Goal: Transaction & Acquisition: Purchase product/service

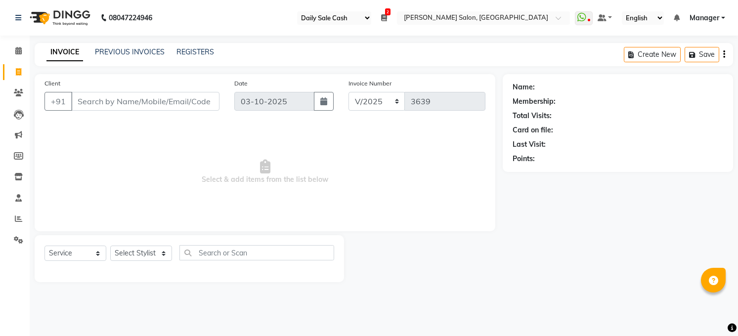
select select "35"
select select "5748"
select select "service"
click at [155, 255] on select "Select Stylist [PERSON_NAME] [PERSON_NAME] [PERSON_NAME] COUNTER Manager [PERSO…" at bounding box center [141, 253] width 62 height 15
select select "40298"
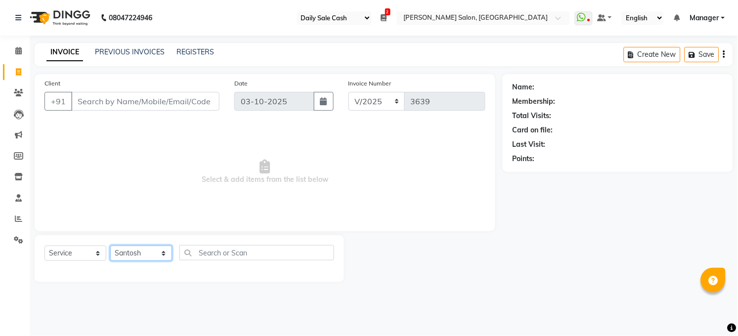
click at [110, 246] on select "Select Stylist [PERSON_NAME] [PERSON_NAME] [PERSON_NAME] COUNTER Manager [PERSO…" at bounding box center [141, 253] width 62 height 15
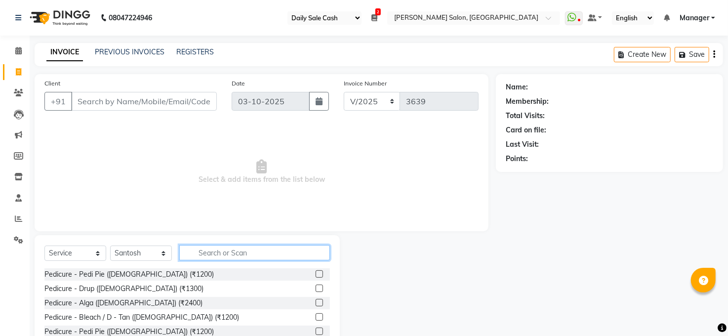
click at [227, 247] on input "text" at bounding box center [254, 252] width 151 height 15
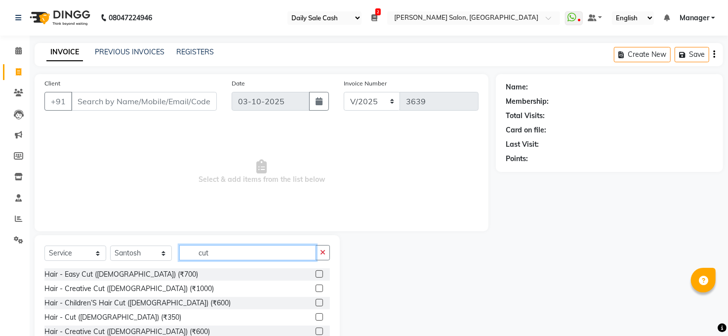
scroll to position [38, 0]
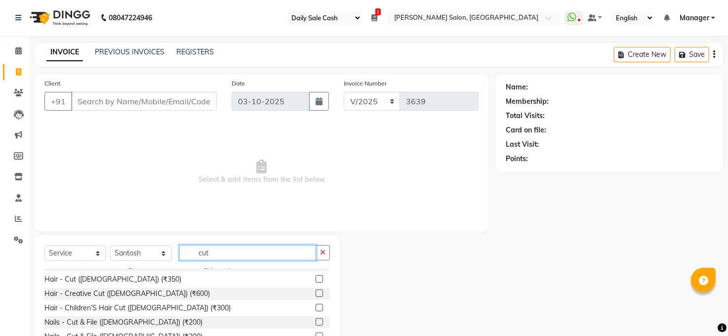
type input "cut"
click at [316, 275] on label at bounding box center [319, 278] width 7 height 7
click at [316, 276] on input "checkbox" at bounding box center [319, 279] width 6 height 6
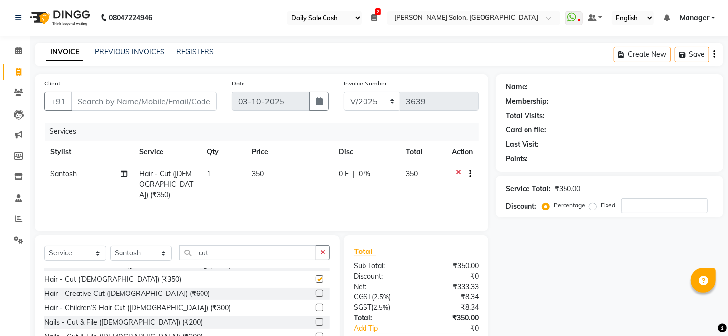
checkbox input "false"
click at [244, 250] on input "cut" at bounding box center [247, 252] width 137 height 15
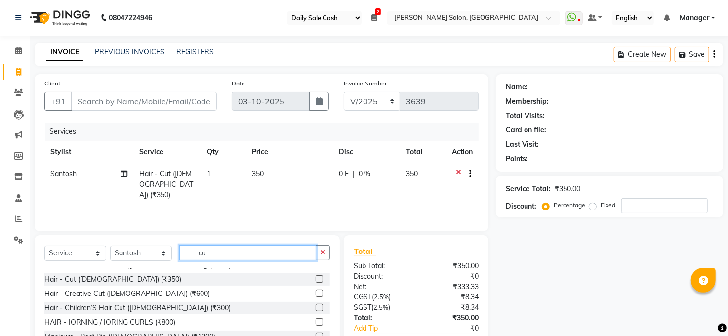
type input "c"
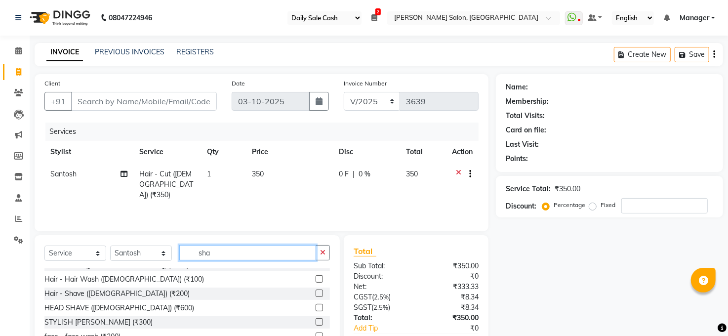
scroll to position [0, 0]
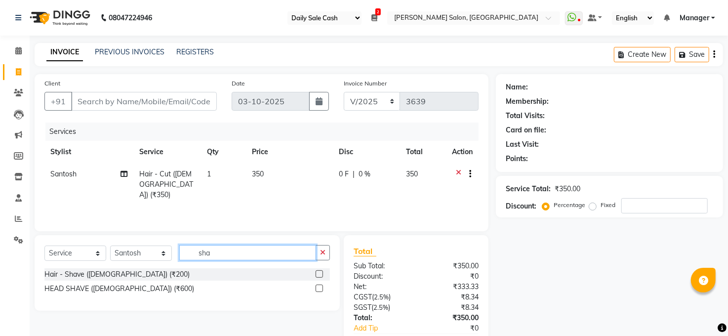
type input "sha"
click at [318, 274] on label at bounding box center [319, 273] width 7 height 7
click at [318, 274] on input "checkbox" at bounding box center [319, 274] width 6 height 6
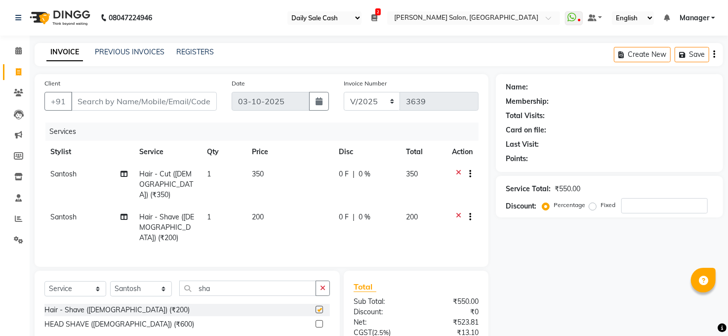
checkbox input "false"
click at [155, 101] on input "Client" at bounding box center [144, 101] width 146 height 19
click at [143, 104] on input "Client" at bounding box center [144, 101] width 146 height 19
click at [172, 101] on input "Client" at bounding box center [144, 101] width 146 height 19
click at [18, 70] on icon at bounding box center [18, 71] width 5 height 7
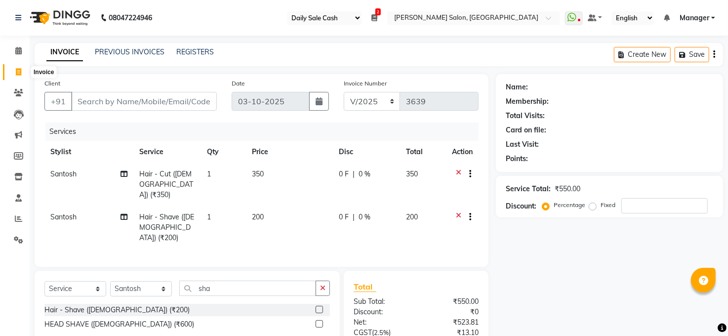
select select "service"
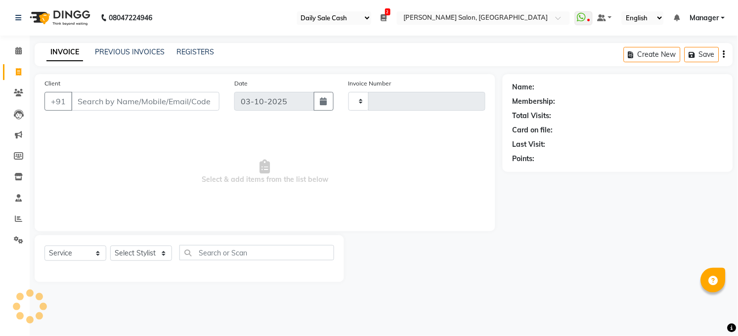
type input "3641"
select select "5748"
click at [125, 252] on select "Select Stylist [PERSON_NAME] [PERSON_NAME] [PERSON_NAME] COUNTER Manager [PERSO…" at bounding box center [141, 253] width 62 height 15
select select "40972"
click at [110, 246] on select "Select Stylist [PERSON_NAME] [PERSON_NAME] [PERSON_NAME] COUNTER Manager [PERSO…" at bounding box center [141, 253] width 62 height 15
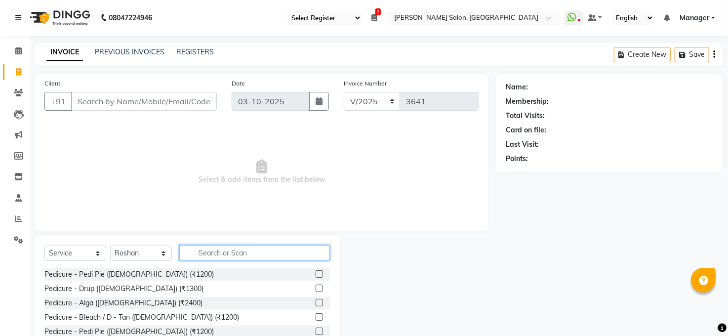
click at [215, 251] on input "text" at bounding box center [254, 252] width 151 height 15
type input "spa"
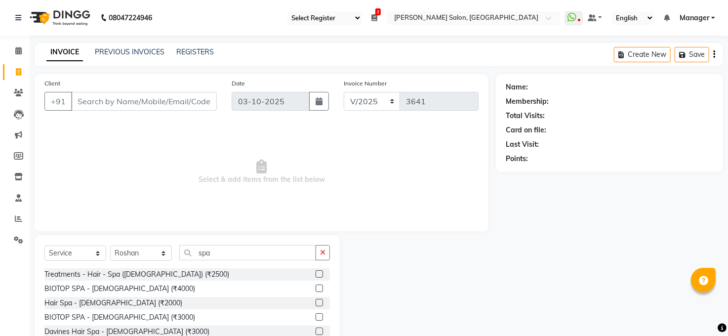
click at [316, 299] on label at bounding box center [319, 302] width 7 height 7
click at [316, 300] on input "checkbox" at bounding box center [319, 303] width 6 height 6
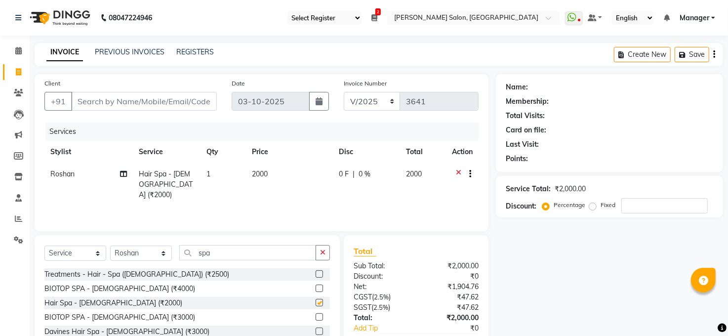
checkbox input "false"
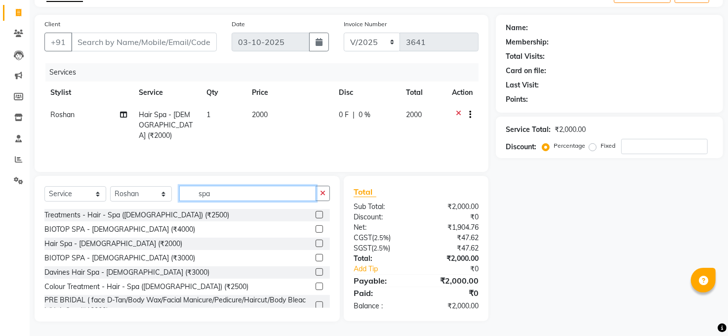
click at [245, 194] on input "spa" at bounding box center [247, 193] width 137 height 15
type input "s"
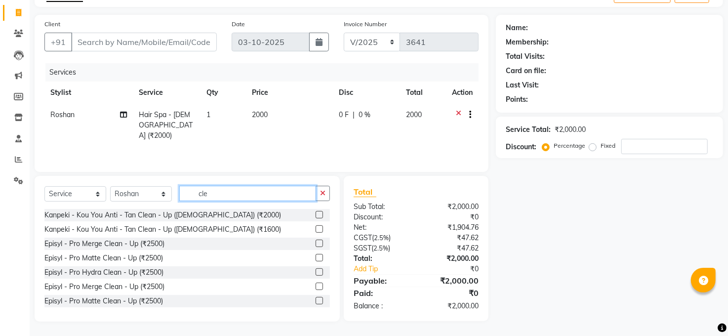
type input "cle"
click at [316, 226] on label at bounding box center [319, 228] width 7 height 7
click at [316, 226] on input "checkbox" at bounding box center [319, 229] width 6 height 6
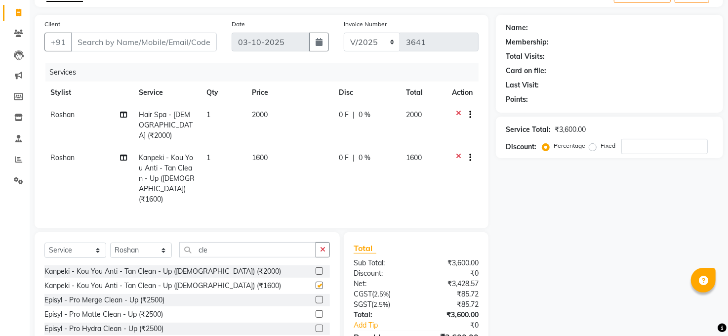
checkbox input "false"
click at [458, 147] on td at bounding box center [462, 179] width 33 height 64
click at [458, 153] on icon at bounding box center [458, 159] width 5 height 12
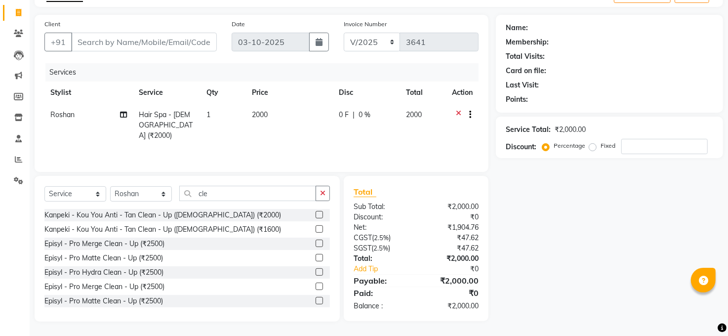
click at [316, 272] on label at bounding box center [319, 271] width 7 height 7
click at [316, 272] on input "checkbox" at bounding box center [319, 272] width 6 height 6
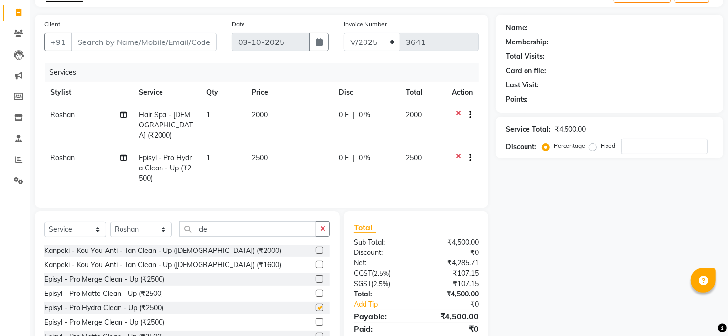
checkbox input "false"
click at [234, 224] on input "cle" at bounding box center [247, 228] width 137 height 15
type input "c"
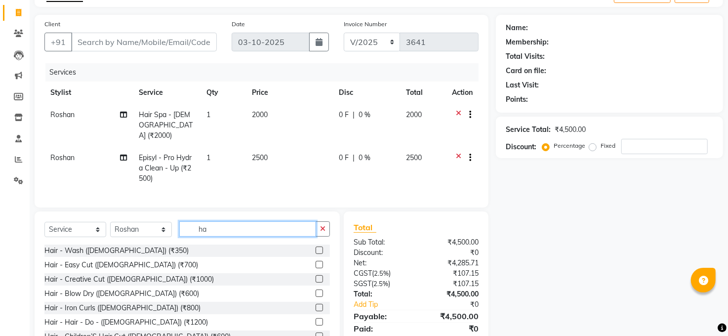
type input "h"
type input "cut"
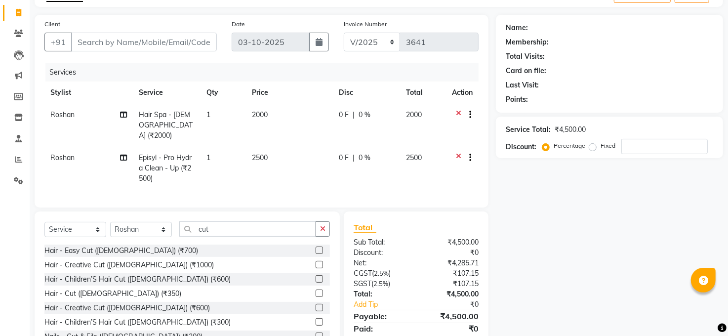
click at [316, 306] on label at bounding box center [319, 307] width 7 height 7
click at [316, 306] on input "checkbox" at bounding box center [319, 308] width 6 height 6
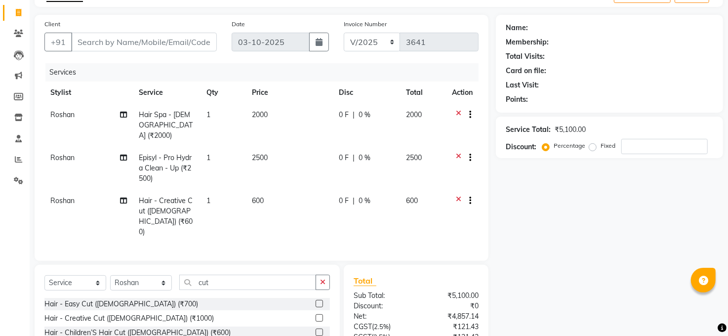
checkbox input "false"
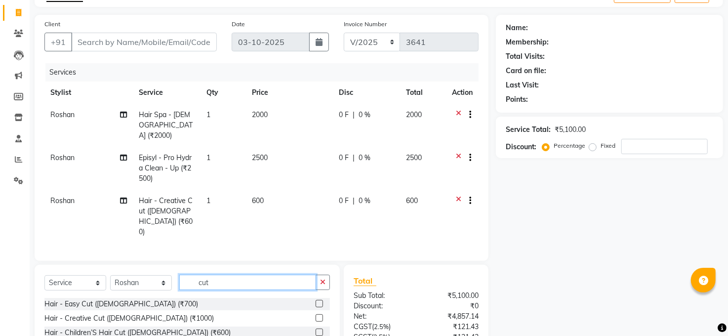
click at [237, 275] on input "cut" at bounding box center [247, 282] width 137 height 15
type input "c"
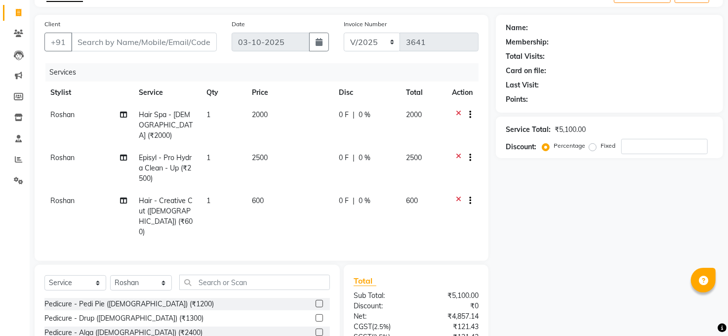
click at [60, 196] on span "Roshan" at bounding box center [62, 200] width 24 height 9
select select "40972"
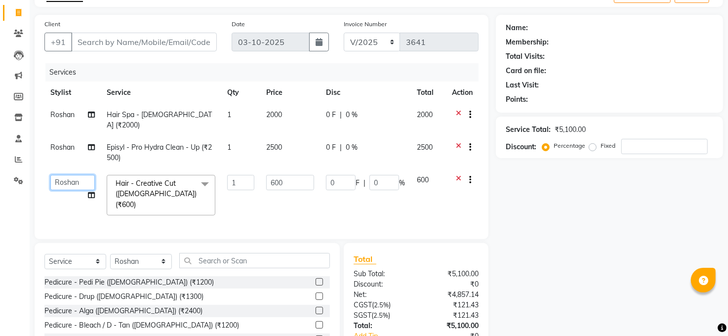
click at [59, 175] on select "Abhay kumar ADITI ALTAF ANKITA Chandan COUNTER Manager Manish Kumar Neetu Mam p…" at bounding box center [72, 182] width 44 height 15
select select "40297"
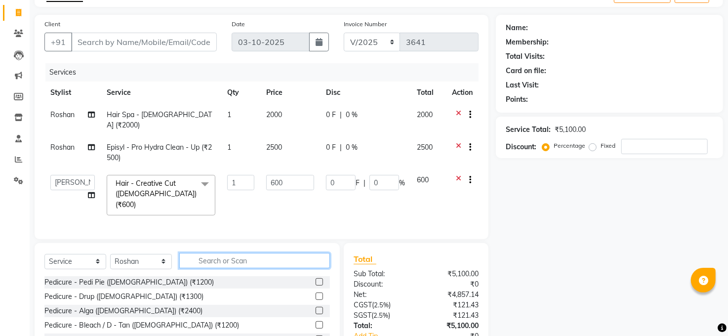
click at [221, 254] on input "text" at bounding box center [254, 260] width 151 height 15
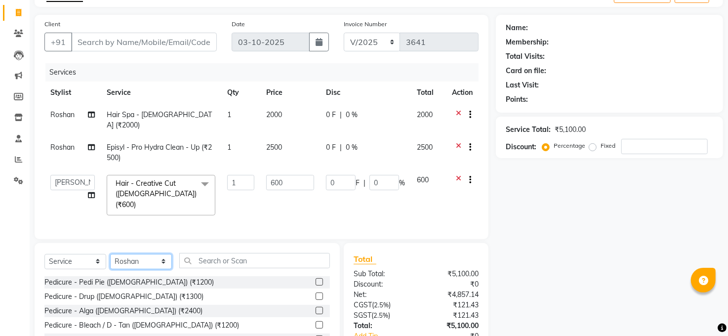
click at [149, 254] on select "Select Stylist [PERSON_NAME] [PERSON_NAME] [PERSON_NAME] COUNTER Manager [PERSO…" at bounding box center [141, 261] width 62 height 15
select select "40297"
click at [110, 254] on select "Select Stylist [PERSON_NAME] [PERSON_NAME] [PERSON_NAME] COUNTER Manager [PERSO…" at bounding box center [141, 261] width 62 height 15
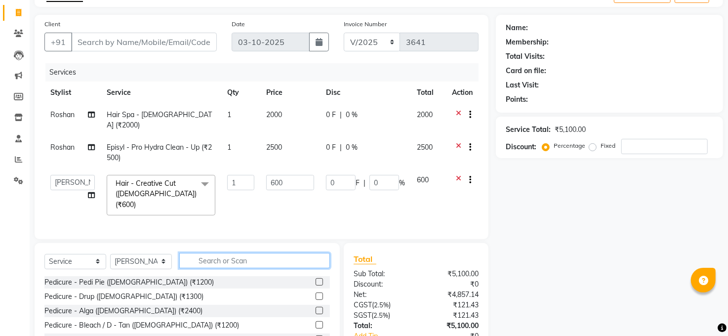
click at [260, 257] on input "text" at bounding box center [254, 260] width 151 height 15
type input "beard"
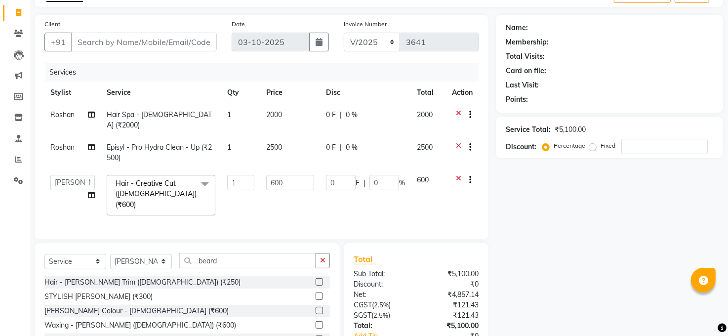
click at [318, 292] on label at bounding box center [319, 295] width 7 height 7
click at [318, 293] on input "checkbox" at bounding box center [319, 296] width 6 height 6
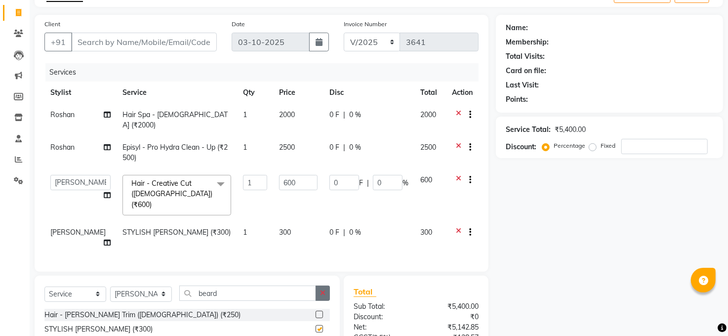
checkbox input "false"
click at [149, 30] on div "Client +91" at bounding box center [130, 39] width 187 height 41
click at [154, 43] on input "Client" at bounding box center [144, 42] width 146 height 19
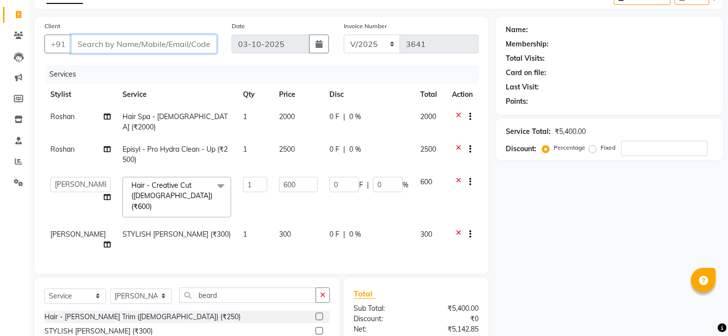
scroll to position [0, 0]
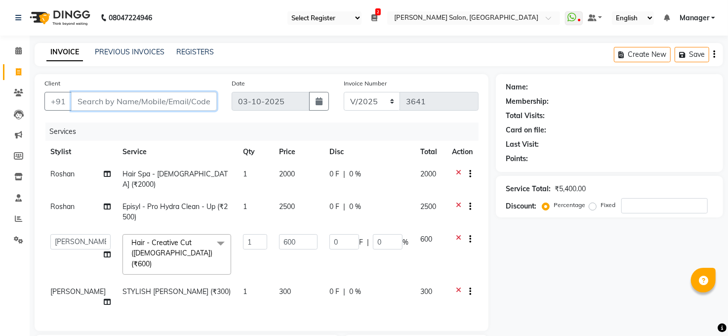
click at [119, 96] on input "Client" at bounding box center [144, 101] width 146 height 19
type input "z"
type input "0"
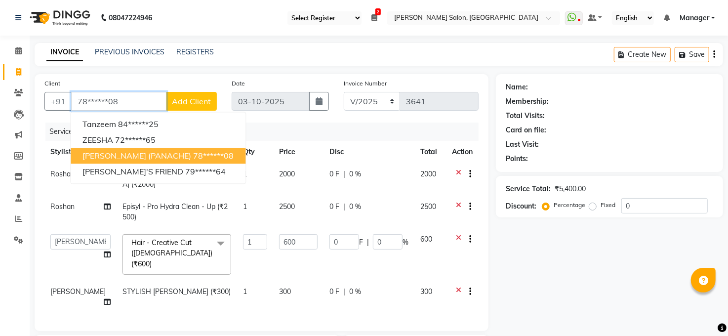
type input "78******08"
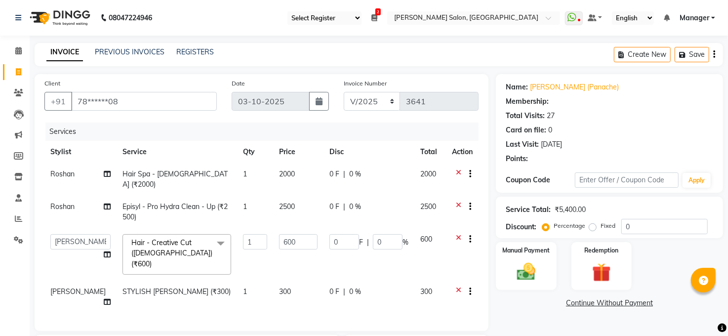
select select "1: Object"
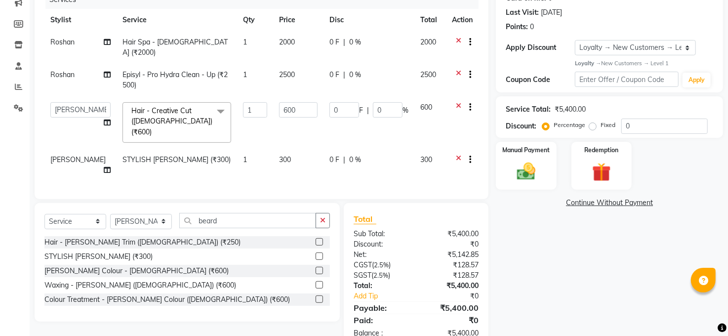
scroll to position [149, 0]
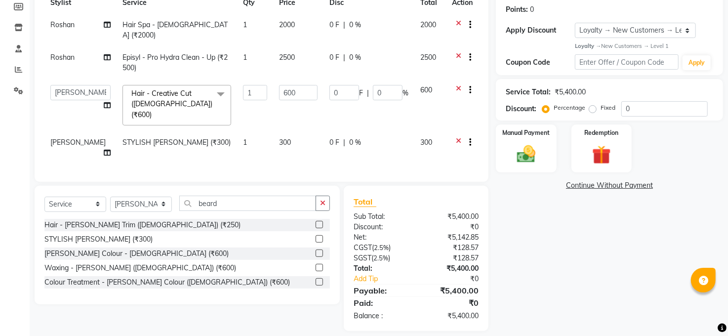
drag, startPoint x: 275, startPoint y: 116, endPoint x: 280, endPoint y: 116, distance: 5.5
click at [280, 131] on td "300" at bounding box center [298, 147] width 50 height 33
select select "40297"
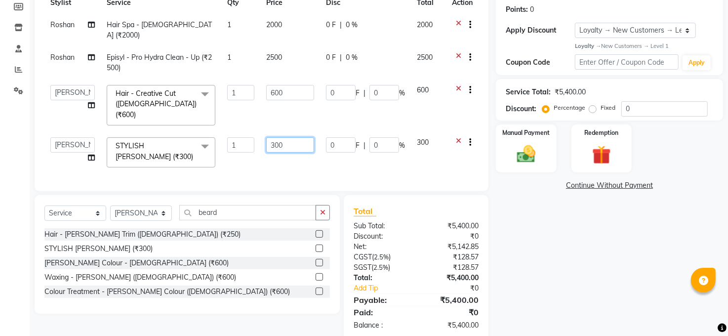
click at [292, 137] on input "300" at bounding box center [290, 144] width 48 height 15
type input "3"
type input "350"
drag, startPoint x: 588, startPoint y: 267, endPoint x: 580, endPoint y: 266, distance: 8.9
click at [584, 267] on div "Name: Zeeshan (Panache) Membership: No Active Membership Total Visits: 27 Card …" at bounding box center [613, 133] width 235 height 416
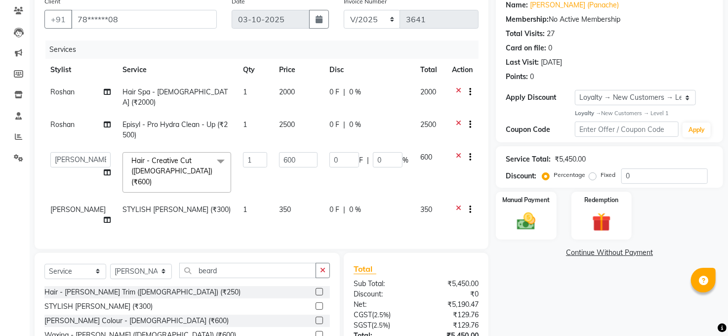
scroll to position [0, 0]
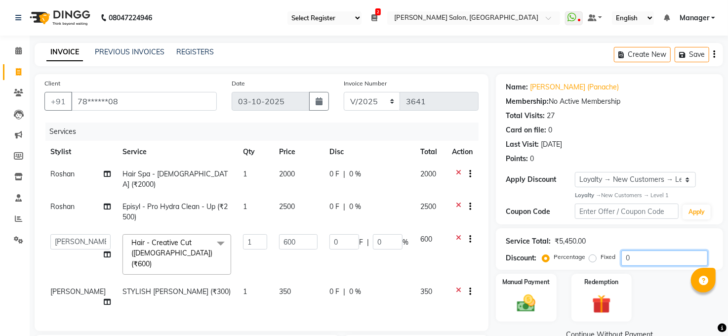
click at [644, 258] on input "0" at bounding box center [665, 257] width 86 height 15
type input "1"
type input "6"
type input "1"
type input "15"
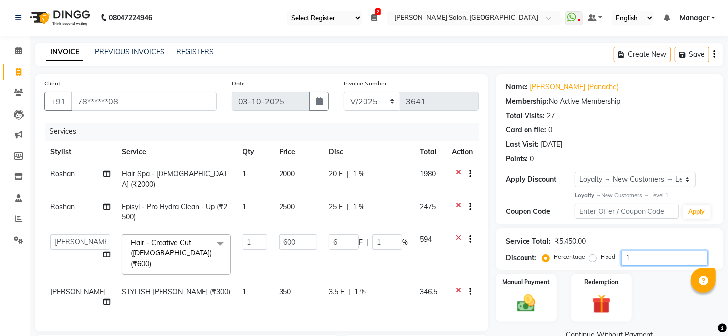
type input "90"
type input "15"
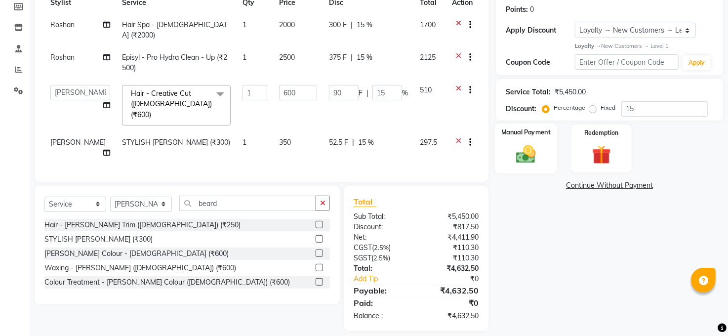
click at [527, 141] on div "Manual Payment" at bounding box center [526, 149] width 63 height 50
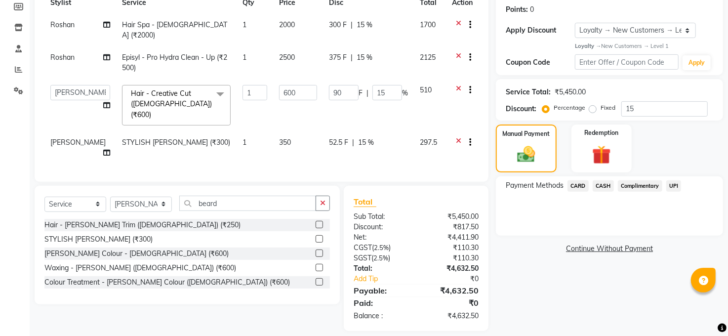
drag, startPoint x: 585, startPoint y: 293, endPoint x: 251, endPoint y: 235, distance: 338.6
click at [256, 240] on div "Client +91 78******08 Date 03-10-2025 Invoice Number MAN/25 MEMB/25 V/2025 3641…" at bounding box center [379, 128] width 704 height 406
click at [700, 151] on div "Manual Payment Redemption" at bounding box center [610, 149] width 242 height 48
click at [654, 108] on input "15" at bounding box center [665, 108] width 86 height 15
type input "1"
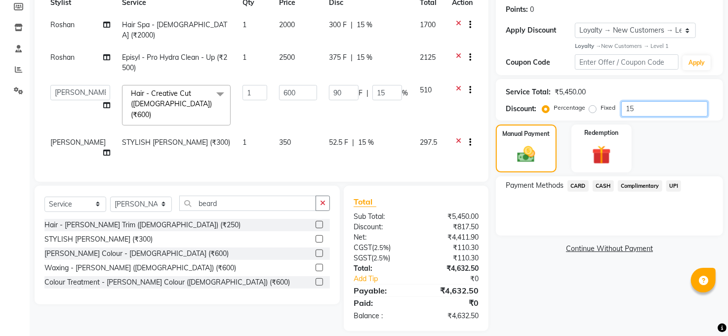
type input "6"
type input "1"
type input "0"
type input "2"
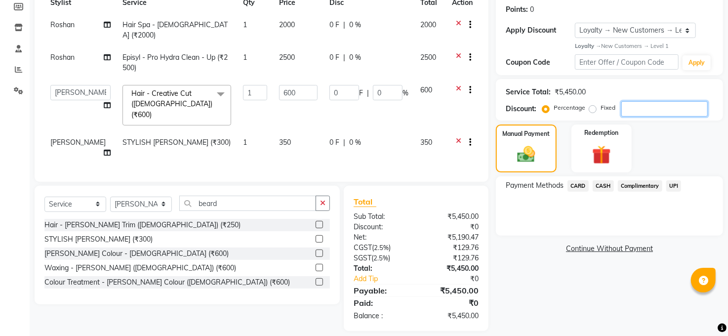
type input "12"
type input "2"
type input "20"
type input "120"
type input "20"
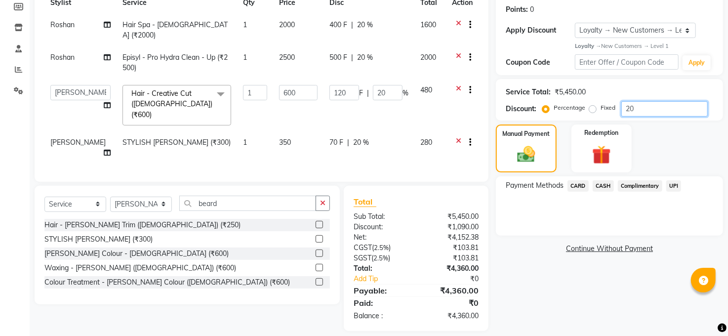
type input "20"
click at [672, 184] on span "UPI" at bounding box center [673, 185] width 15 height 11
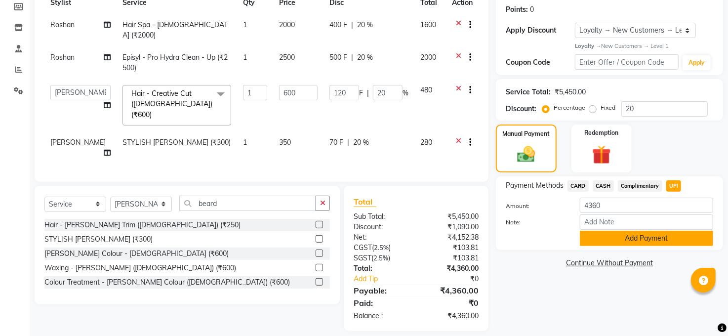
click at [660, 237] on button "Add Payment" at bounding box center [646, 238] width 133 height 15
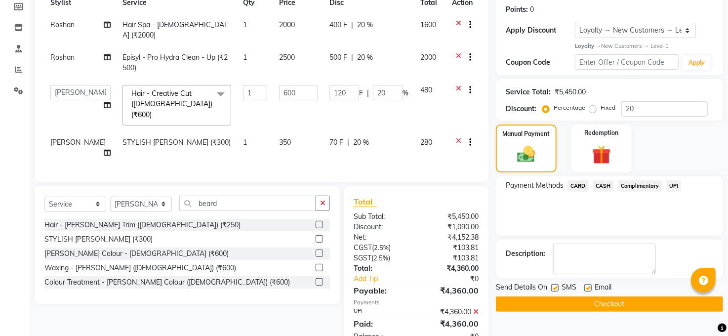
click at [624, 303] on button "Checkout" at bounding box center [609, 303] width 227 height 15
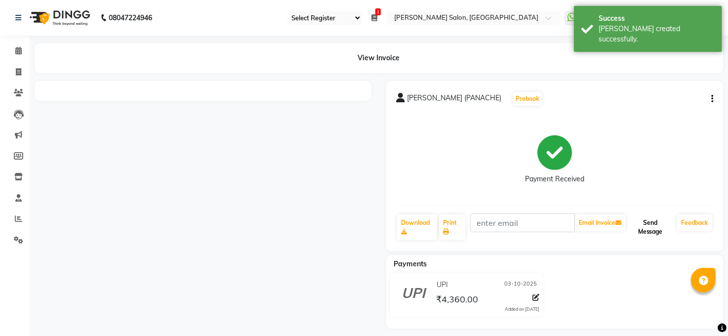
click at [646, 230] on button "Send Message" at bounding box center [650, 227] width 45 height 26
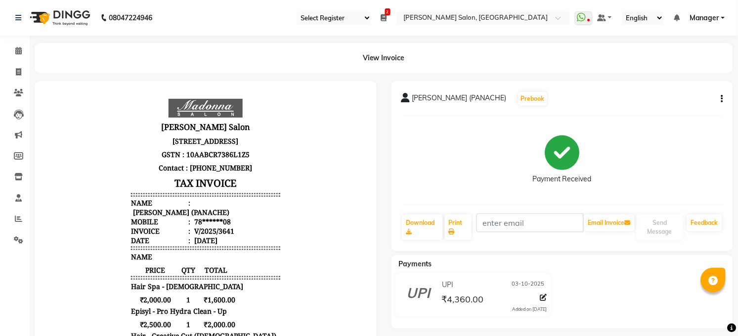
select select "service"
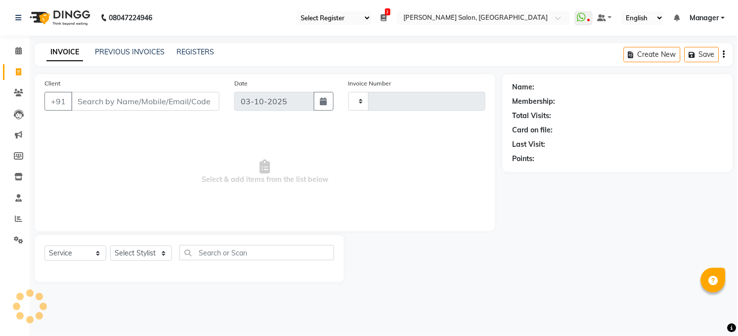
type input "3642"
select select "5748"
click at [135, 248] on select "Select Stylist [PERSON_NAME] [PERSON_NAME] [PERSON_NAME] COUNTER Manager [PERSO…" at bounding box center [141, 253] width 62 height 15
click at [110, 246] on select "Select Stylist [PERSON_NAME] [PERSON_NAME] [PERSON_NAME] COUNTER Manager [PERSO…" at bounding box center [141, 253] width 62 height 15
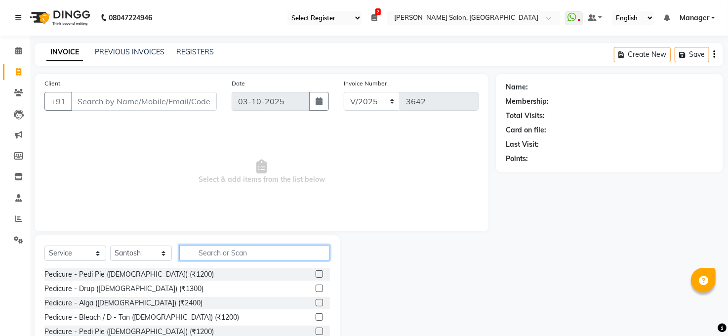
click at [215, 253] on input "text" at bounding box center [254, 252] width 151 height 15
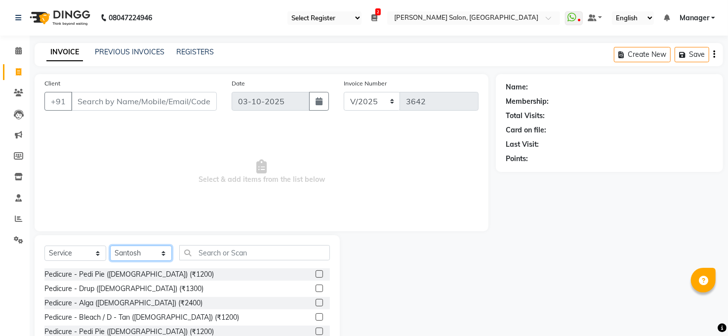
click at [131, 253] on select "Select Stylist [PERSON_NAME] [PERSON_NAME] [PERSON_NAME] COUNTER Manager [PERSO…" at bounding box center [141, 253] width 62 height 15
select select "40299"
click at [110, 246] on select "Select Stylist [PERSON_NAME] [PERSON_NAME] [PERSON_NAME] COUNTER Manager [PERSO…" at bounding box center [141, 253] width 62 height 15
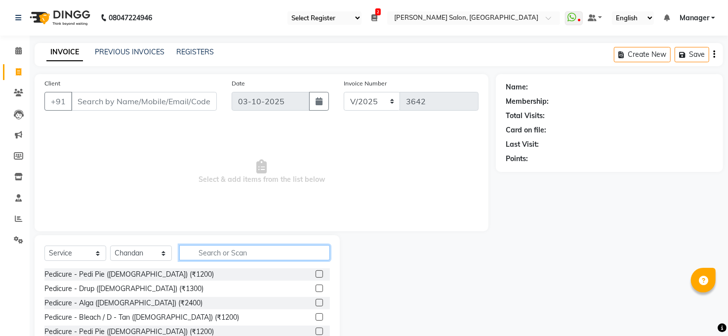
click at [208, 252] on input "text" at bounding box center [254, 252] width 151 height 15
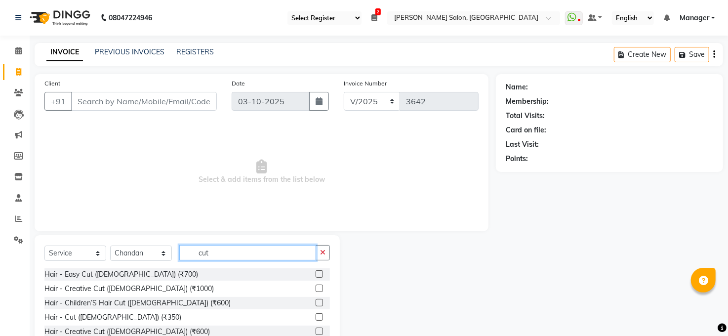
type input "cut"
click at [316, 316] on label at bounding box center [319, 316] width 7 height 7
click at [316, 316] on input "checkbox" at bounding box center [319, 317] width 6 height 6
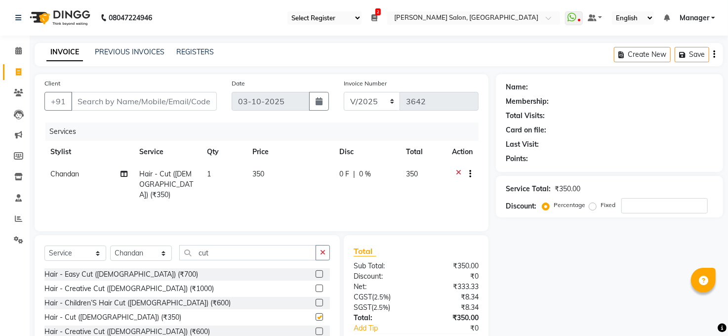
checkbox input "false"
click at [270, 257] on input "cut" at bounding box center [247, 252] width 137 height 15
type input "c"
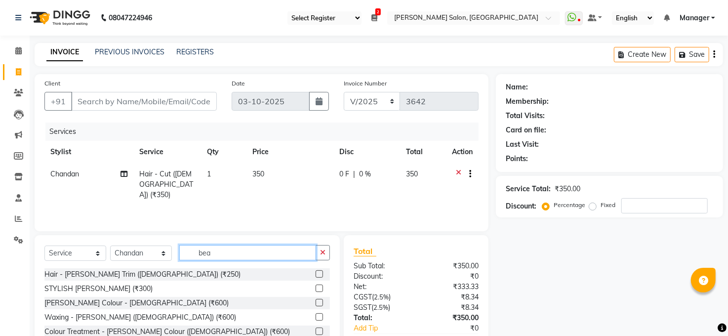
type input "bea"
click at [318, 272] on label at bounding box center [319, 273] width 7 height 7
click at [318, 272] on input "checkbox" at bounding box center [319, 274] width 6 height 6
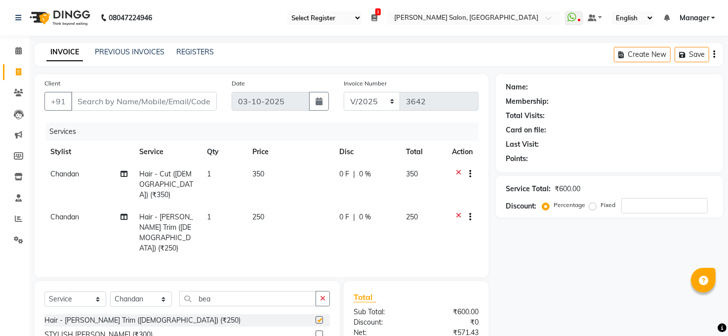
checkbox input "false"
click at [141, 97] on input "Client" at bounding box center [144, 101] width 146 height 19
click at [152, 102] on input "Client" at bounding box center [144, 101] width 146 height 19
type input "9"
type input "0"
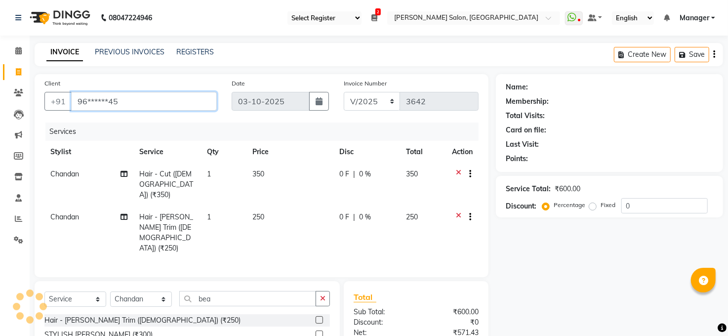
type input "96******45"
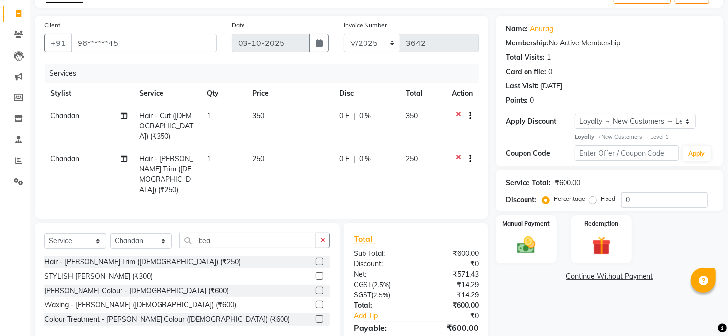
scroll to position [83, 0]
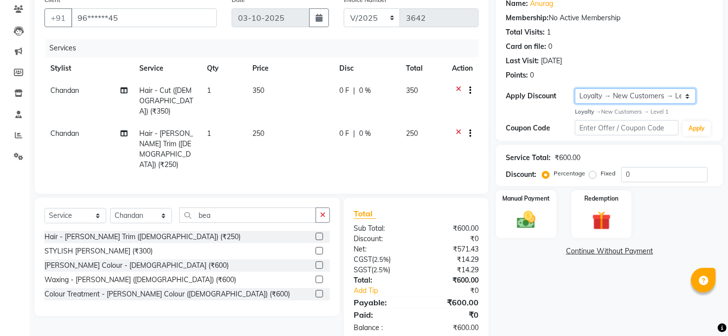
click at [622, 96] on select "Select Loyalty → New Customers → Level 1" at bounding box center [635, 95] width 121 height 15
select select "0:"
click at [575, 88] on select "Select Loyalty → New Customers → Level 1" at bounding box center [635, 95] width 121 height 15
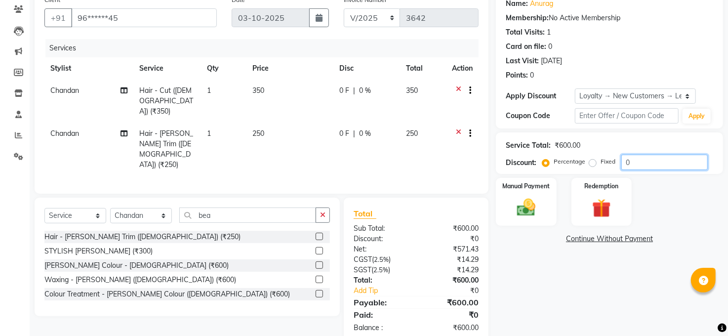
click at [655, 156] on input "0" at bounding box center [665, 162] width 86 height 15
type input "10"
click at [530, 207] on img at bounding box center [526, 208] width 32 height 23
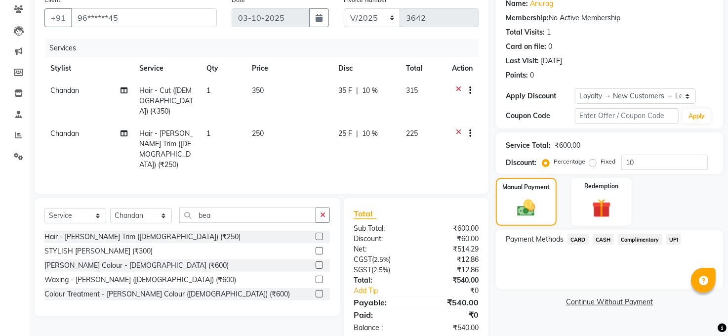
click at [603, 237] on span "CASH" at bounding box center [603, 239] width 21 height 11
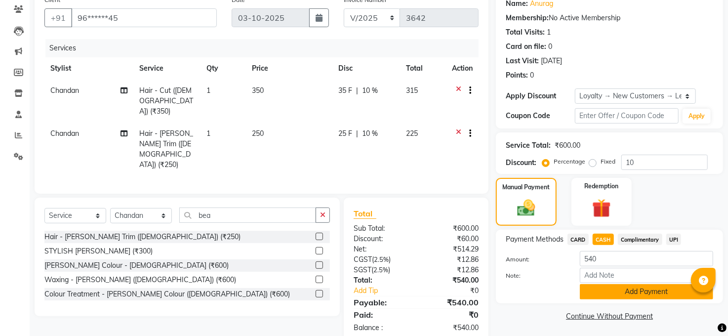
click at [646, 292] on button "Add Payment" at bounding box center [646, 291] width 133 height 15
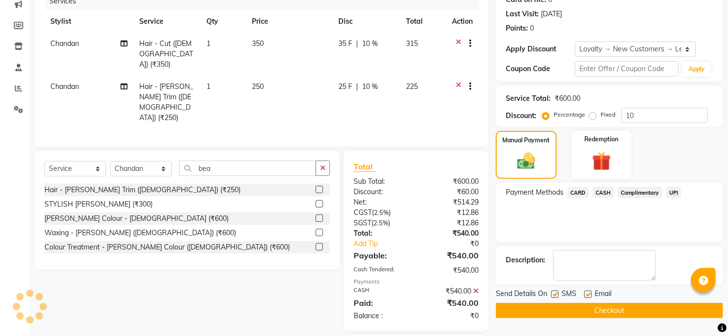
scroll to position [167, 0]
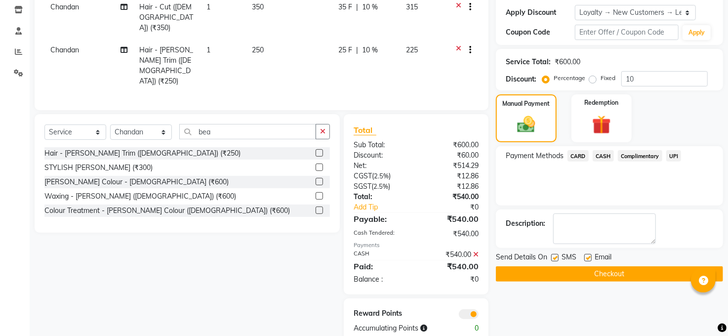
click at [617, 274] on button "Checkout" at bounding box center [609, 273] width 227 height 15
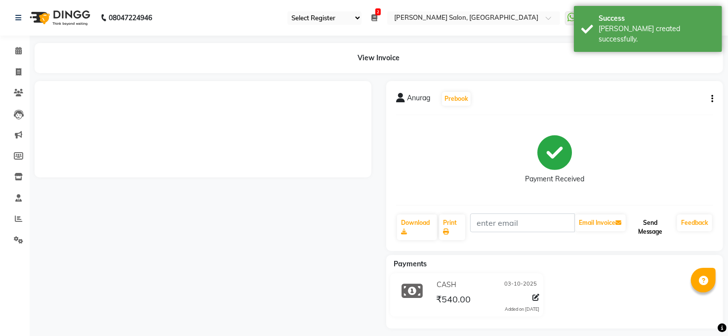
click at [655, 222] on button "Send Message" at bounding box center [650, 227] width 45 height 26
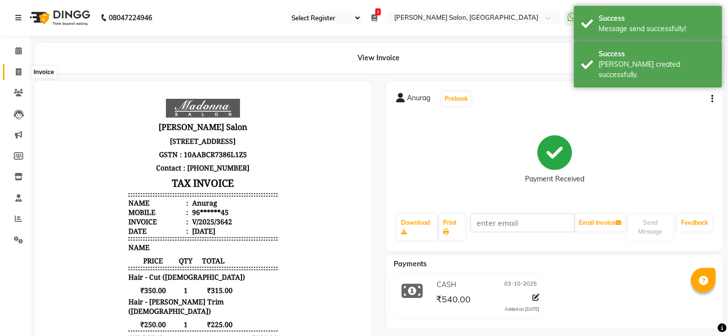
click at [16, 72] on icon at bounding box center [18, 71] width 5 height 7
select select "service"
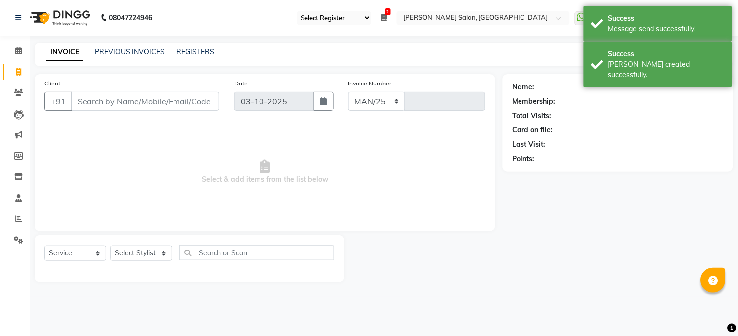
select select "5748"
type input "3643"
click at [154, 249] on select "Select Stylist [PERSON_NAME] [PERSON_NAME] [PERSON_NAME] COUNTER Manager [PERSO…" at bounding box center [141, 253] width 62 height 15
click at [110, 246] on select "Select Stylist [PERSON_NAME] [PERSON_NAME] [PERSON_NAME] COUNTER Manager [PERSO…" at bounding box center [141, 253] width 62 height 15
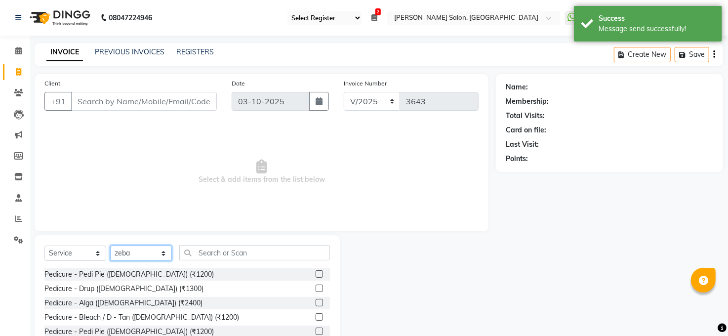
click at [138, 247] on select "Select Stylist [PERSON_NAME] [PERSON_NAME] [PERSON_NAME] COUNTER Manager [PERSO…" at bounding box center [141, 253] width 62 height 15
select select "45734"
click at [110, 246] on select "Select Stylist [PERSON_NAME] [PERSON_NAME] [PERSON_NAME] COUNTER Manager [PERSO…" at bounding box center [141, 253] width 62 height 15
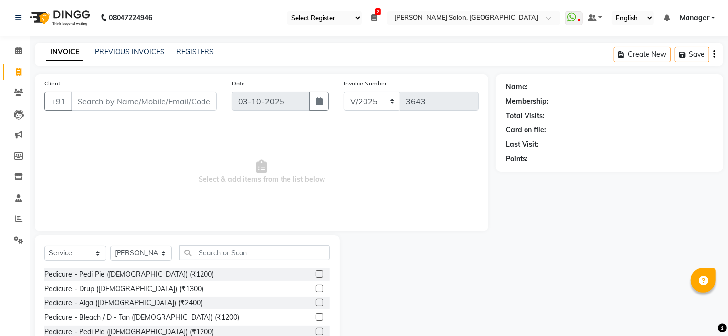
click at [222, 246] on div "Select Service Product Membership Package Voucher Prepaid Gift Card Select Styl…" at bounding box center [187, 308] width 305 height 146
click at [264, 240] on div "Select Service Product Membership Package Voucher Prepaid Gift Card Select Styl…" at bounding box center [187, 308] width 305 height 146
click at [248, 246] on input "text" at bounding box center [254, 252] width 151 height 15
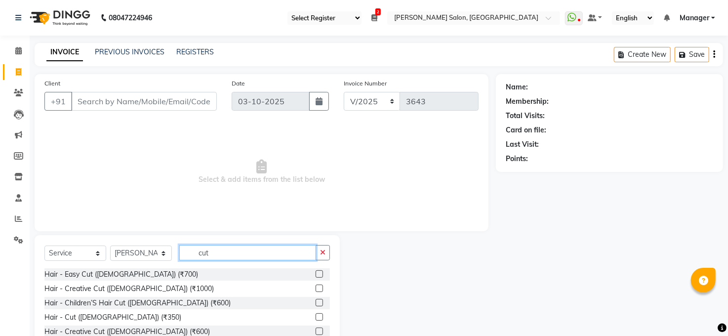
type input "cut"
click at [316, 316] on label at bounding box center [319, 316] width 7 height 7
click at [316, 316] on input "checkbox" at bounding box center [319, 317] width 6 height 6
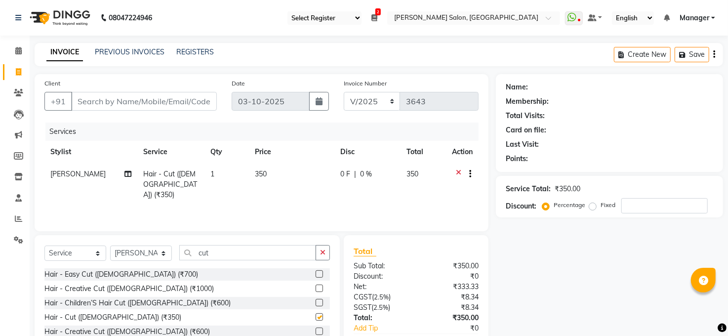
checkbox input "false"
click at [274, 253] on input "cut" at bounding box center [247, 252] width 137 height 15
type input "c"
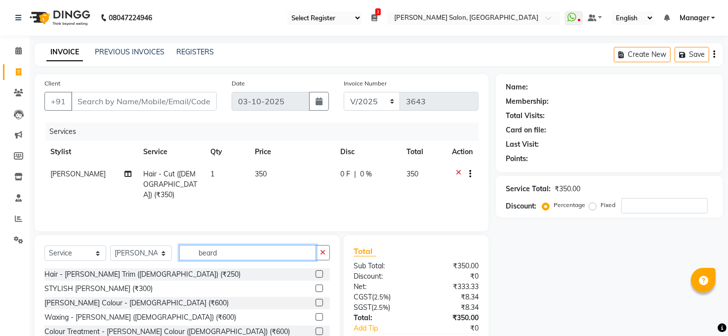
type input "beard"
click at [318, 269] on div at bounding box center [323, 274] width 14 height 12
click at [319, 273] on label at bounding box center [319, 273] width 7 height 7
click at [319, 273] on input "checkbox" at bounding box center [319, 274] width 6 height 6
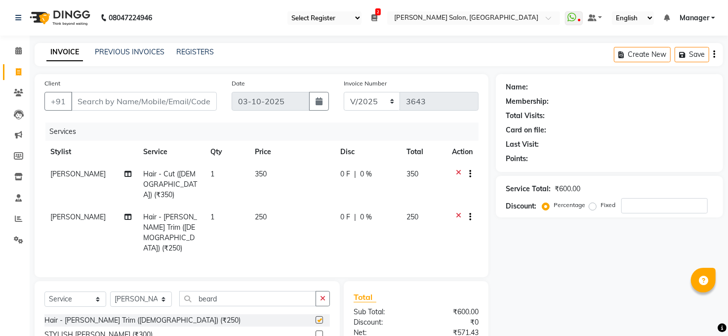
checkbox input "false"
click at [111, 97] on input "Client" at bounding box center [144, 101] width 146 height 19
type input "7"
type input "0"
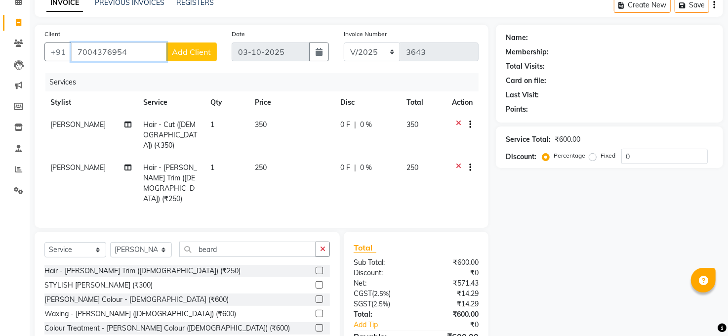
scroll to position [83, 0]
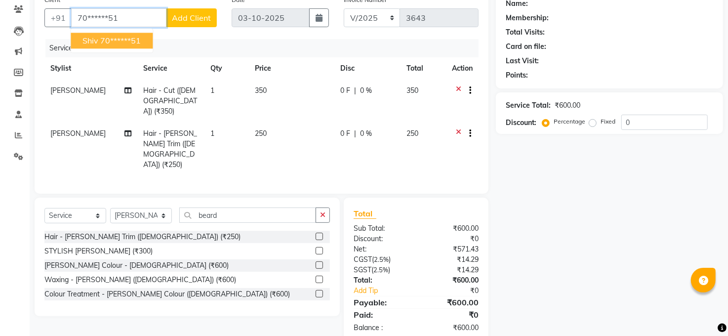
type input "70******51"
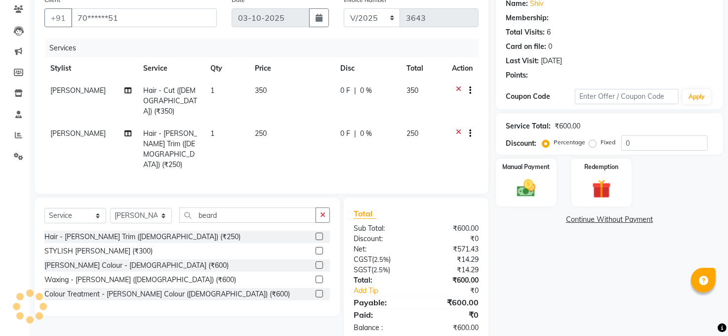
select select "1: Object"
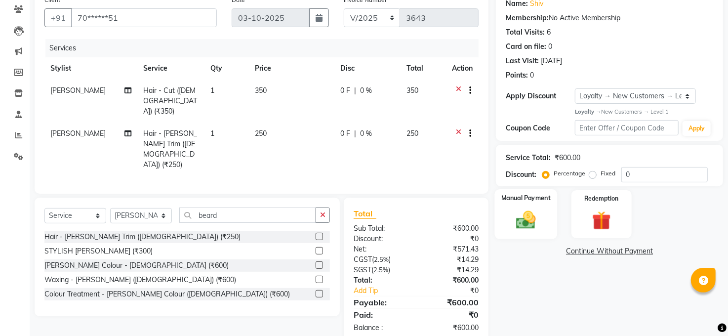
click at [532, 223] on img at bounding box center [526, 219] width 32 height 23
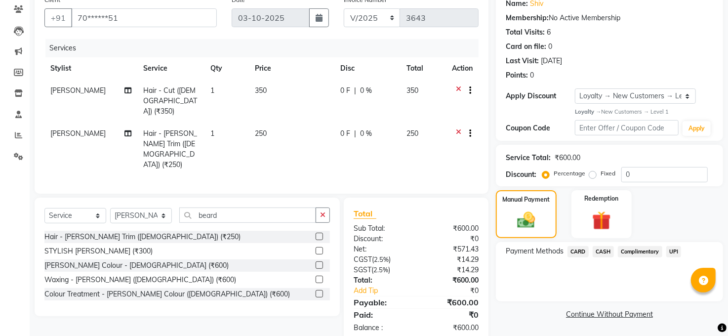
click at [679, 249] on span "UPI" at bounding box center [673, 251] width 15 height 11
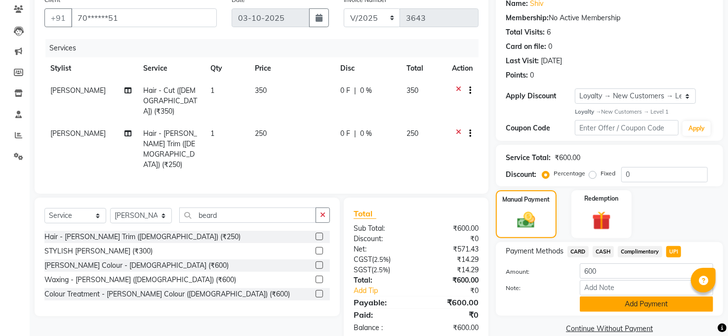
click at [672, 306] on button "Add Payment" at bounding box center [646, 303] width 133 height 15
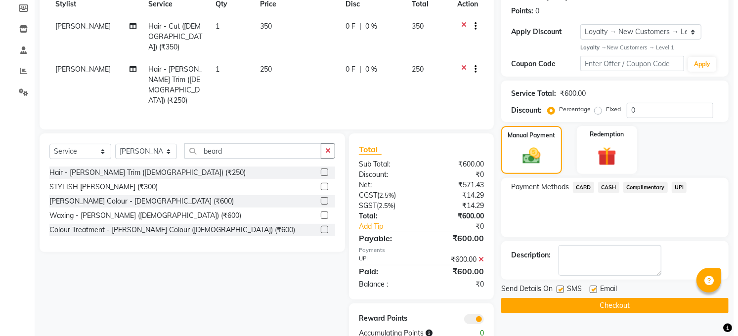
scroll to position [146, 0]
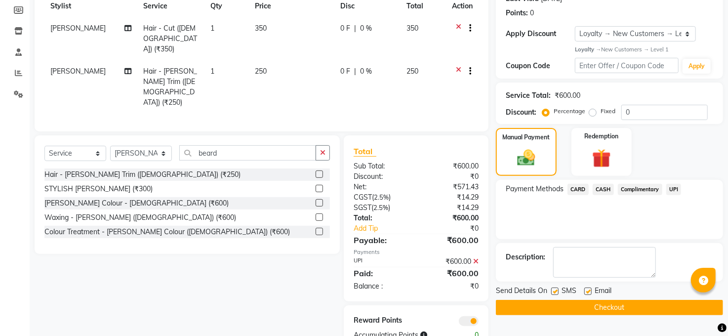
click at [474, 316] on span at bounding box center [469, 321] width 20 height 10
click at [479, 323] on input "checkbox" at bounding box center [479, 323] width 0 height 0
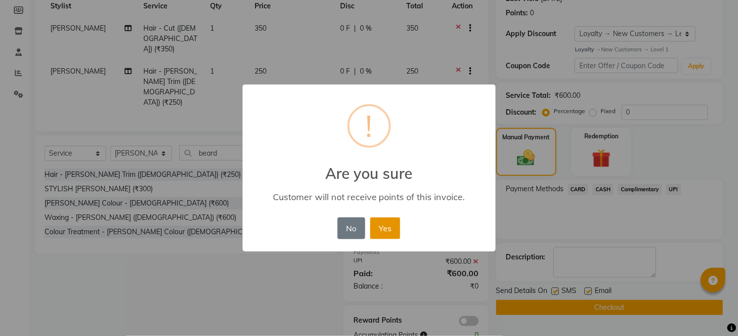
click at [377, 227] on button "Yes" at bounding box center [385, 228] width 30 height 22
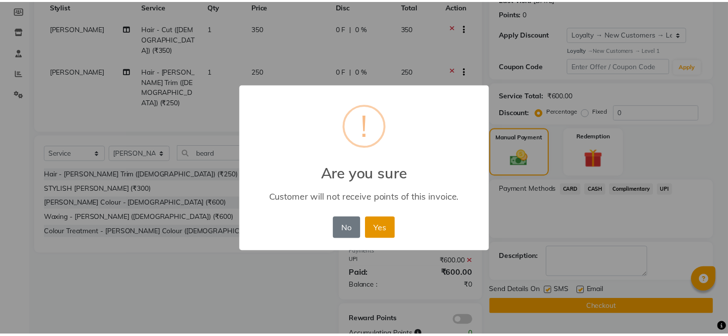
scroll to position [139, 0]
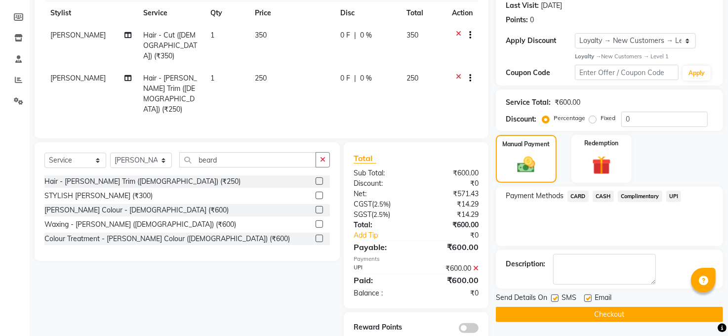
click at [633, 315] on button "Checkout" at bounding box center [609, 314] width 227 height 15
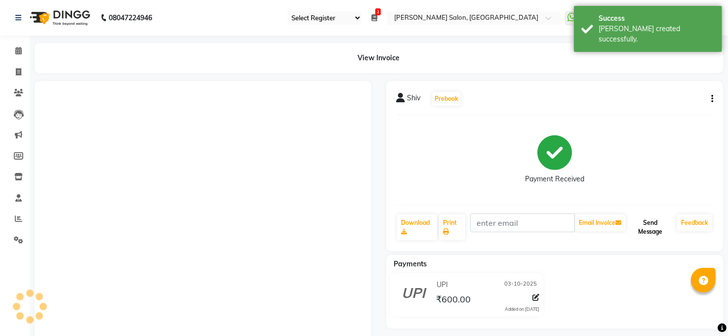
click at [658, 222] on button "Send Message" at bounding box center [650, 227] width 45 height 26
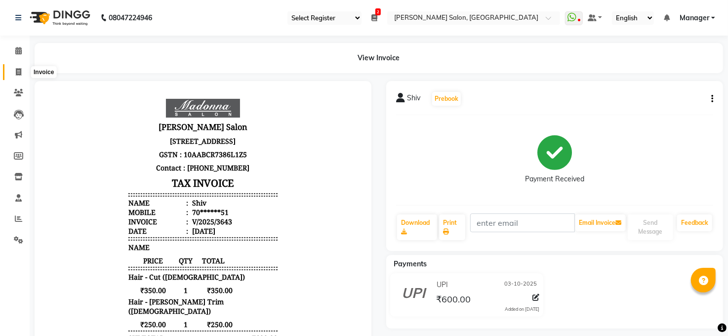
click at [17, 68] on icon at bounding box center [18, 71] width 5 height 7
select select "service"
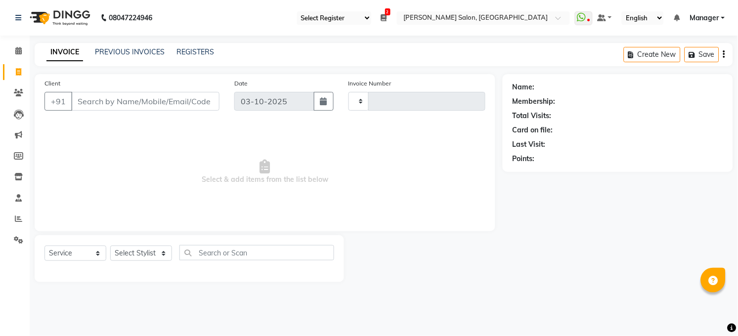
type input "3644"
select select "5748"
click at [146, 248] on select "Select Stylist Abhay kumar ADITI ALTAF ANKITA Chandan COUNTER Manager Manish Ku…" at bounding box center [141, 253] width 62 height 15
select select "40298"
click at [110, 246] on select "Select Stylist Abhay kumar ADITI ALTAF ANKITA Chandan COUNTER Manager Manish Ku…" at bounding box center [141, 253] width 62 height 15
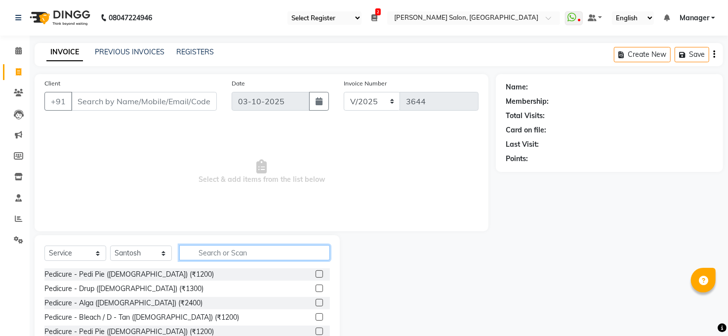
click at [236, 248] on input "text" at bounding box center [254, 252] width 151 height 15
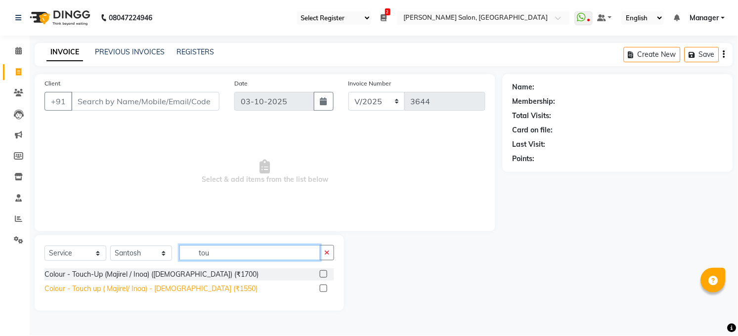
type input "tou"
click at [180, 288] on div "Colour - Touch up ( Majirel/ Inoa) - Male (₹1550)" at bounding box center [150, 289] width 213 height 10
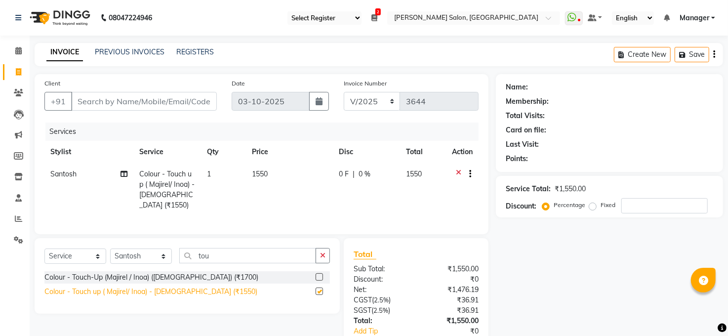
checkbox input "false"
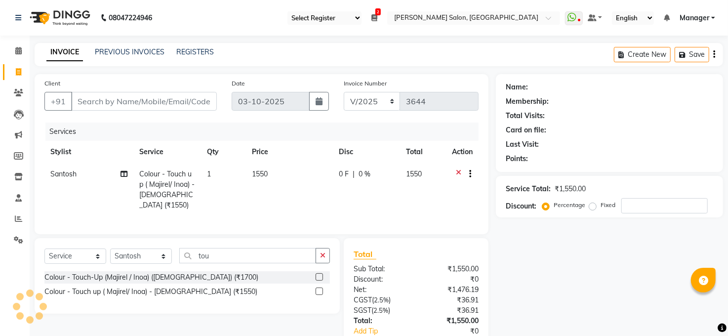
click at [458, 169] on icon at bounding box center [458, 175] width 5 height 12
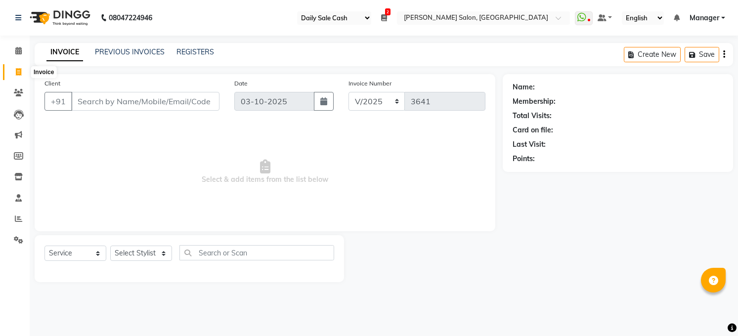
select select "35"
select select "5748"
select select "service"
click at [22, 239] on icon at bounding box center [18, 239] width 9 height 7
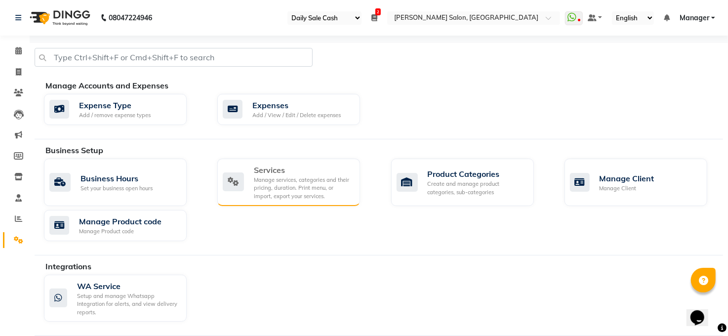
click at [293, 195] on div "Manage services, categories and their pricing, duration. Print menu, or import,…" at bounding box center [303, 188] width 98 height 25
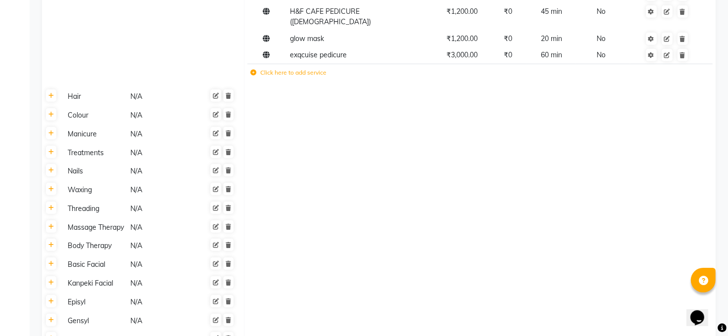
scroll to position [395, 0]
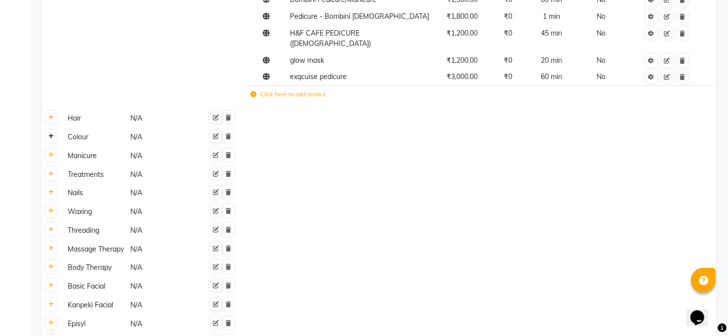
click at [51, 130] on link at bounding box center [51, 136] width 10 height 12
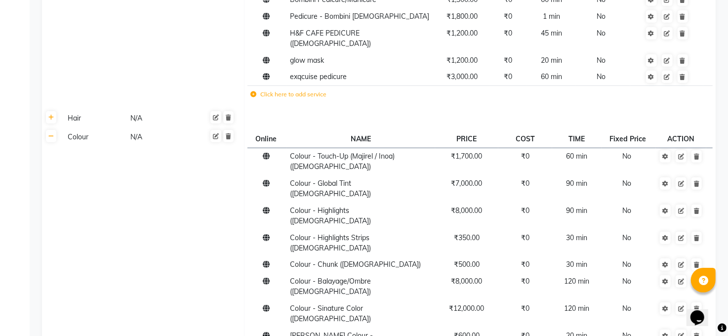
type input "1500"
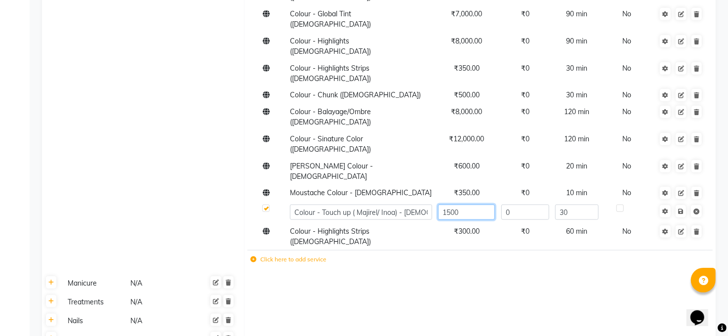
scroll to position [527, 0]
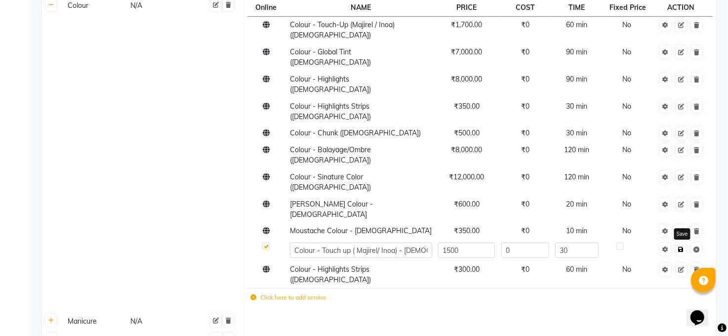
click at [681, 244] on span "Save" at bounding box center [687, 249] width 31 height 10
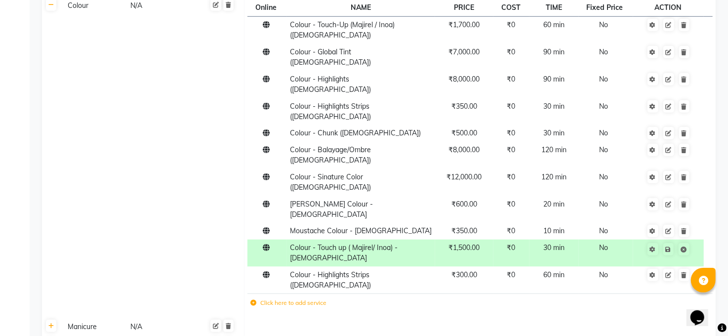
scroll to position [825, 0]
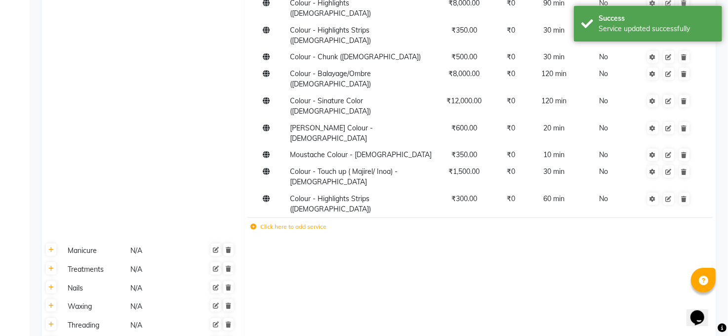
scroll to position [823, 0]
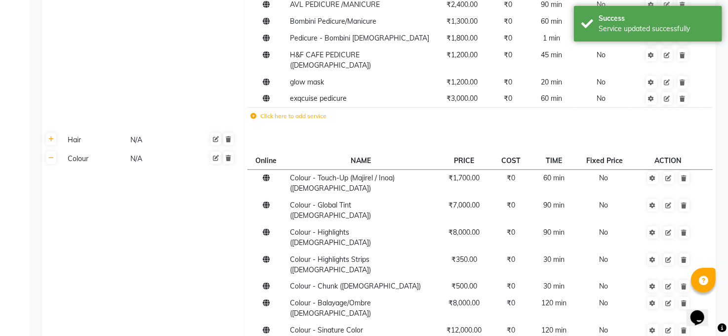
scroll to position [0, 0]
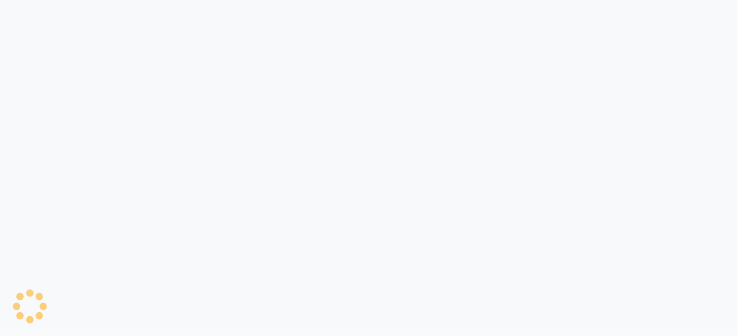
select select "35"
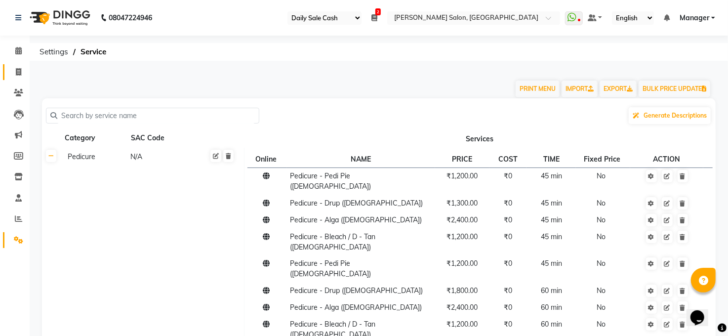
click at [15, 77] on span at bounding box center [18, 72] width 17 height 11
select select "service"
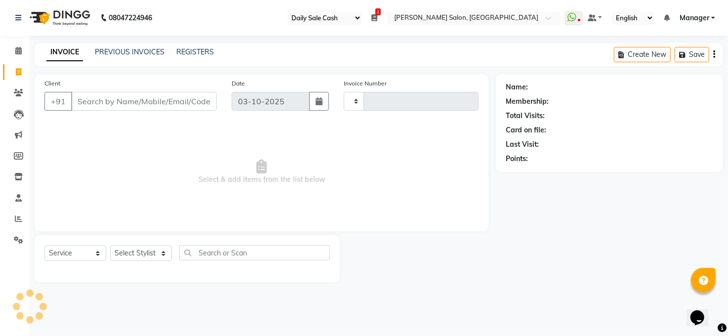
type input "3644"
select select "5748"
click at [387, 16] on icon at bounding box center [384, 17] width 6 height 7
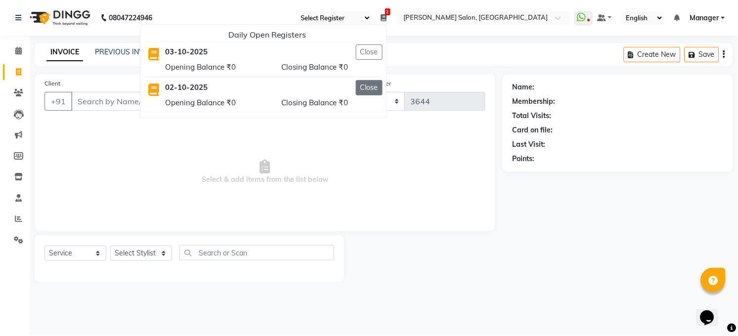
click at [375, 89] on button "Close" at bounding box center [369, 87] width 27 height 15
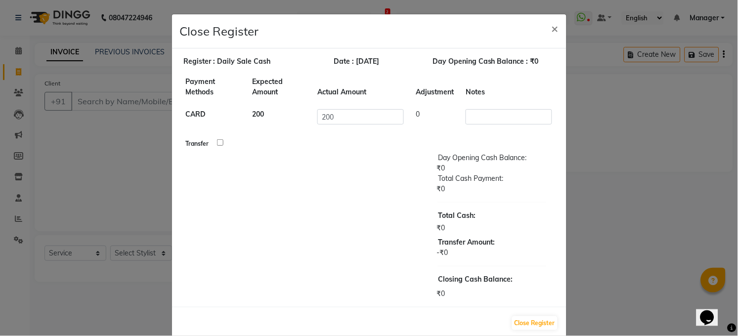
click at [218, 142] on input "checkbox" at bounding box center [220, 142] width 6 height 6
checkbox input "true"
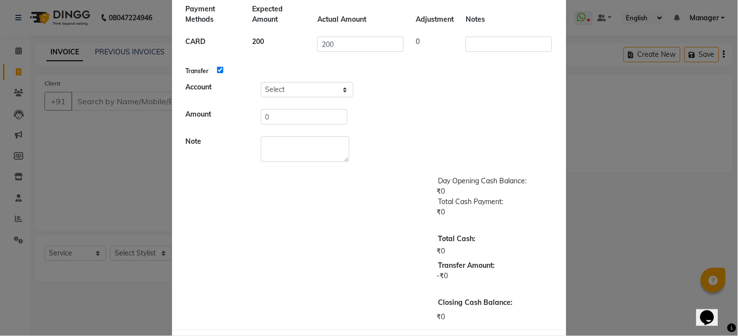
scroll to position [113, 0]
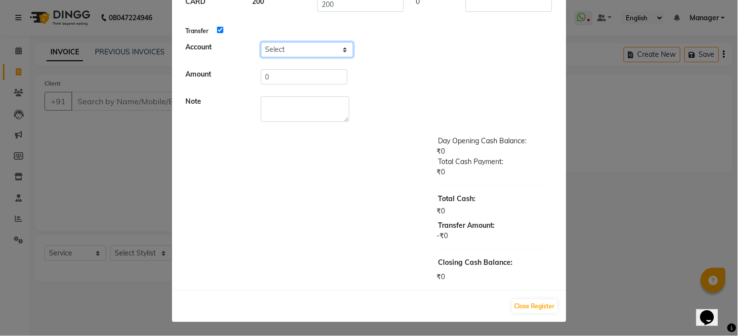
click at [292, 51] on select "Select Petty Cash Handover Account" at bounding box center [307, 49] width 92 height 15
select select "5298"
click at [261, 42] on select "Select Petty Cash Handover Account" at bounding box center [307, 49] width 92 height 15
click at [518, 302] on button "Close Register" at bounding box center [534, 306] width 45 height 14
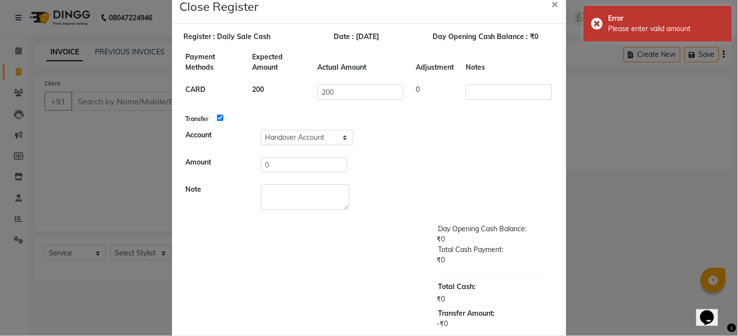
scroll to position [0, 0]
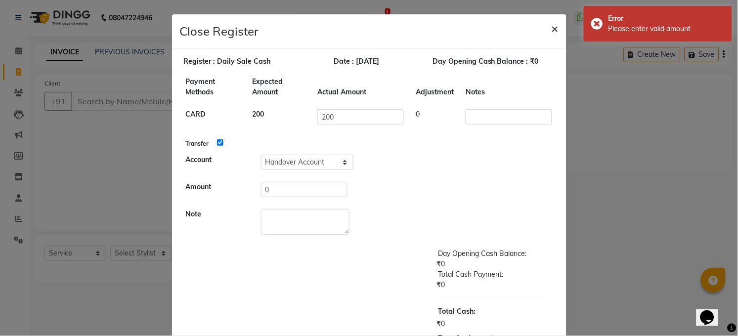
click at [551, 32] on span "×" at bounding box center [554, 28] width 7 height 15
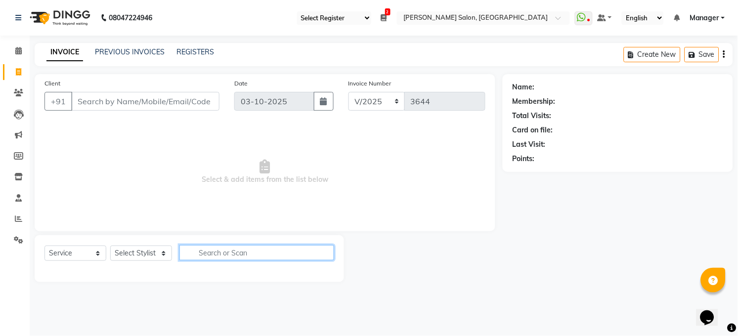
click at [245, 254] on input "text" at bounding box center [256, 252] width 155 height 15
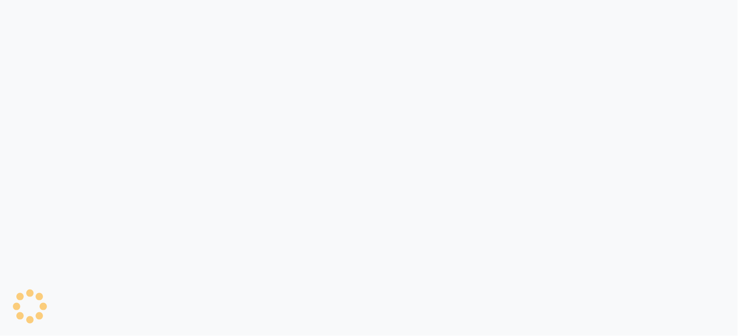
select select "service"
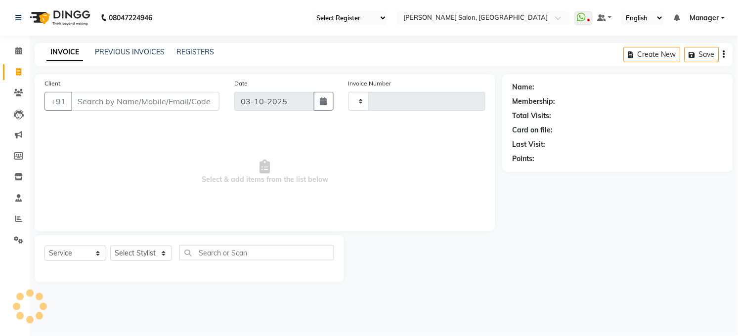
type input "3644"
select select "35"
select select "5748"
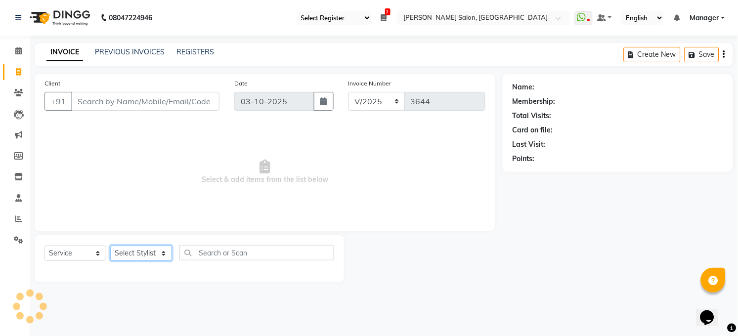
click at [150, 250] on select "Select Stylist [PERSON_NAME] [PERSON_NAME] [PERSON_NAME] COUNTER Manager [PERSO…" at bounding box center [141, 253] width 62 height 15
select select "40298"
click at [110, 246] on select "Select Stylist [PERSON_NAME] [PERSON_NAME] [PERSON_NAME] COUNTER Manager [PERSO…" at bounding box center [141, 253] width 62 height 15
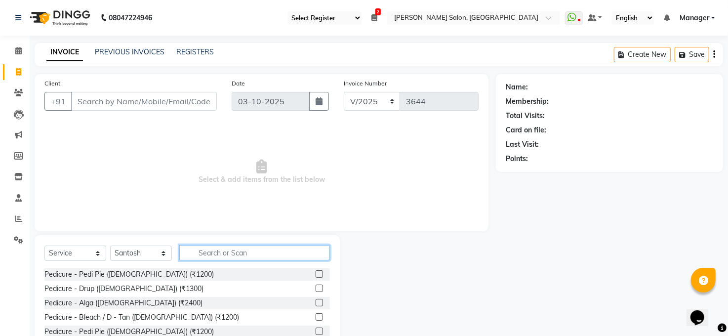
click at [239, 249] on input "text" at bounding box center [254, 252] width 151 height 15
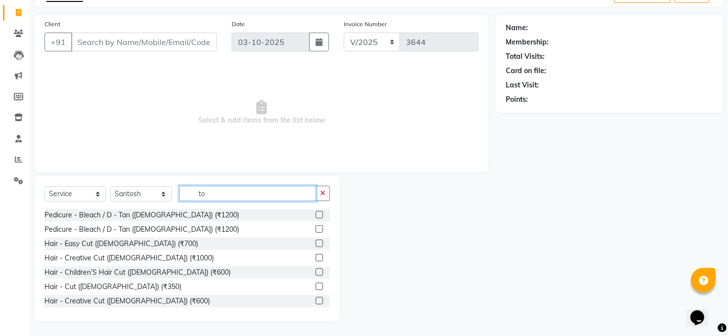
scroll to position [46, 0]
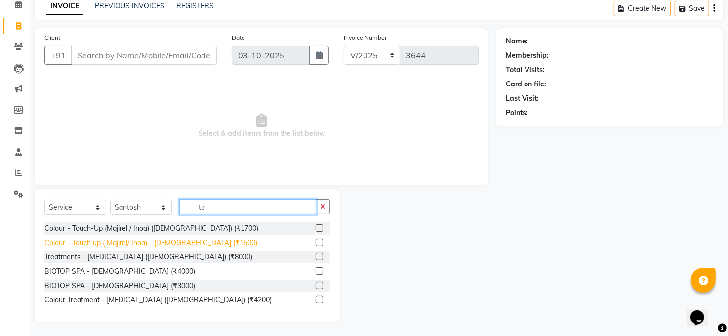
type input "to"
click at [173, 239] on div "Colour - Touch up ( Majirel/ Inoa) - [DEMOGRAPHIC_DATA] (₹1500)" at bounding box center [150, 243] width 213 height 10
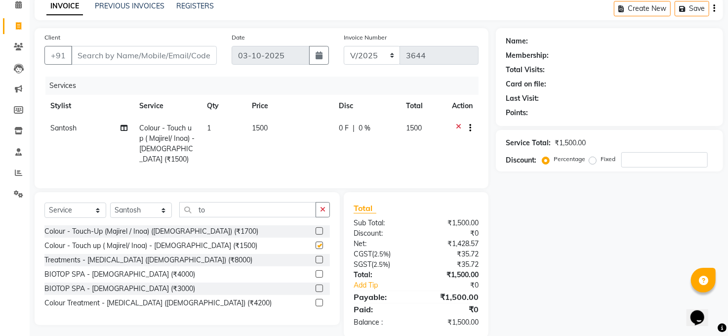
checkbox input "false"
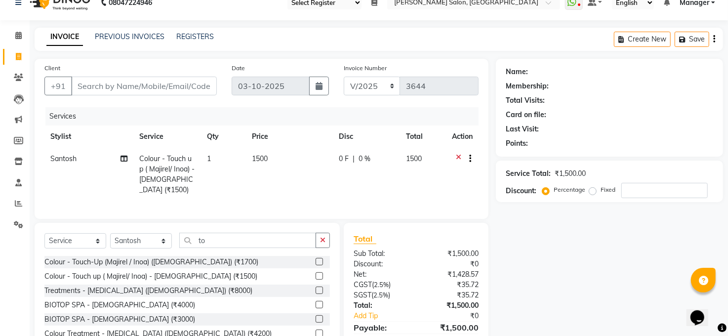
scroll to position [0, 0]
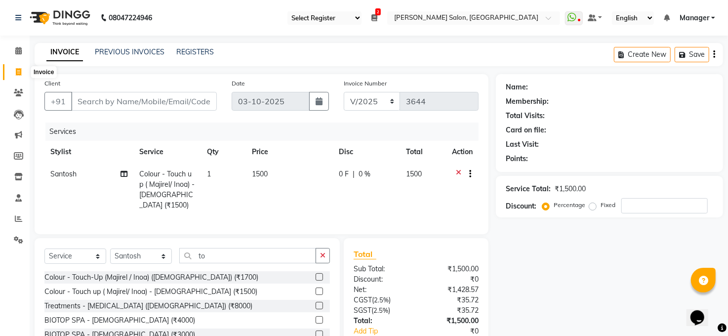
click at [22, 68] on span at bounding box center [18, 72] width 17 height 11
select select "service"
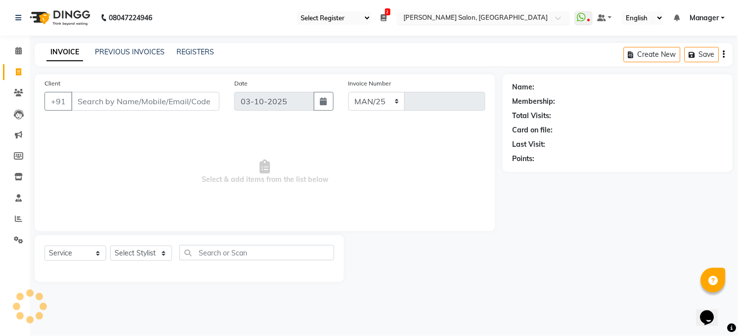
select select "5748"
type input "3644"
click at [218, 265] on div "Select Service Product Membership Package Voucher Prepaid Gift Card Select Styl…" at bounding box center [189, 256] width 290 height 23
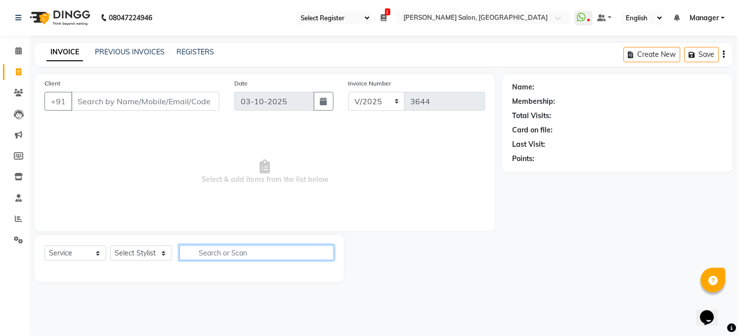
click at [218, 253] on input "text" at bounding box center [256, 252] width 155 height 15
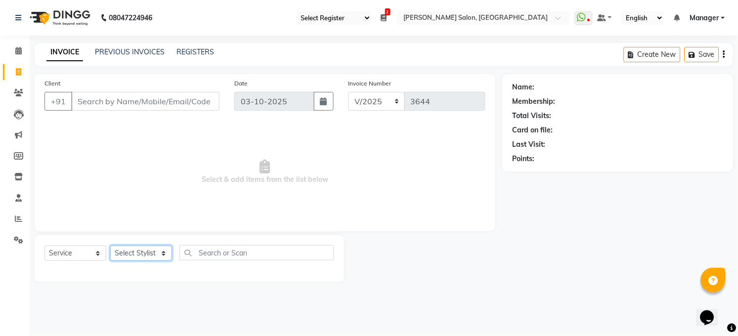
click at [135, 249] on select "Select Stylist [PERSON_NAME] [PERSON_NAME] [PERSON_NAME] COUNTER Manager [PERSO…" at bounding box center [141, 253] width 62 height 15
select select "40298"
click at [110, 246] on select "Select Stylist [PERSON_NAME] [PERSON_NAME] [PERSON_NAME] COUNTER Manager [PERSO…" at bounding box center [141, 253] width 62 height 15
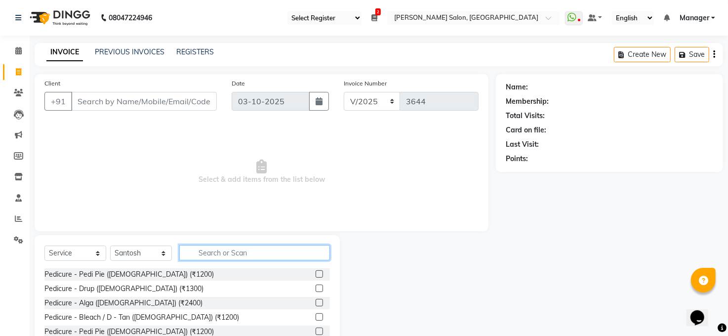
click at [206, 253] on input "text" at bounding box center [254, 252] width 151 height 15
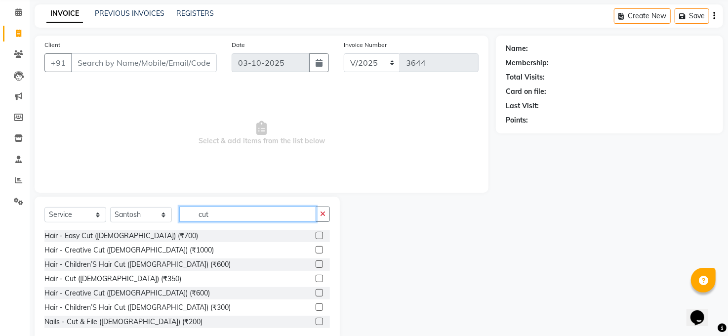
scroll to position [59, 0]
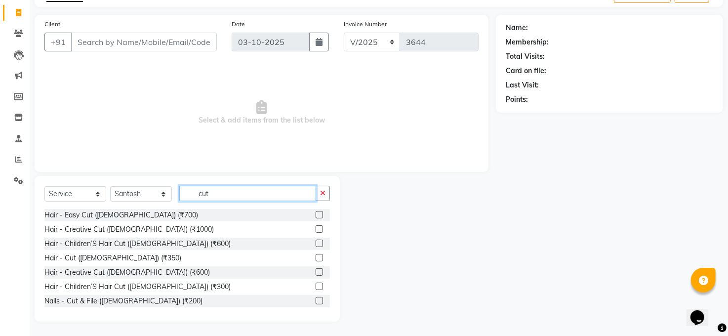
type input "cut"
click at [316, 255] on label at bounding box center [319, 257] width 7 height 7
click at [316, 255] on input "checkbox" at bounding box center [319, 258] width 6 height 6
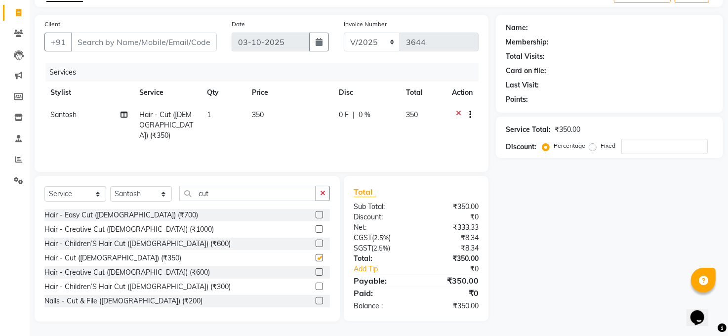
checkbox input "false"
click at [266, 200] on input "cut" at bounding box center [247, 193] width 137 height 15
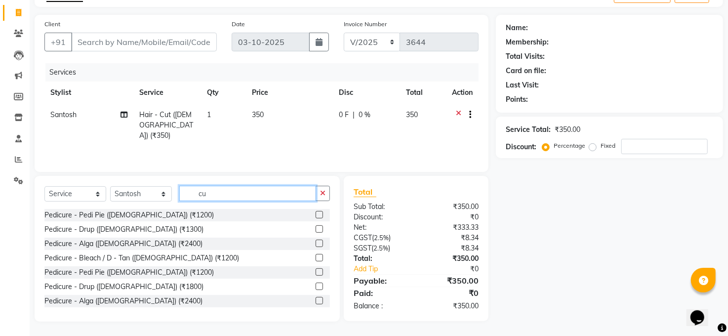
type input "c"
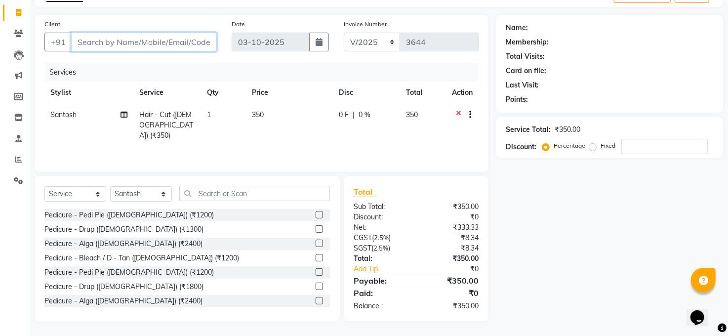
click at [121, 38] on input "Client" at bounding box center [144, 42] width 146 height 19
click at [91, 46] on input "Client" at bounding box center [144, 42] width 146 height 19
type input "9"
type input "0"
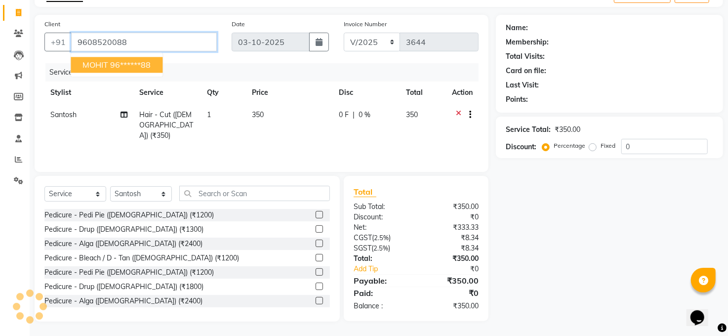
type input "9608520088"
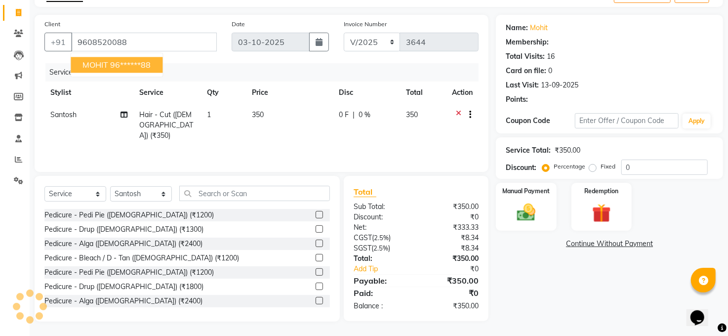
select select "1: Object"
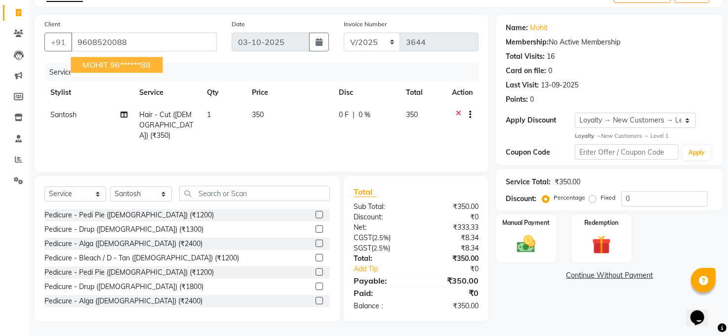
click at [141, 62] on ngb-highlight "96******88" at bounding box center [130, 65] width 41 height 10
type input "96******88"
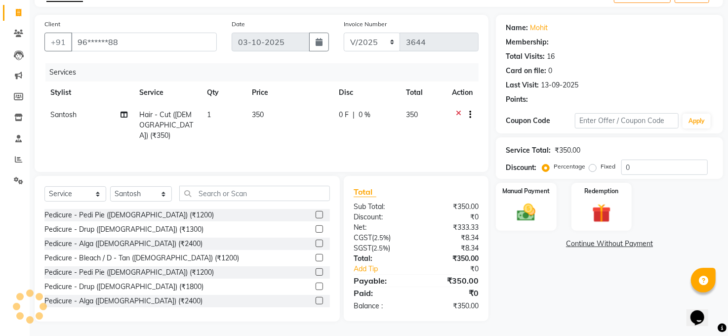
select select "1: Object"
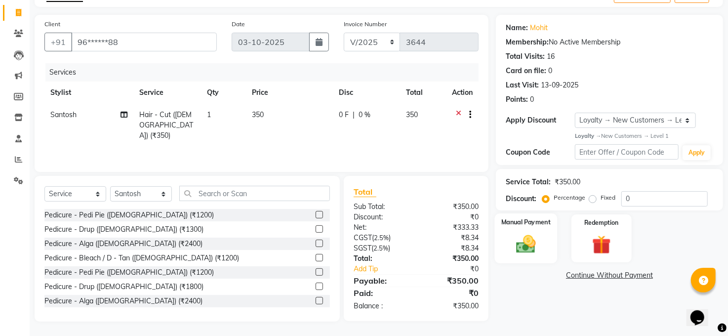
click at [525, 241] on img at bounding box center [526, 244] width 32 height 23
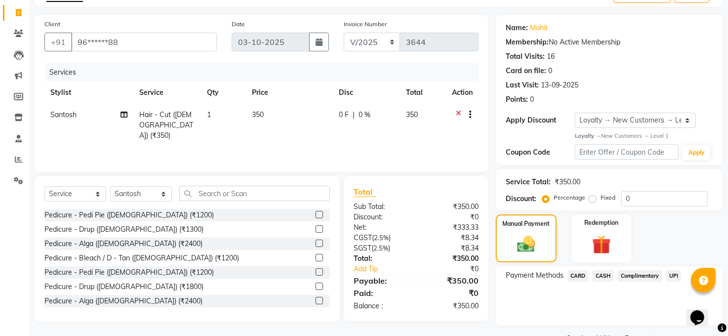
click at [582, 274] on span "CARD" at bounding box center [578, 275] width 21 height 11
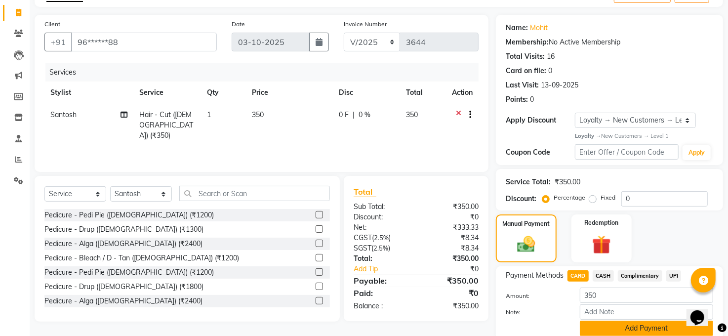
click at [639, 330] on button "Add Payment" at bounding box center [646, 328] width 133 height 15
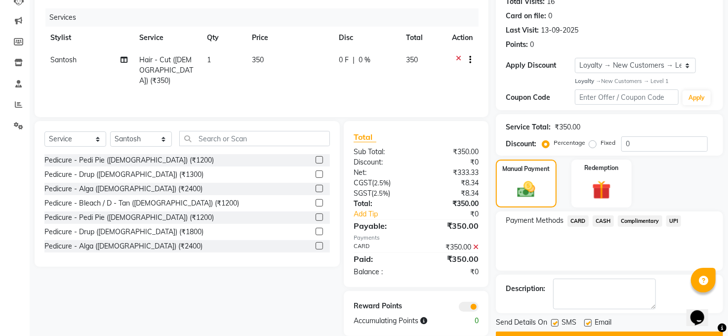
scroll to position [139, 0]
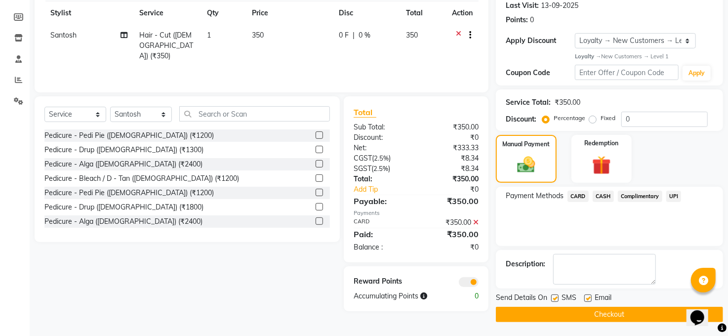
click at [626, 318] on button "Checkout" at bounding box center [609, 314] width 227 height 15
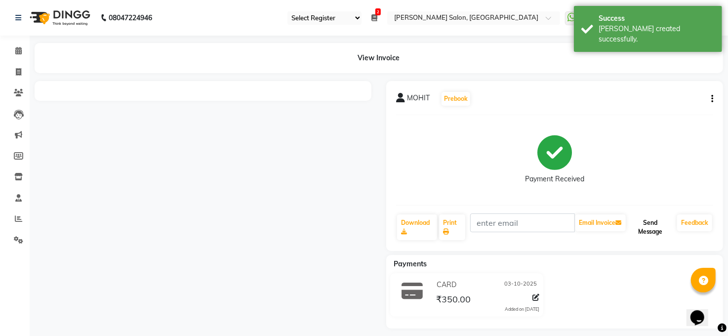
click at [652, 214] on button "Send Message" at bounding box center [650, 227] width 45 height 26
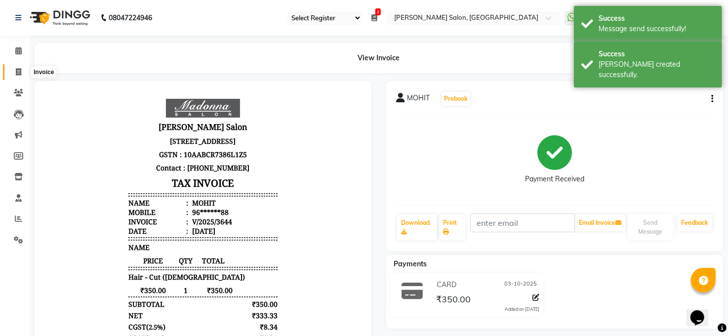
click at [17, 71] on icon at bounding box center [18, 71] width 5 height 7
select select "5748"
select select "service"
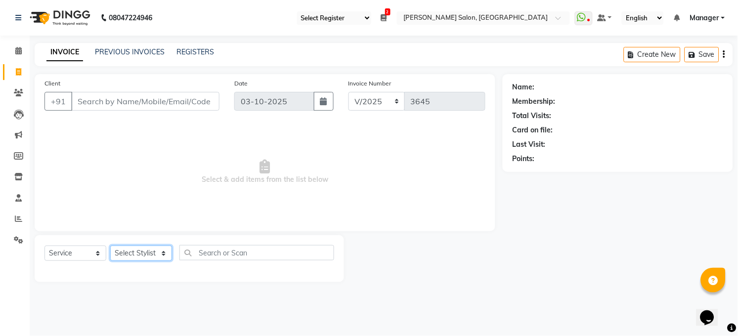
click at [132, 252] on select "Select Stylist [PERSON_NAME] [PERSON_NAME] [PERSON_NAME] COUNTER Manager [PERSO…" at bounding box center [141, 253] width 62 height 15
select select "40298"
click at [110, 246] on select "Select Stylist [PERSON_NAME] [PERSON_NAME] [PERSON_NAME] COUNTER Manager [PERSO…" at bounding box center [141, 253] width 62 height 15
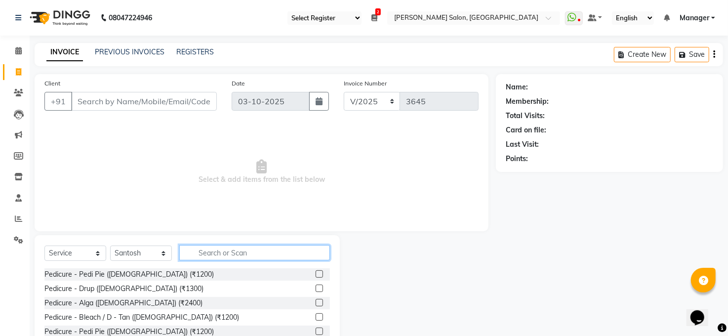
click at [219, 253] on input "text" at bounding box center [254, 252] width 151 height 15
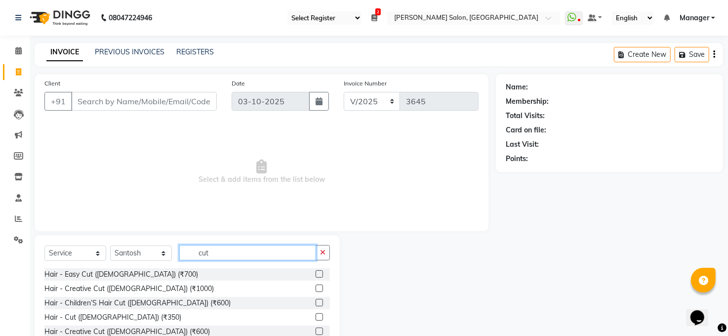
type input "cut"
click at [316, 313] on label at bounding box center [319, 316] width 7 height 7
click at [316, 314] on input "checkbox" at bounding box center [319, 317] width 6 height 6
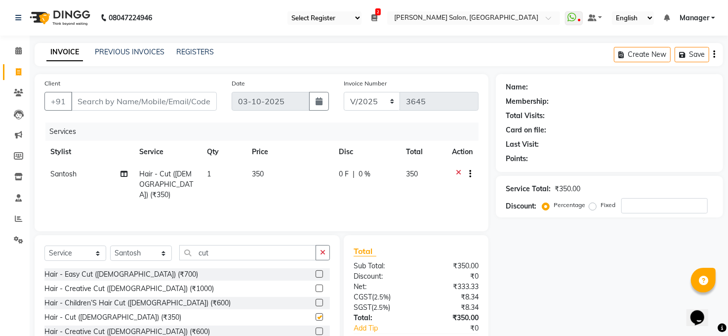
checkbox input "false"
click at [258, 251] on input "cut" at bounding box center [247, 252] width 137 height 15
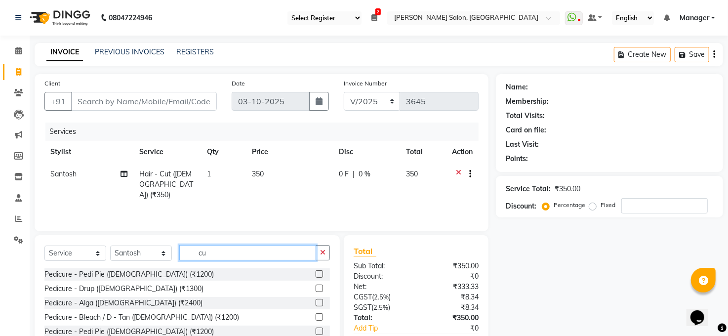
type input "c"
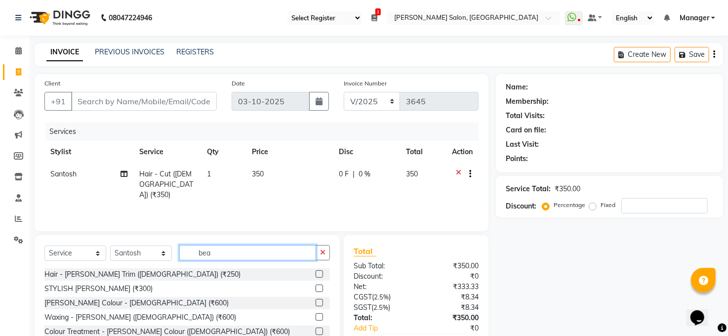
type input "bea"
click at [317, 274] on label at bounding box center [319, 273] width 7 height 7
click at [317, 274] on input "checkbox" at bounding box center [319, 274] width 6 height 6
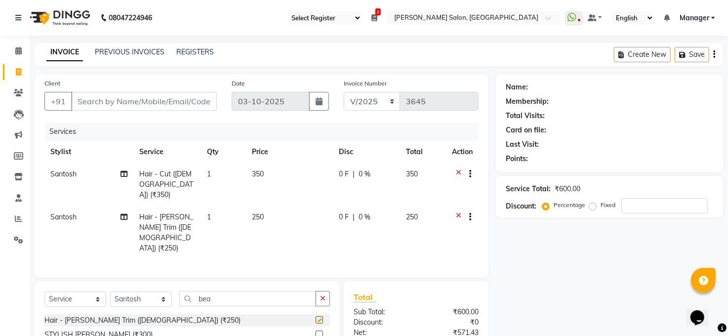
checkbox input "false"
click at [286, 291] on input "bea" at bounding box center [247, 298] width 137 height 15
type input "b"
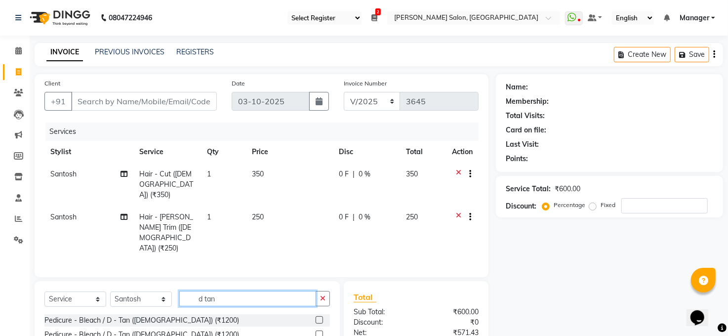
scroll to position [84, 0]
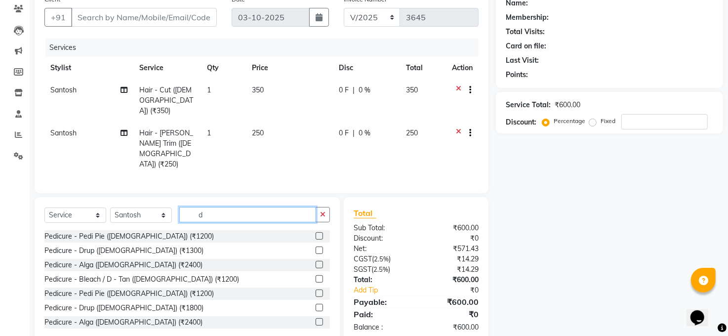
type input "d"
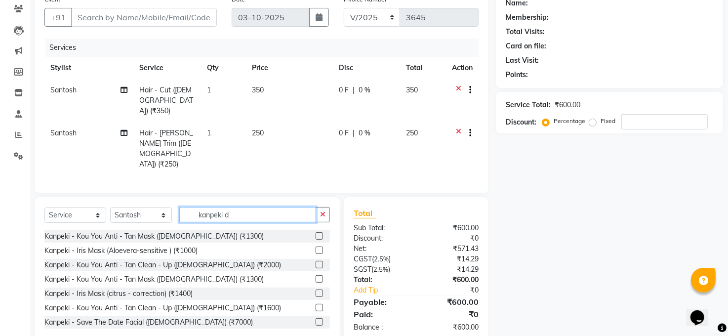
scroll to position [83, 0]
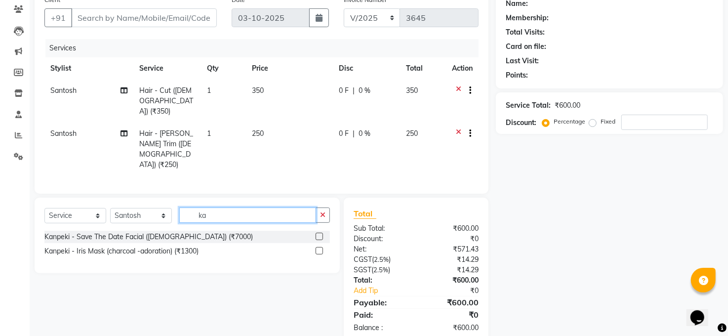
type input "k"
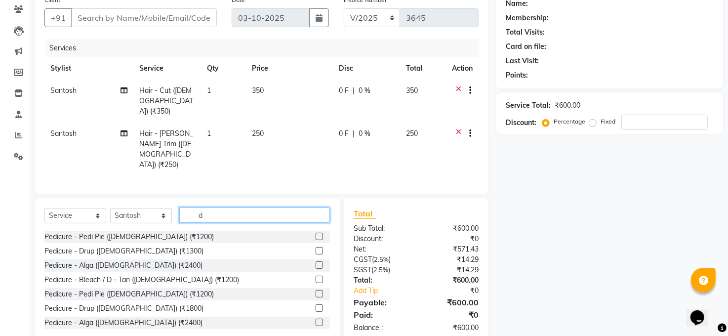
scroll to position [84, 0]
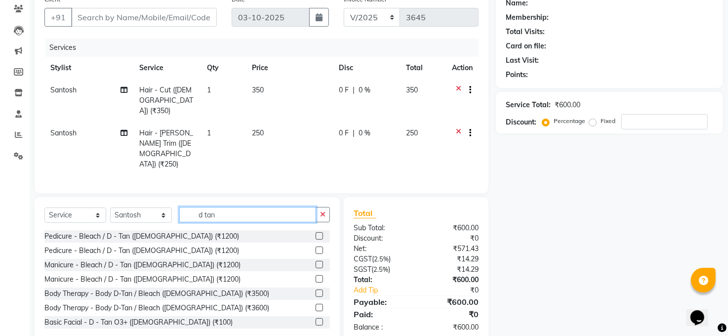
type input "d tan"
click at [277, 293] on div "Pedicure - Bleach / D - Tan (Female) (₹1200) Pedicure - Bleach / D - Tan (Male)…" at bounding box center [187, 279] width 286 height 99
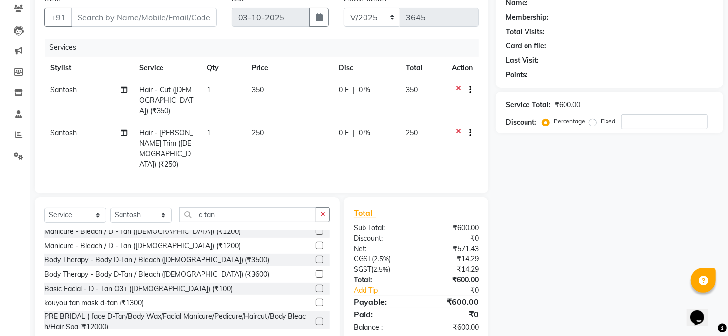
scroll to position [52, 0]
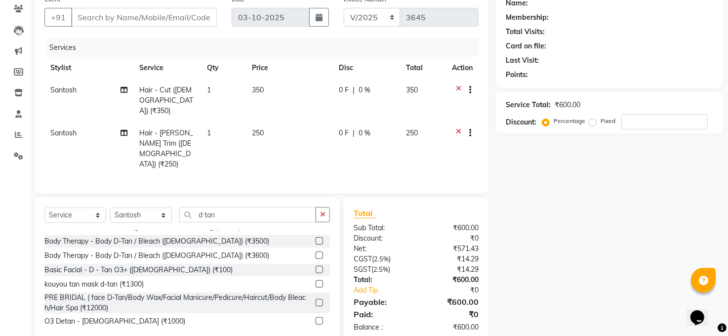
click at [316, 317] on label at bounding box center [319, 320] width 7 height 7
click at [316, 318] on input "checkbox" at bounding box center [319, 321] width 6 height 6
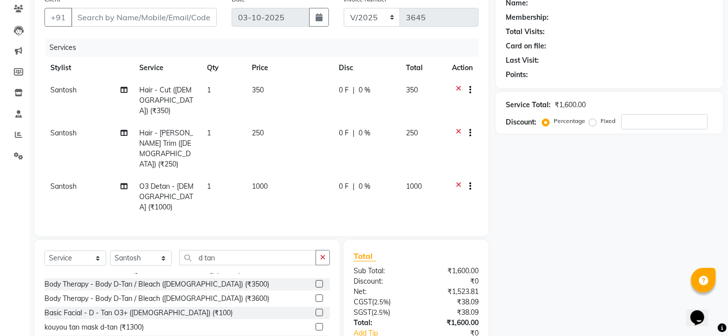
checkbox input "false"
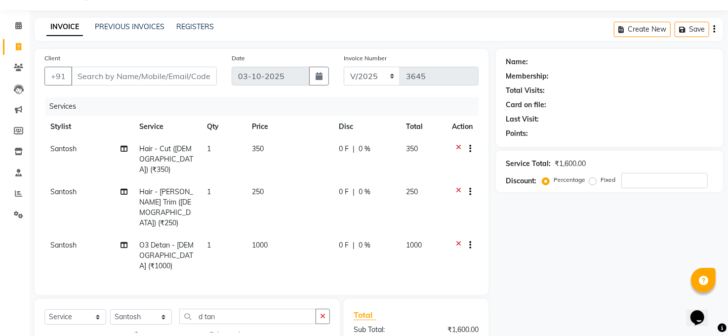
scroll to position [0, 0]
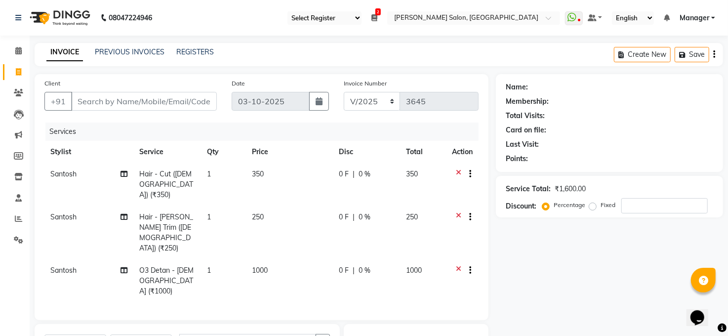
click at [264, 266] on span "1000" at bounding box center [260, 270] width 16 height 9
select select "40298"
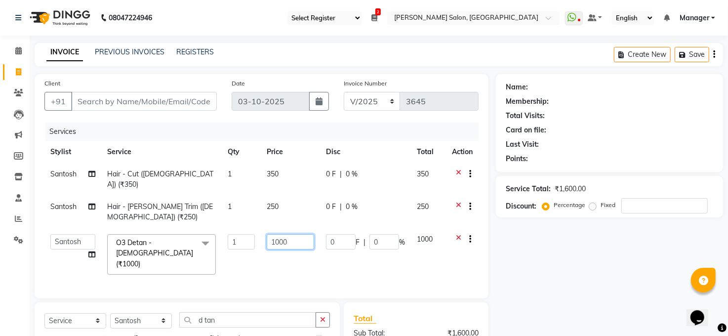
click at [281, 234] on input "1000" at bounding box center [290, 241] width 47 height 15
type input "1100"
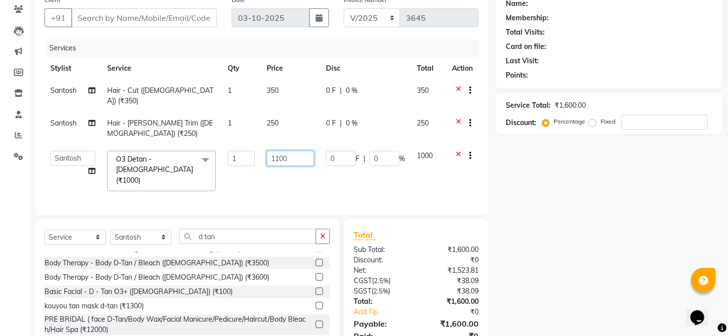
scroll to position [109, 0]
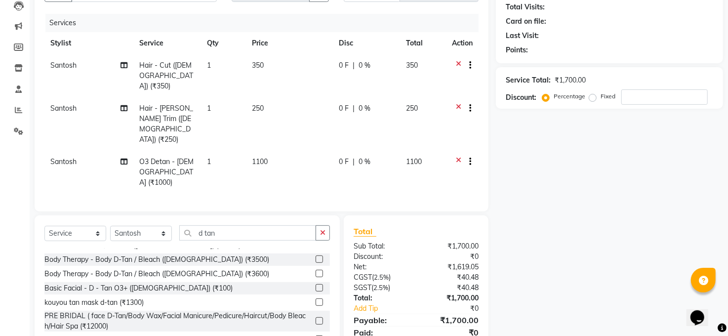
click at [427, 113] on tbody "Santosh Hair - Cut (Male) (₹350) 1 350 0 F | 0 % 350 Santosh Hair - Beard Trim …" at bounding box center [261, 123] width 434 height 139
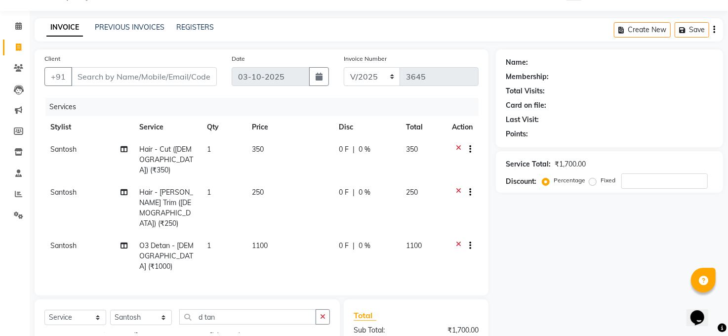
scroll to position [0, 0]
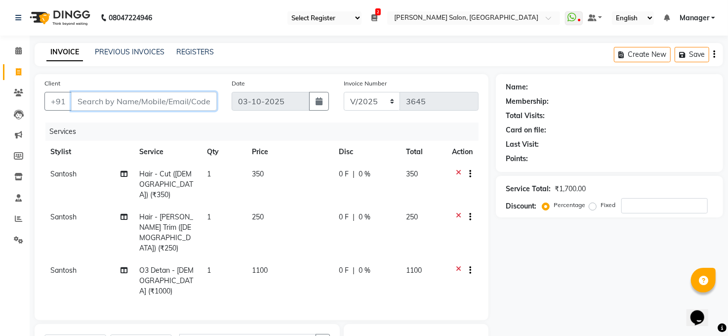
click at [92, 101] on input "Client" at bounding box center [144, 101] width 146 height 19
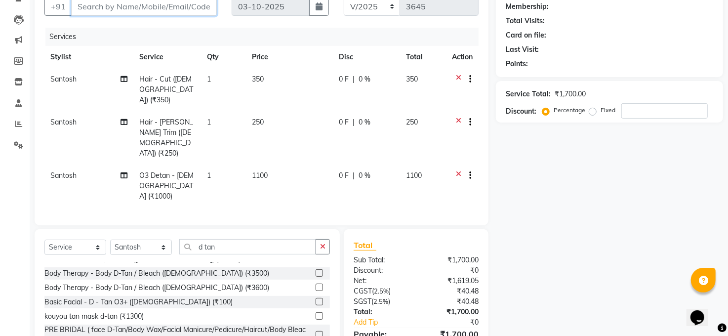
scroll to position [117, 0]
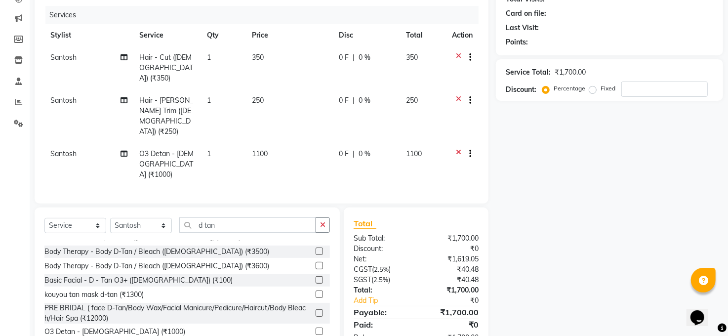
click at [460, 143] on td at bounding box center [462, 164] width 33 height 43
click at [458, 149] on icon at bounding box center [458, 155] width 5 height 12
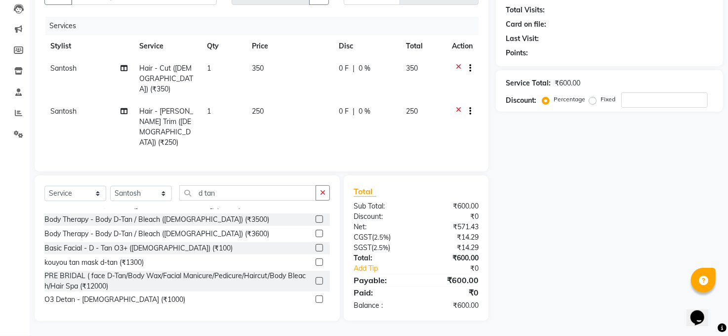
scroll to position [84, 0]
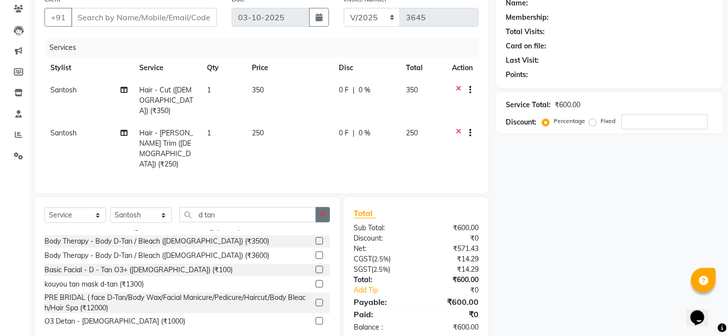
click at [324, 211] on icon "button" at bounding box center [322, 214] width 5 height 7
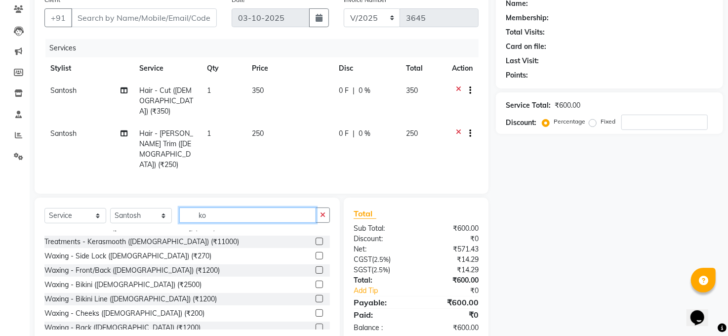
scroll to position [0, 0]
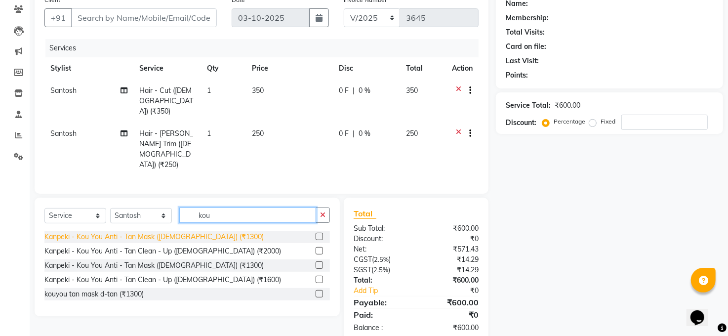
type input "kou"
click at [190, 232] on div "Kanpeki - Kou You Anti - Tan Mask ([DEMOGRAPHIC_DATA]) (₹1300)" at bounding box center [153, 237] width 219 height 10
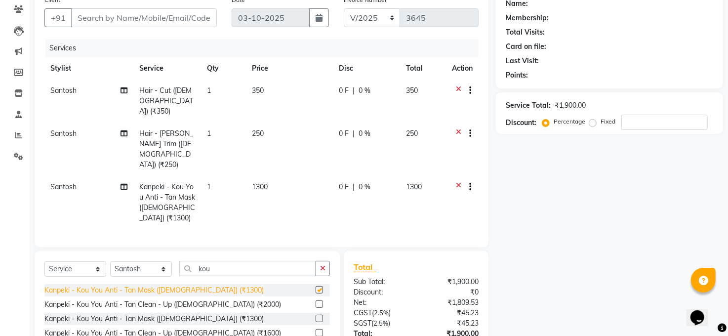
checkbox input "false"
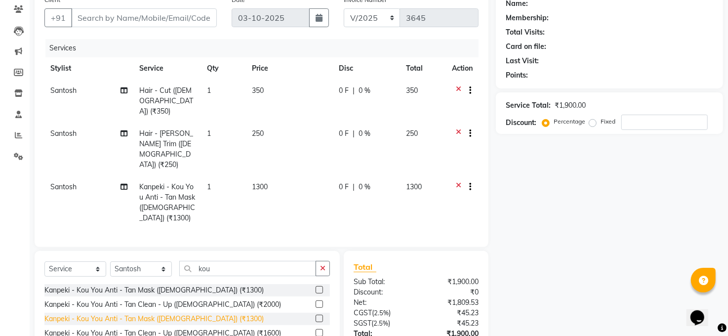
click at [181, 314] on div "Kanpeki - Kou You Anti - Tan Mask ([DEMOGRAPHIC_DATA]) (₹1300)" at bounding box center [153, 319] width 219 height 10
checkbox input "false"
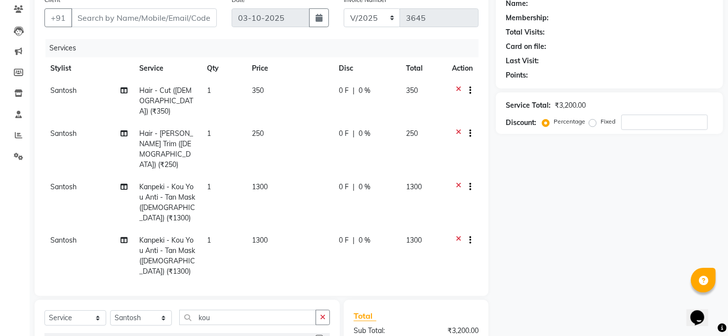
click at [455, 182] on div at bounding box center [462, 188] width 21 height 12
click at [458, 182] on icon at bounding box center [458, 188] width 5 height 12
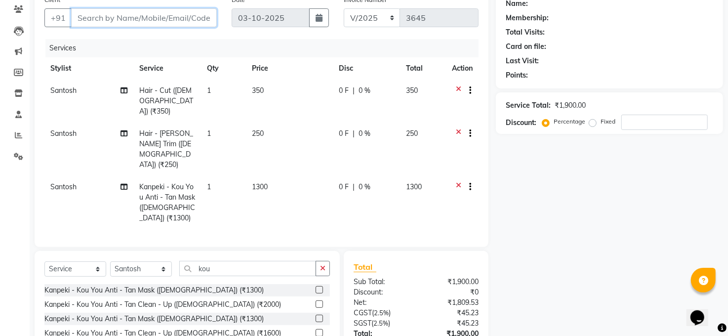
click at [117, 20] on input "Client" at bounding box center [144, 17] width 146 height 19
type input "6"
type input "0"
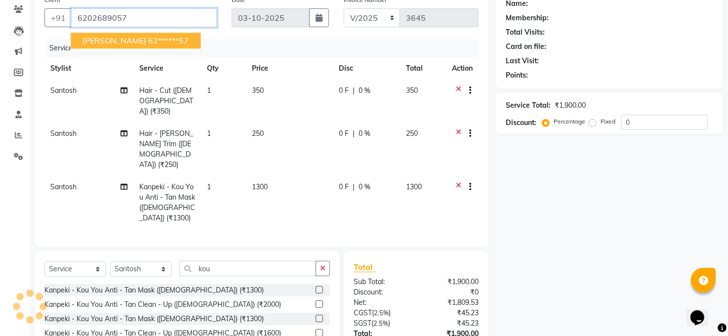
type input "6202689057"
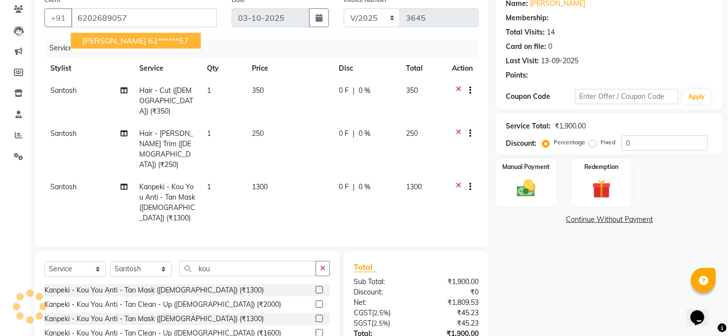
select select "1: Object"
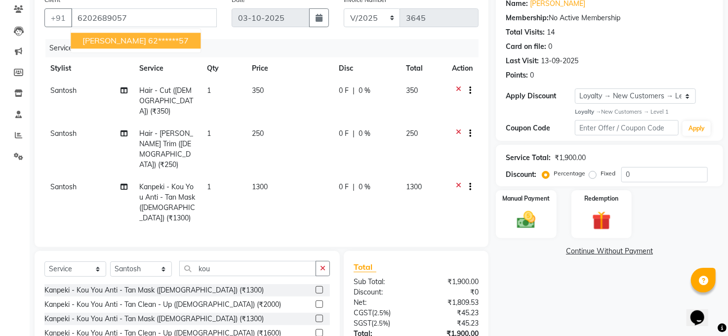
click at [91, 39] on span "SURAJ SHARMA" at bounding box center [115, 41] width 64 height 10
type input "62******57"
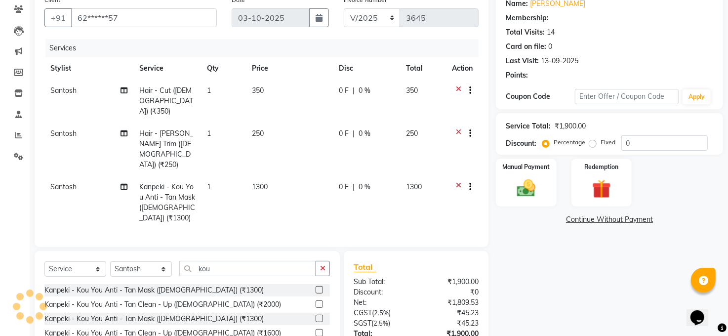
select select "1: Object"
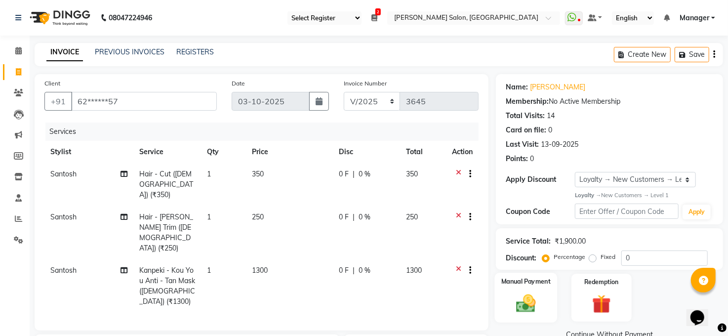
click at [528, 311] on img at bounding box center [526, 303] width 32 height 23
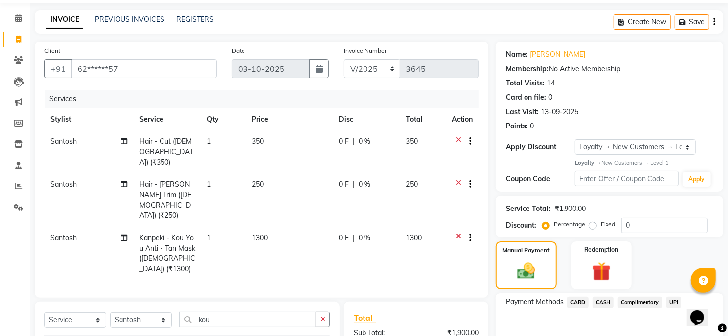
scroll to position [32, 0]
click at [676, 299] on span "UPI" at bounding box center [673, 302] width 15 height 11
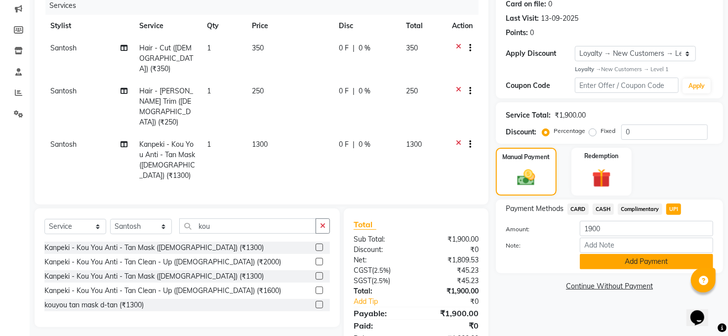
click at [621, 257] on button "Add Payment" at bounding box center [646, 261] width 133 height 15
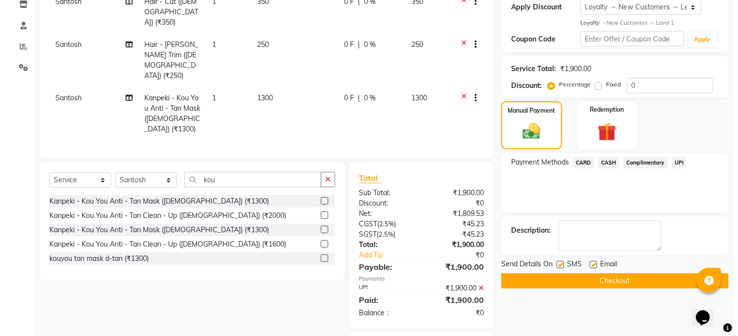
scroll to position [196, 0]
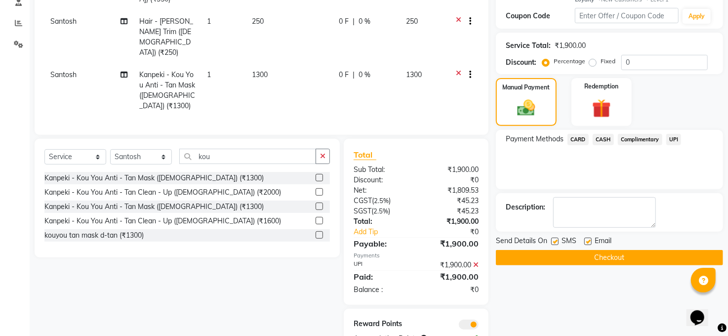
click at [478, 320] on span at bounding box center [469, 325] width 20 height 10
click at [479, 326] on input "checkbox" at bounding box center [479, 326] width 0 height 0
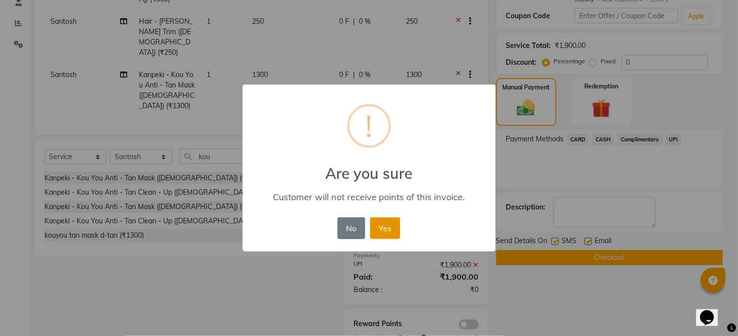
click at [388, 232] on button "Yes" at bounding box center [385, 228] width 30 height 22
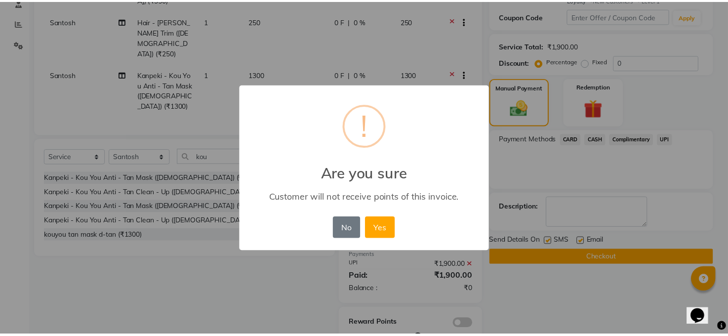
scroll to position [182, 0]
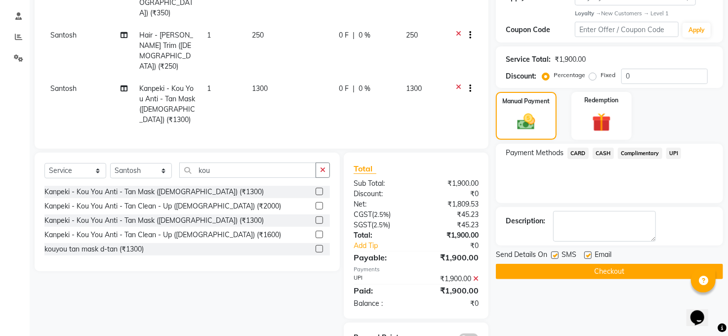
click at [531, 271] on button "Checkout" at bounding box center [609, 271] width 227 height 15
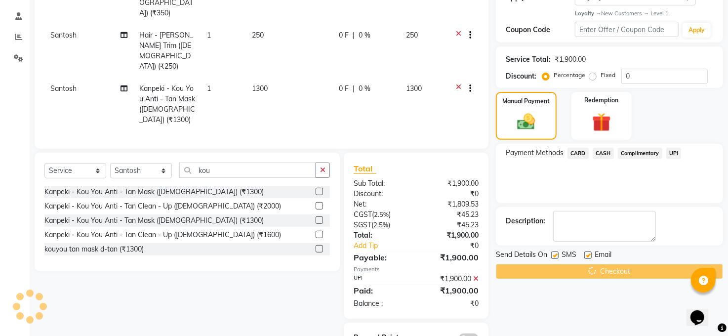
scroll to position [0, 0]
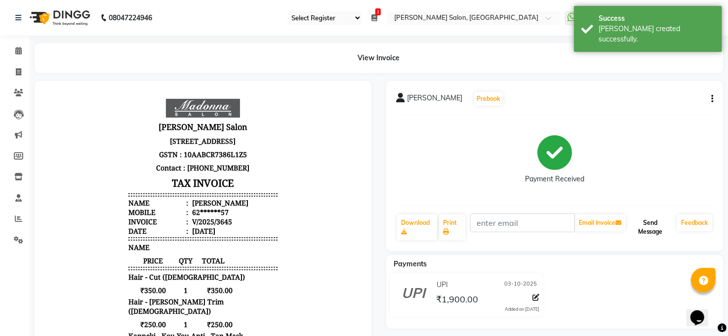
click at [651, 227] on button "Send Message" at bounding box center [650, 227] width 45 height 26
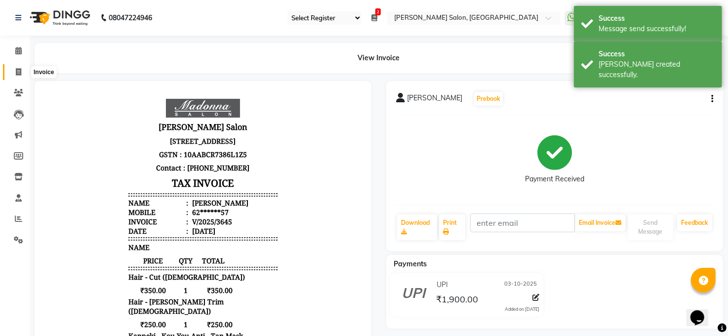
click at [16, 70] on icon at bounding box center [18, 71] width 5 height 7
select select "5748"
select select "service"
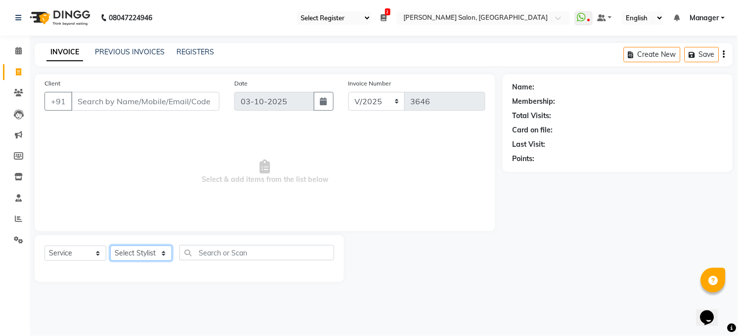
click at [152, 252] on select "Select Stylist [PERSON_NAME] [PERSON_NAME] [PERSON_NAME] COUNTER Manager [PERSO…" at bounding box center [141, 253] width 62 height 15
select select "40299"
click at [110, 246] on select "Select Stylist [PERSON_NAME] [PERSON_NAME] [PERSON_NAME] COUNTER Manager [PERSO…" at bounding box center [141, 253] width 62 height 15
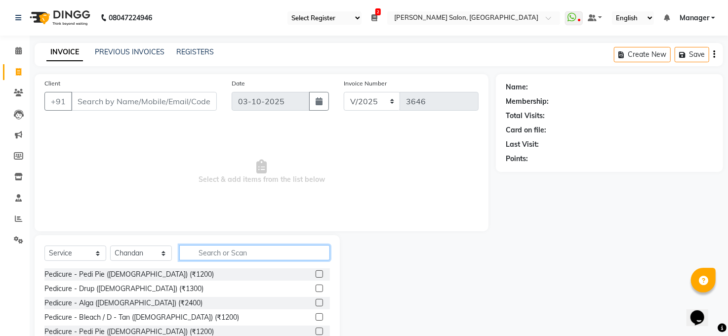
click at [203, 247] on input "text" at bounding box center [254, 252] width 151 height 15
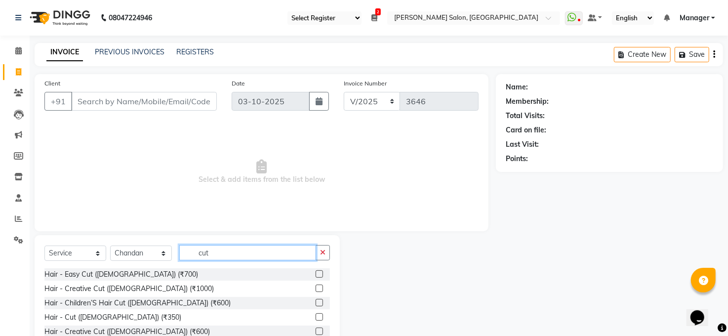
scroll to position [38, 0]
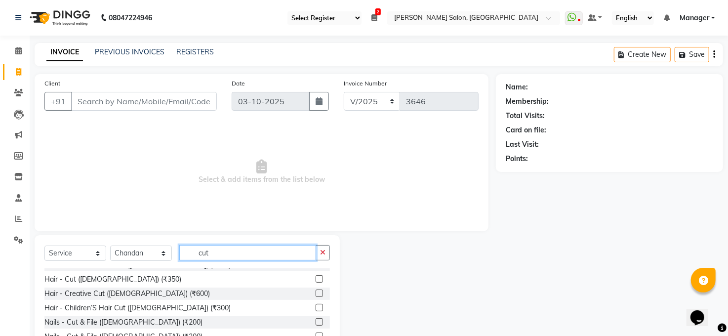
type input "cut"
click at [316, 275] on label at bounding box center [319, 278] width 7 height 7
click at [316, 276] on input "checkbox" at bounding box center [319, 279] width 6 height 6
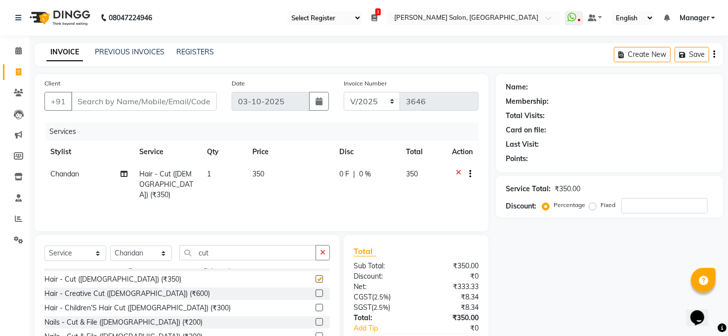
checkbox input "false"
click at [18, 52] on icon at bounding box center [18, 50] width 6 height 7
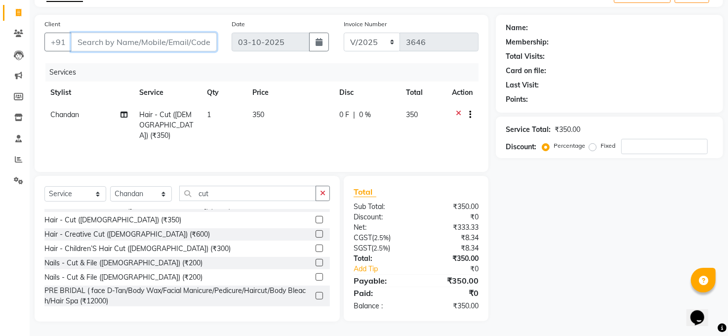
click at [164, 41] on input "Client" at bounding box center [144, 42] width 146 height 19
type input "9"
type input "0"
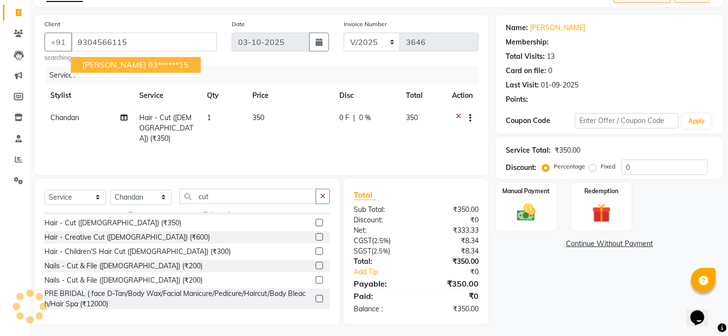
click at [113, 65] on span "SUBHAM SHAY" at bounding box center [115, 65] width 64 height 10
type input "93******15"
select select "2: Object"
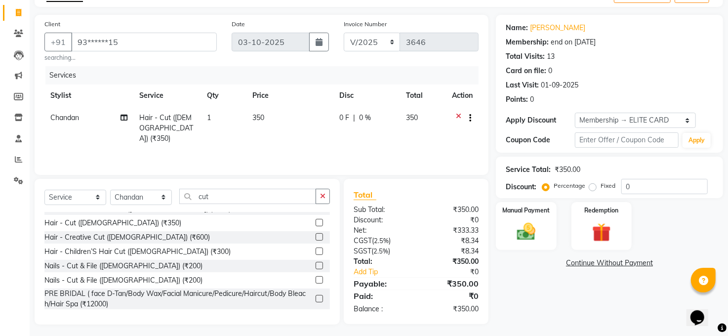
scroll to position [62, 0]
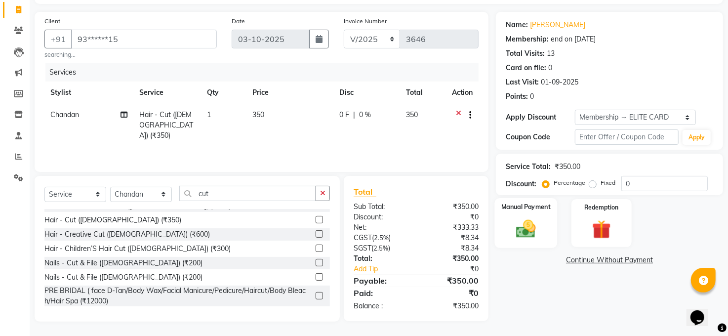
click at [519, 232] on img at bounding box center [526, 229] width 32 height 23
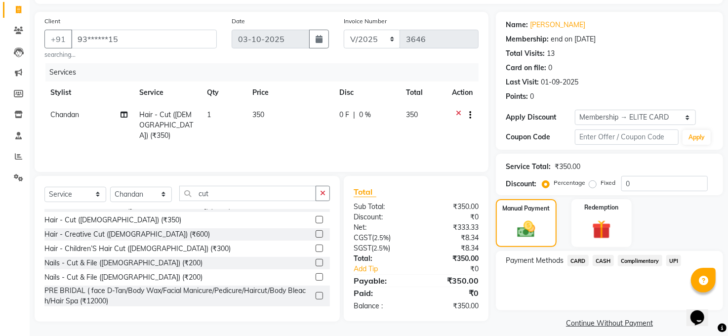
click at [601, 259] on span "CASH" at bounding box center [603, 260] width 21 height 11
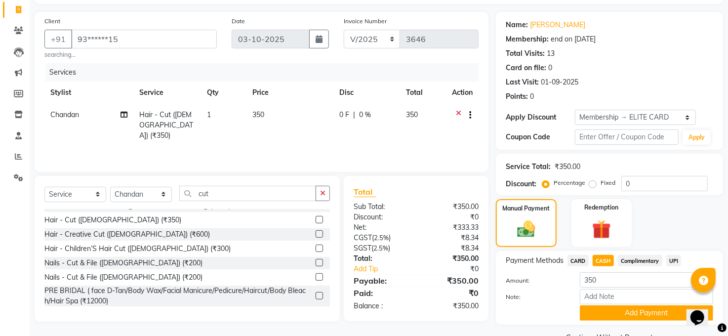
scroll to position [85, 0]
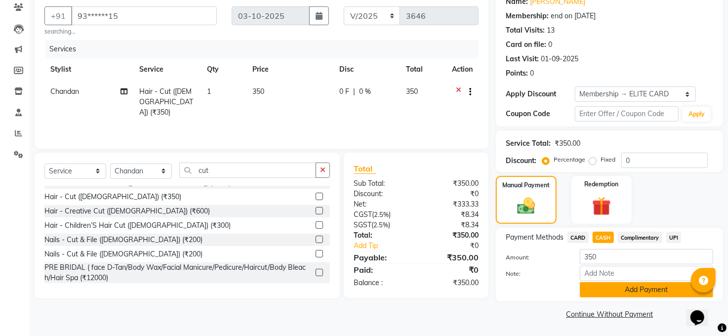
click at [635, 290] on button "Add Payment" at bounding box center [646, 289] width 133 height 15
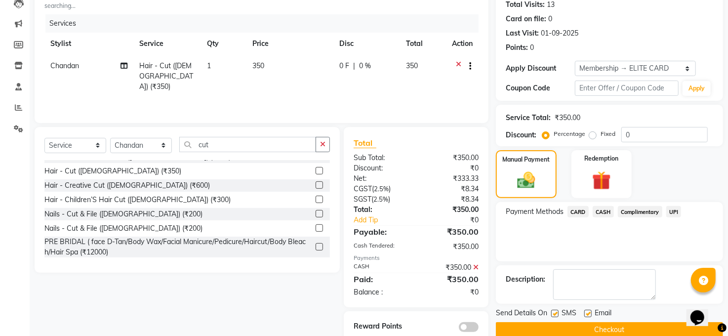
scroll to position [131, 0]
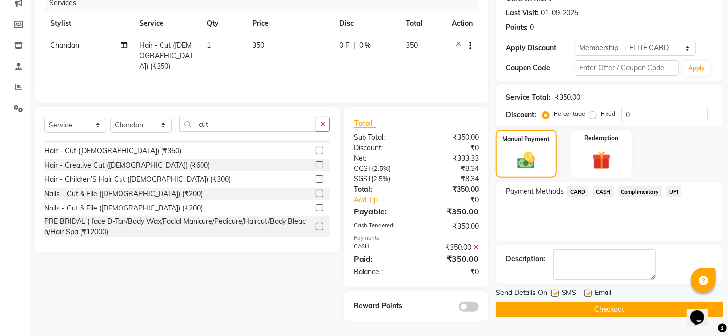
click at [621, 308] on button "Checkout" at bounding box center [609, 309] width 227 height 15
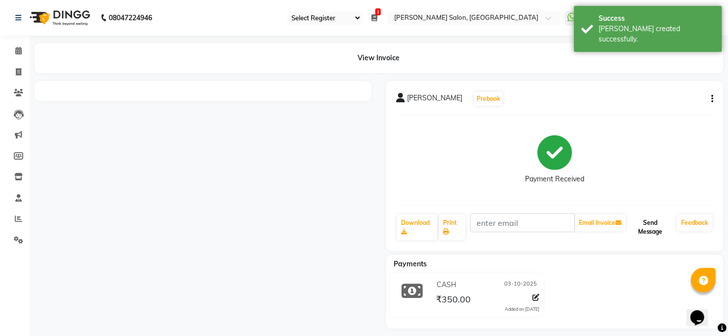
click at [651, 230] on button "Send Message" at bounding box center [650, 227] width 45 height 26
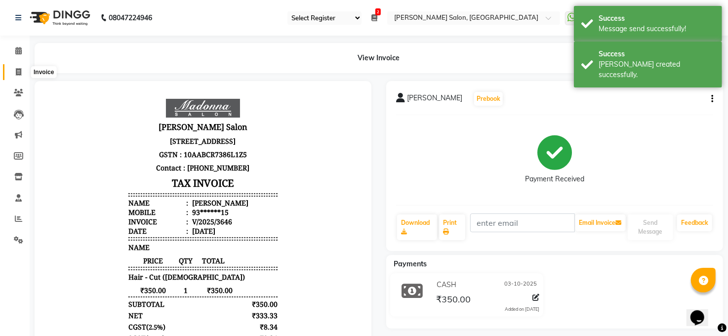
click at [20, 71] on icon at bounding box center [18, 71] width 5 height 7
select select "service"
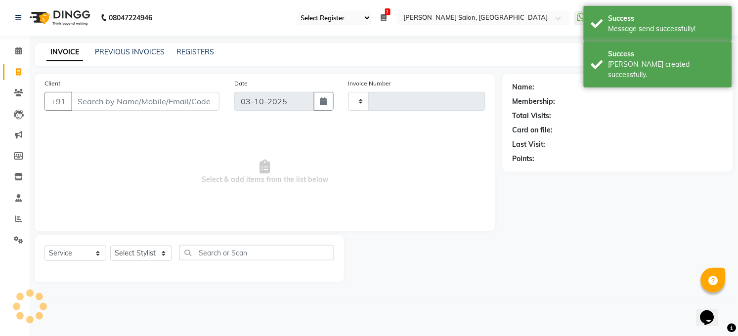
type input "3647"
select select "5748"
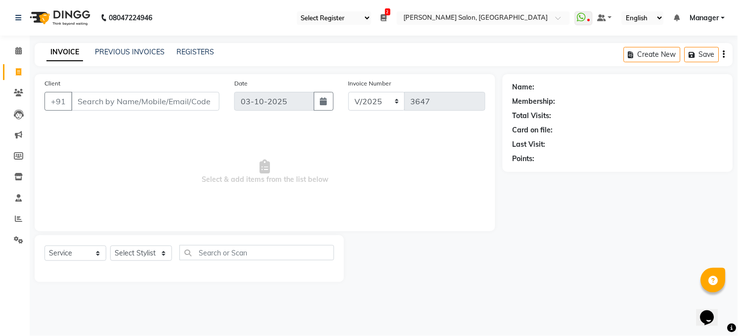
click at [17, 188] on li "Staff" at bounding box center [15, 198] width 30 height 21
click at [21, 174] on icon at bounding box center [18, 176] width 8 height 7
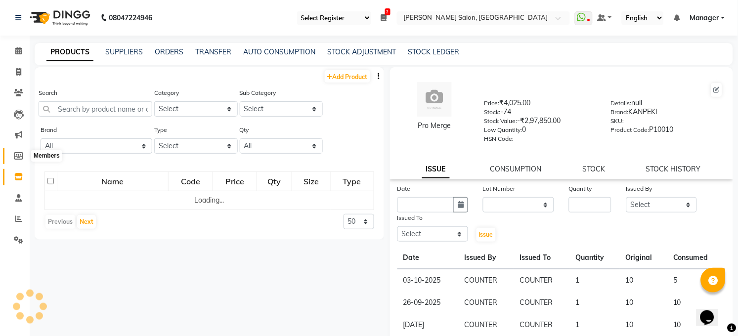
click at [21, 155] on icon at bounding box center [18, 155] width 9 height 7
select select
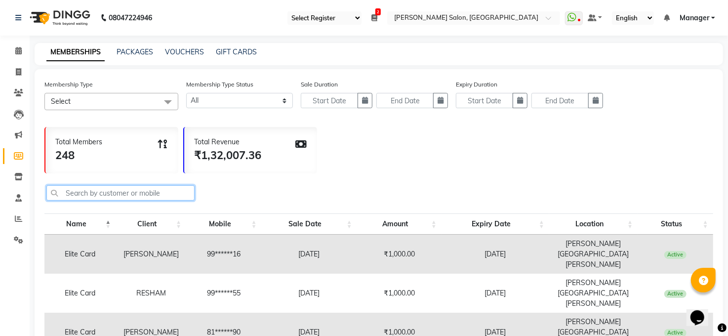
click at [153, 193] on input "text" at bounding box center [120, 192] width 148 height 15
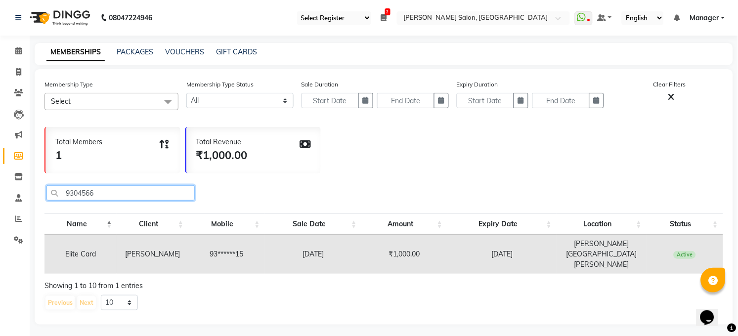
type input "9304566"
click at [124, 295] on select "10 20 50 100" at bounding box center [119, 302] width 37 height 15
select select "100"
click at [101, 295] on select "10 20 50 100" at bounding box center [119, 302] width 37 height 15
click at [19, 68] on icon at bounding box center [18, 71] width 5 height 7
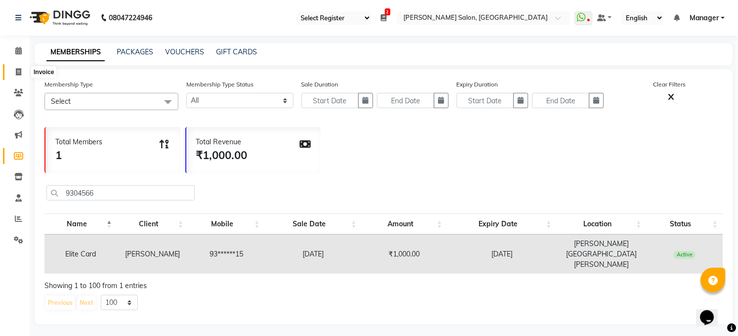
select select "5748"
select select "service"
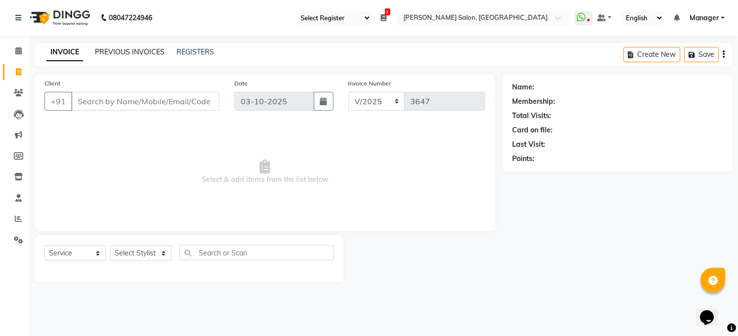
click at [111, 50] on link "PREVIOUS INVOICES" at bounding box center [130, 51] width 70 height 9
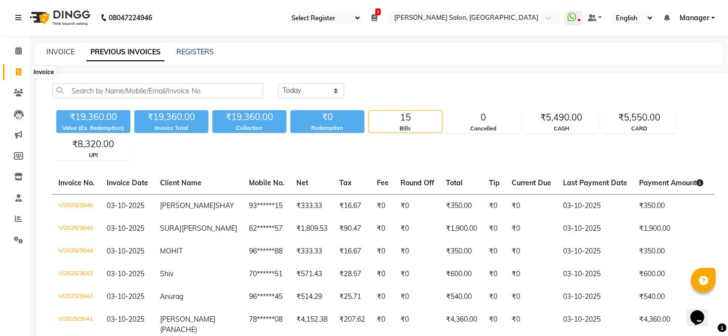
click at [19, 74] on icon at bounding box center [18, 71] width 5 height 7
select select "5748"
select select "service"
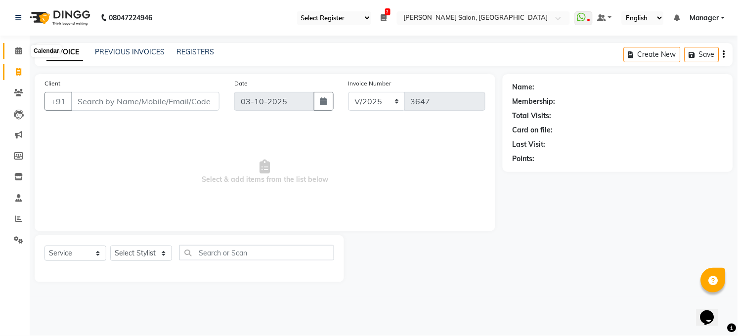
click at [15, 54] on icon at bounding box center [18, 50] width 6 height 7
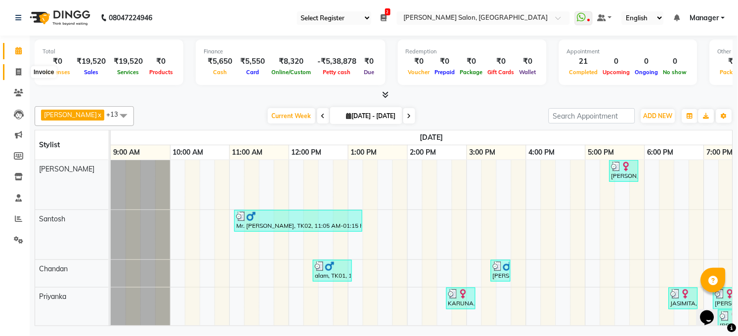
click at [16, 75] on icon at bounding box center [18, 71] width 5 height 7
select select "5748"
select select "service"
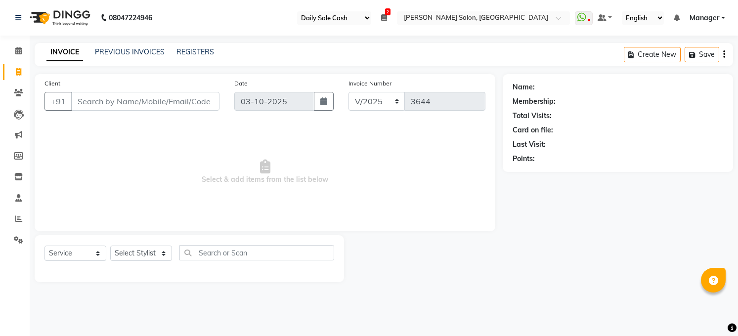
select select "35"
select select "5748"
select select "service"
click at [16, 48] on icon at bounding box center [18, 50] width 6 height 7
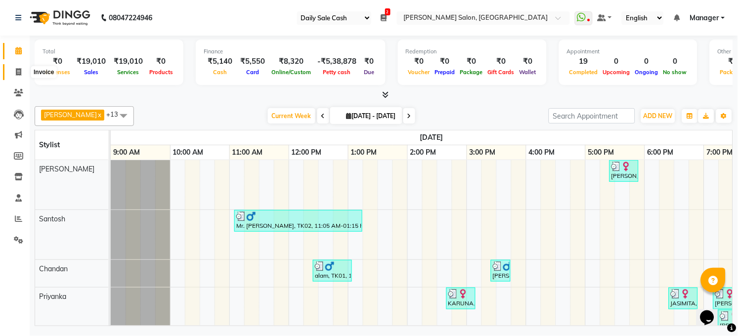
click at [16, 69] on icon at bounding box center [18, 71] width 5 height 7
select select "service"
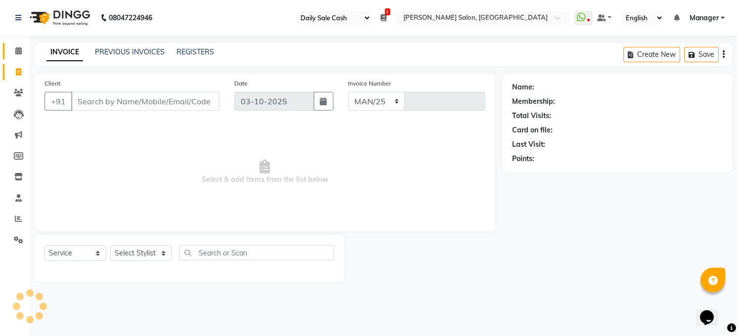
select select "5748"
type input "3646"
click at [134, 254] on select "Select Stylist [PERSON_NAME] [PERSON_NAME] [PERSON_NAME] COUNTER Manager [PERSO…" at bounding box center [141, 253] width 62 height 15
select select "45734"
click at [110, 246] on select "Select Stylist [PERSON_NAME] [PERSON_NAME] [PERSON_NAME] COUNTER Manager [PERSO…" at bounding box center [141, 253] width 62 height 15
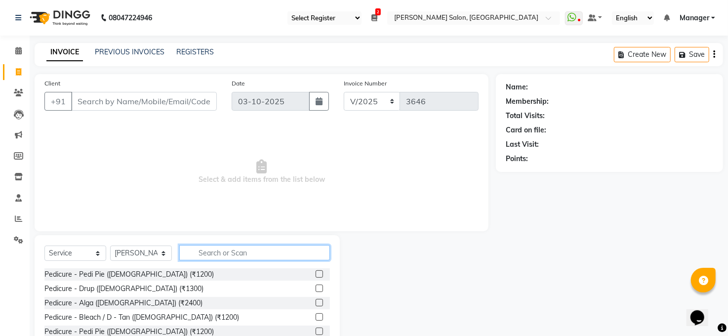
click at [225, 252] on input "text" at bounding box center [254, 252] width 151 height 15
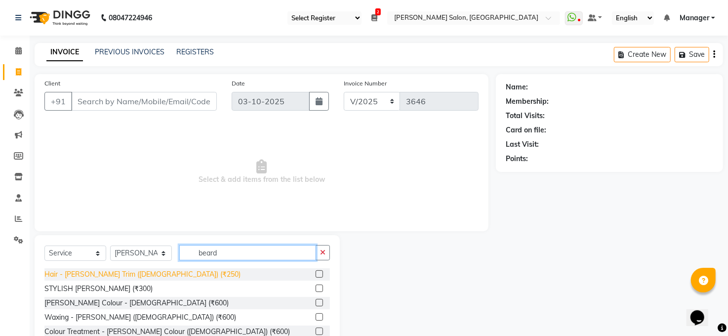
type input "beard"
click at [97, 278] on div "Hair - [PERSON_NAME] Trim ([DEMOGRAPHIC_DATA]) (₹250)" at bounding box center [142, 274] width 196 height 10
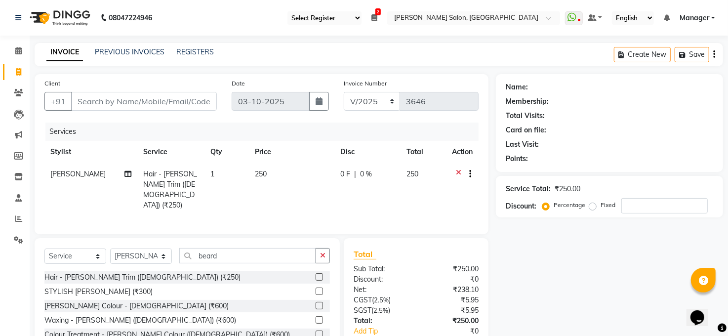
click at [460, 171] on icon at bounding box center [458, 175] width 5 height 12
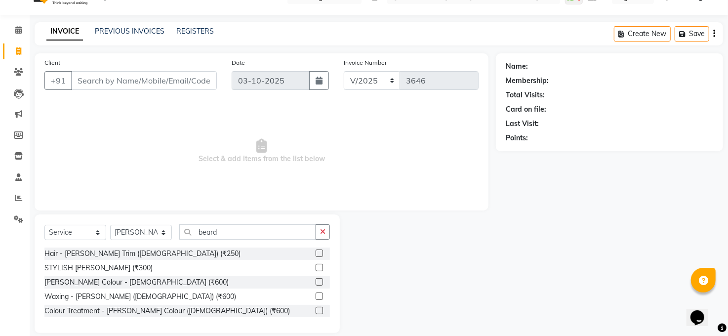
scroll to position [32, 0]
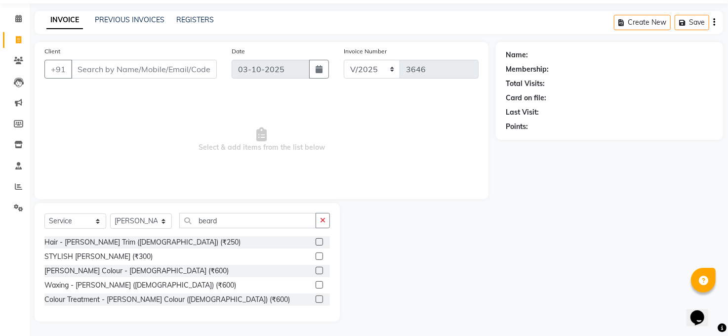
click at [318, 241] on label at bounding box center [319, 241] width 7 height 7
click at [318, 241] on input "checkbox" at bounding box center [319, 242] width 6 height 6
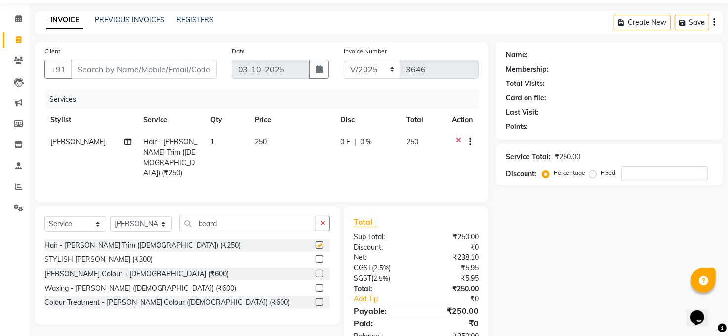
checkbox input "false"
click at [259, 218] on input "beard" at bounding box center [247, 223] width 137 height 15
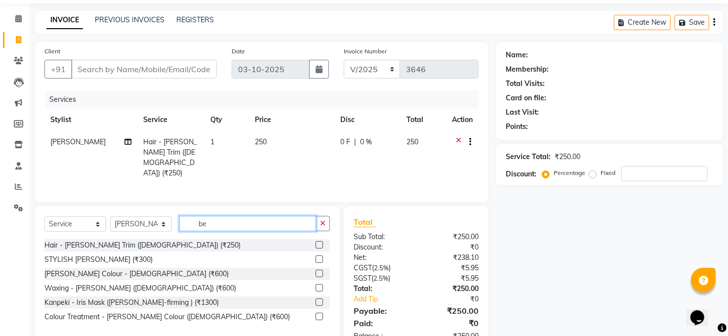
type input "b"
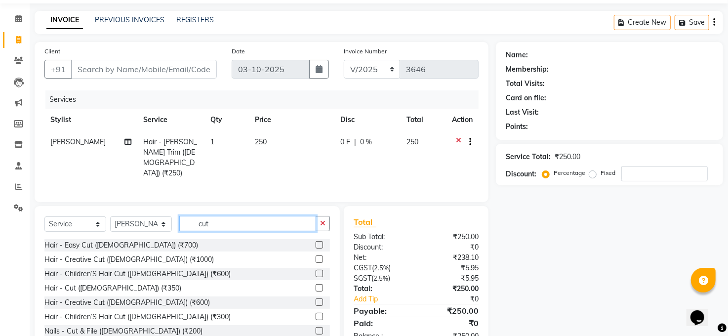
type input "cut"
click at [316, 285] on label at bounding box center [319, 287] width 7 height 7
click at [316, 285] on input "checkbox" at bounding box center [319, 288] width 6 height 6
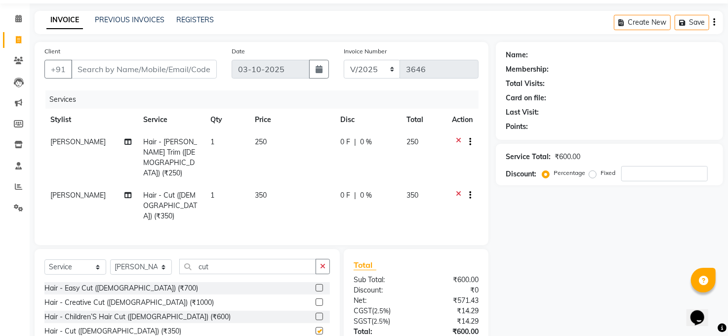
checkbox input "false"
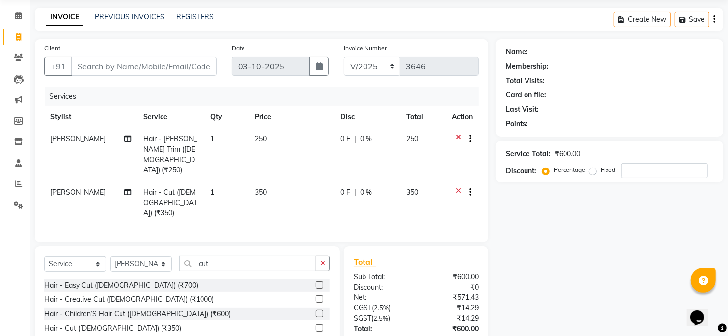
scroll to position [0, 0]
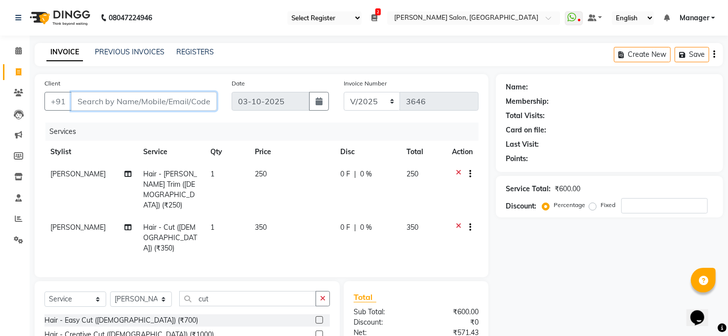
click at [136, 102] on input "Client" at bounding box center [144, 101] width 146 height 19
click at [151, 101] on input "Client" at bounding box center [144, 101] width 146 height 19
click at [19, 197] on icon at bounding box center [18, 197] width 6 height 7
click at [144, 100] on input "Client" at bounding box center [144, 101] width 146 height 19
click at [117, 103] on input "Client" at bounding box center [144, 101] width 146 height 19
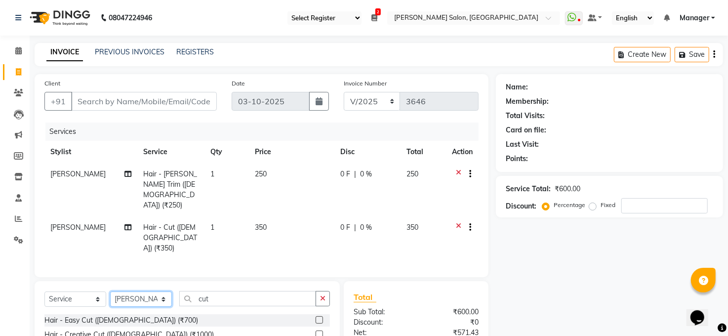
click at [159, 291] on select "Select Stylist [PERSON_NAME] [PERSON_NAME] [PERSON_NAME] COUNTER Manager [PERSO…" at bounding box center [141, 298] width 62 height 15
select select "40298"
click at [110, 291] on select "Select Stylist [PERSON_NAME] [PERSON_NAME] [PERSON_NAME] COUNTER Manager [PERSO…" at bounding box center [141, 298] width 62 height 15
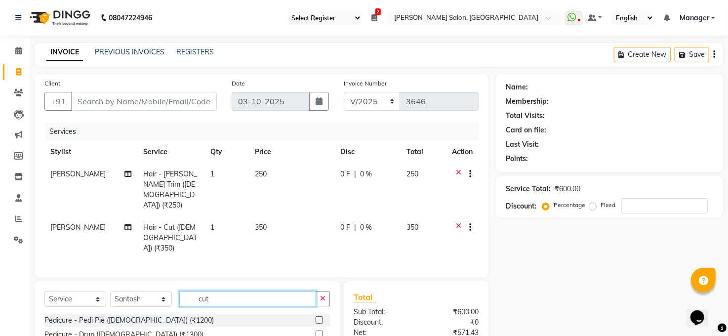
click at [215, 291] on input "cut" at bounding box center [247, 298] width 137 height 15
type input "cut"
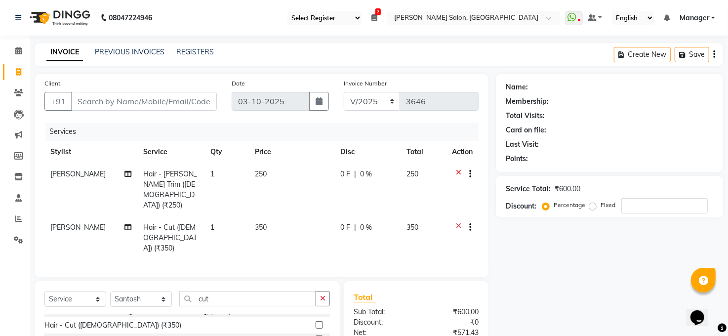
click at [316, 321] on label at bounding box center [319, 324] width 7 height 7
click at [316, 322] on input "checkbox" at bounding box center [319, 325] width 6 height 6
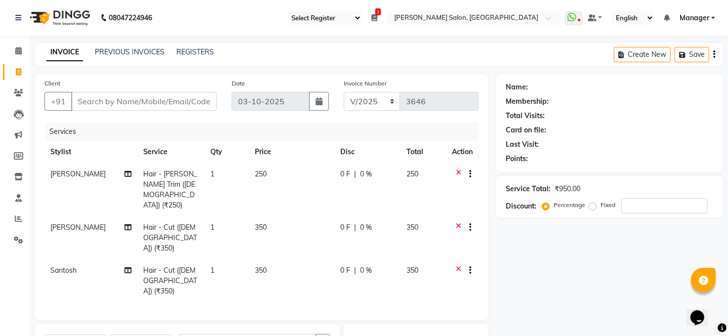
checkbox input "false"
click at [103, 102] on input "Client" at bounding box center [144, 101] width 146 height 19
type input "8"
type input "0"
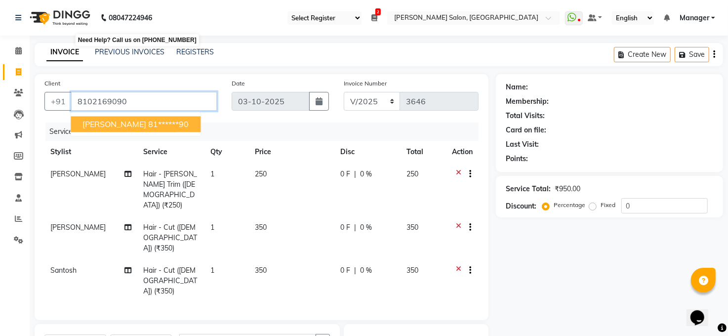
type input "8102169090"
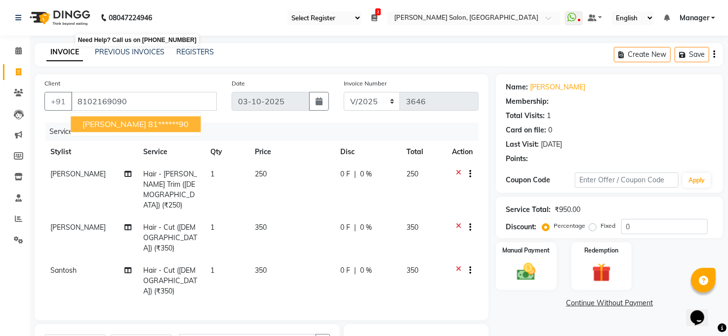
select select "2: Object"
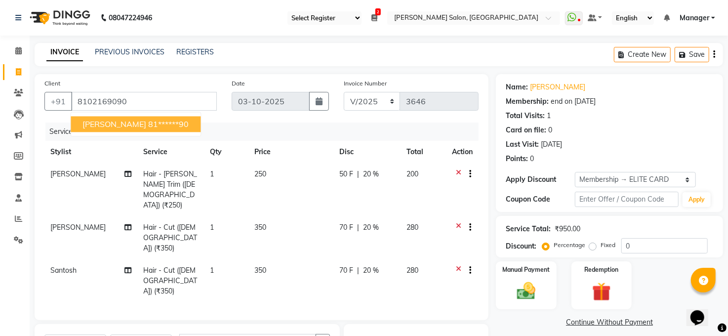
click at [107, 120] on span "SATWIK" at bounding box center [115, 124] width 64 height 10
type input "81******90"
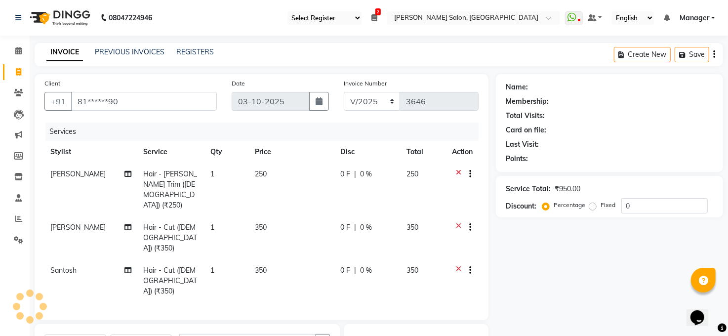
select select "2: Object"
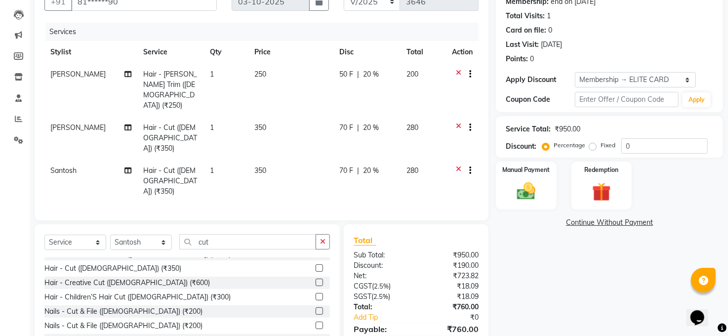
scroll to position [117, 0]
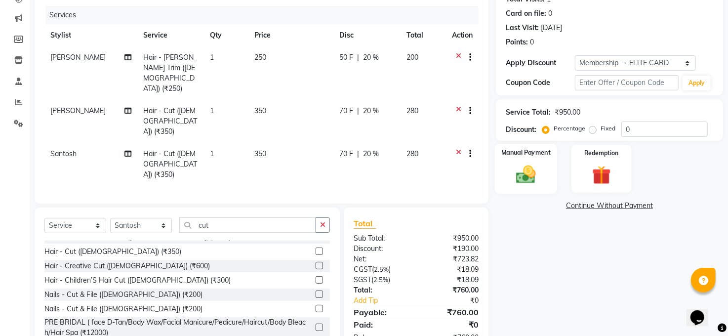
click at [528, 167] on img at bounding box center [526, 175] width 32 height 23
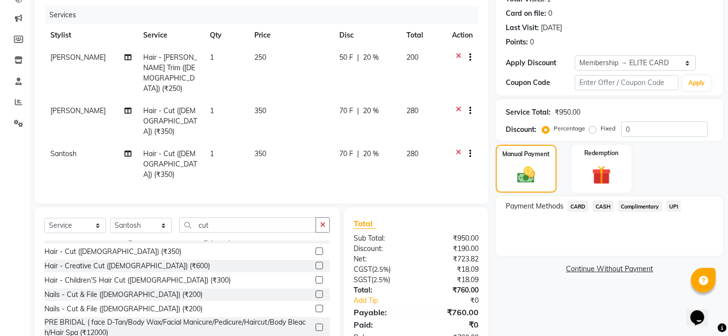
click at [675, 204] on span "UPI" at bounding box center [673, 206] width 15 height 11
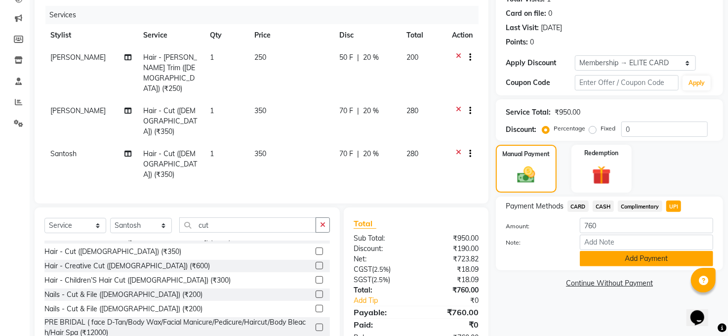
click at [655, 258] on button "Add Payment" at bounding box center [646, 258] width 133 height 15
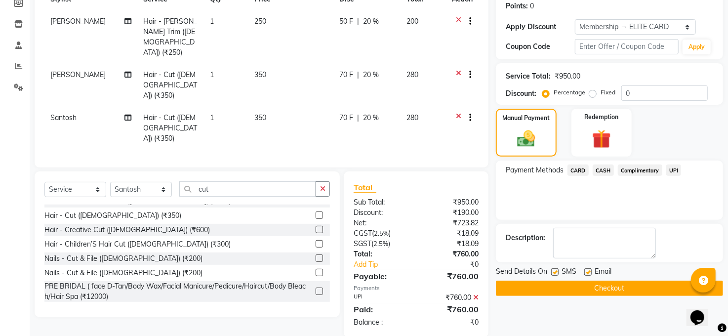
scroll to position [171, 0]
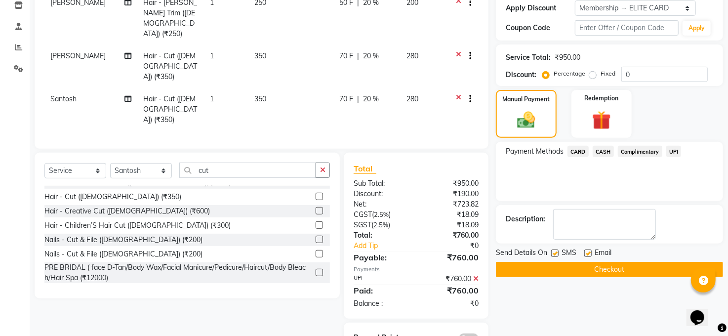
click at [590, 269] on button "Checkout" at bounding box center [609, 269] width 227 height 15
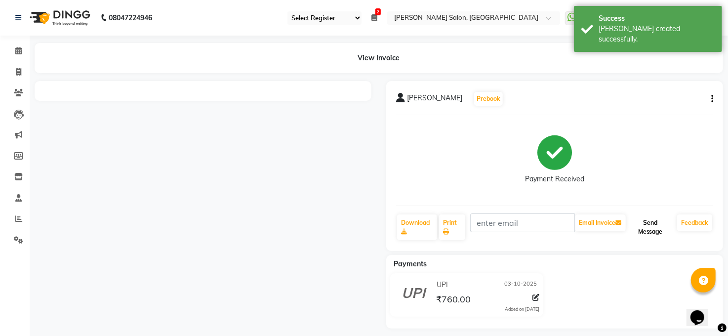
click at [642, 219] on button "Send Message" at bounding box center [650, 227] width 45 height 26
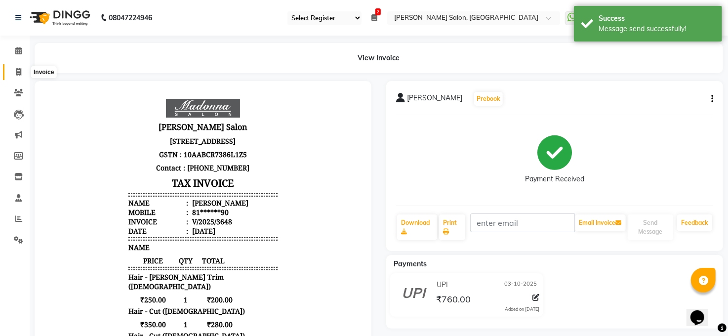
click at [19, 71] on icon at bounding box center [18, 71] width 5 height 7
select select "service"
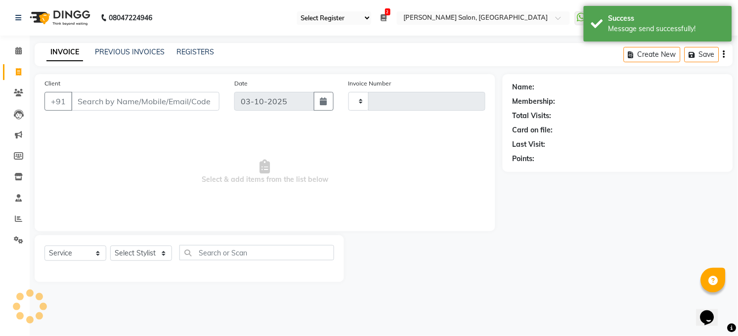
type input "3649"
select select "5748"
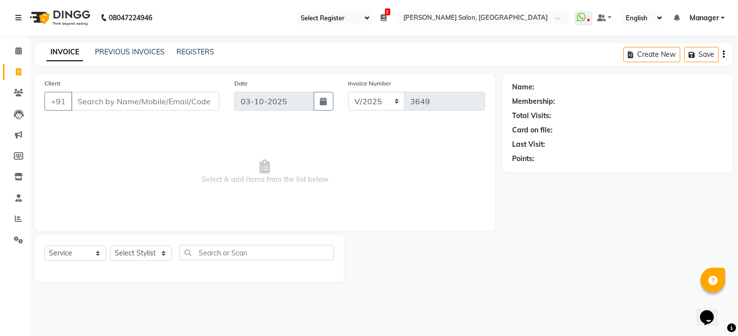
click at [139, 101] on input "Client" at bounding box center [145, 101] width 148 height 19
click at [123, 203] on span "Select & add items from the list below" at bounding box center [264, 172] width 441 height 99
drag, startPoint x: 107, startPoint y: 221, endPoint x: 113, endPoint y: 232, distance: 13.1
click at [113, 232] on div "Client +91 Date 03-10-2025 Invoice Number MAN/25 MEMB/25 V/2025 3649 Select & a…" at bounding box center [264, 178] width 475 height 208
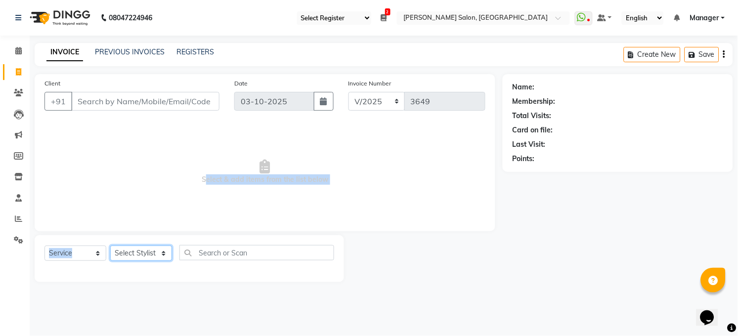
click at [132, 254] on select "Select Stylist [PERSON_NAME] [PERSON_NAME] [PERSON_NAME] COUNTER Manager [PERSO…" at bounding box center [141, 253] width 62 height 15
select select "40298"
click at [110, 246] on select "Select Stylist [PERSON_NAME] [PERSON_NAME] [PERSON_NAME] COUNTER Manager [PERSO…" at bounding box center [141, 253] width 62 height 15
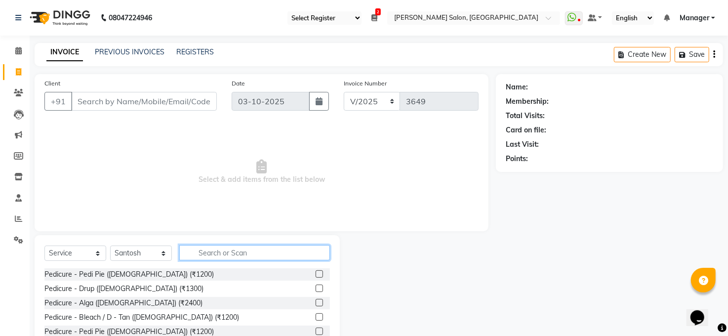
click at [247, 253] on input "text" at bounding box center [254, 252] width 151 height 15
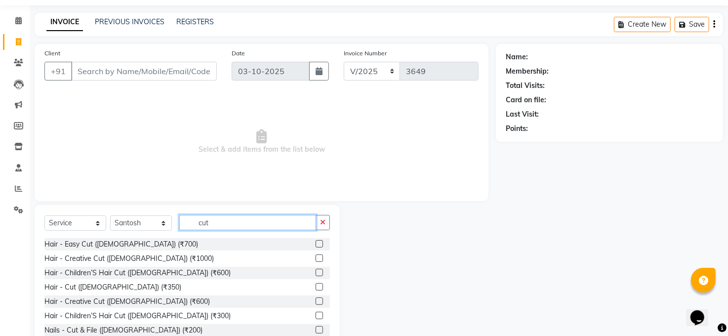
scroll to position [59, 0]
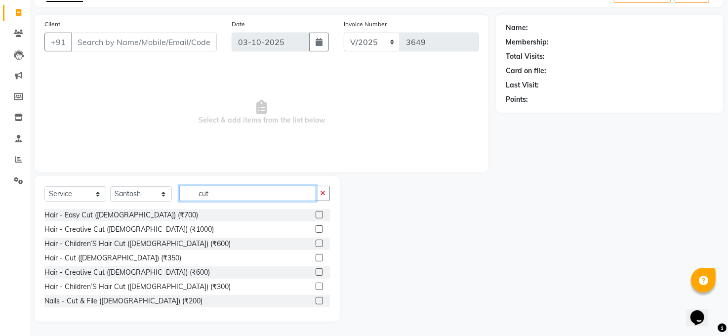
type input "cut"
click at [316, 254] on label at bounding box center [319, 257] width 7 height 7
click at [316, 255] on input "checkbox" at bounding box center [319, 258] width 6 height 6
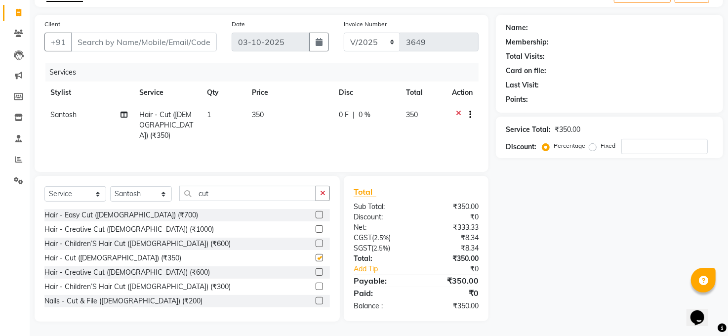
checkbox input "false"
click at [249, 189] on input "cut" at bounding box center [247, 193] width 137 height 15
type input "c"
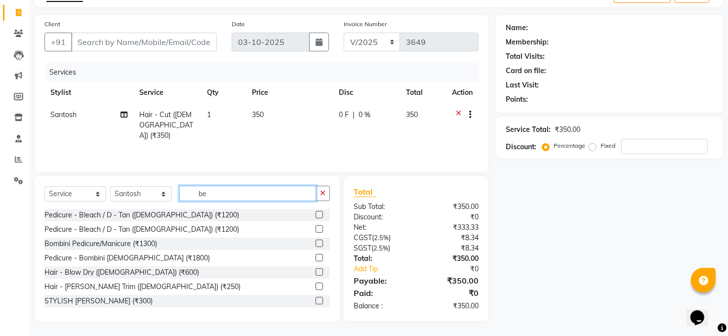
scroll to position [59, 0]
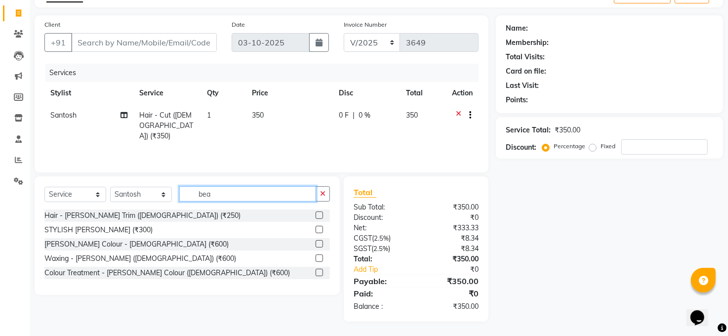
type input "bea"
click at [319, 215] on label at bounding box center [319, 214] width 7 height 7
click at [319, 215] on input "checkbox" at bounding box center [319, 215] width 6 height 6
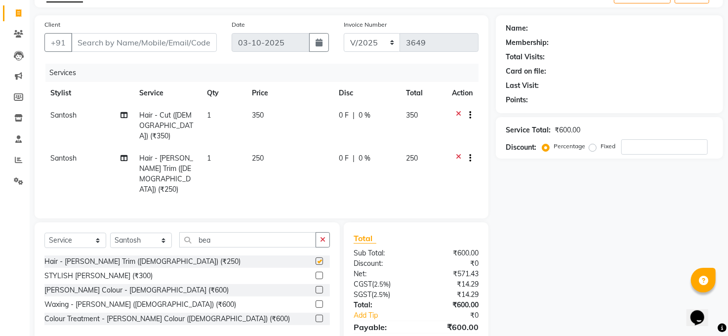
checkbox input "false"
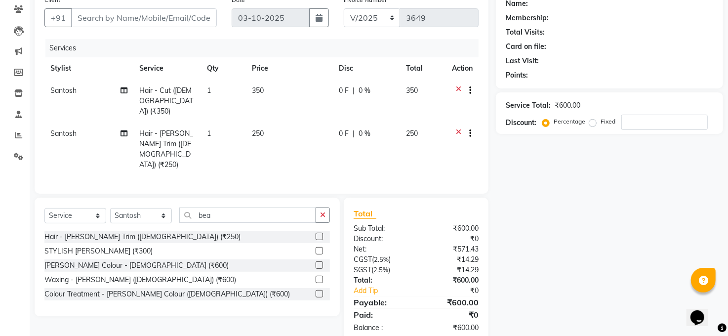
scroll to position [0, 0]
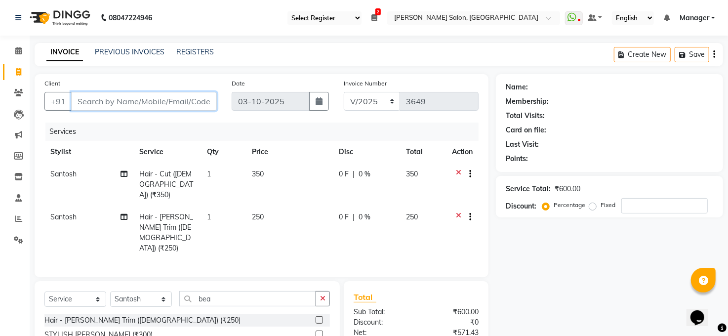
click at [138, 100] on input "Client" at bounding box center [144, 101] width 146 height 19
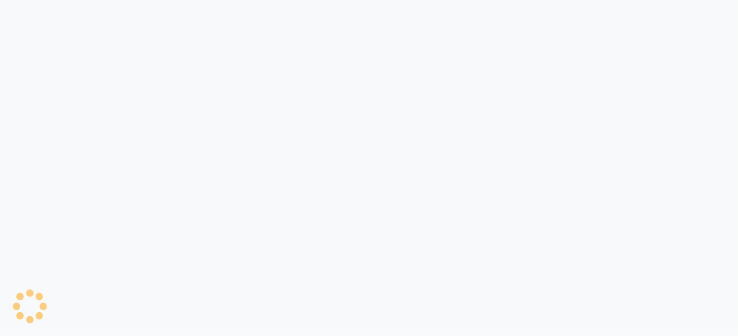
select select "35"
select select "service"
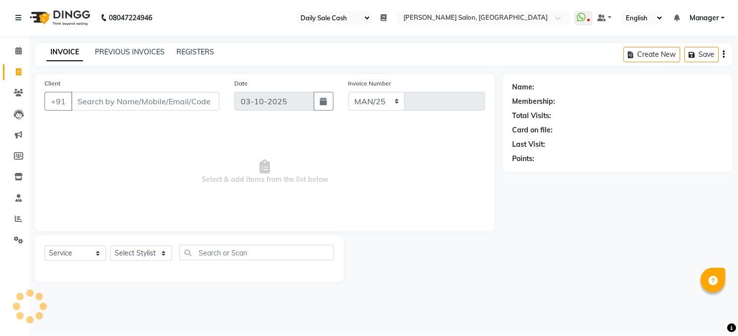
select select "5748"
type input "3646"
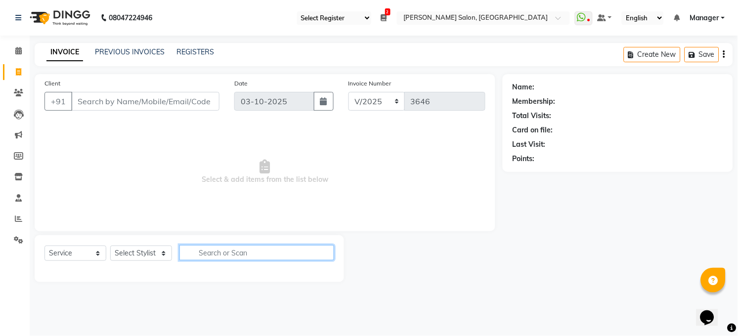
click at [222, 254] on input "text" at bounding box center [256, 252] width 155 height 15
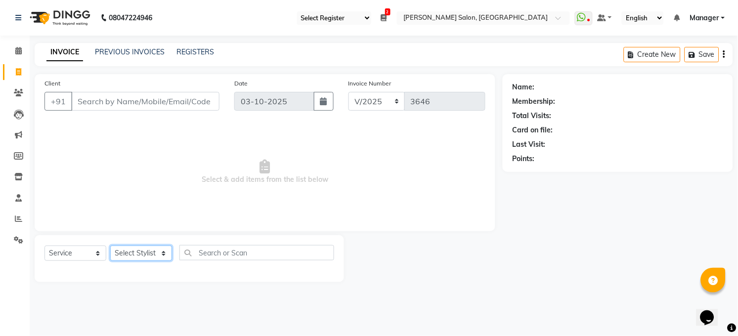
click at [144, 252] on select "Select Stylist [PERSON_NAME] [PERSON_NAME] [PERSON_NAME] COUNTER Manager [PERSO…" at bounding box center [141, 253] width 62 height 15
select select "90760"
click at [110, 246] on select "Select Stylist [PERSON_NAME] [PERSON_NAME] [PERSON_NAME] COUNTER Manager [PERSO…" at bounding box center [141, 253] width 62 height 15
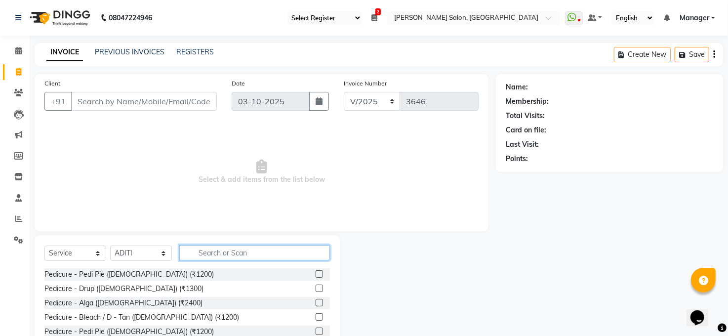
click at [214, 255] on input "text" at bounding box center [254, 252] width 151 height 15
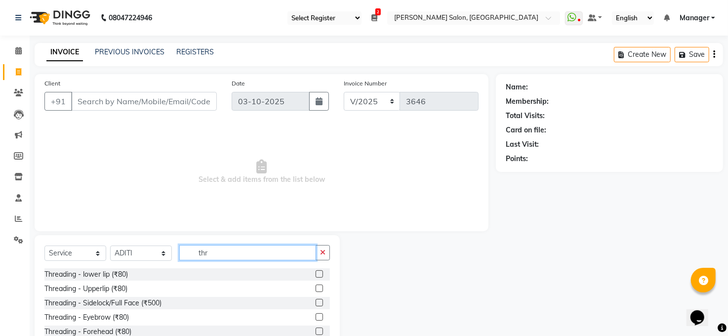
type input "thr"
click at [316, 315] on label at bounding box center [319, 316] width 7 height 7
click at [316, 315] on input "checkbox" at bounding box center [319, 317] width 6 height 6
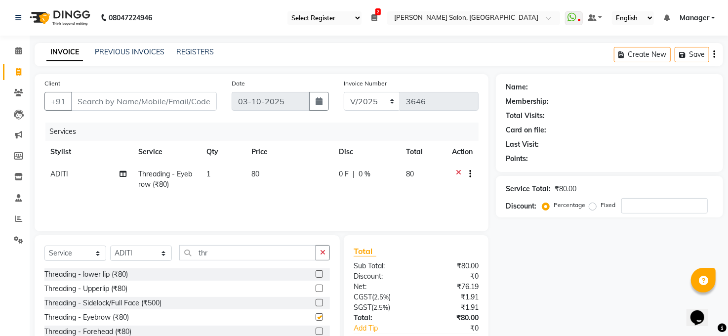
checkbox input "false"
click at [316, 276] on label at bounding box center [319, 273] width 7 height 7
click at [316, 276] on input "checkbox" at bounding box center [319, 274] width 6 height 6
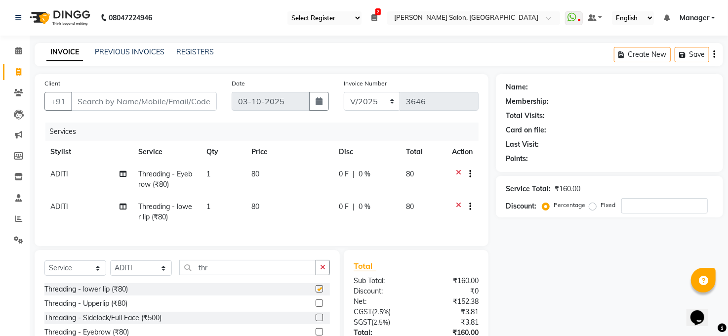
checkbox input "false"
click at [139, 92] on input "Client" at bounding box center [144, 101] width 146 height 19
type input "7"
type input "0"
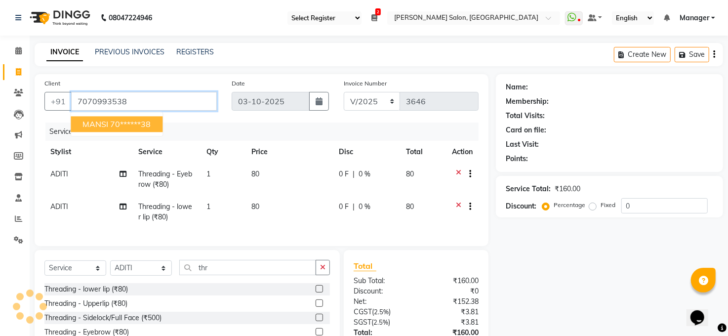
type input "7070993538"
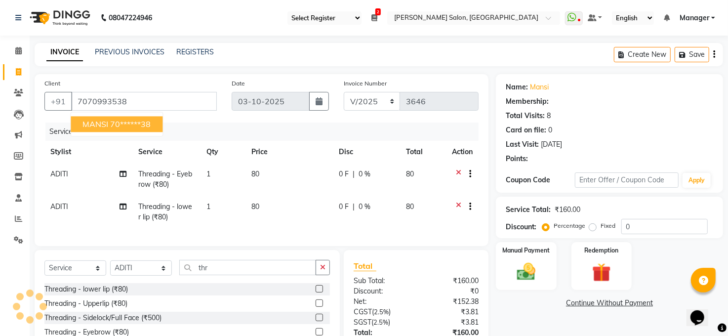
select select "1: Object"
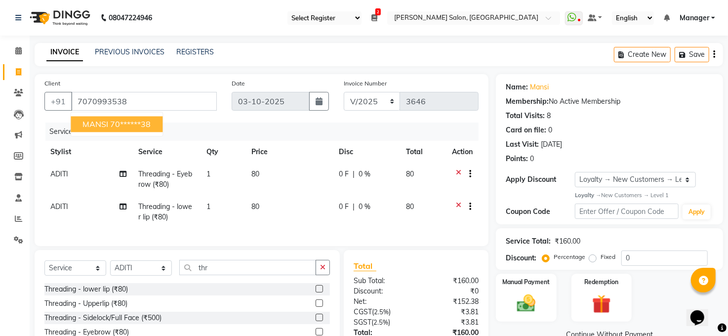
click at [108, 125] on span "MANSI" at bounding box center [96, 124] width 26 height 10
type input "70******38"
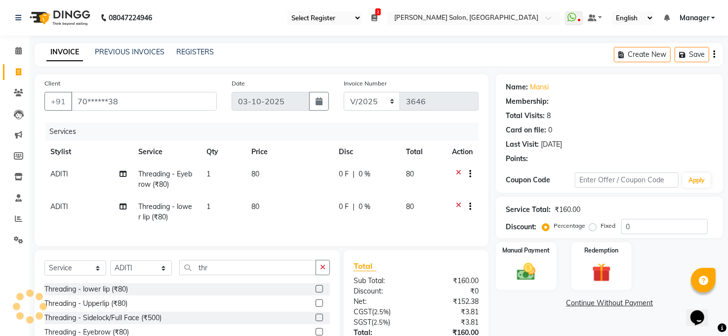
select select "1: Object"
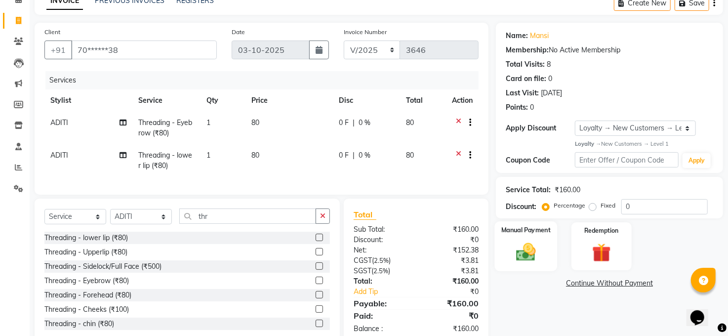
scroll to position [51, 0]
click at [526, 251] on img at bounding box center [526, 252] width 32 height 23
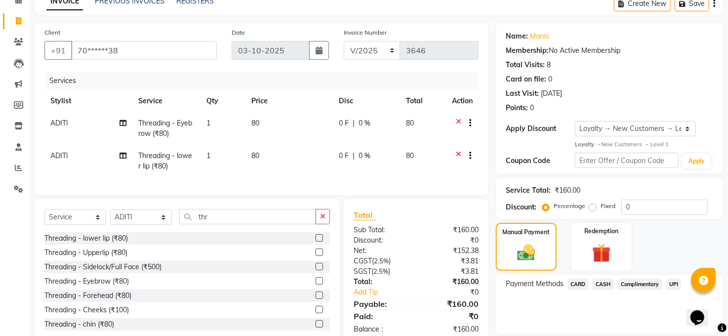
click at [603, 283] on span "CASH" at bounding box center [603, 284] width 21 height 11
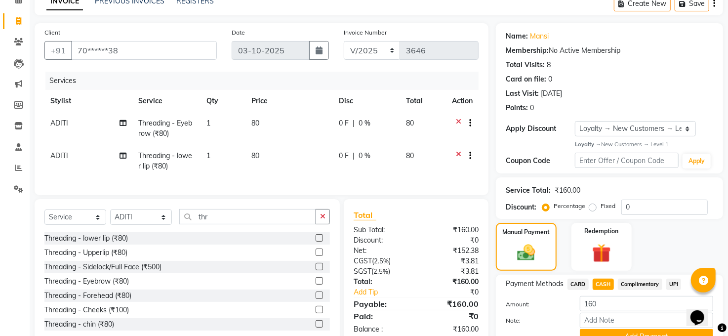
scroll to position [98, 0]
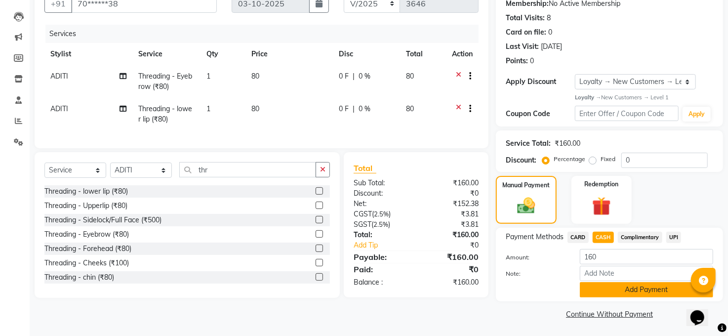
click at [636, 292] on button "Add Payment" at bounding box center [646, 289] width 133 height 15
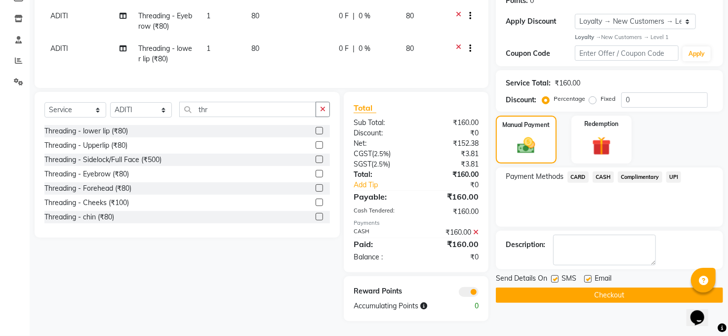
scroll to position [167, 0]
click at [620, 288] on button "Checkout" at bounding box center [609, 295] width 227 height 15
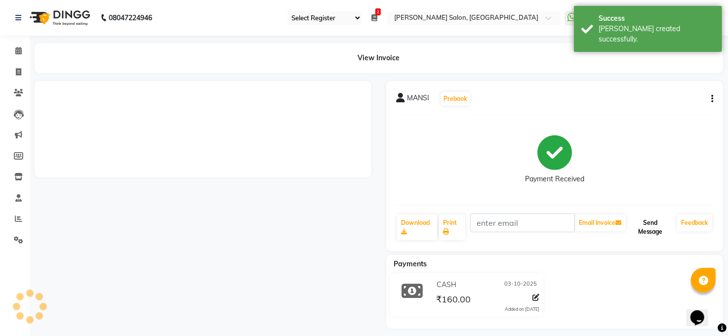
click at [638, 229] on button "Send Message" at bounding box center [650, 227] width 45 height 26
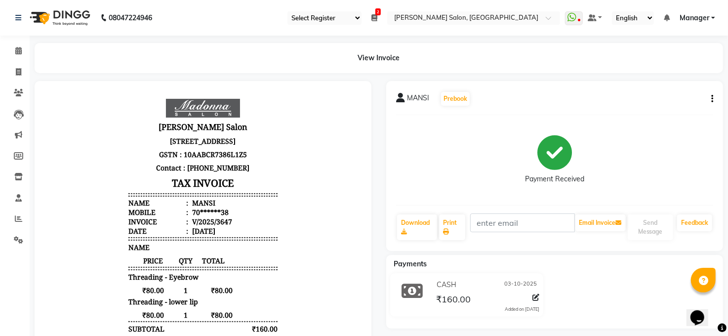
click at [577, 296] on div "CASH [DATE] ₹160.00 Added on [DATE]" at bounding box center [555, 296] width 352 height 47
click at [18, 69] on icon at bounding box center [18, 71] width 5 height 7
select select "service"
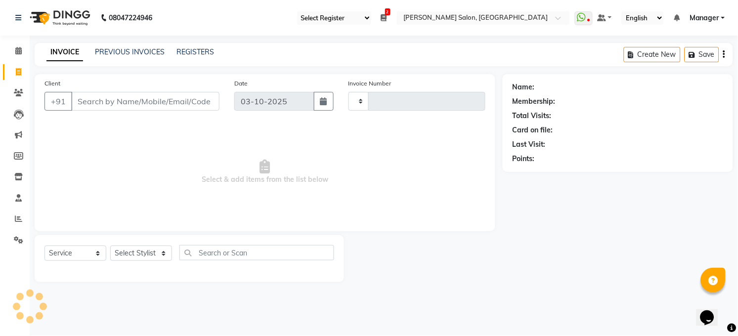
type input "3648"
select select "5748"
click at [100, 99] on input "Client" at bounding box center [145, 101] width 148 height 19
click at [139, 253] on select "Select Stylist [PERSON_NAME] [PERSON_NAME] [PERSON_NAME] COUNTER Manager [PERSO…" at bounding box center [141, 253] width 62 height 15
select select "40298"
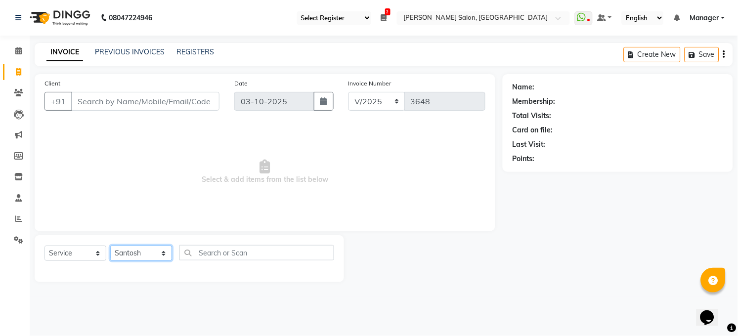
click at [110, 246] on select "Select Stylist [PERSON_NAME] [PERSON_NAME] [PERSON_NAME] COUNTER Manager [PERSO…" at bounding box center [141, 253] width 62 height 15
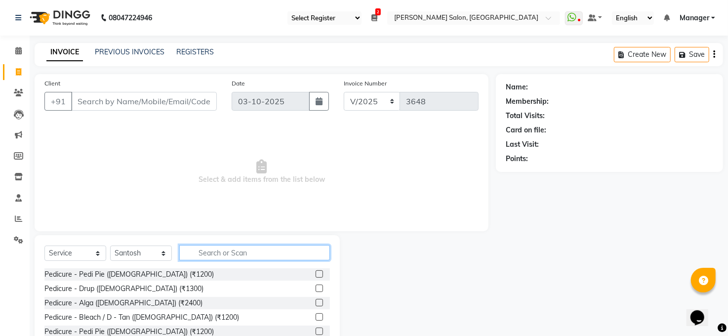
click at [223, 255] on input "text" at bounding box center [254, 252] width 151 height 15
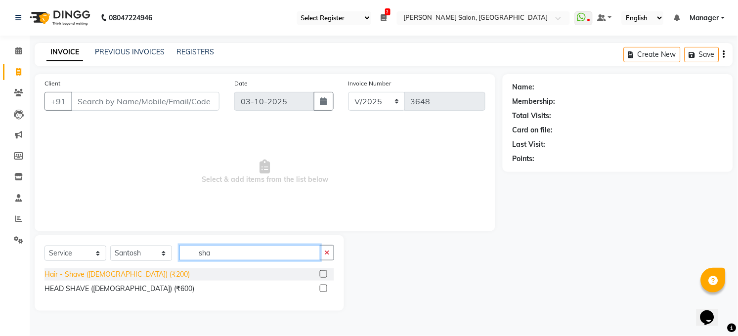
type input "sha"
click at [114, 279] on div "Hair - Shave ([DEMOGRAPHIC_DATA]) (₹200)" at bounding box center [116, 274] width 145 height 10
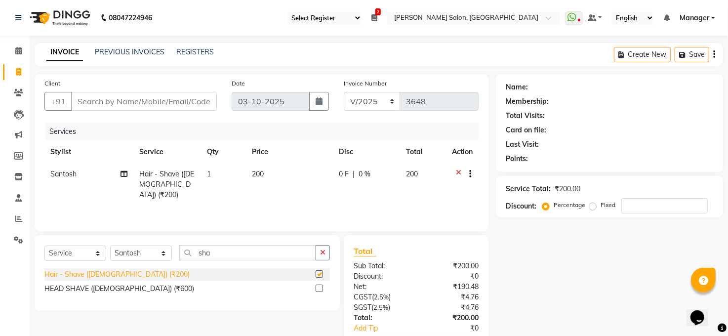
checkbox input "false"
click at [326, 256] on button "button" at bounding box center [323, 252] width 14 height 15
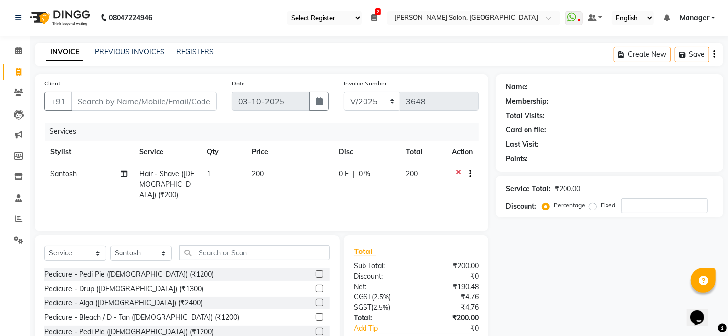
click at [455, 169] on div at bounding box center [462, 175] width 21 height 12
click at [457, 172] on icon at bounding box center [458, 175] width 5 height 12
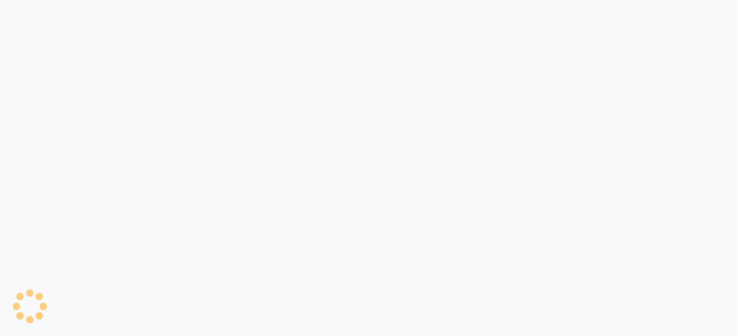
select select "35"
select select "service"
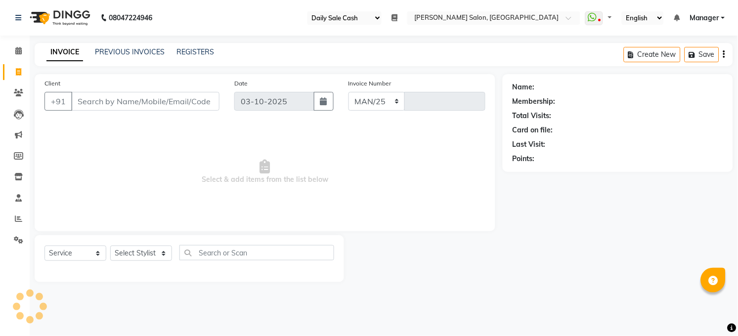
select select "5748"
type input "3649"
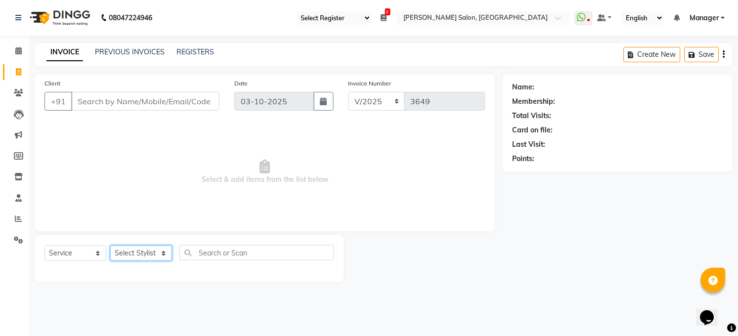
click at [158, 252] on select "Select Stylist [PERSON_NAME] [PERSON_NAME] [PERSON_NAME] COUNTER Manager [PERSO…" at bounding box center [141, 253] width 62 height 15
select select "40298"
click at [110, 246] on select "Select Stylist [PERSON_NAME] [PERSON_NAME] [PERSON_NAME] COUNTER Manager [PERSO…" at bounding box center [141, 253] width 62 height 15
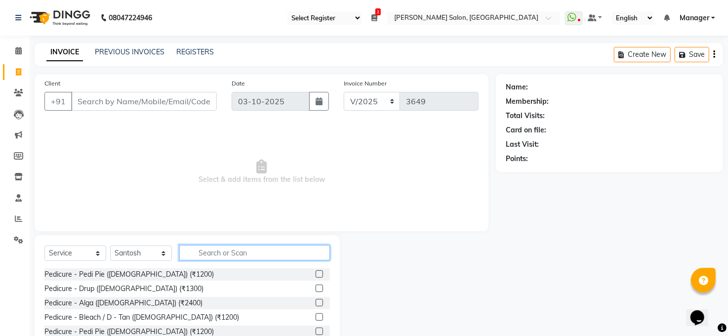
click at [218, 245] on input "text" at bounding box center [254, 252] width 151 height 15
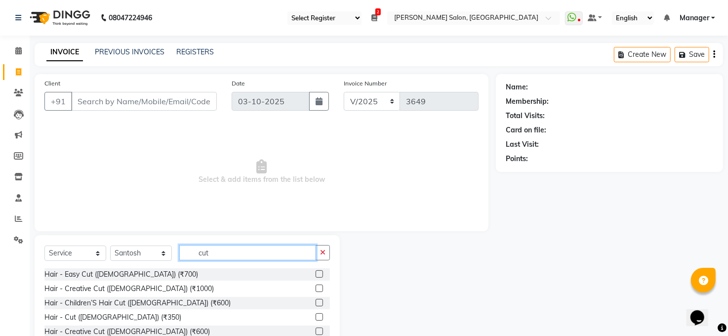
type input "cut"
click at [316, 316] on label at bounding box center [319, 316] width 7 height 7
click at [316, 316] on input "checkbox" at bounding box center [319, 317] width 6 height 6
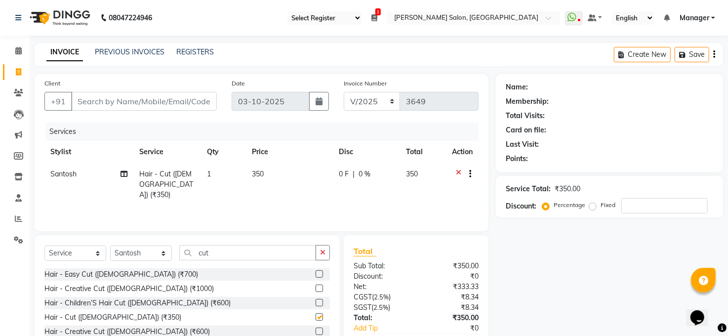
checkbox input "false"
click at [248, 256] on input "cut" at bounding box center [247, 252] width 137 height 15
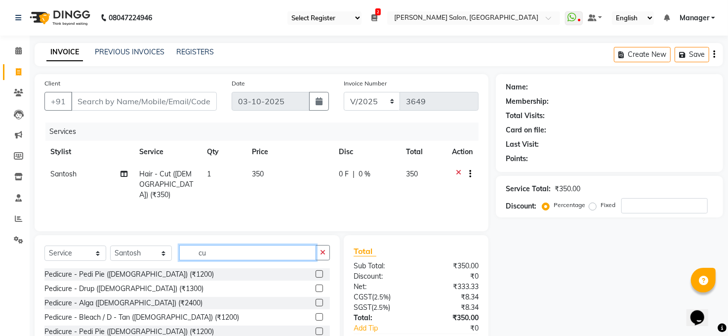
type input "c"
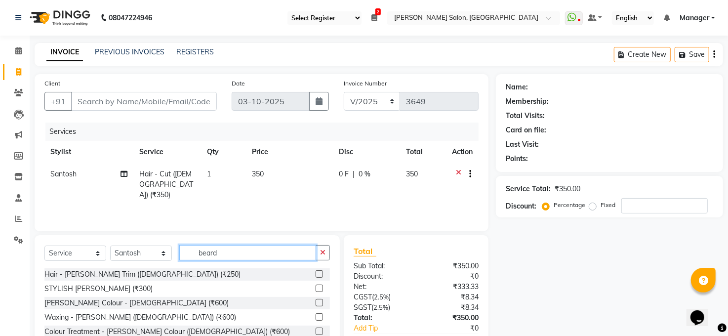
type input "beard"
click at [321, 275] on label at bounding box center [319, 273] width 7 height 7
click at [321, 275] on input "checkbox" at bounding box center [319, 274] width 6 height 6
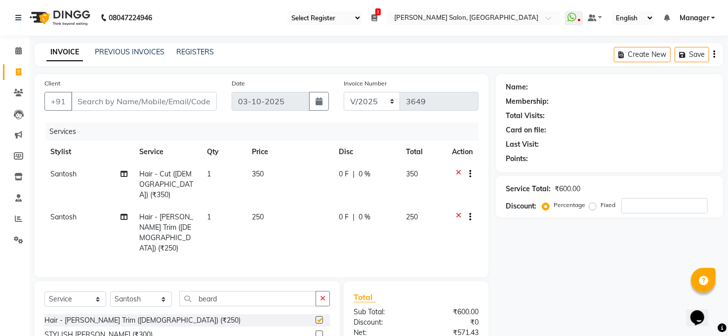
checkbox input "false"
click at [166, 99] on input "Client" at bounding box center [144, 101] width 146 height 19
click at [132, 101] on input "Client" at bounding box center [144, 101] width 146 height 19
click at [102, 100] on input "Client" at bounding box center [144, 101] width 146 height 19
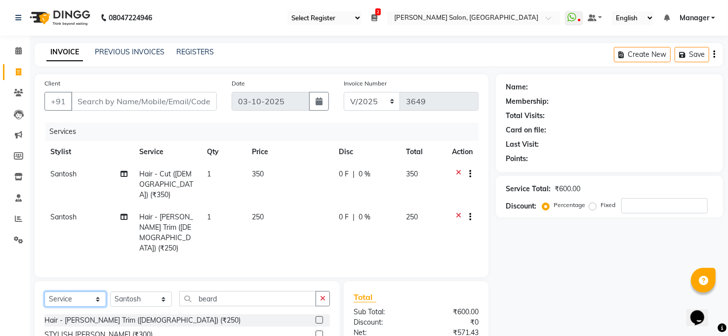
click at [96, 291] on select "Select Service Product Membership Package Voucher Prepaid Gift Card" at bounding box center [75, 298] width 62 height 15
click at [146, 94] on input "Client" at bounding box center [144, 101] width 146 height 19
type input "7"
type input "0"
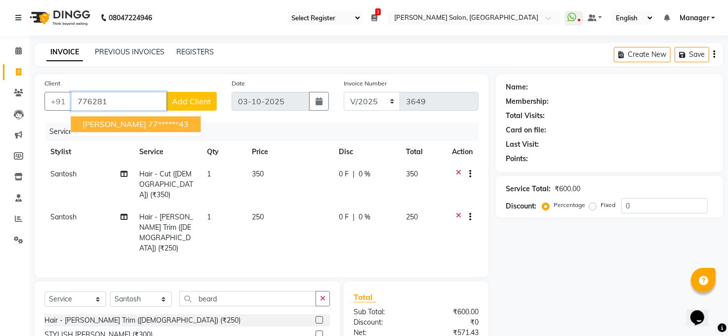
click at [112, 127] on span "[PERSON_NAME]" at bounding box center [115, 124] width 64 height 10
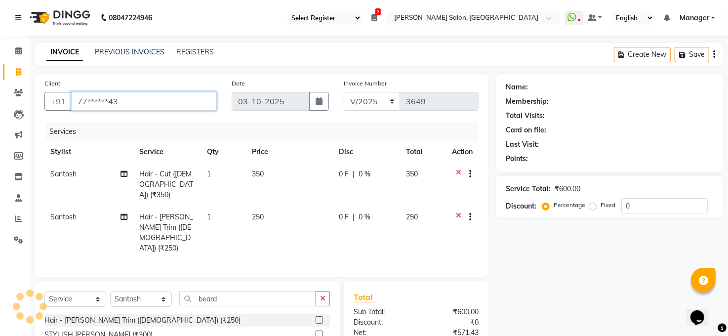
type input "77******43"
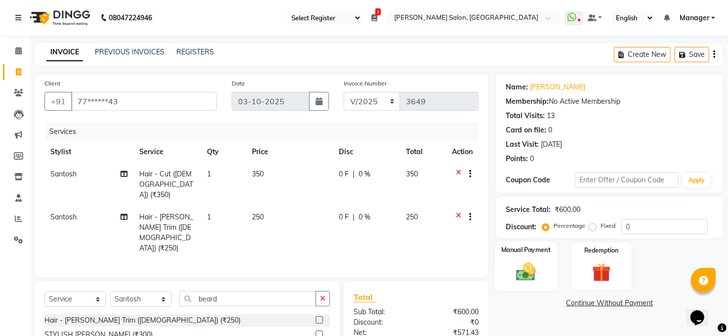
scroll to position [83, 0]
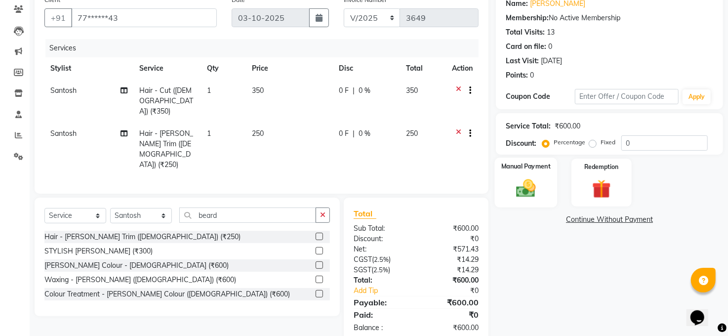
click at [526, 188] on img at bounding box center [526, 188] width 32 height 23
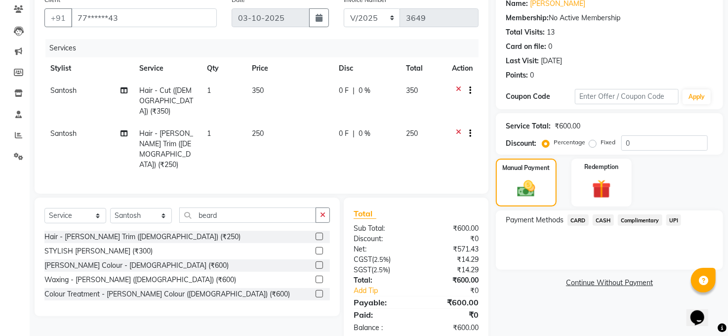
click at [607, 222] on span "CASH" at bounding box center [603, 219] width 21 height 11
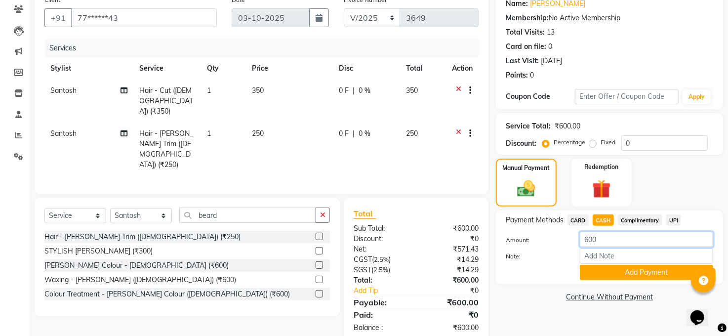
click at [606, 240] on input "600" at bounding box center [646, 239] width 133 height 15
type input "6"
type input "400"
click at [658, 271] on button "Add Payment" at bounding box center [646, 272] width 133 height 15
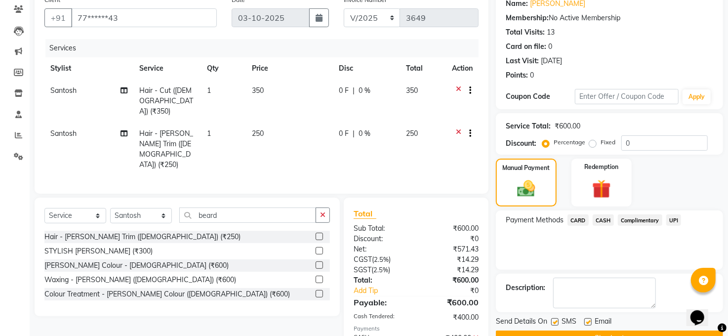
click at [677, 216] on span "UPI" at bounding box center [673, 219] width 15 height 11
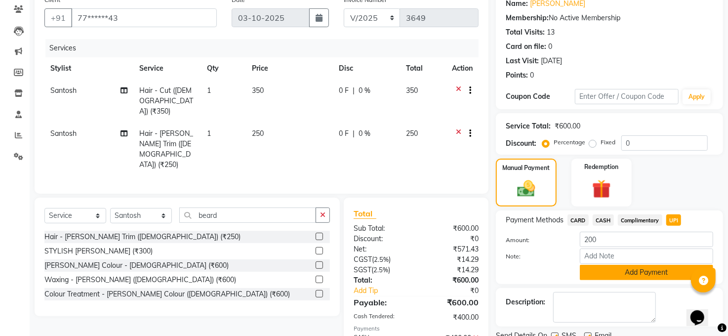
click at [636, 268] on button "Add Payment" at bounding box center [646, 272] width 133 height 15
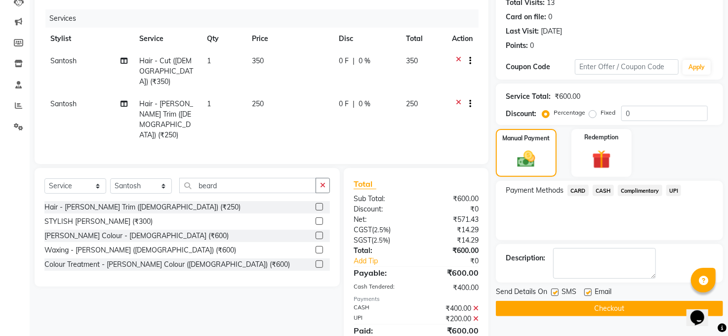
scroll to position [129, 0]
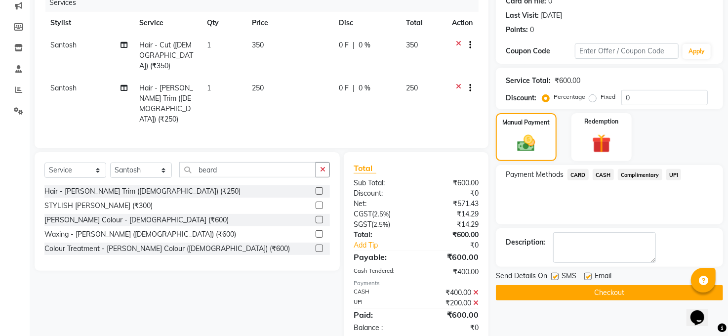
click at [595, 294] on button "Checkout" at bounding box center [609, 292] width 227 height 15
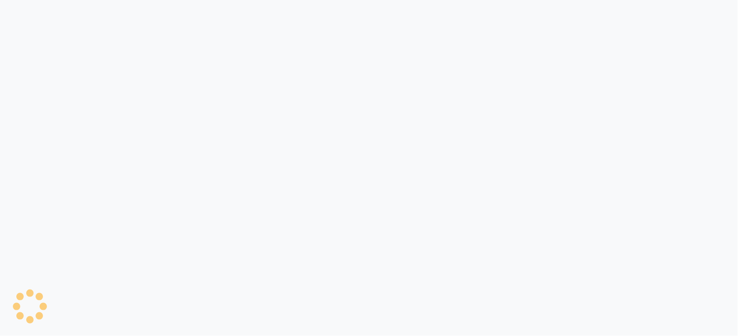
select select "35"
select select "service"
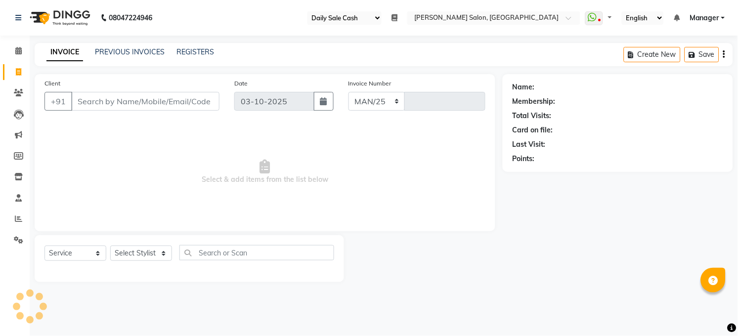
select select "5748"
type input "3649"
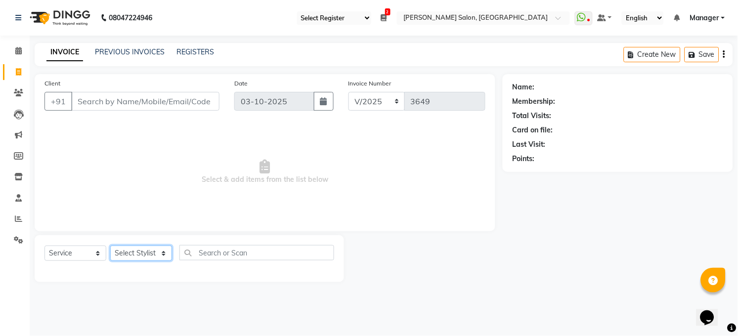
click at [150, 253] on select "Select Stylist [PERSON_NAME] [PERSON_NAME] [PERSON_NAME] COUNTER Manager [PERSO…" at bounding box center [141, 253] width 62 height 15
select select "40972"
click at [110, 246] on select "Select Stylist [PERSON_NAME] [PERSON_NAME] [PERSON_NAME] COUNTER Manager [PERSO…" at bounding box center [141, 253] width 62 height 15
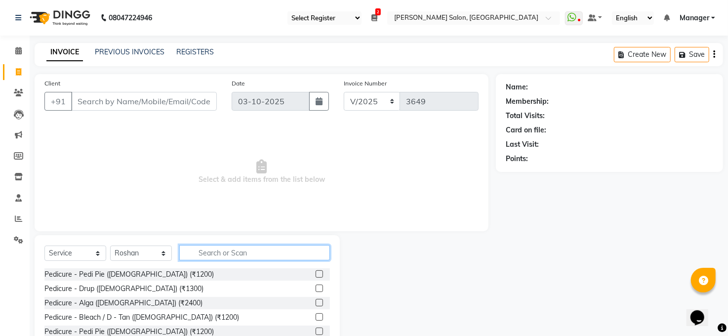
click at [242, 253] on input "text" at bounding box center [254, 252] width 151 height 15
type input "ped"
click at [316, 274] on label at bounding box center [319, 273] width 7 height 7
click at [316, 274] on input "checkbox" at bounding box center [319, 274] width 6 height 6
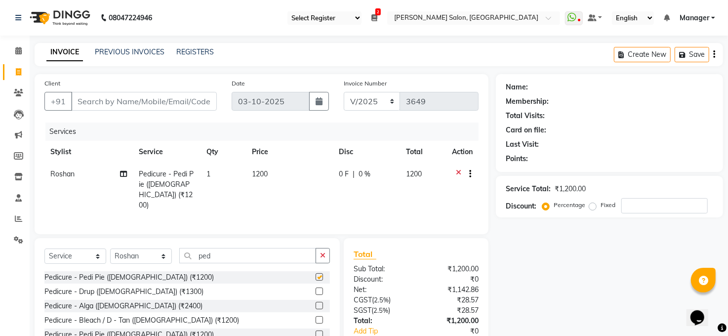
checkbox input "false"
click at [227, 254] on input "ped" at bounding box center [247, 255] width 137 height 15
type input "p"
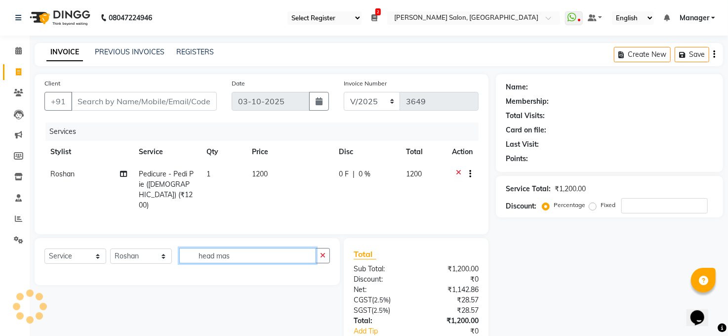
click at [279, 257] on input "head mas" at bounding box center [247, 255] width 137 height 15
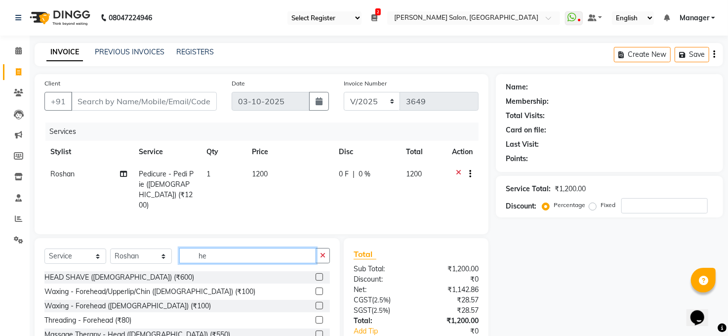
type input "h"
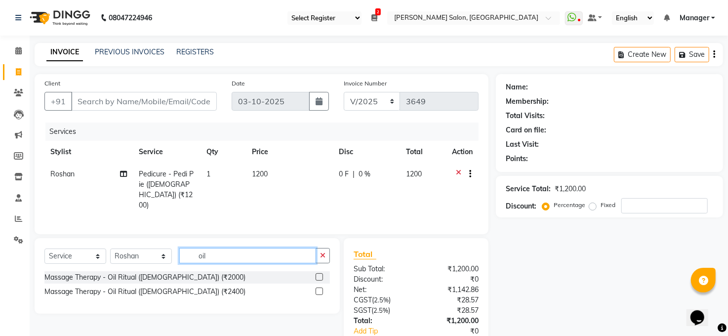
type input "oil"
click at [318, 289] on label at bounding box center [319, 291] width 7 height 7
click at [318, 289] on input "checkbox" at bounding box center [319, 292] width 6 height 6
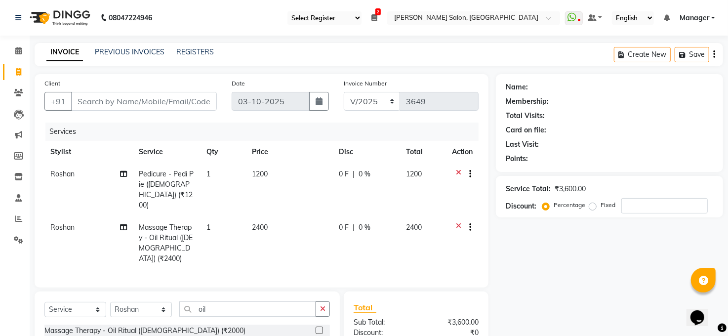
checkbox input "false"
click at [243, 301] on input "oil" at bounding box center [247, 308] width 137 height 15
type input "o"
click at [138, 302] on select "Select Stylist [PERSON_NAME] [PERSON_NAME] [PERSON_NAME] COUNTER Manager [PERSO…" at bounding box center [141, 309] width 62 height 15
select select "40297"
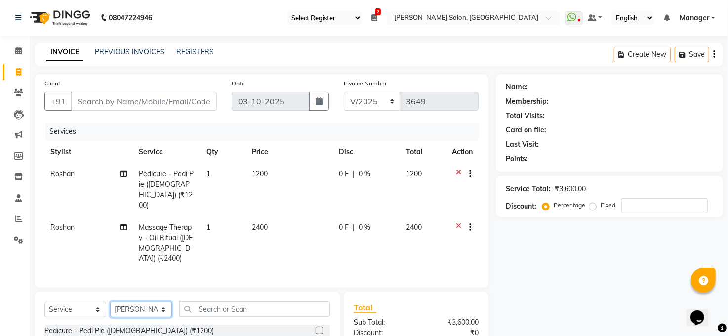
click at [110, 302] on select "Select Stylist [PERSON_NAME] [PERSON_NAME] [PERSON_NAME] COUNTER Manager [PERSO…" at bounding box center [141, 309] width 62 height 15
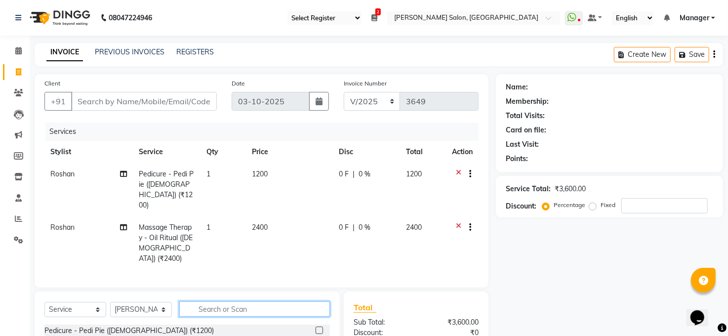
click at [239, 301] on input "text" at bounding box center [254, 308] width 151 height 15
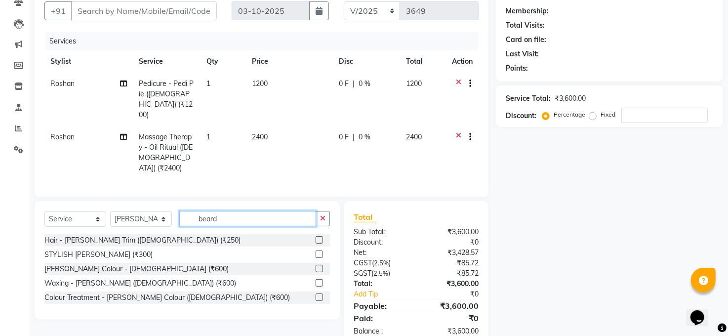
scroll to position [104, 0]
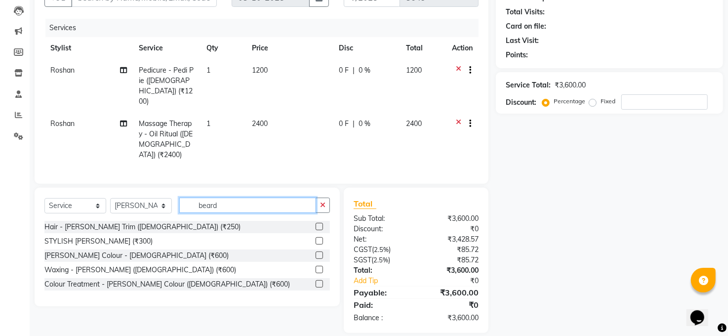
type input "beard"
click at [321, 237] on label at bounding box center [319, 240] width 7 height 7
click at [321, 238] on input "checkbox" at bounding box center [319, 241] width 6 height 6
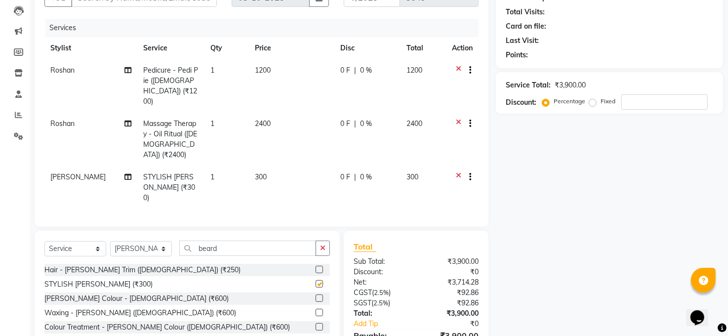
checkbox input "false"
click at [458, 113] on td at bounding box center [462, 139] width 33 height 53
click at [459, 113] on td at bounding box center [462, 139] width 33 height 53
click at [458, 113] on td at bounding box center [462, 139] width 33 height 53
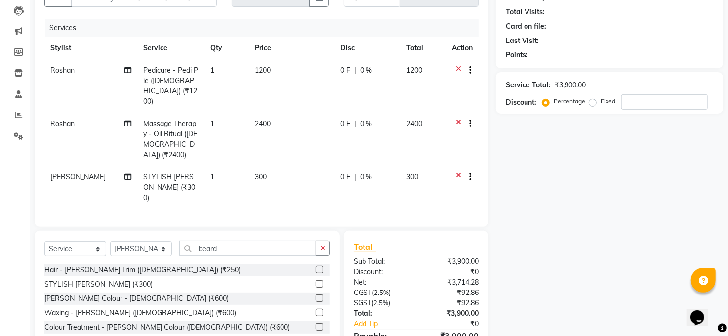
click at [458, 113] on td at bounding box center [462, 139] width 33 height 53
click at [457, 119] on icon at bounding box center [458, 125] width 5 height 12
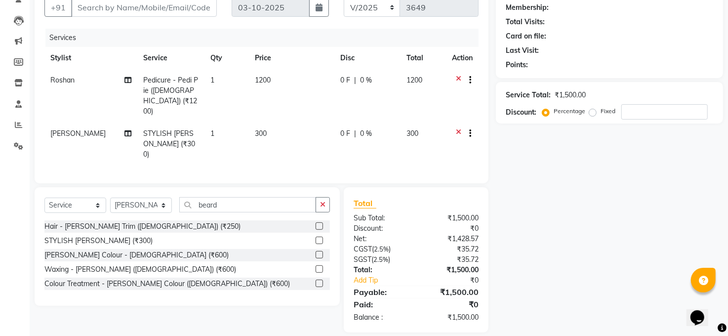
click at [457, 109] on td at bounding box center [462, 95] width 33 height 53
click at [267, 197] on input "beard" at bounding box center [247, 204] width 137 height 15
type input "b"
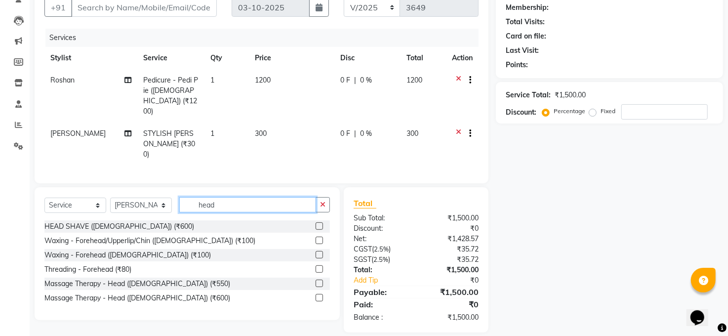
type input "head"
click at [318, 294] on label at bounding box center [319, 297] width 7 height 7
click at [318, 295] on input "checkbox" at bounding box center [319, 298] width 6 height 6
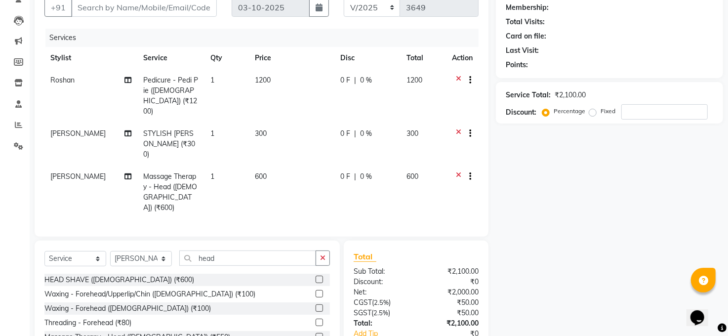
checkbox input "false"
click at [172, 4] on input "Client" at bounding box center [144, 7] width 146 height 19
type input "8"
type input "0"
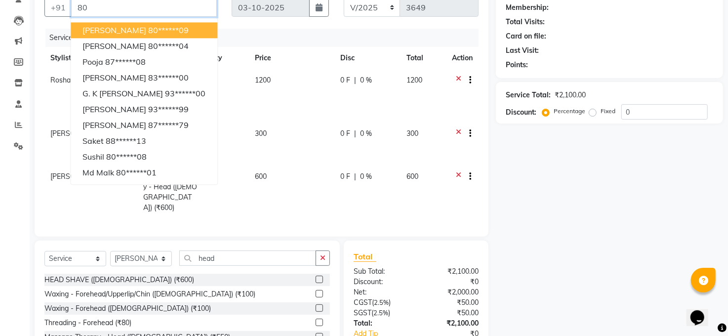
type input "8"
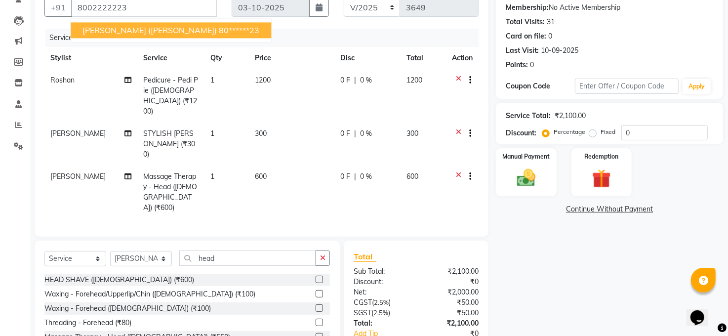
click at [144, 28] on span "Ashutosh Kumar (VINAYAK)" at bounding box center [150, 30] width 134 height 10
type input "80******23"
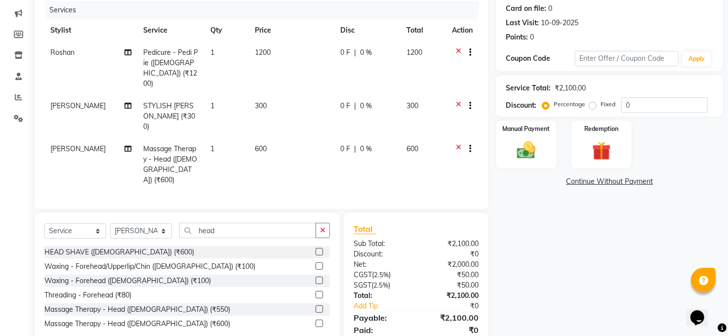
scroll to position [137, 0]
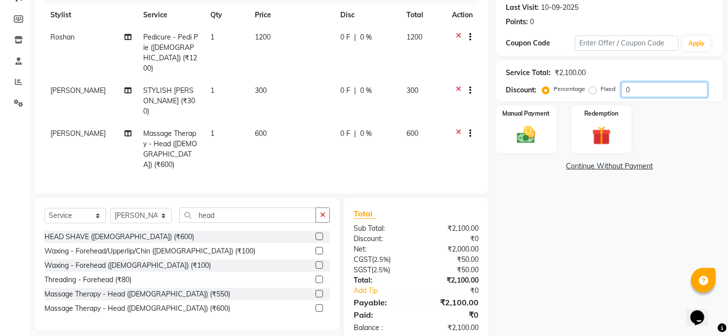
click at [662, 88] on input "0" at bounding box center [665, 89] width 86 height 15
type input "0"
type input "15"
click at [541, 87] on div "Discount: Percentage Fixed 15" at bounding box center [610, 89] width 208 height 15
click at [528, 129] on img at bounding box center [526, 135] width 32 height 23
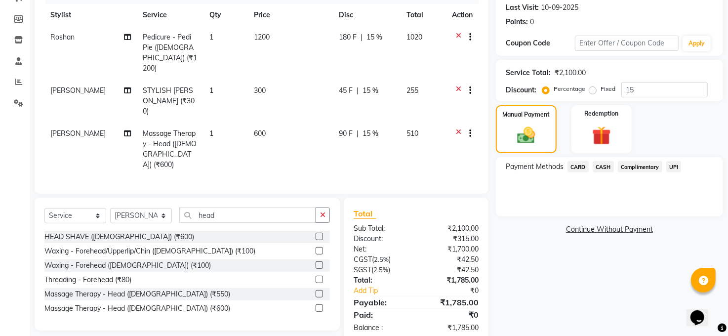
click at [676, 166] on span "UPI" at bounding box center [673, 166] width 15 height 11
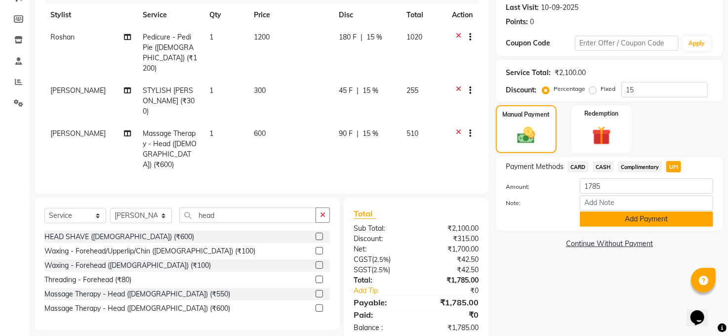
click at [669, 216] on button "Add Payment" at bounding box center [646, 218] width 133 height 15
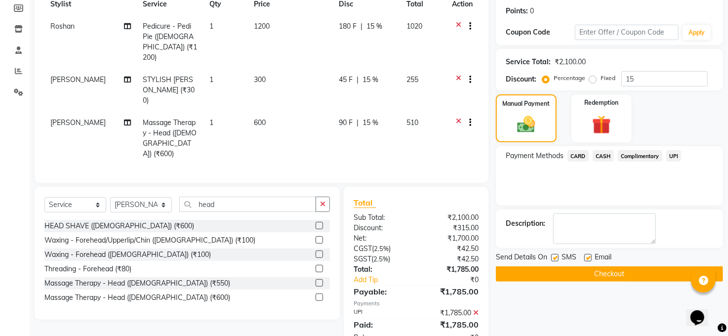
scroll to position [158, 0]
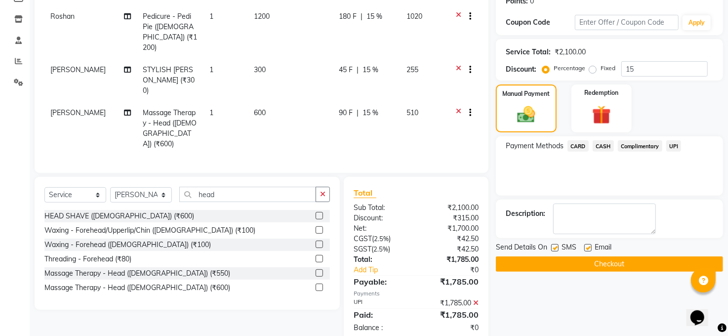
click at [632, 264] on button "Checkout" at bounding box center [609, 263] width 227 height 15
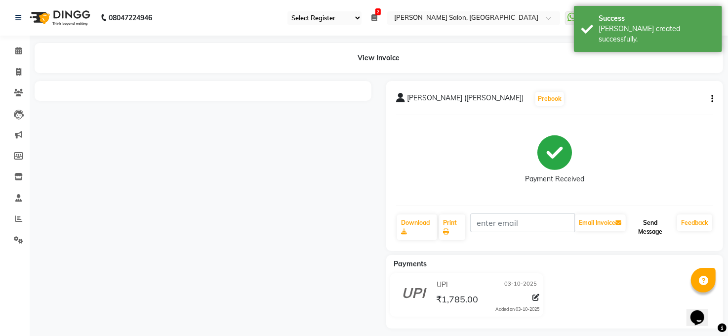
click at [643, 222] on button "Send Message" at bounding box center [650, 227] width 45 height 26
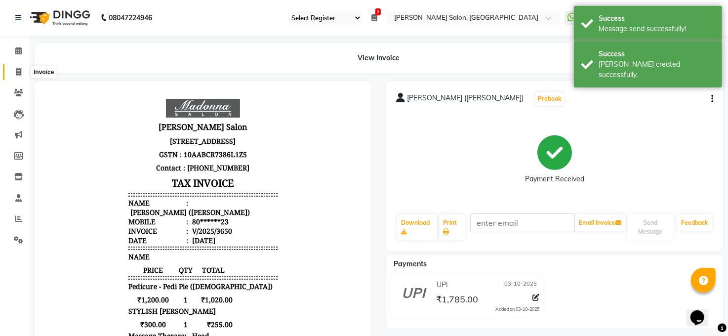
click at [16, 71] on icon at bounding box center [18, 71] width 5 height 7
select select "service"
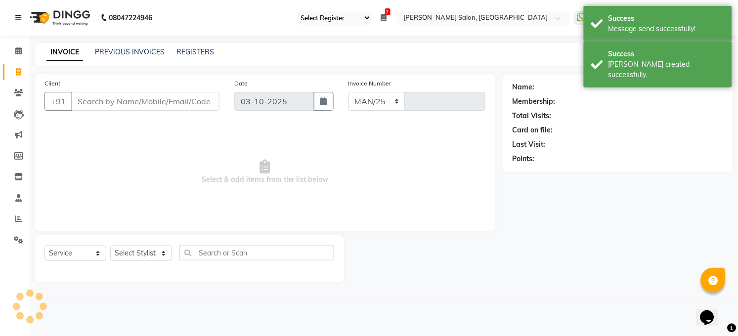
select select "5748"
type input "3651"
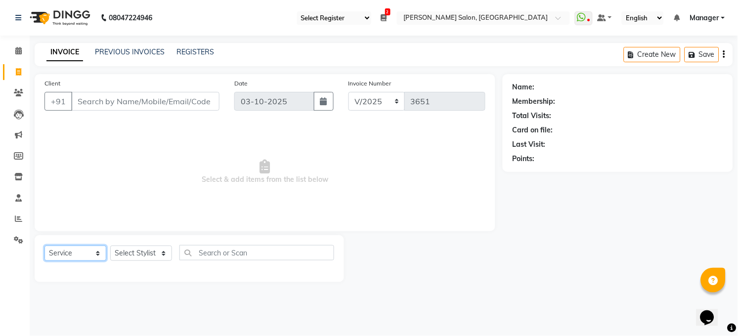
click at [77, 258] on select "Select Service Product Membership Package Voucher Prepaid Gift Card" at bounding box center [75, 253] width 62 height 15
select select "product"
click at [44, 246] on select "Select Service Product Membership Package Voucher Prepaid Gift Card" at bounding box center [75, 253] width 62 height 15
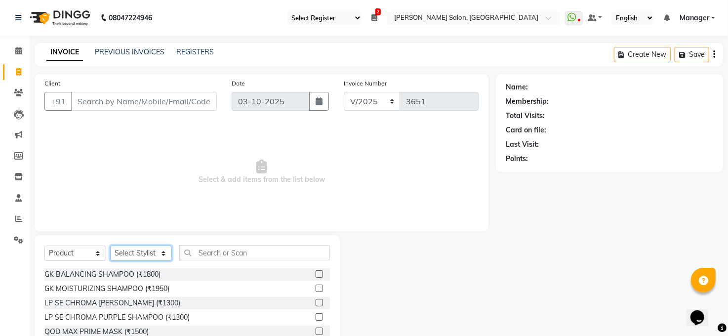
click at [144, 247] on select "Select Stylist [PERSON_NAME] [PERSON_NAME] [PERSON_NAME] COUNTER Manager [PERSO…" at bounding box center [141, 253] width 62 height 15
select select "43217"
click at [110, 246] on select "Select Stylist [PERSON_NAME] [PERSON_NAME] [PERSON_NAME] COUNTER Manager [PERSO…" at bounding box center [141, 253] width 62 height 15
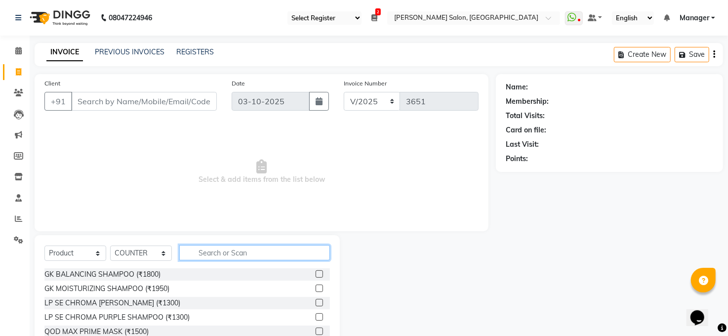
click at [241, 256] on input "text" at bounding box center [254, 252] width 151 height 15
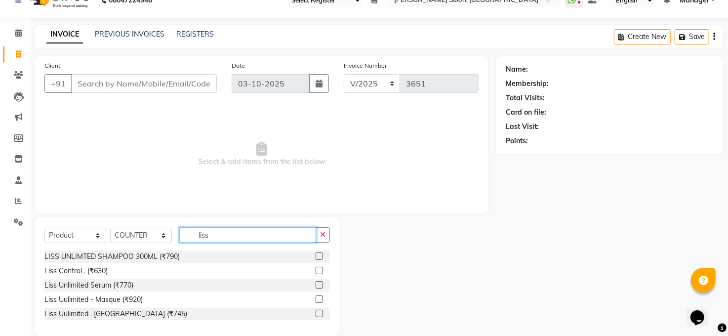
scroll to position [32, 0]
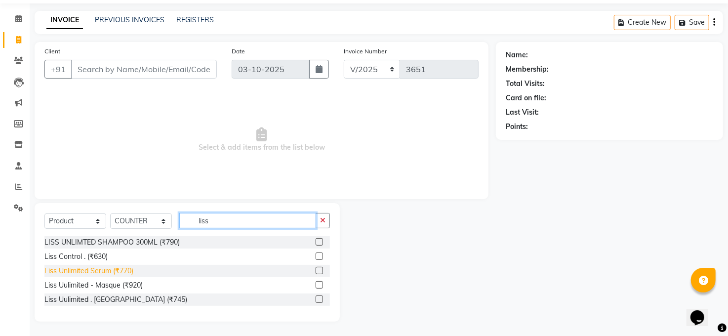
type input "liss"
click at [106, 268] on div "Liss Unlimited Serum (₹770)" at bounding box center [88, 271] width 89 height 10
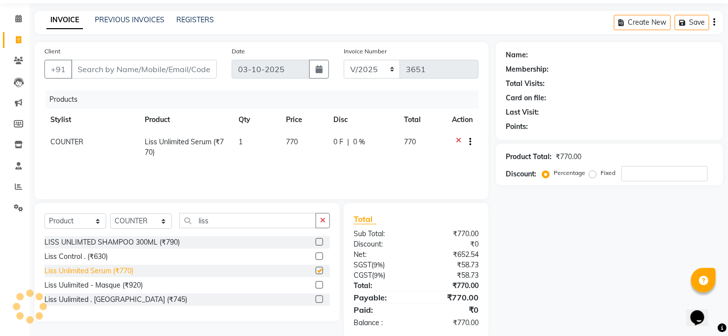
checkbox input "false"
drag, startPoint x: 86, startPoint y: 134, endPoint x: 85, endPoint y: 139, distance: 5.5
click at [85, 139] on td "COUNTER" at bounding box center [91, 147] width 94 height 33
select select "43217"
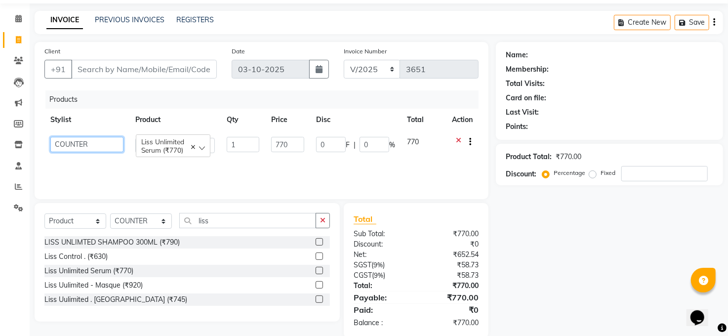
drag, startPoint x: 85, startPoint y: 139, endPoint x: 82, endPoint y: 144, distance: 5.8
click at [82, 144] on select "Abhay kumar ADITI ALTAF ANKITA Chandan COUNTER Manager Manish Kumar Neetu Mam p…" at bounding box center [86, 144] width 73 height 15
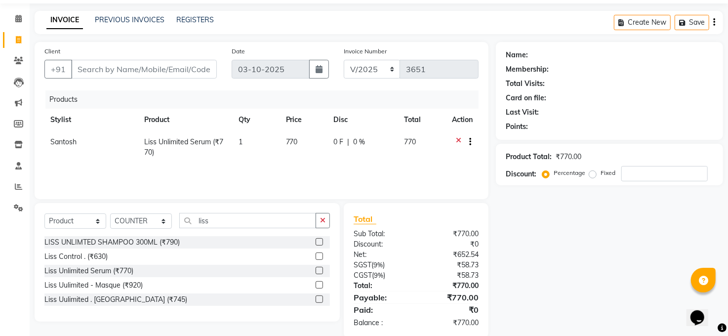
click at [423, 139] on td "770" at bounding box center [423, 147] width 48 height 33
select select "40298"
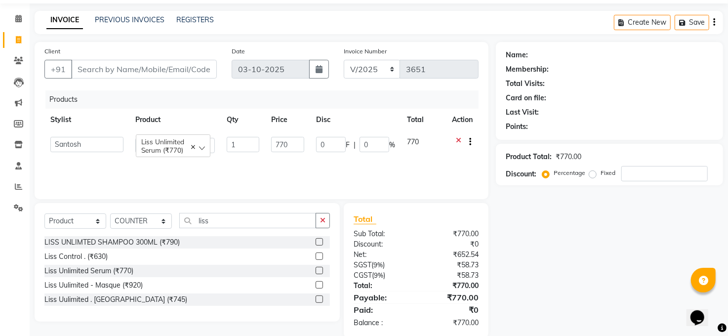
click at [423, 139] on td "770" at bounding box center [423, 145] width 45 height 28
click at [297, 147] on input "770" at bounding box center [287, 144] width 33 height 15
type input "7"
type input "890"
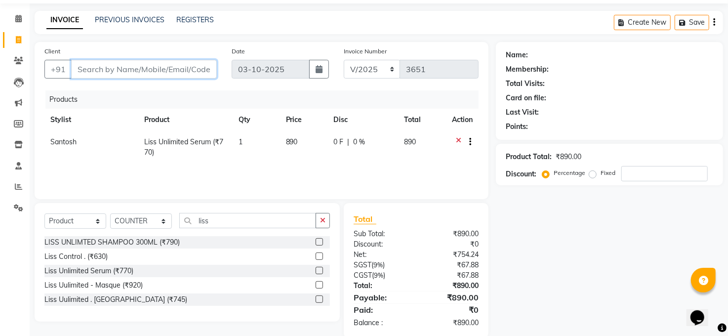
click at [149, 74] on input "Client" at bounding box center [144, 69] width 146 height 19
type input "7"
type input "0"
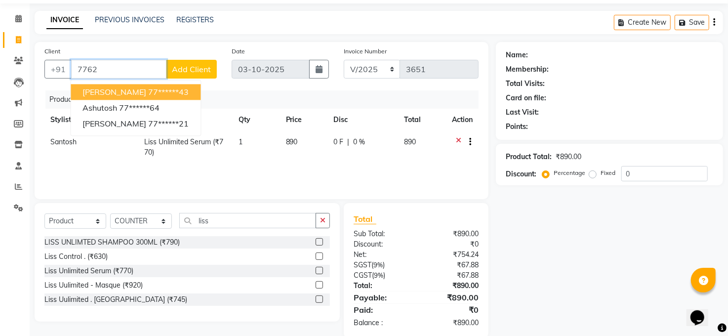
click at [135, 90] on span "Ashish Ranjan" at bounding box center [115, 92] width 64 height 10
type input "77******43"
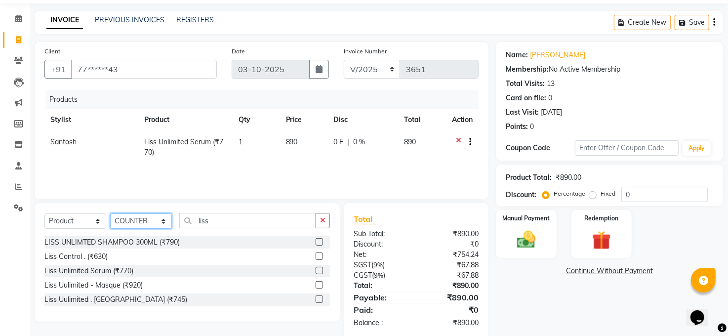
click at [123, 219] on select "Select Stylist [PERSON_NAME] [PERSON_NAME] [PERSON_NAME] COUNTER Manager [PERSO…" at bounding box center [141, 220] width 62 height 15
click at [110, 213] on select "Select Stylist [PERSON_NAME] [PERSON_NAME] [PERSON_NAME] COUNTER Manager [PERSO…" at bounding box center [141, 220] width 62 height 15
click at [322, 219] on icon "button" at bounding box center [322, 220] width 5 height 7
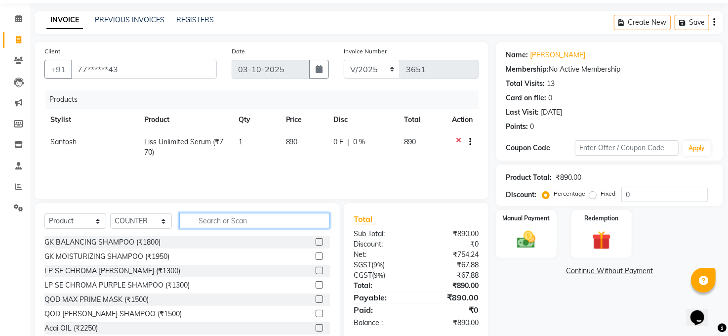
click at [295, 223] on input "text" at bounding box center [254, 220] width 151 height 15
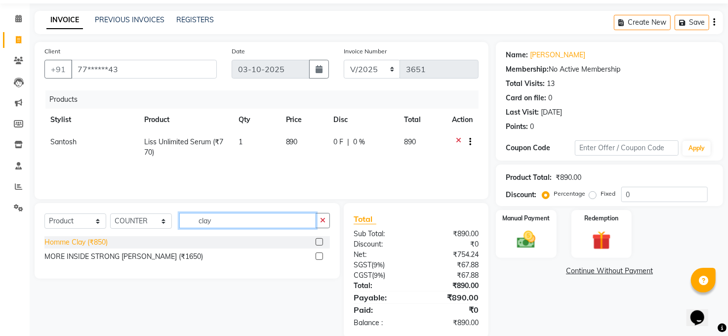
type input "clay"
click at [85, 247] on div "Homme Clay (₹850)" at bounding box center [75, 242] width 63 height 10
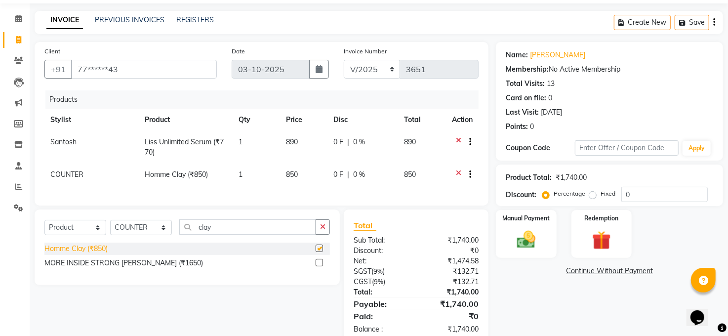
checkbox input "false"
click at [297, 171] on span "850" at bounding box center [292, 174] width 12 height 9
select select "43217"
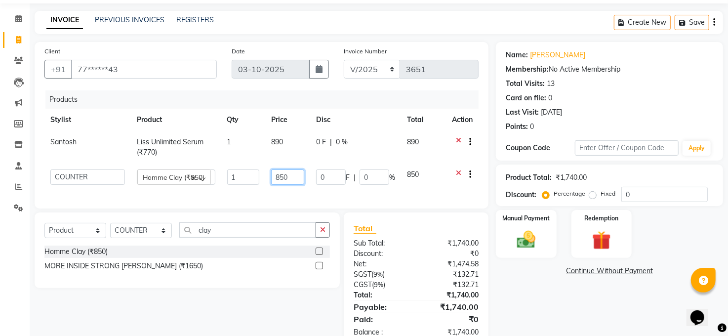
click at [290, 177] on input "850" at bounding box center [287, 176] width 33 height 15
type input "8"
type input "950"
click at [559, 297] on div "Name: Ashish Ranjan Membership: No Active Membership Total Visits: 13 Card on f…" at bounding box center [613, 194] width 235 height 305
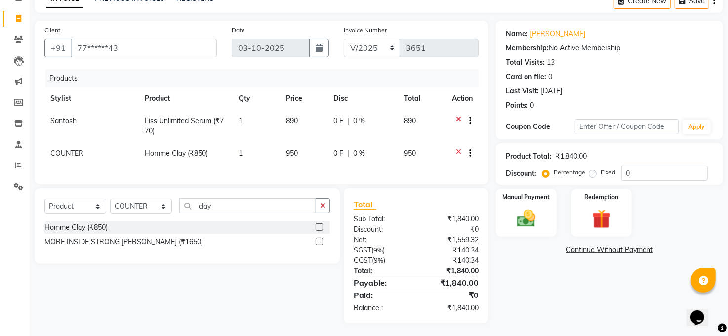
scroll to position [65, 0]
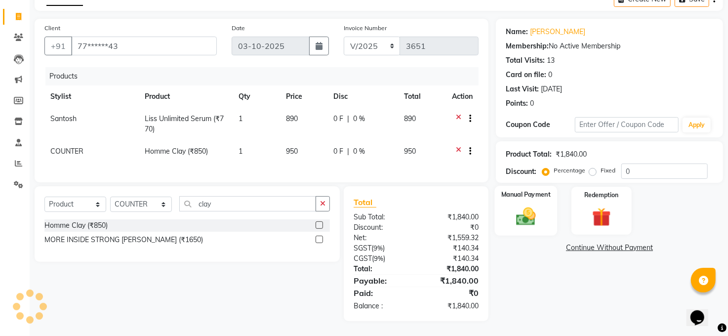
drag, startPoint x: 522, startPoint y: 215, endPoint x: 526, endPoint y: 218, distance: 5.3
click at [522, 216] on img at bounding box center [526, 217] width 32 height 23
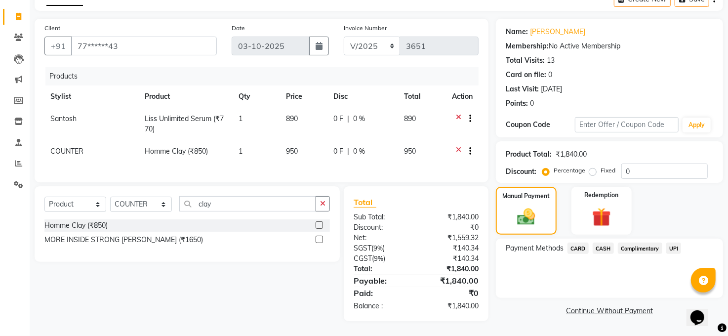
click at [671, 243] on span "UPI" at bounding box center [673, 248] width 15 height 11
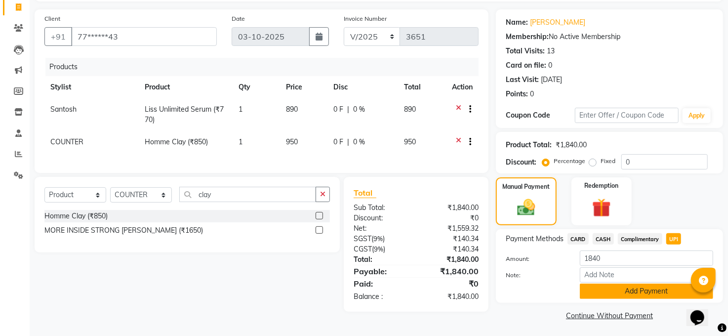
click at [642, 292] on button "Add Payment" at bounding box center [646, 291] width 133 height 15
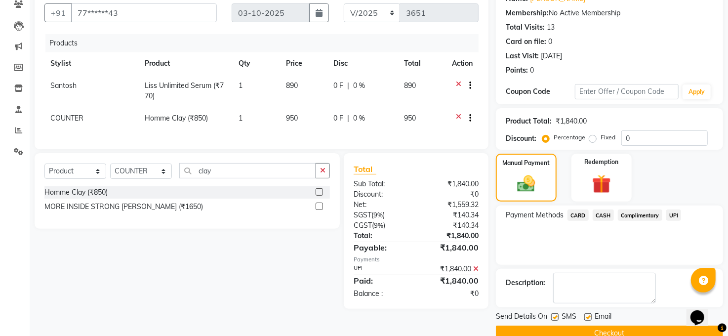
scroll to position [108, 0]
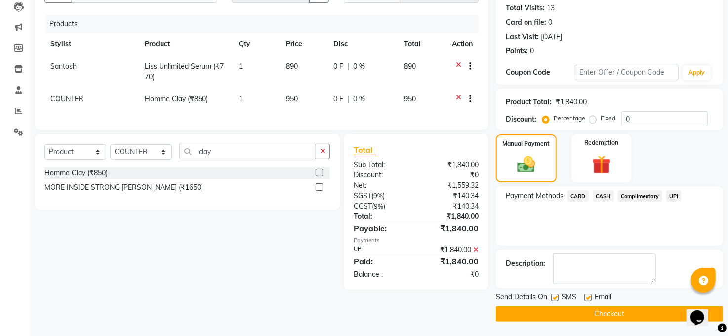
click at [565, 309] on button "Checkout" at bounding box center [609, 313] width 227 height 15
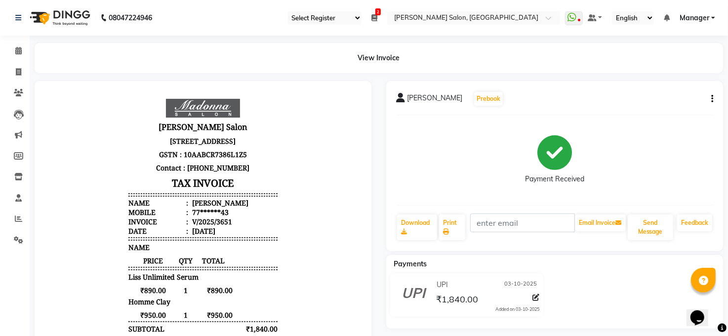
scroll to position [8, 0]
drag, startPoint x: 0, startPoint y: 333, endPoint x: 12, endPoint y: 333, distance: 12.4
click at [12, 333] on div "Calendar Invoice Clients Leads Marketing Members Inventory Staff Reports Settin…" at bounding box center [66, 240] width 133 height 425
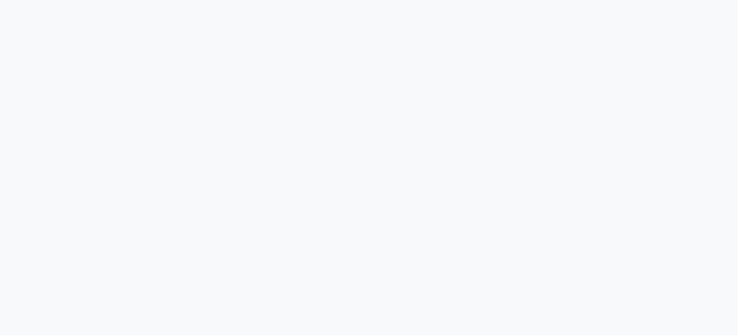
select select "5748"
select select "service"
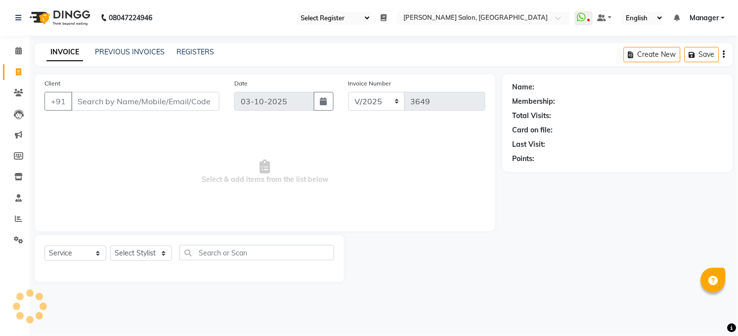
select select "35"
click at [148, 248] on select "Select Stylist [PERSON_NAME] [PERSON_NAME] [PERSON_NAME] COUNTER Manager [PERSO…" at bounding box center [141, 253] width 62 height 15
select select "61426"
click at [110, 246] on select "Select Stylist [PERSON_NAME] [PERSON_NAME] [PERSON_NAME] COUNTER Manager [PERSO…" at bounding box center [141, 253] width 62 height 15
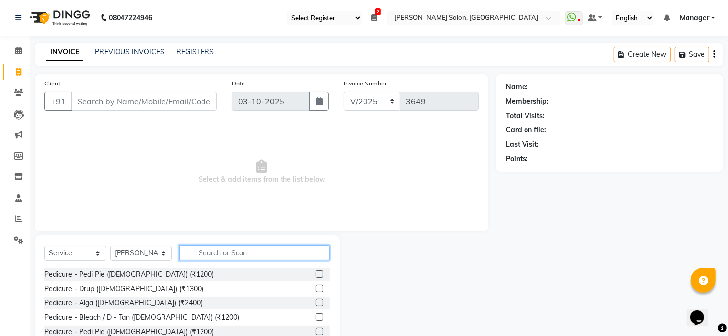
click at [240, 254] on input "text" at bounding box center [254, 252] width 151 height 15
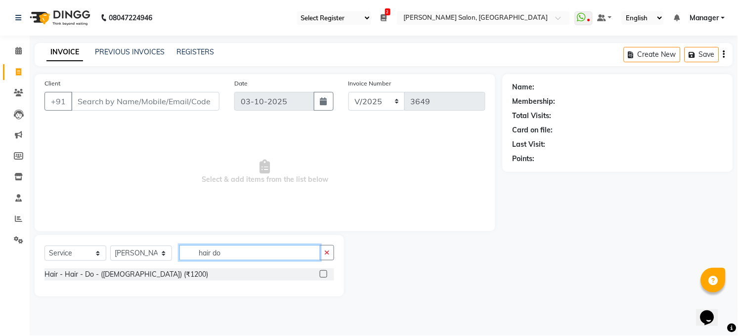
type input "hair do"
click at [321, 272] on label at bounding box center [323, 273] width 7 height 7
click at [321, 272] on input "checkbox" at bounding box center [323, 274] width 6 height 6
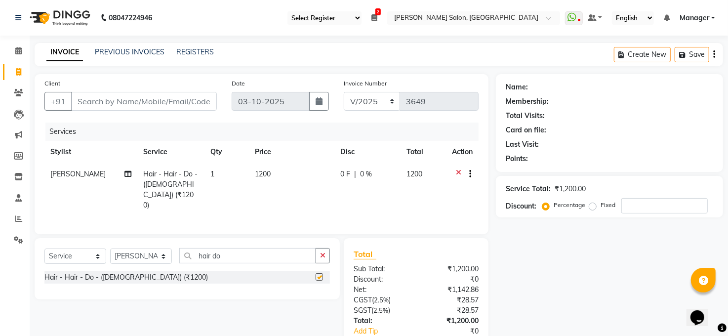
checkbox input "false"
click at [276, 255] on input "hair do" at bounding box center [247, 255] width 137 height 15
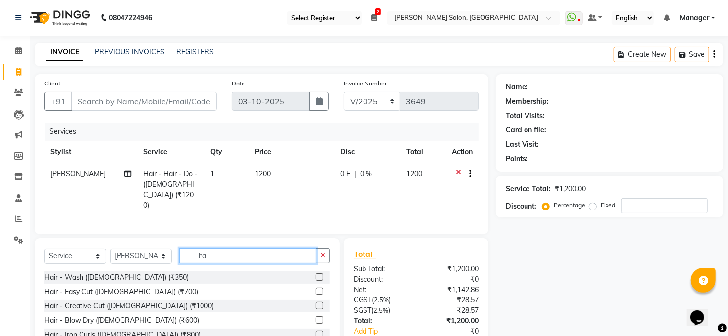
type input "h"
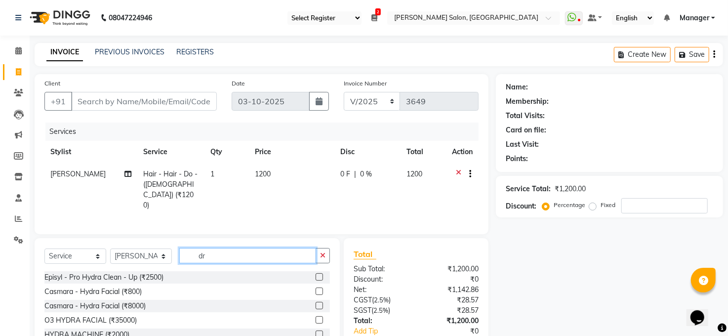
type input "d"
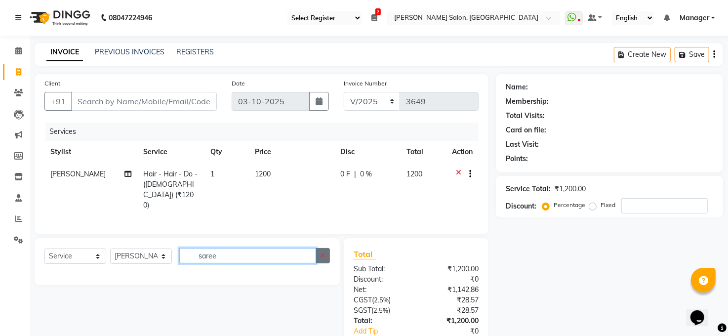
type input "saree"
click at [328, 249] on button "button" at bounding box center [323, 255] width 14 height 15
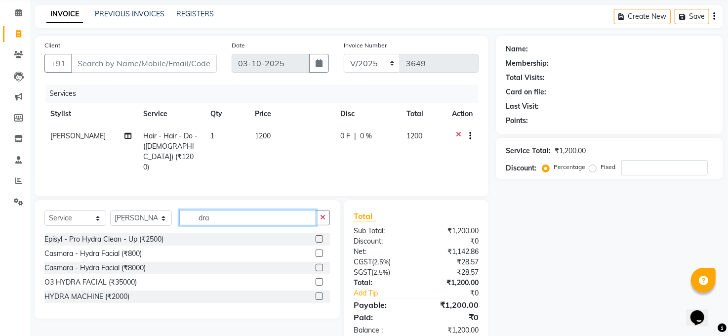
scroll to position [59, 0]
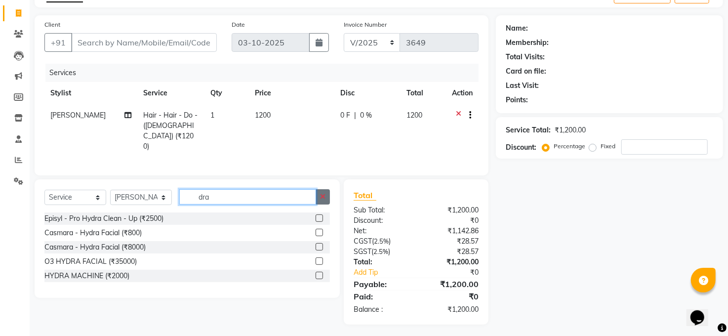
type input "dra"
click at [328, 196] on button "button" at bounding box center [323, 196] width 14 height 15
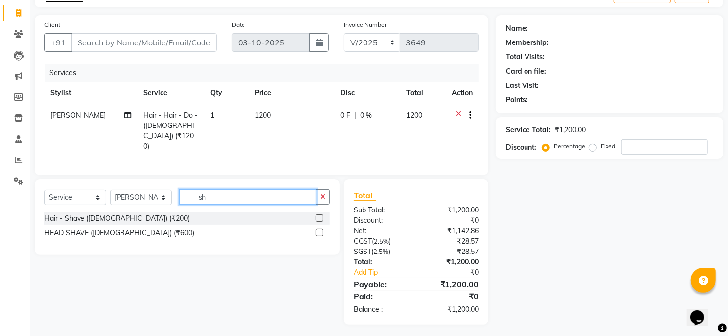
type input "s"
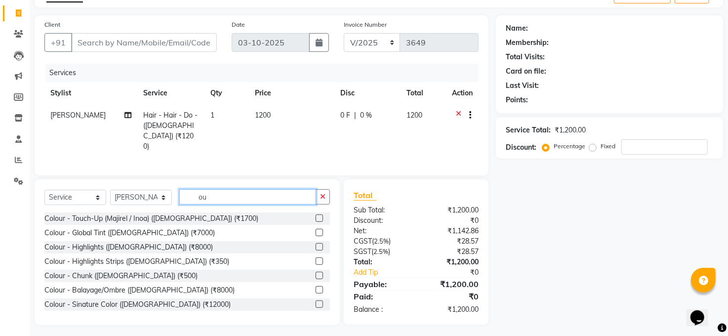
type input "o"
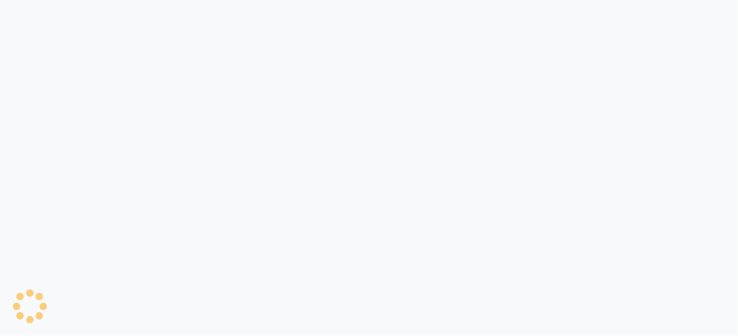
select select "35"
select select "5748"
select select "service"
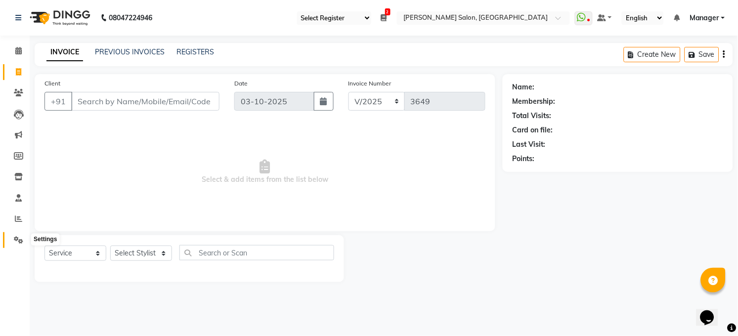
click at [20, 237] on icon at bounding box center [18, 239] width 9 height 7
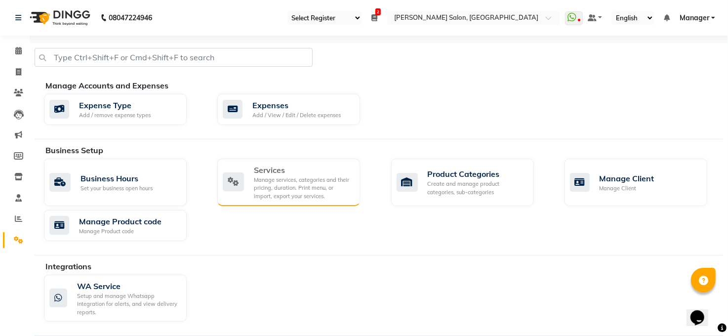
click at [247, 182] on div "Services Manage services, categories and their pricing, duration. Print menu, o…" at bounding box center [287, 182] width 129 height 37
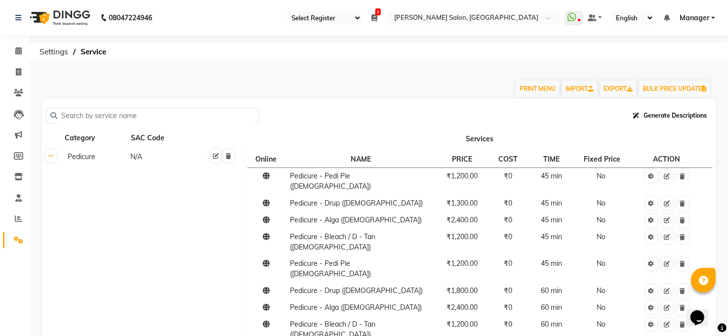
click at [661, 118] on span "Generate Descriptions" at bounding box center [675, 115] width 63 height 7
click at [541, 124] on div "Generate Descriptions" at bounding box center [379, 115] width 666 height 19
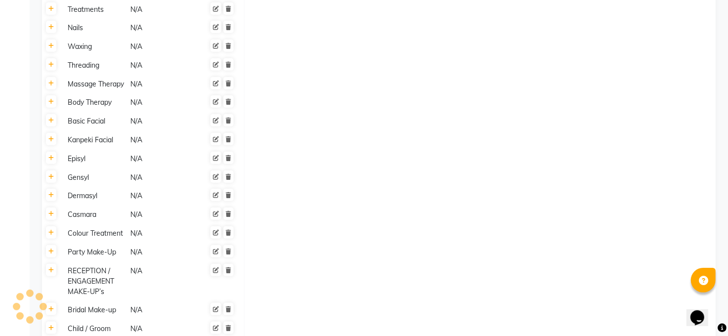
scroll to position [614, 0]
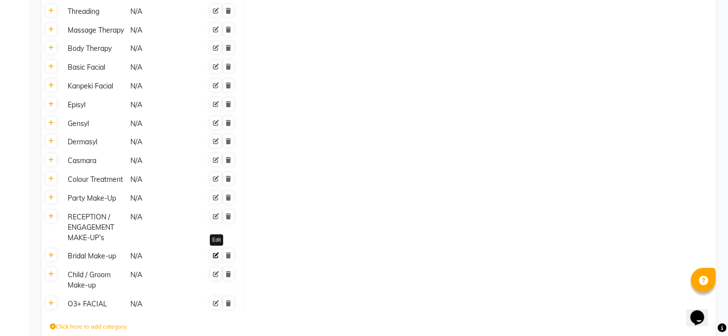
click at [215, 252] on icon at bounding box center [216, 255] width 6 height 6
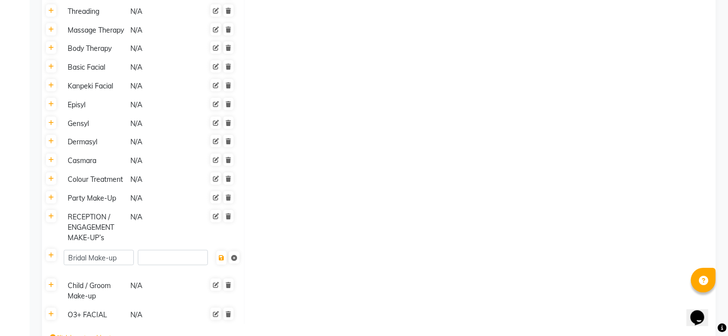
click at [306, 208] on td at bounding box center [480, 228] width 472 height 40
click at [317, 247] on td at bounding box center [480, 262] width 472 height 30
click at [218, 251] on button at bounding box center [221, 258] width 10 height 14
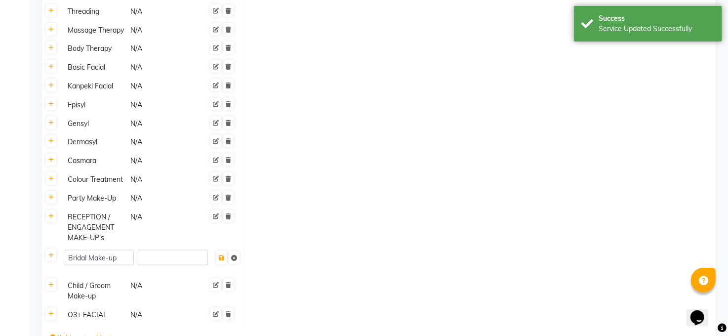
click at [392, 208] on td at bounding box center [480, 228] width 472 height 40
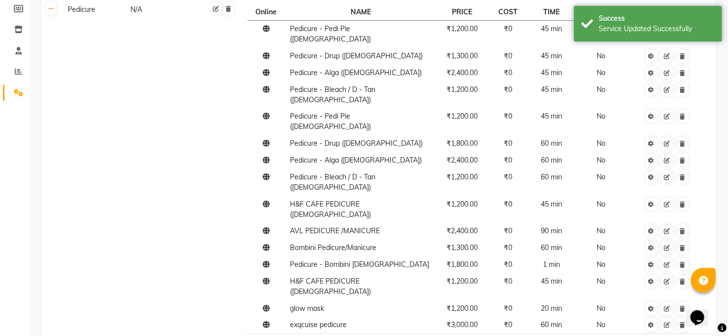
scroll to position [0, 0]
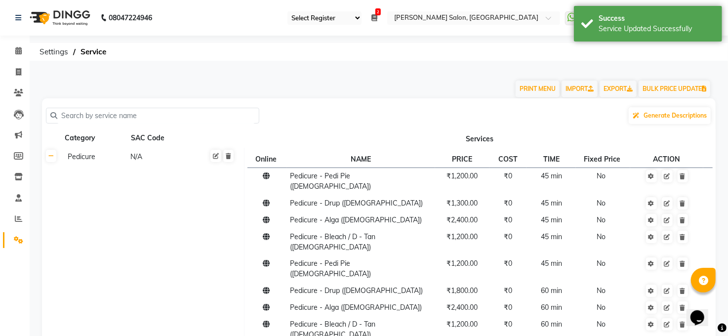
click at [110, 117] on input "text" at bounding box center [156, 115] width 198 height 15
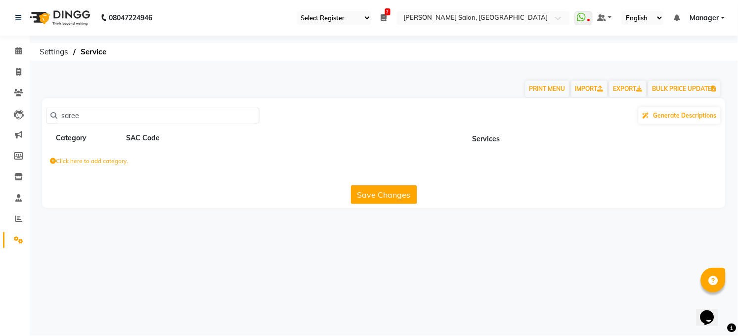
type input "saree"
click at [93, 161] on label "Click here to add category." at bounding box center [89, 161] width 78 height 9
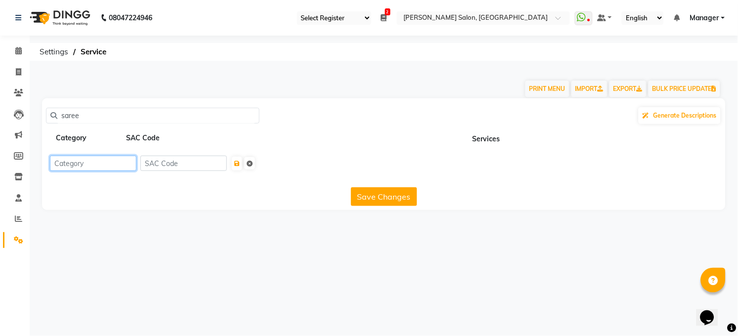
click at [69, 162] on input at bounding box center [93, 163] width 86 height 15
type input "saree drapping"
click at [189, 164] on input at bounding box center [183, 163] width 86 height 15
type input "800"
click at [242, 159] on button "submit" at bounding box center [237, 164] width 10 height 14
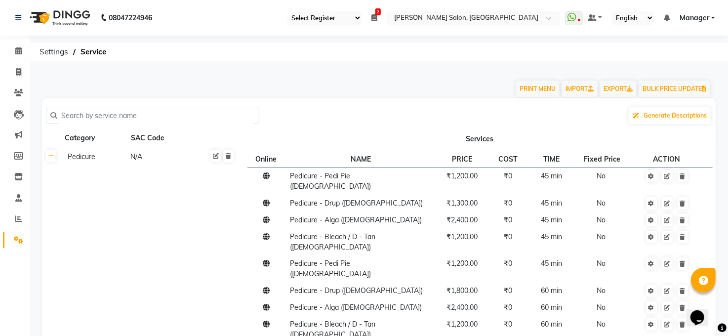
click at [75, 119] on input "text" at bounding box center [156, 115] width 198 height 15
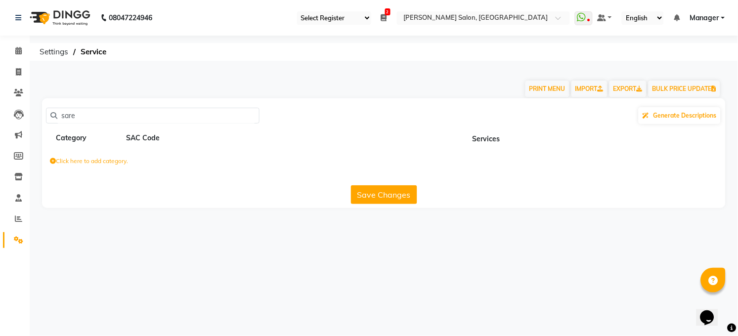
type input "sare"
click at [125, 159] on label "Click here to add category." at bounding box center [89, 161] width 78 height 9
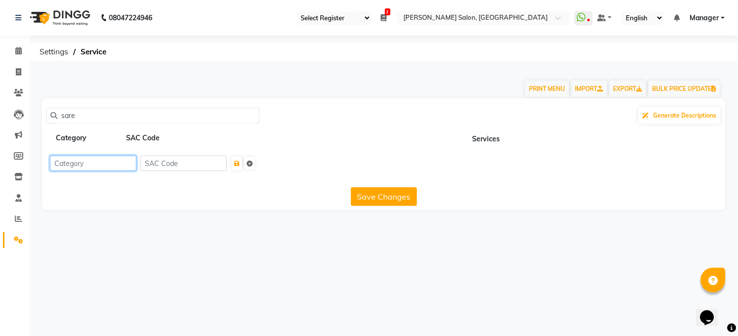
click at [125, 163] on input at bounding box center [93, 163] width 86 height 15
click at [664, 117] on span "Generate Descriptions" at bounding box center [684, 115] width 63 height 7
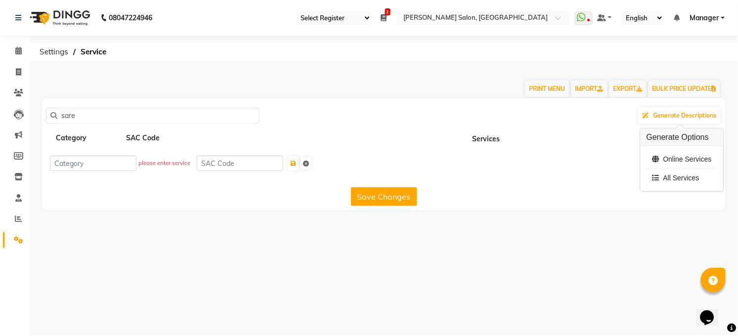
click at [621, 178] on div "please enter service" at bounding box center [383, 164] width 683 height 32
click at [618, 89] on link "EXPORT" at bounding box center [627, 89] width 37 height 17
click at [141, 183] on div "Save Changes" at bounding box center [383, 194] width 675 height 23
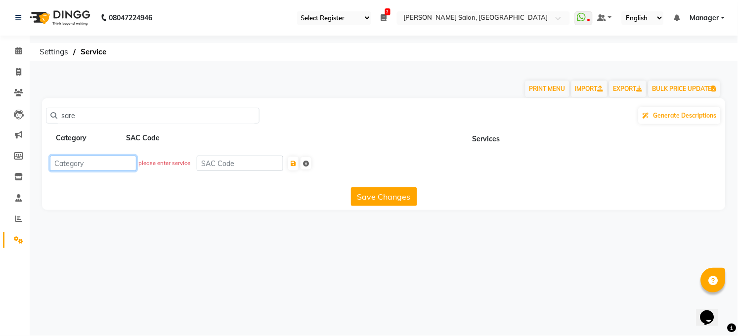
click at [110, 163] on input at bounding box center [93, 163] width 86 height 15
drag, startPoint x: 110, startPoint y: 163, endPoint x: 47, endPoint y: 153, distance: 63.4
click at [47, 153] on div "saree" at bounding box center [383, 164] width 683 height 32
click at [95, 164] on input "saree" at bounding box center [93, 163] width 86 height 15
type input "saree drapping"
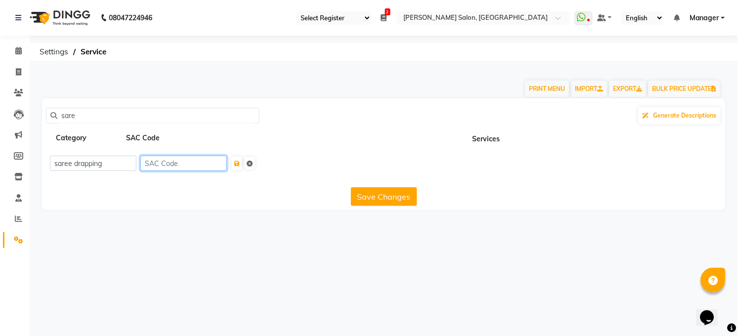
click at [185, 156] on input at bounding box center [183, 163] width 86 height 15
type input "800"
click at [240, 163] on icon "submit" at bounding box center [236, 164] width 5 height 6
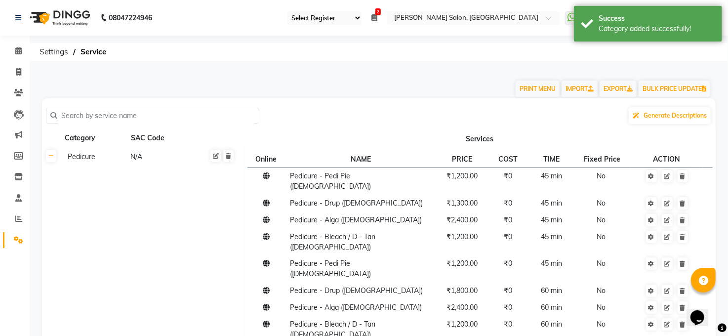
click at [182, 116] on input "text" at bounding box center [156, 115] width 198 height 15
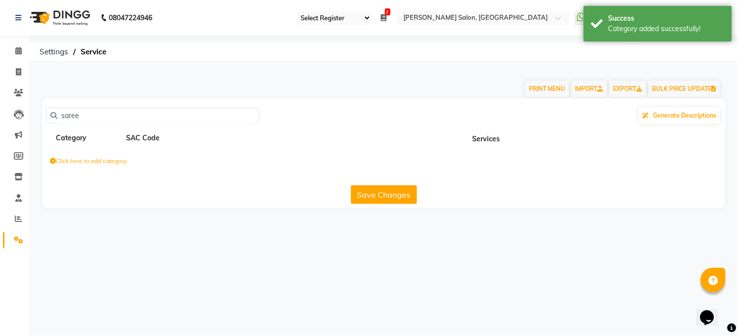
type input "saree"
click at [146, 139] on div "SAC Code" at bounding box center [158, 138] width 66 height 12
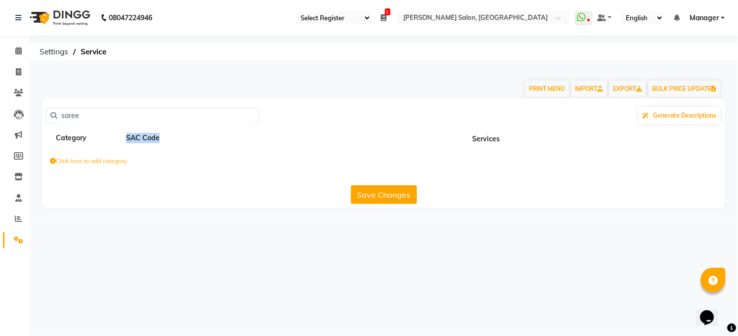
drag, startPoint x: 176, startPoint y: 135, endPoint x: 126, endPoint y: 137, distance: 49.9
click at [126, 137] on div "SAC Code" at bounding box center [158, 138] width 66 height 12
click at [129, 119] on input "saree" at bounding box center [156, 115] width 198 height 15
click at [66, 140] on div "Category" at bounding box center [88, 138] width 66 height 12
click at [372, 196] on button "Save Changes" at bounding box center [384, 194] width 66 height 19
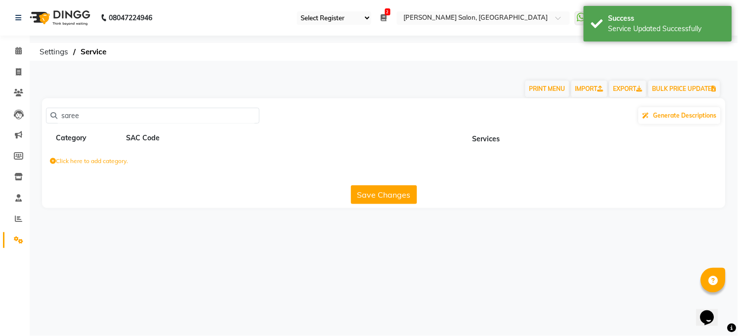
click at [94, 158] on label "Click here to add category." at bounding box center [89, 161] width 78 height 9
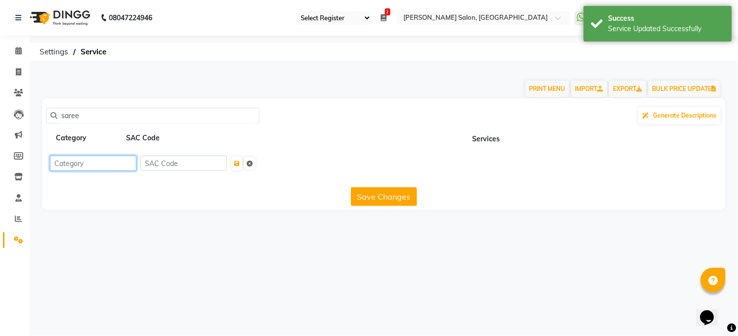
click at [87, 163] on input at bounding box center [93, 163] width 86 height 15
type input "saree"
click at [173, 161] on input at bounding box center [183, 163] width 86 height 15
type input "800"
click at [375, 199] on button "Save Changes" at bounding box center [384, 196] width 66 height 19
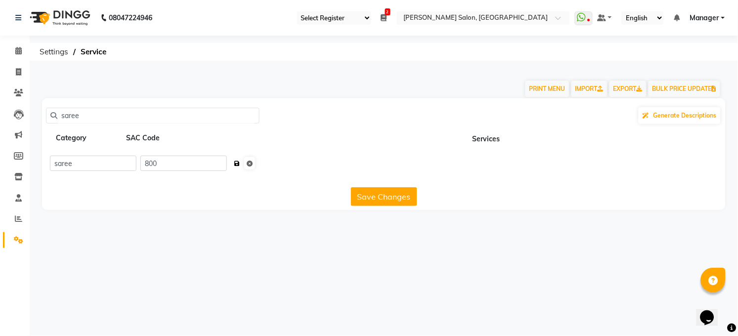
click at [240, 164] on icon "submit" at bounding box center [236, 164] width 5 height 6
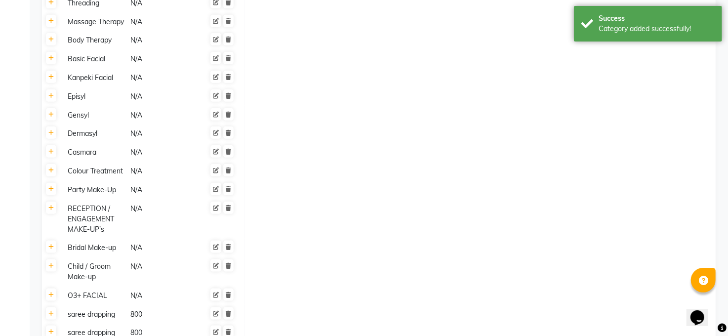
scroll to position [670, 0]
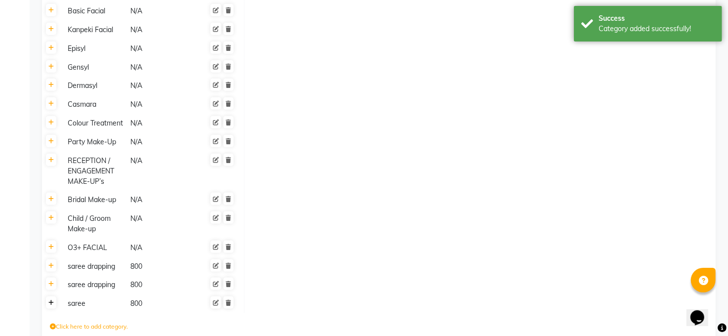
click at [51, 300] on icon at bounding box center [50, 303] width 5 height 6
click at [77, 297] on div "saree" at bounding box center [95, 303] width 62 height 12
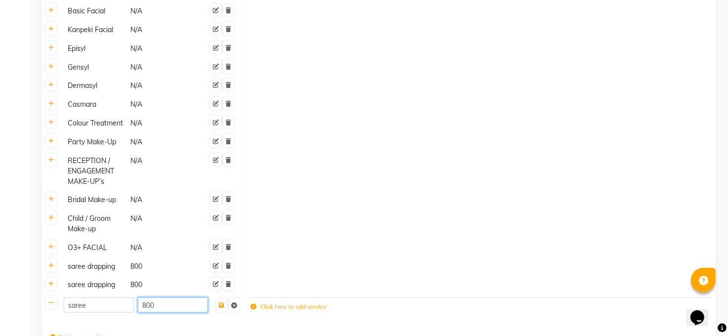
click at [164, 297] on input "800" at bounding box center [173, 304] width 70 height 15
type input "8"
type input "800"
click at [164, 279] on div "800" at bounding box center [161, 285] width 62 height 12
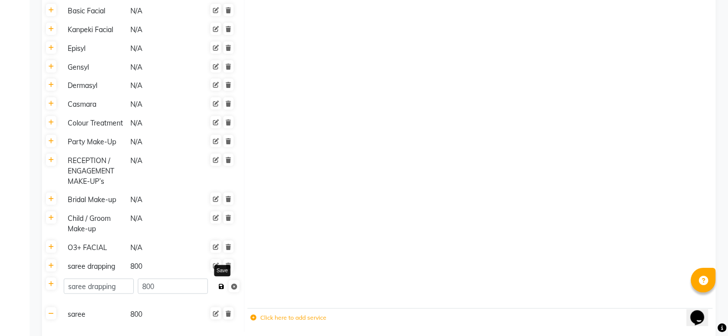
click at [220, 284] on icon at bounding box center [221, 287] width 5 height 6
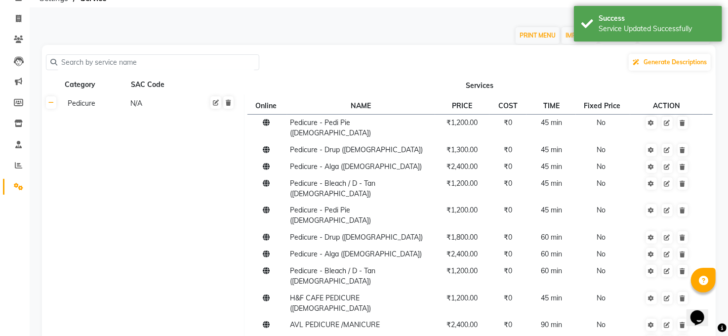
scroll to position [0, 0]
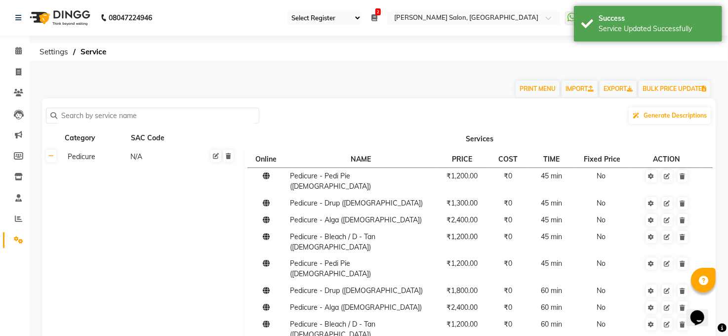
click at [100, 112] on input "text" at bounding box center [156, 115] width 198 height 15
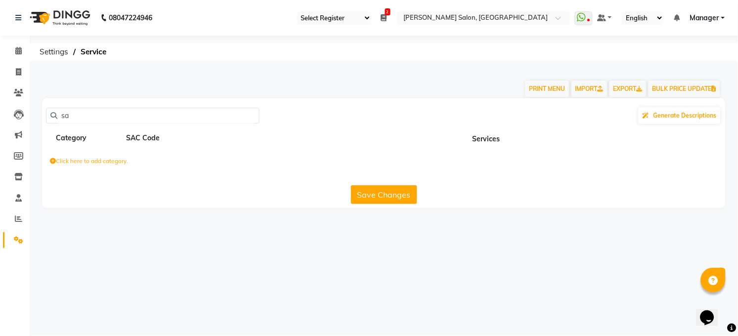
type input "s"
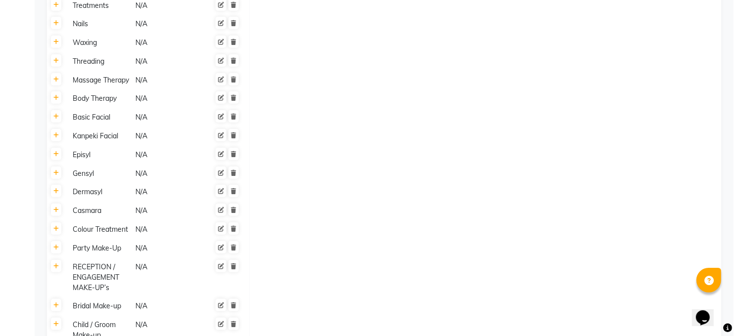
scroll to position [659, 0]
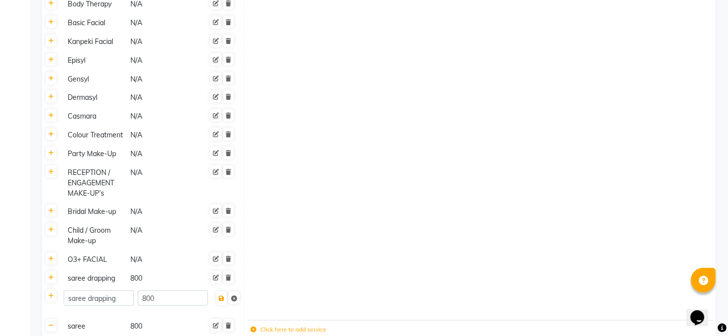
click at [363, 288] on td at bounding box center [480, 303] width 472 height 30
click at [67, 317] on td "saree 800" at bounding box center [152, 330] width 183 height 27
click at [50, 323] on icon at bounding box center [50, 326] width 5 height 6
click at [233, 319] on link at bounding box center [228, 325] width 10 height 12
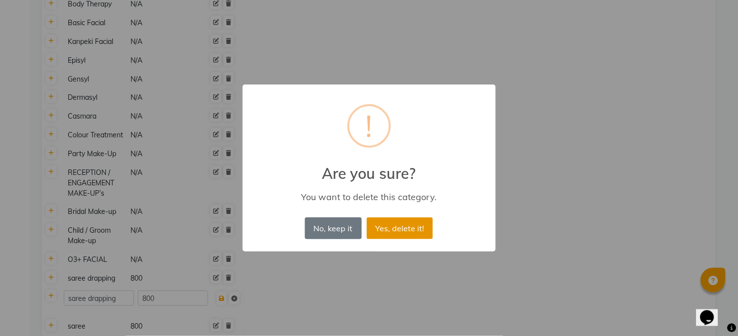
click at [416, 234] on button "Yes, delete it!" at bounding box center [400, 228] width 66 height 22
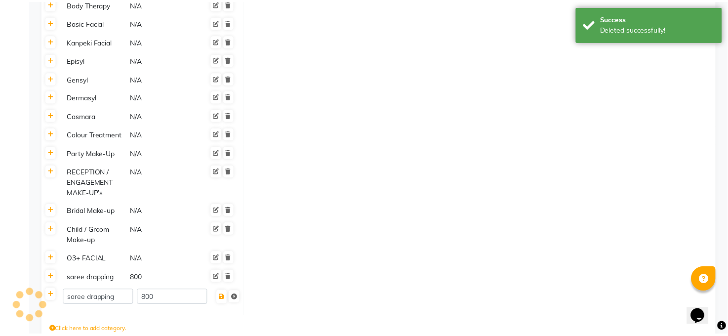
scroll to position [652, 0]
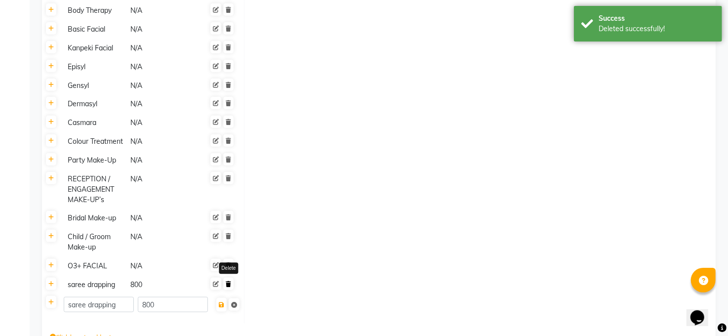
click at [231, 278] on link at bounding box center [228, 284] width 10 height 12
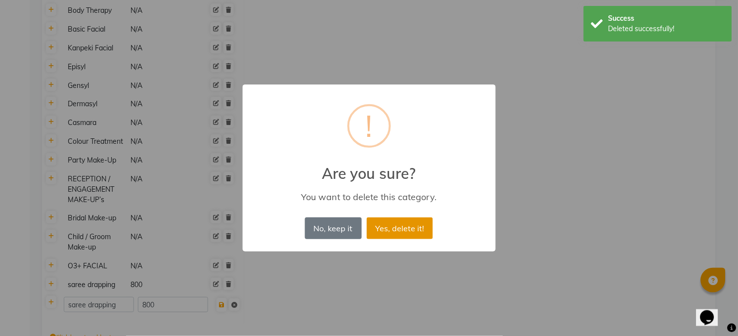
click at [421, 231] on button "Yes, delete it!" at bounding box center [400, 228] width 66 height 22
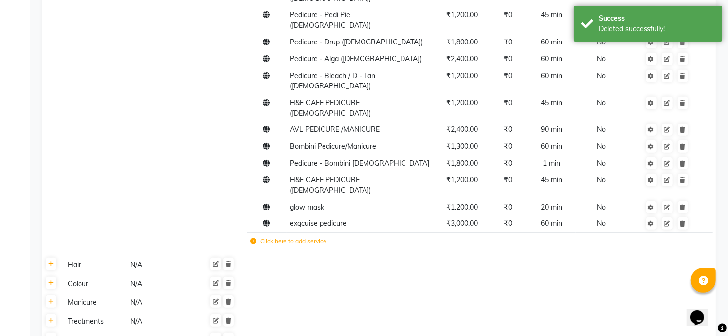
scroll to position [644, 0]
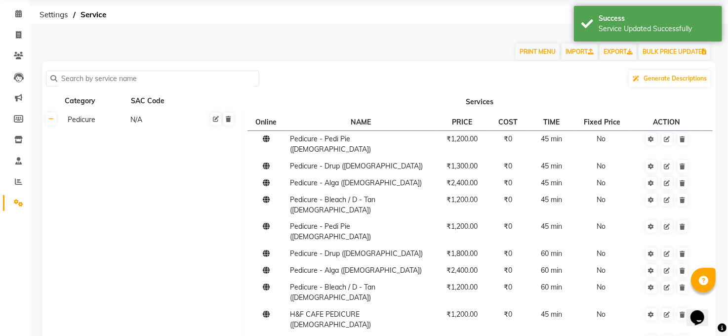
scroll to position [0, 0]
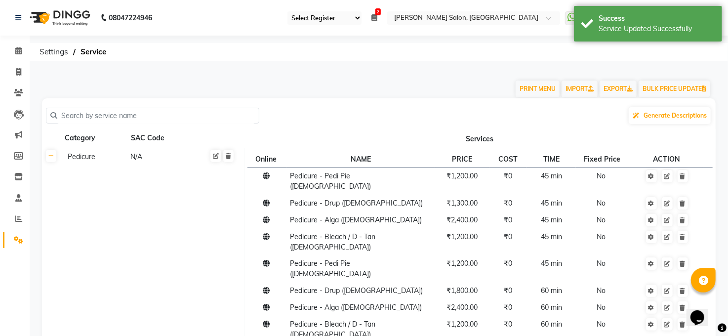
click at [136, 118] on input "text" at bounding box center [156, 115] width 198 height 15
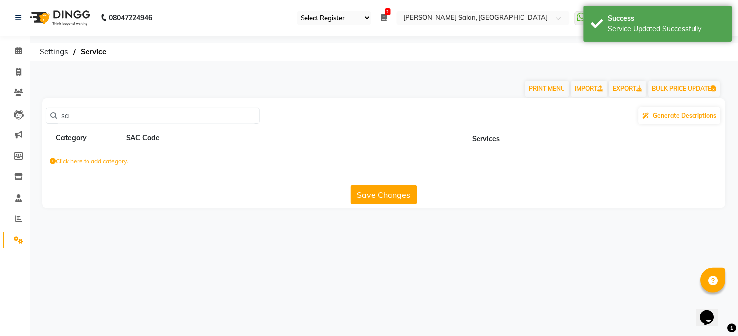
type input "s"
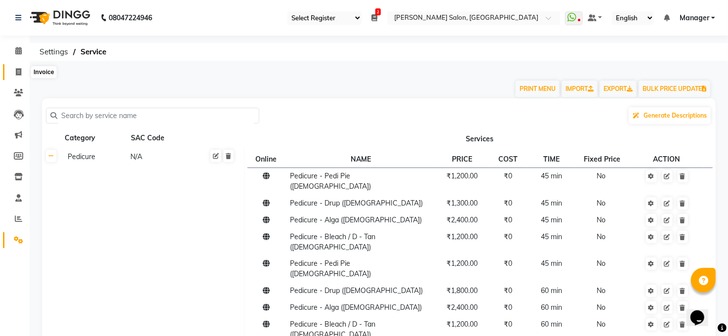
click at [12, 71] on span at bounding box center [18, 72] width 17 height 11
select select "service"
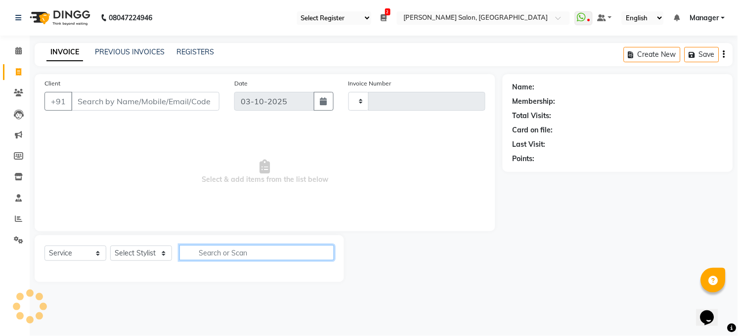
click at [205, 250] on input "text" at bounding box center [256, 252] width 155 height 15
type input "sare"
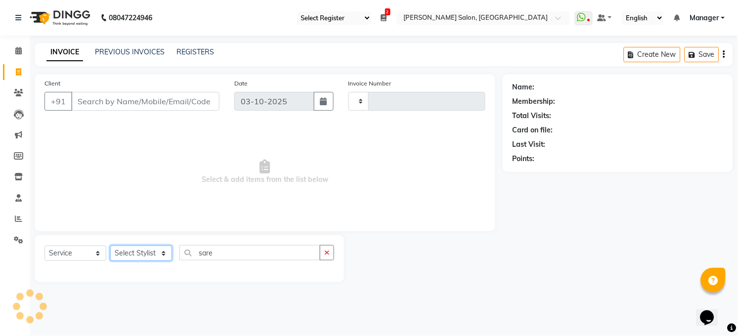
click at [132, 254] on select "Select Stylist" at bounding box center [141, 253] width 62 height 15
type input "3649"
select select "5748"
click at [141, 258] on select "Select Stylist" at bounding box center [141, 253] width 62 height 15
click at [141, 250] on select "Select Stylist" at bounding box center [141, 253] width 62 height 15
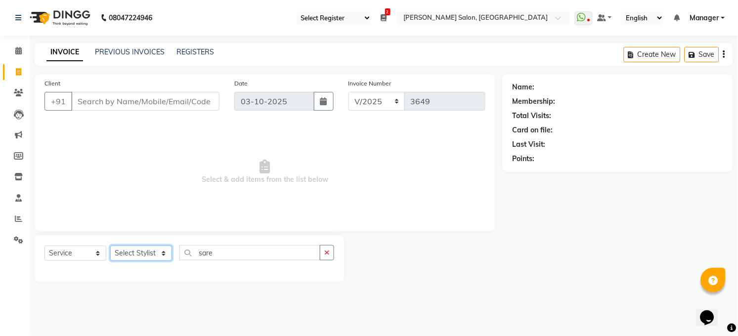
select select "61426"
click at [110, 246] on select "Select Stylist [PERSON_NAME] [PERSON_NAME] [PERSON_NAME] COUNTER Manager [PERSO…" at bounding box center [141, 253] width 62 height 15
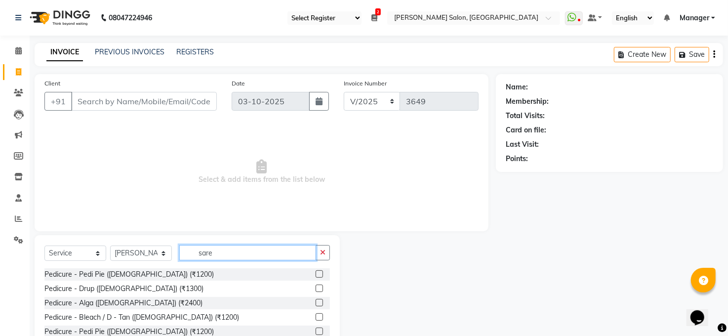
click at [235, 249] on input "sare" at bounding box center [247, 252] width 137 height 15
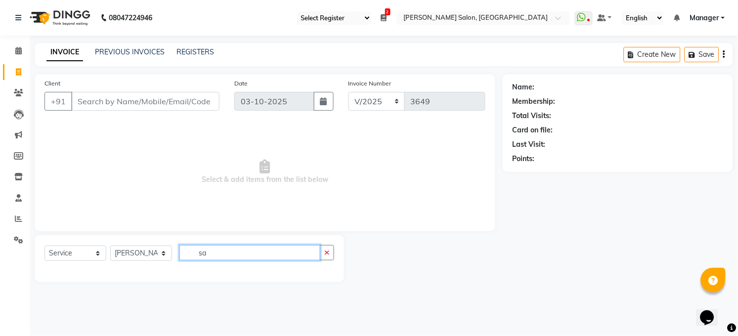
type input "s"
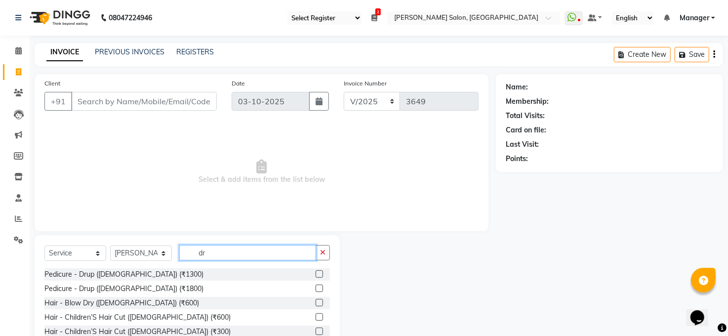
type input "d"
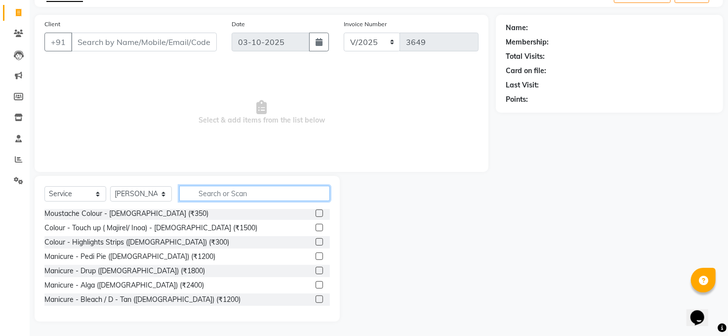
scroll to position [618, 0]
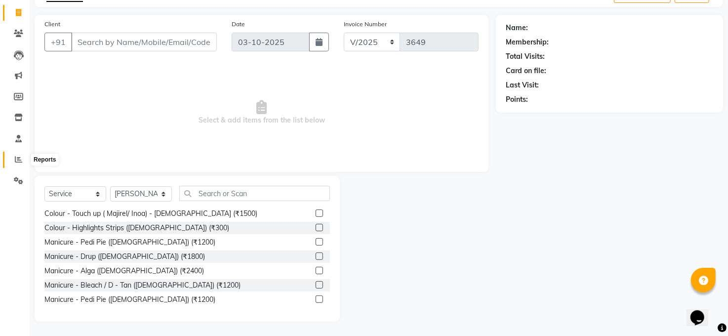
click at [19, 155] on span at bounding box center [18, 159] width 17 height 11
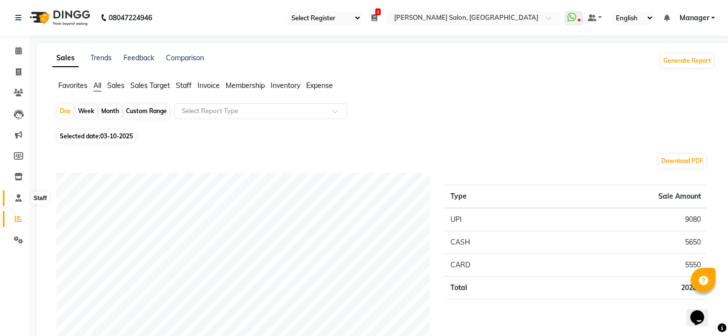
click at [18, 195] on icon at bounding box center [18, 197] width 6 height 7
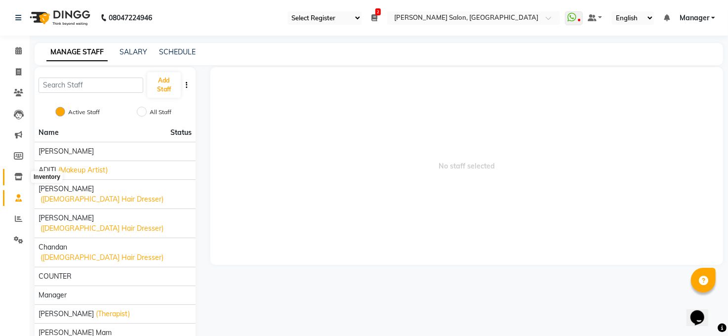
click at [24, 174] on span at bounding box center [18, 176] width 17 height 11
select select
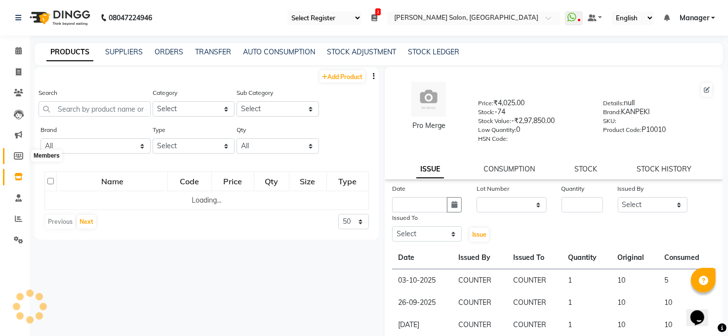
click at [24, 153] on span at bounding box center [18, 156] width 17 height 11
select select
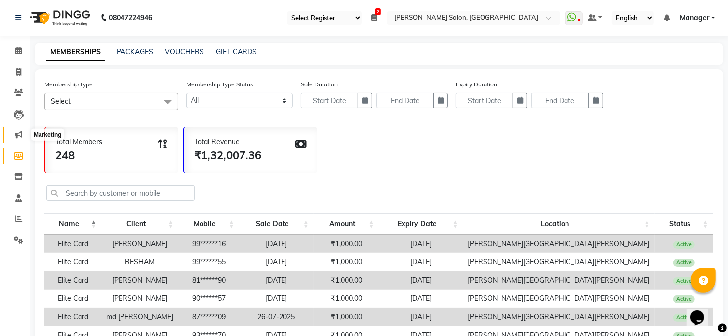
click at [12, 132] on span at bounding box center [18, 134] width 17 height 11
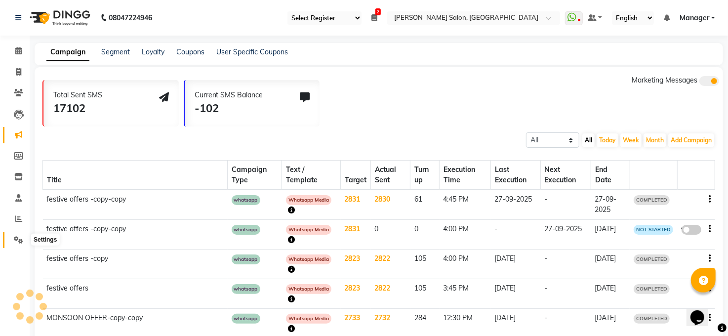
click at [22, 241] on icon at bounding box center [18, 239] width 9 height 7
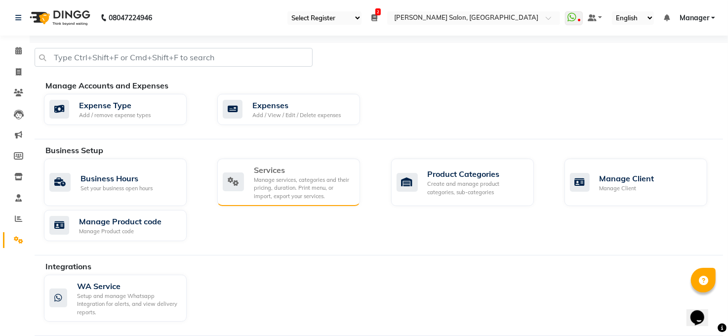
click at [278, 187] on div "Manage services, categories and their pricing, duration. Print menu, or import,…" at bounding box center [303, 188] width 98 height 25
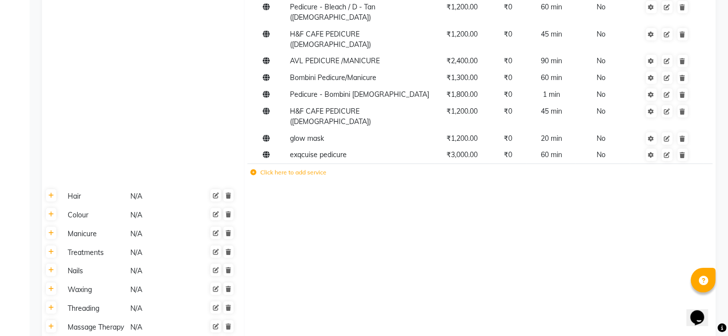
scroll to position [131, 0]
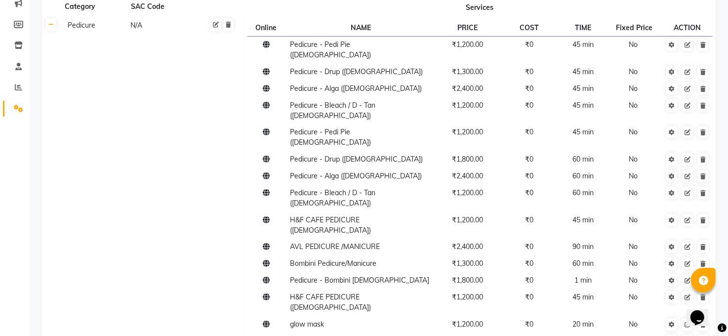
type input "saree drapping"
type input "800"
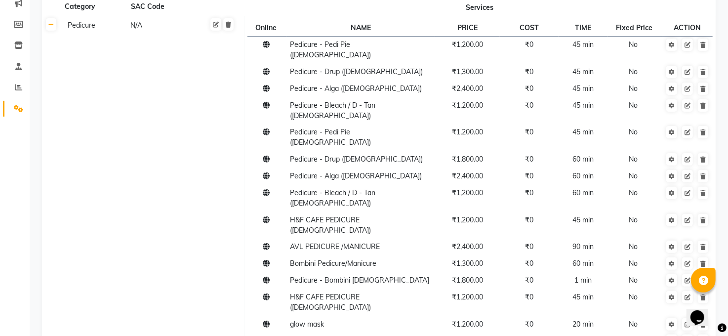
type input "0"
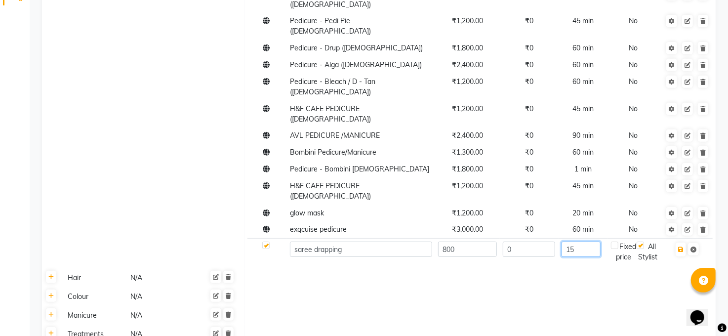
scroll to position [263, 0]
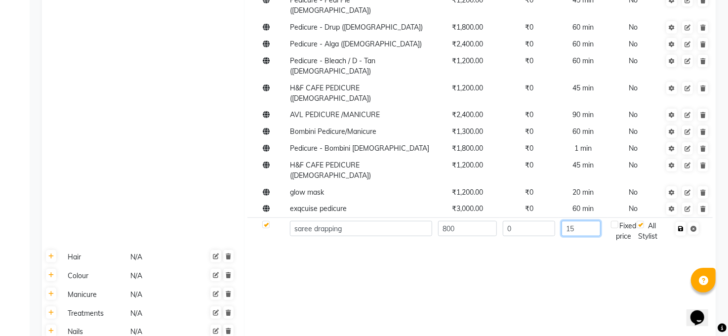
type input "15"
click at [682, 222] on button "button" at bounding box center [681, 229] width 10 height 14
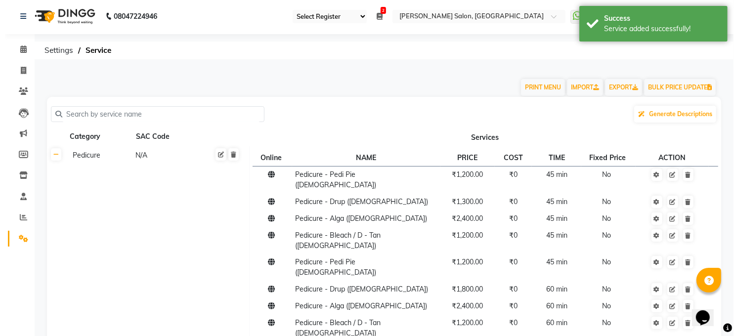
scroll to position [0, 0]
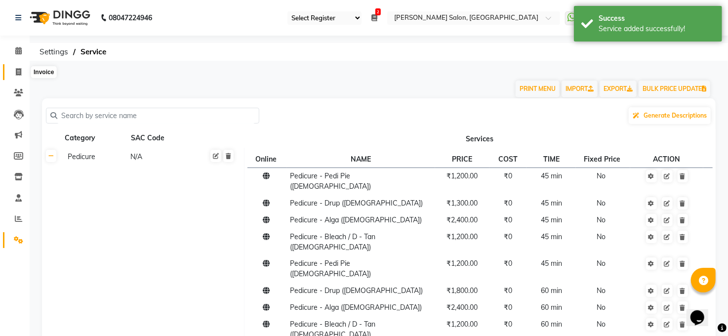
click at [16, 74] on icon at bounding box center [18, 71] width 5 height 7
select select "service"
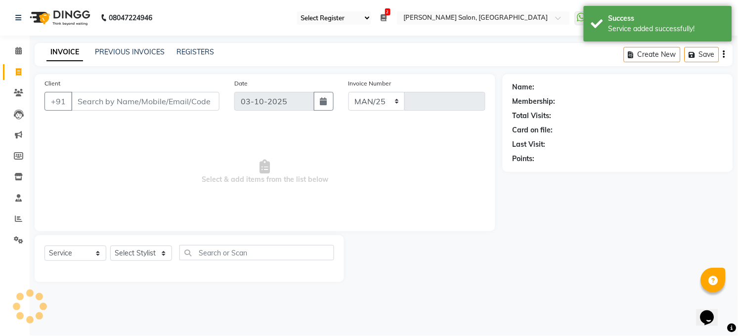
select select "5748"
type input "3649"
click at [147, 246] on div "Select Stylist" at bounding box center [141, 253] width 62 height 15
click at [144, 257] on select "Select Stylist [PERSON_NAME] [PERSON_NAME] [PERSON_NAME] COUNTER Manager [PERSO…" at bounding box center [141, 253] width 62 height 15
select select "61426"
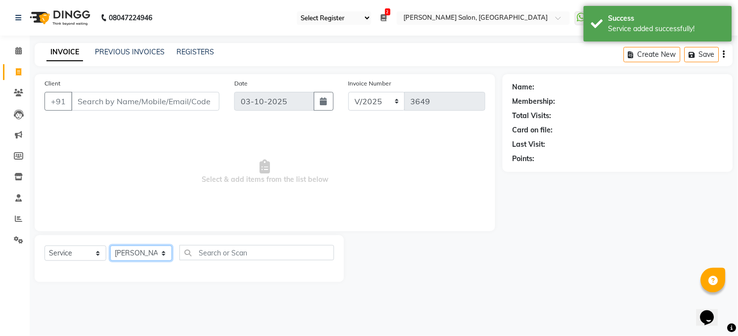
click at [110, 246] on select "Select Stylist [PERSON_NAME] [PERSON_NAME] [PERSON_NAME] COUNTER Manager [PERSO…" at bounding box center [141, 253] width 62 height 15
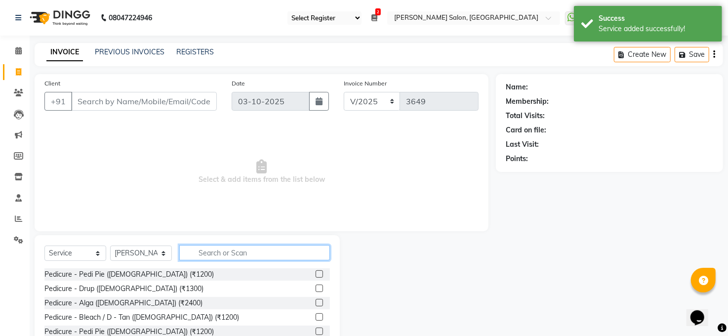
click at [202, 256] on input "text" at bounding box center [254, 252] width 151 height 15
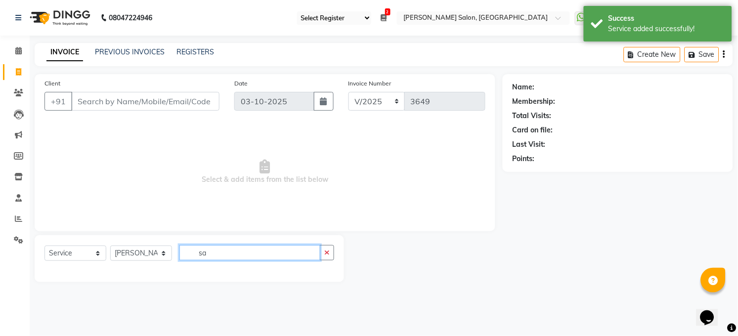
type input "s"
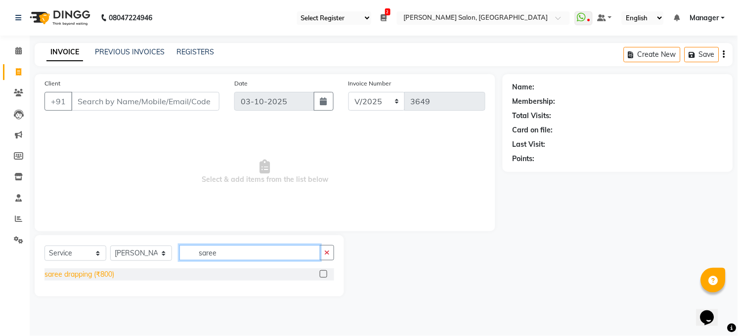
type input "saree"
click at [114, 272] on div "saree drapping (₹800)" at bounding box center [79, 274] width 70 height 10
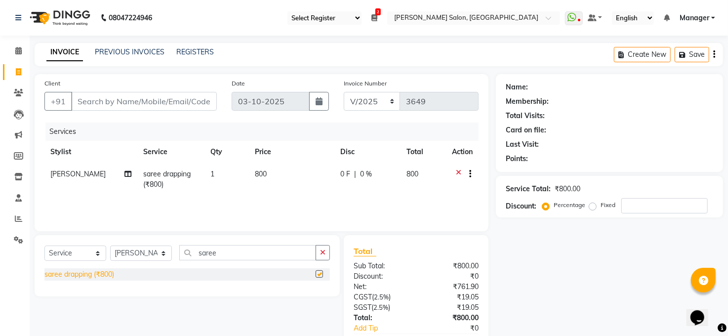
checkbox input "false"
click at [208, 252] on input "saree" at bounding box center [247, 252] width 137 height 15
click at [243, 255] on input "saree" at bounding box center [247, 252] width 137 height 15
click at [330, 253] on button "button" at bounding box center [323, 252] width 14 height 15
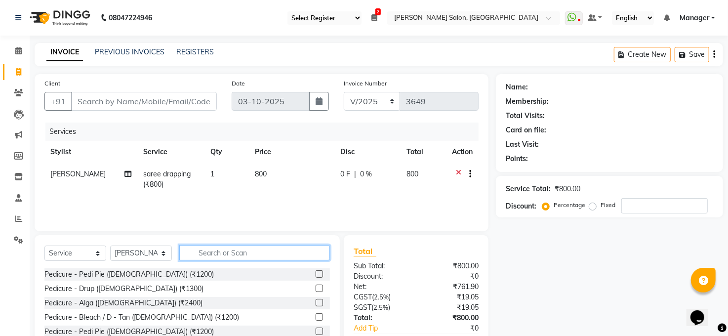
click at [280, 249] on input "text" at bounding box center [254, 252] width 151 height 15
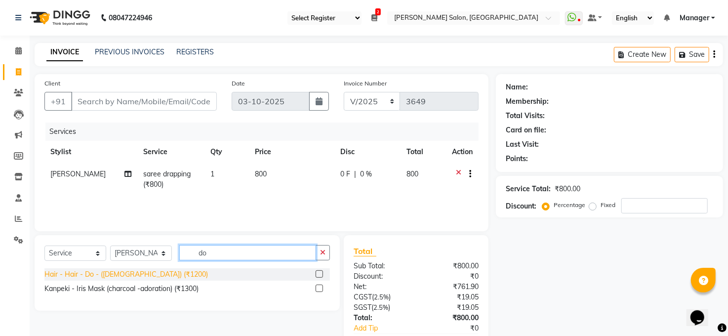
type input "do"
click at [126, 272] on div "Hair - Hair - Do - ([DEMOGRAPHIC_DATA]) (₹1200)" at bounding box center [126, 274] width 164 height 10
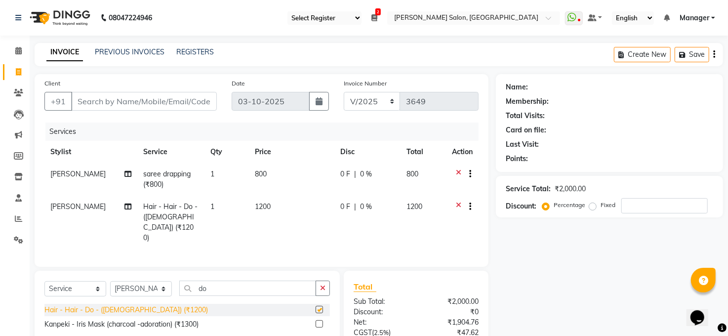
checkbox input "false"
click at [131, 104] on input "Client" at bounding box center [144, 101] width 146 height 19
type input "8"
type input "0"
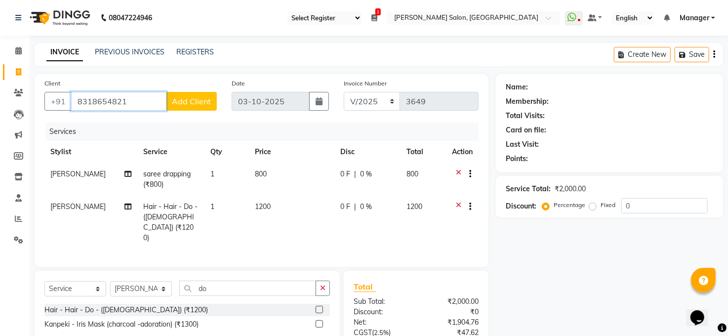
type input "8318654821"
click at [198, 102] on span "Add Client" at bounding box center [191, 101] width 39 height 10
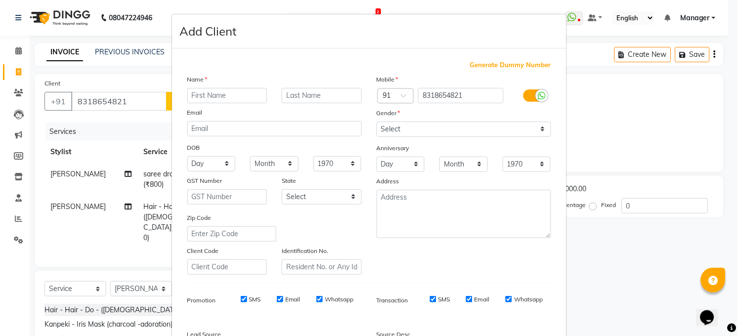
click at [216, 93] on input "text" at bounding box center [227, 95] width 80 height 15
type input "richa"
drag, startPoint x: 411, startPoint y: 123, endPoint x: 406, endPoint y: 131, distance: 9.7
click at [411, 123] on select "Select Male Female Other Prefer Not To Say" at bounding box center [463, 129] width 174 height 15
select select "female"
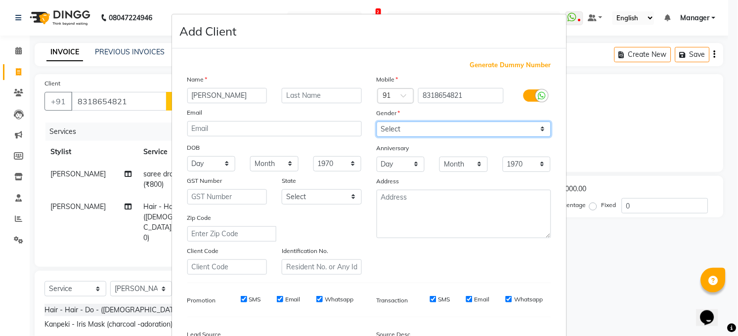
click at [376, 122] on select "Select Male Female Other Prefer Not To Say" at bounding box center [463, 129] width 174 height 15
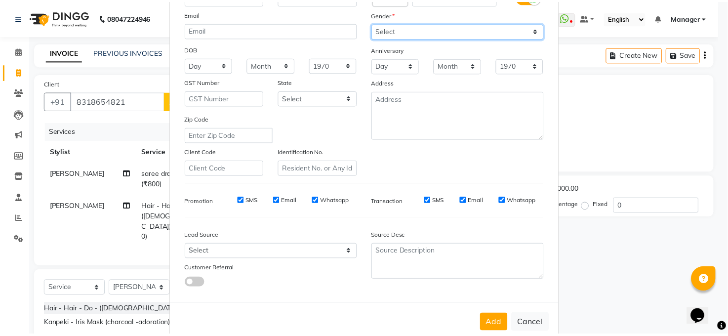
scroll to position [120, 0]
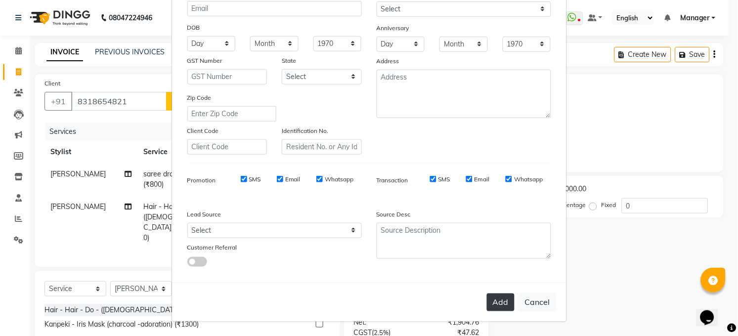
click at [500, 304] on button "Add" at bounding box center [501, 302] width 28 height 18
type input "83******21"
select select
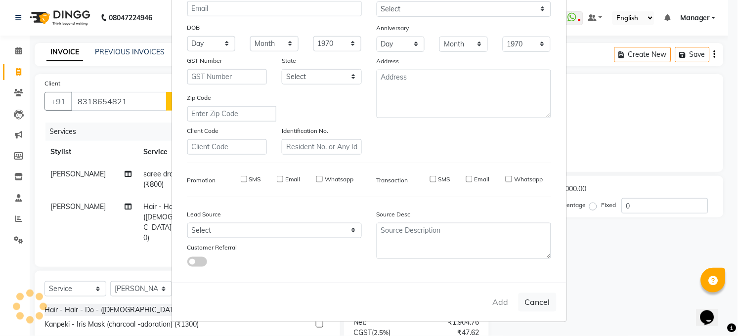
select select
checkbox input "false"
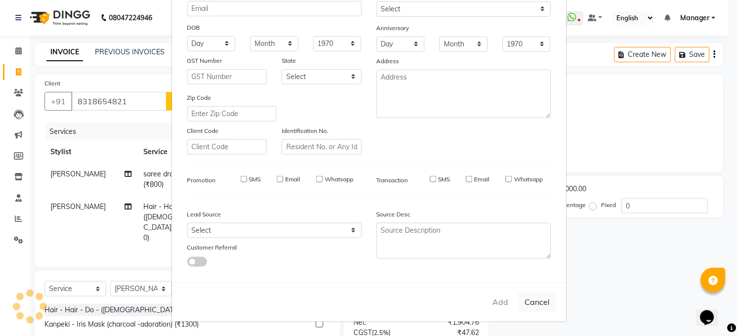
checkbox input "false"
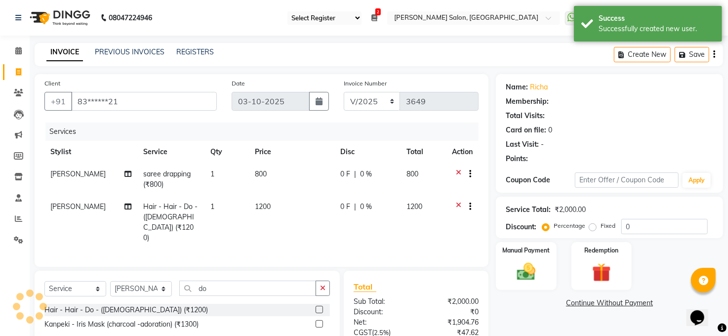
select select "1: Object"
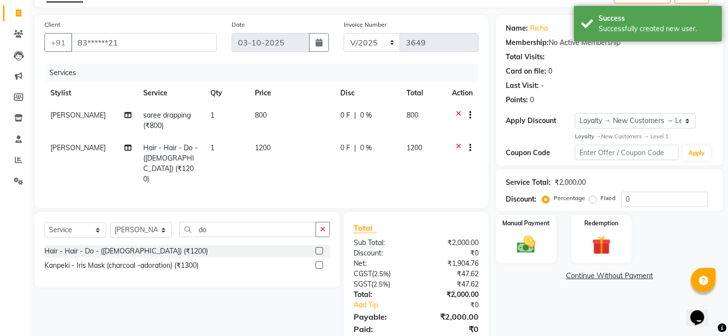
scroll to position [83, 0]
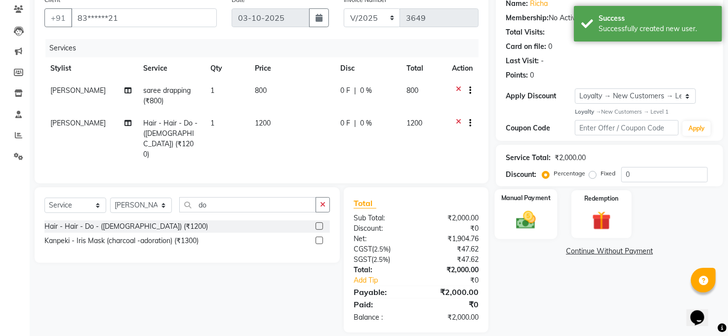
click at [541, 214] on img at bounding box center [526, 219] width 32 height 23
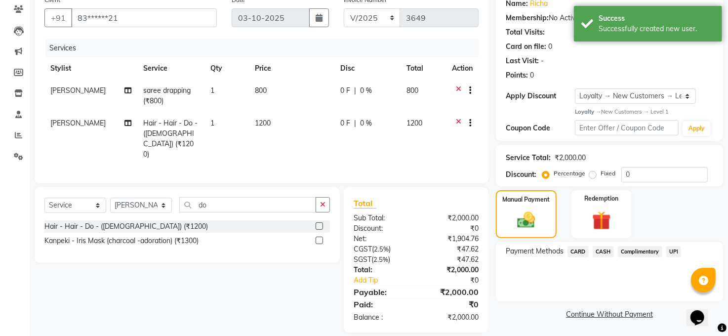
click at [677, 251] on span "UPI" at bounding box center [673, 251] width 15 height 11
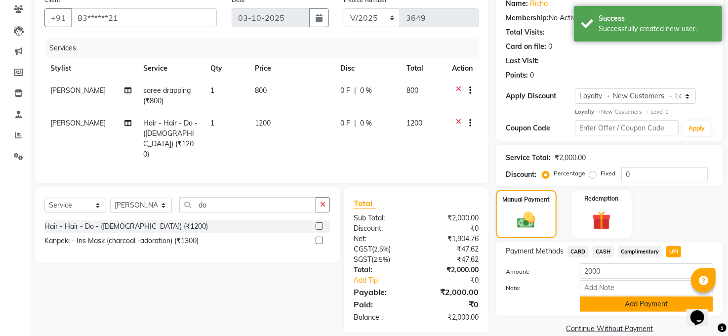
click at [634, 300] on button "Add Payment" at bounding box center [646, 303] width 133 height 15
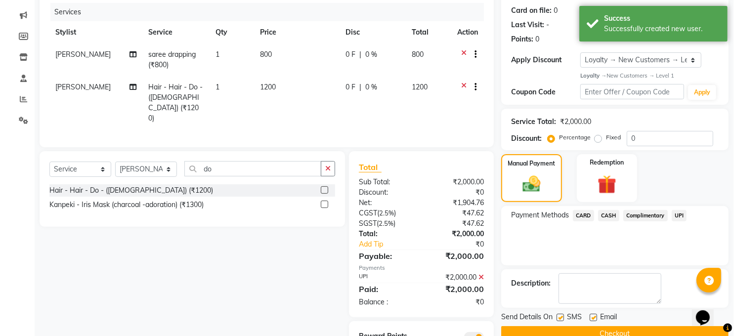
scroll to position [153, 0]
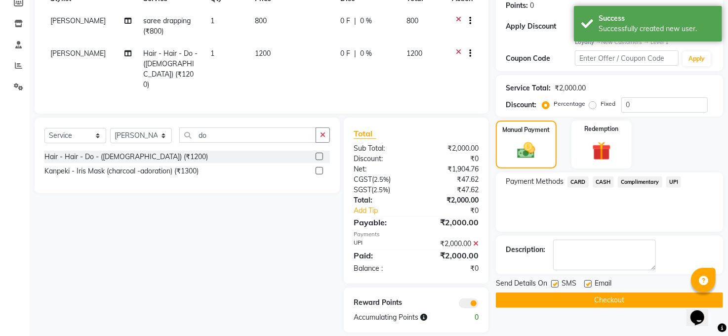
click at [463, 298] on span at bounding box center [469, 303] width 20 height 10
click at [479, 305] on input "checkbox" at bounding box center [479, 305] width 0 height 0
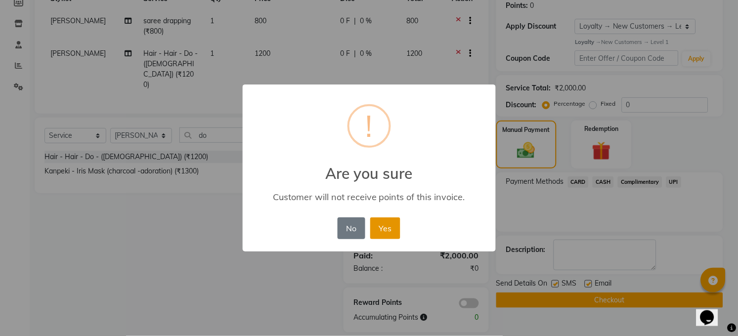
click at [390, 224] on button "Yes" at bounding box center [385, 228] width 30 height 22
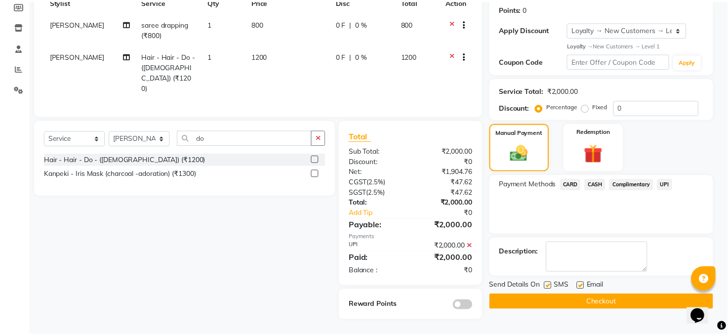
scroll to position [139, 0]
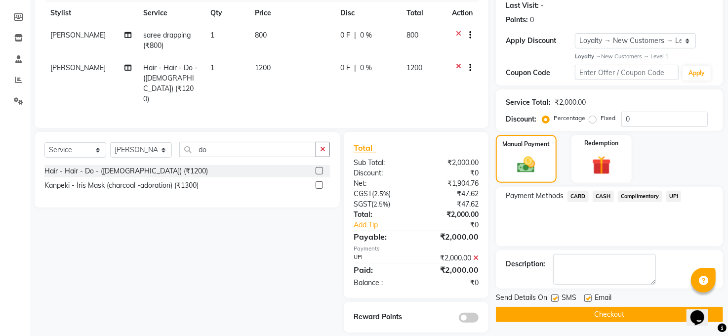
click at [584, 312] on button "Checkout" at bounding box center [609, 314] width 227 height 15
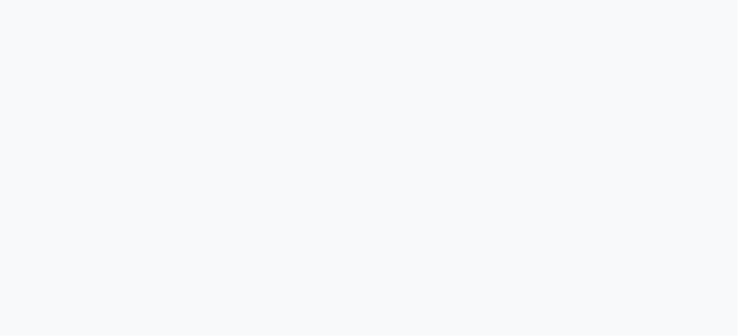
select select "35"
select select "service"
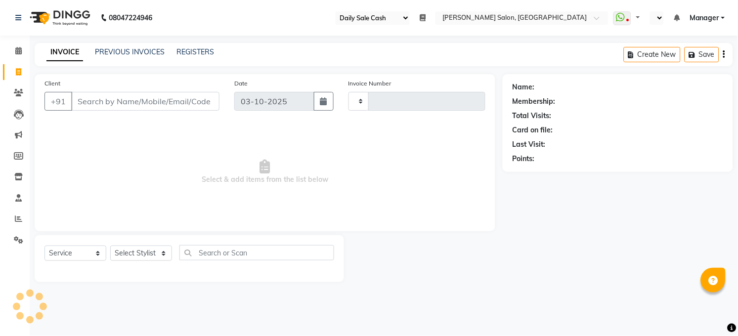
type input "3649"
select select "en"
select select "5748"
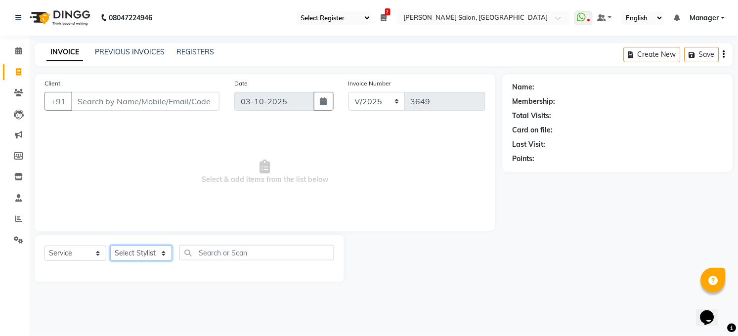
click at [138, 255] on select "Select Stylist" at bounding box center [141, 253] width 62 height 15
select select "61426"
click at [110, 246] on select "Select Stylist [PERSON_NAME] [PERSON_NAME] [PERSON_NAME] COUNTER Manager [PERSO…" at bounding box center [141, 253] width 62 height 15
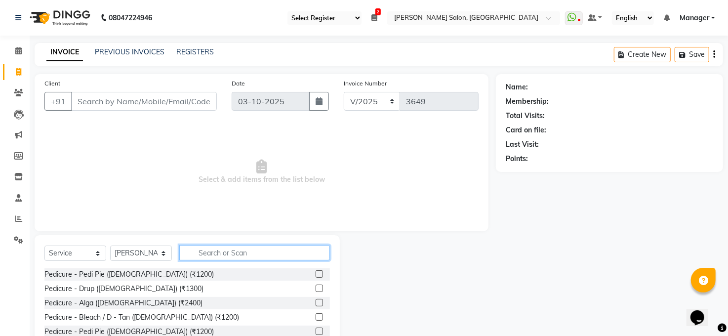
click at [231, 258] on input "text" at bounding box center [254, 252] width 151 height 15
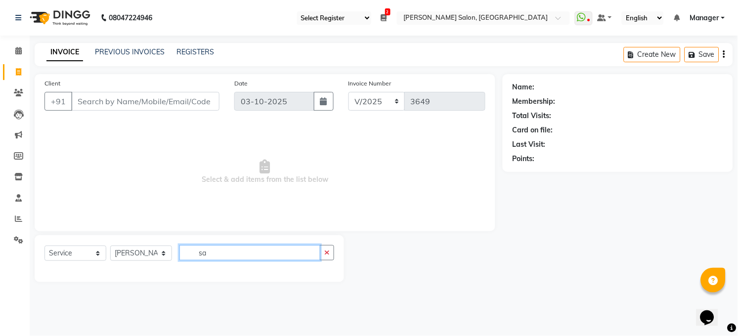
type input "s"
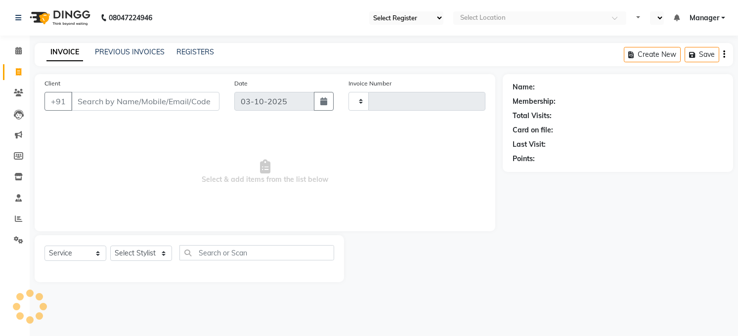
select select "service"
type input "3651"
select select "35"
select select "en"
select select "5748"
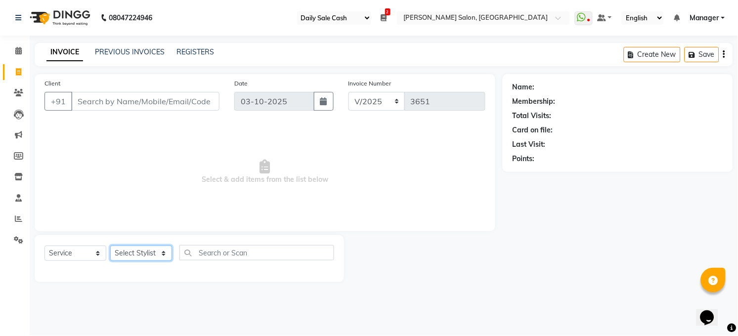
click at [142, 250] on select "Select Stylist [PERSON_NAME] [PERSON_NAME] [PERSON_NAME] COUNTER Manager [PERSO…" at bounding box center [141, 253] width 62 height 15
select select "61426"
click at [110, 246] on select "Select Stylist [PERSON_NAME] [PERSON_NAME] [PERSON_NAME] COUNTER Manager [PERSO…" at bounding box center [141, 253] width 62 height 15
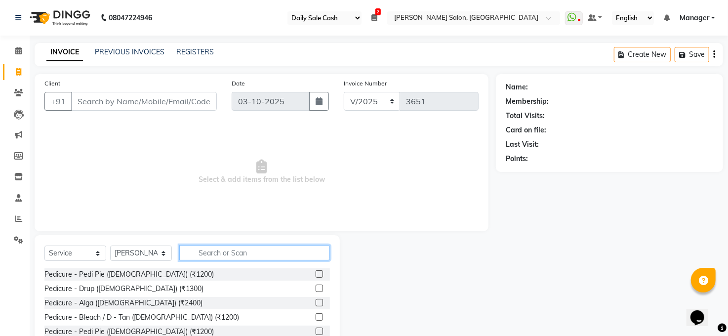
click at [214, 251] on input "text" at bounding box center [254, 252] width 151 height 15
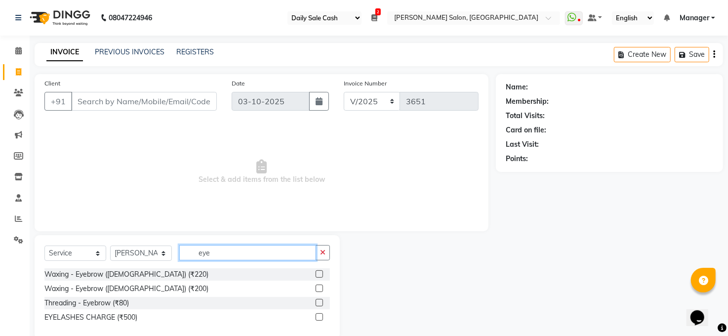
type input "eye"
click at [318, 302] on label at bounding box center [319, 302] width 7 height 7
click at [318, 302] on input "checkbox" at bounding box center [319, 303] width 6 height 6
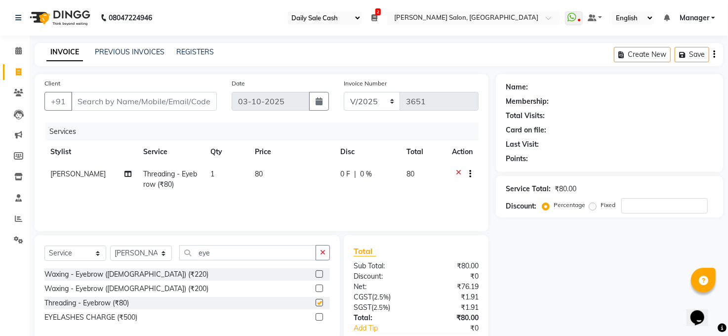
checkbox input "false"
click at [247, 248] on input "eye" at bounding box center [247, 252] width 137 height 15
click at [119, 108] on input "Client" at bounding box center [144, 101] width 146 height 19
type input "p"
type input "0"
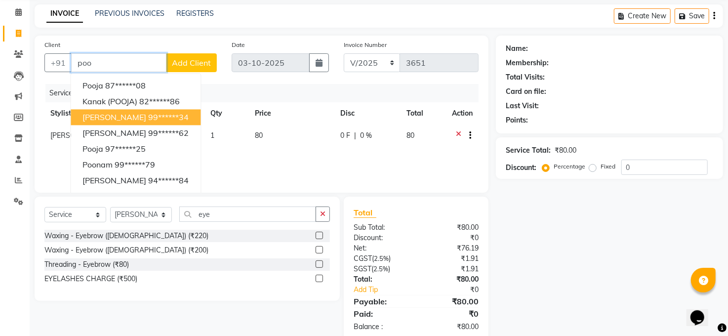
scroll to position [59, 0]
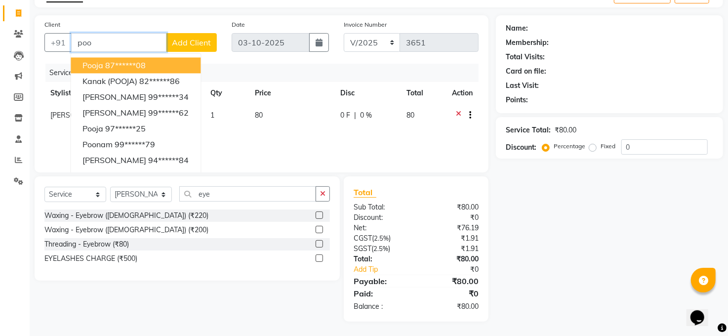
click at [131, 45] on input "poo" at bounding box center [118, 42] width 95 height 19
type input "p"
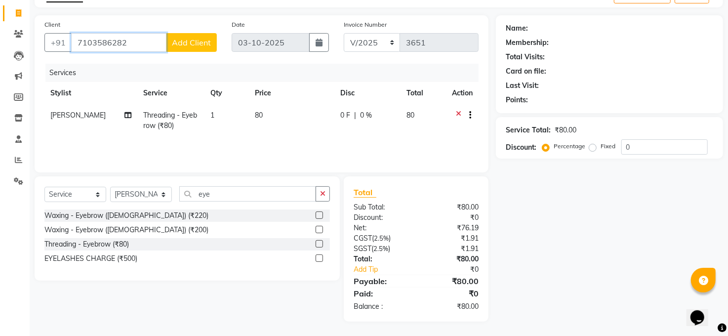
click at [84, 42] on input "7103586282" at bounding box center [118, 42] width 95 height 19
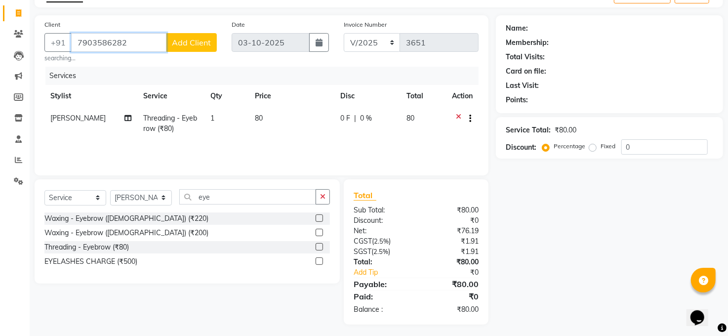
type input "7903586282"
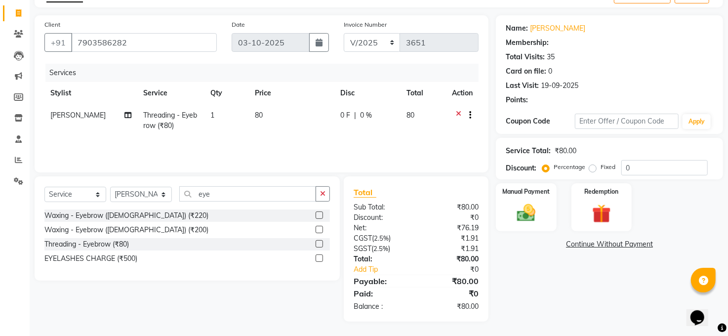
select select "1: Object"
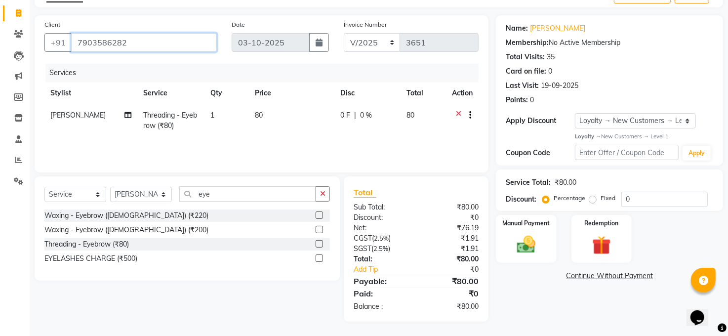
click at [140, 44] on input "7903586282" at bounding box center [144, 42] width 146 height 19
click at [96, 42] on input "7903586282" at bounding box center [144, 42] width 146 height 19
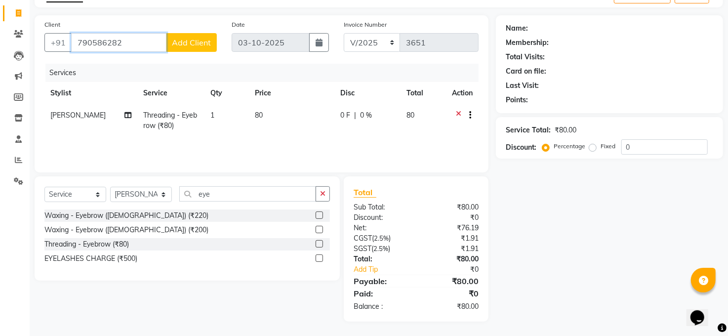
click at [129, 46] on input "790586282" at bounding box center [118, 42] width 95 height 19
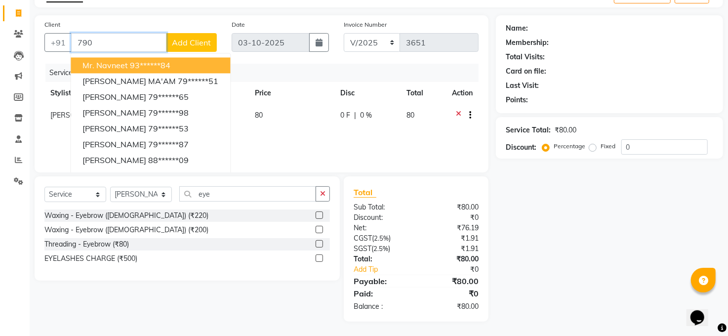
click at [113, 39] on input "790" at bounding box center [118, 42] width 95 height 19
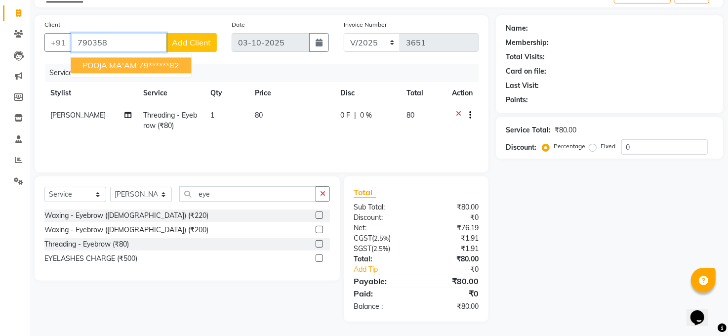
click at [99, 66] on span "POOJA MA'AM" at bounding box center [110, 65] width 54 height 10
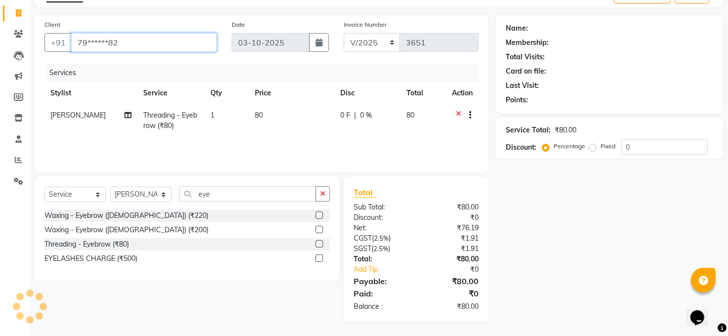
type input "79******82"
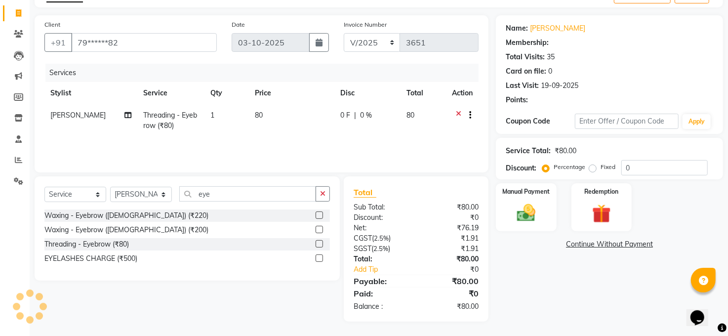
select select "1: Object"
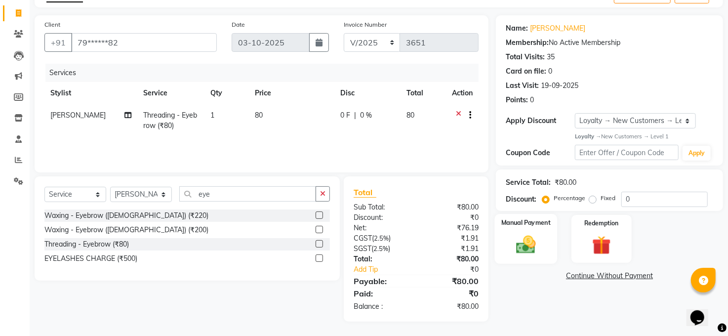
click at [535, 237] on img at bounding box center [526, 244] width 32 height 23
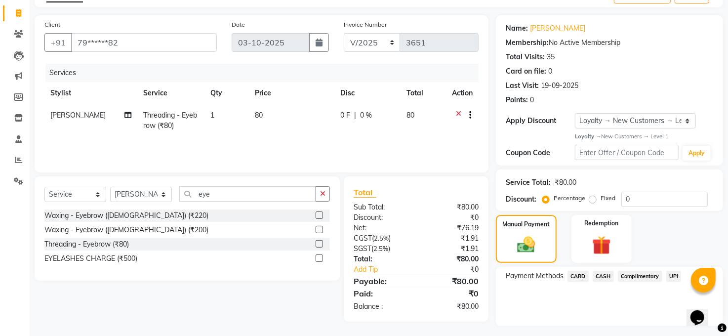
click at [666, 274] on div "UPI" at bounding box center [672, 277] width 19 height 13
click at [673, 272] on span "UPI" at bounding box center [673, 276] width 15 height 11
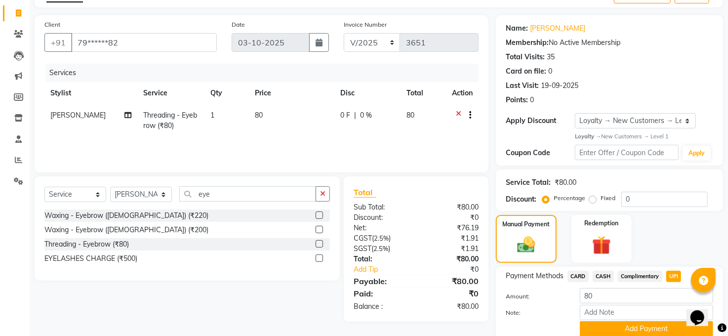
scroll to position [98, 0]
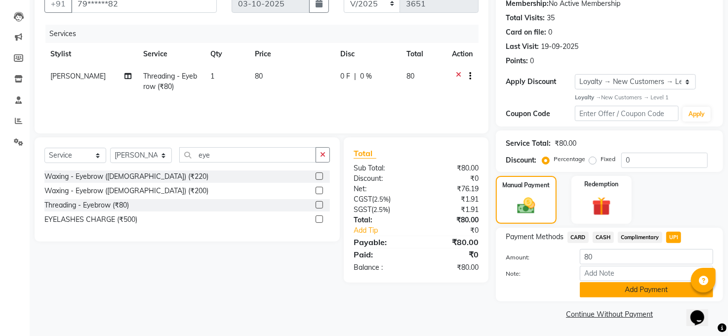
click at [620, 292] on button "Add Payment" at bounding box center [646, 289] width 133 height 15
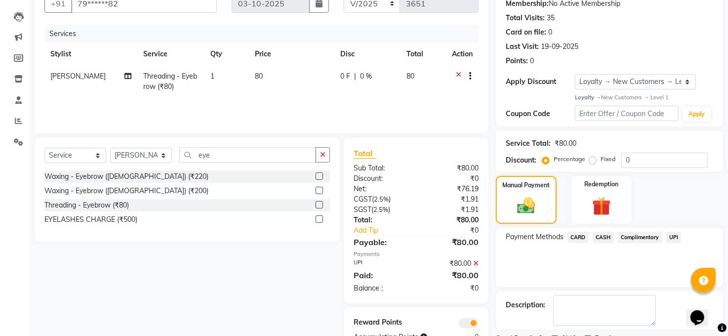
scroll to position [139, 0]
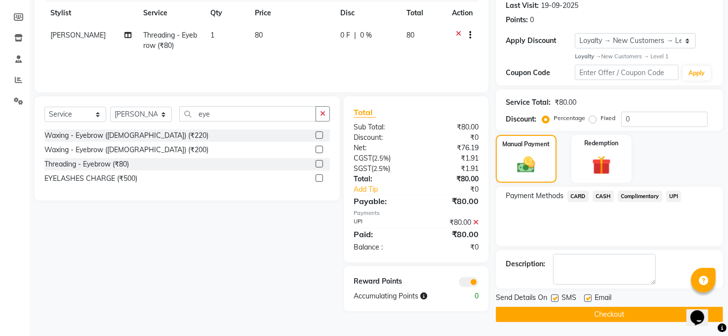
click at [463, 280] on span at bounding box center [469, 282] width 20 height 10
click at [479, 284] on input "checkbox" at bounding box center [479, 284] width 0 height 0
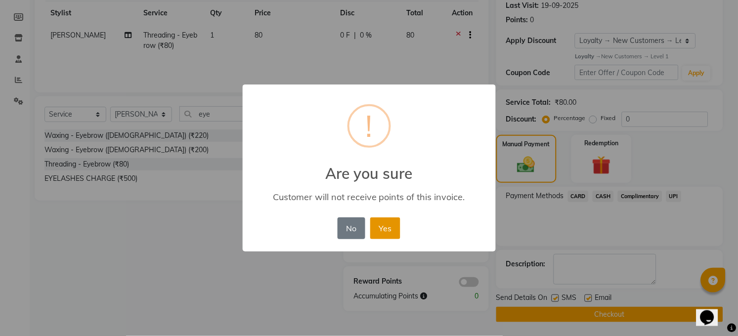
click at [387, 232] on button "Yes" at bounding box center [385, 228] width 30 height 22
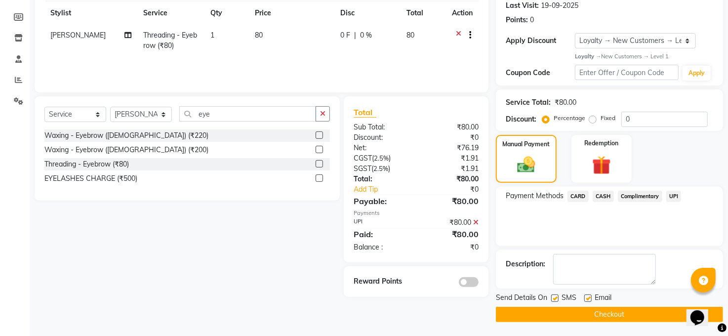
click at [573, 307] on button "Checkout" at bounding box center [609, 314] width 227 height 15
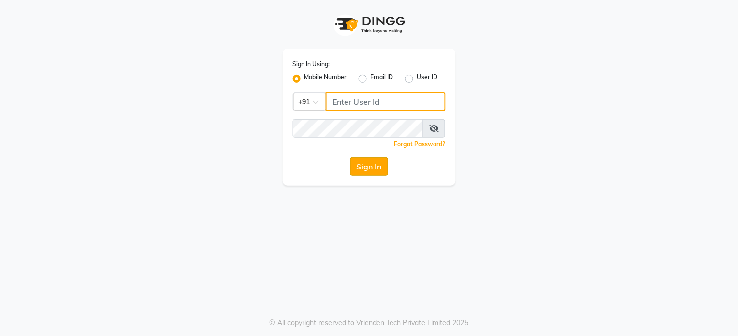
type input "7360007500"
click at [365, 162] on button "Sign In" at bounding box center [369, 166] width 38 height 19
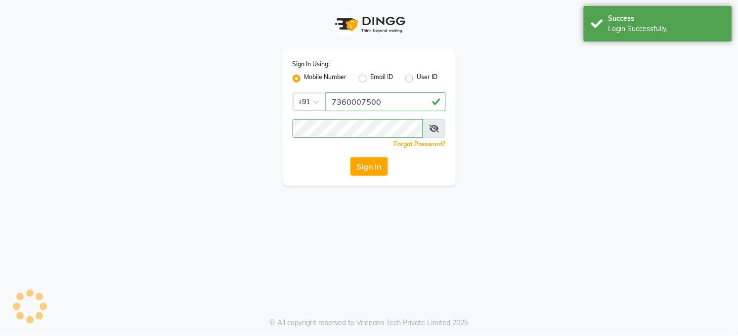
select select "35"
select select "service"
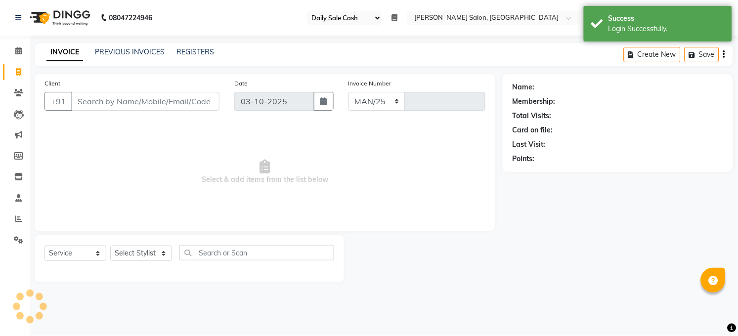
select select "5748"
type input "3654"
drag, startPoint x: 5, startPoint y: 51, endPoint x: 0, endPoint y: 127, distance: 76.7
click at [5, 51] on link "Calendar" at bounding box center [15, 51] width 24 height 16
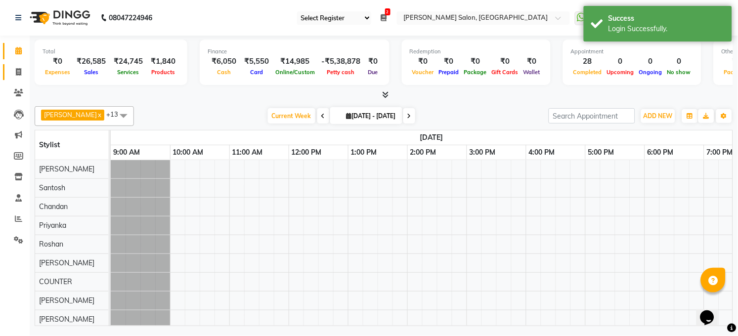
drag, startPoint x: 21, startPoint y: 71, endPoint x: 153, endPoint y: 35, distance: 136.8
click at [21, 72] on span at bounding box center [18, 72] width 17 height 11
select select "service"
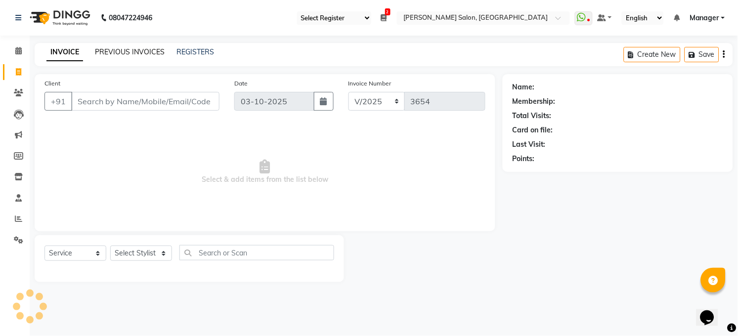
click at [143, 52] on link "PREVIOUS INVOICES" at bounding box center [130, 51] width 70 height 9
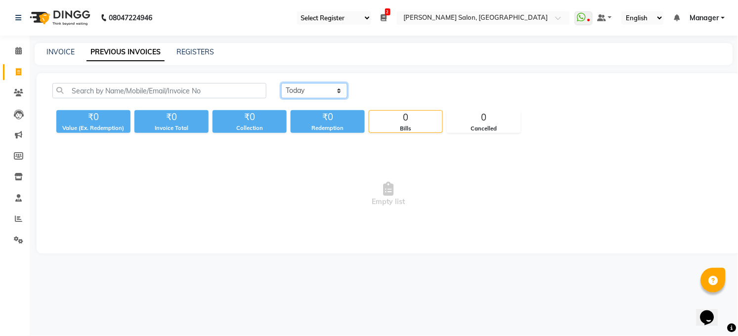
click at [333, 86] on select "[DATE] [DATE] Custom Range" at bounding box center [314, 90] width 66 height 15
click at [281, 83] on select "[DATE] [DATE] Custom Range" at bounding box center [314, 90] width 66 height 15
click at [332, 92] on select "[DATE] [DATE] Custom Range" at bounding box center [314, 90] width 66 height 15
click at [281, 83] on select "[DATE] [DATE] Custom Range" at bounding box center [314, 90] width 66 height 15
click at [326, 86] on select "[DATE] [DATE] Custom Range" at bounding box center [314, 90] width 66 height 15
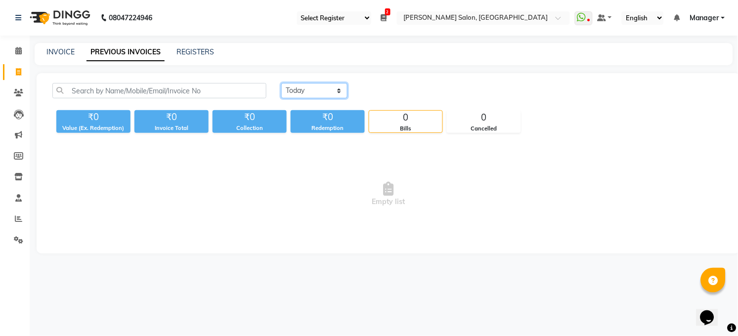
click at [281, 83] on select "[DATE] [DATE] Custom Range" at bounding box center [314, 90] width 66 height 15
click at [339, 86] on select "[DATE] [DATE] Custom Range" at bounding box center [314, 90] width 66 height 15
click at [281, 83] on select "Today Yesterday Custom Range" at bounding box center [314, 90] width 66 height 15
click at [321, 93] on select "Today Yesterday Custom Range" at bounding box center [314, 90] width 66 height 15
click at [281, 83] on select "Today Yesterday Custom Range" at bounding box center [314, 90] width 66 height 15
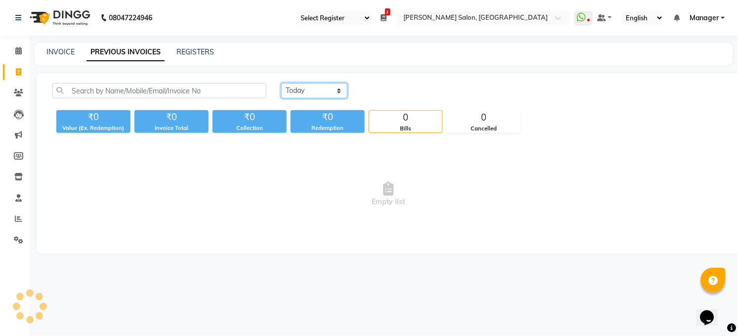
click at [332, 86] on select "Today Yesterday Custom Range" at bounding box center [314, 90] width 66 height 15
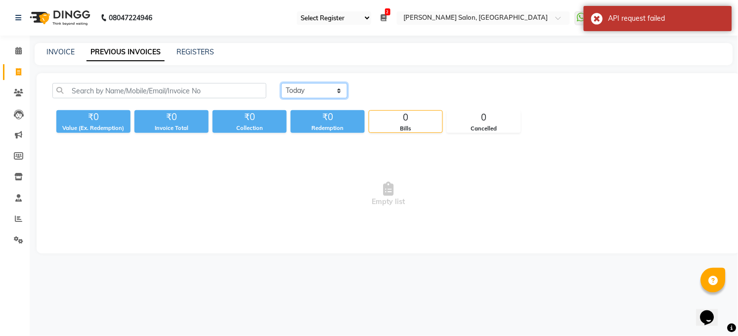
click at [281, 83] on select "Today Yesterday Custom Range" at bounding box center [314, 90] width 66 height 15
click at [319, 90] on select "Today Yesterday Custom Range" at bounding box center [314, 90] width 66 height 15
select select "yesterday"
click at [281, 83] on select "Today Yesterday Custom Range" at bounding box center [314, 90] width 66 height 15
click at [18, 51] on icon at bounding box center [18, 50] width 6 height 7
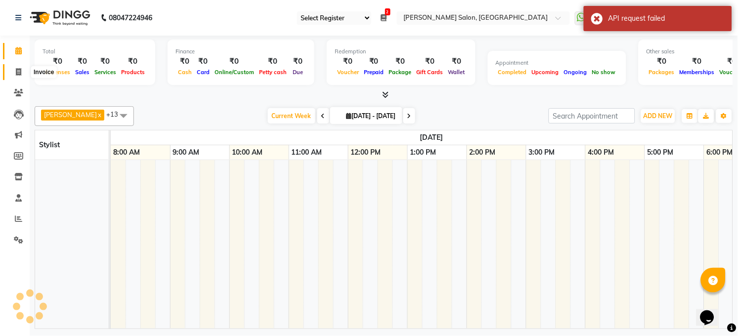
click at [16, 74] on icon at bounding box center [18, 71] width 5 height 7
select select "service"
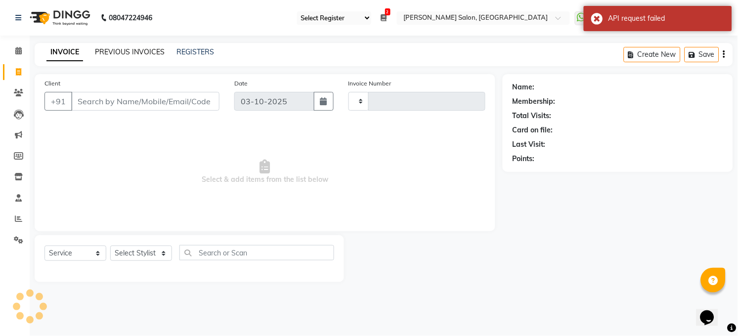
click at [137, 53] on link "PREVIOUS INVOICES" at bounding box center [130, 51] width 70 height 9
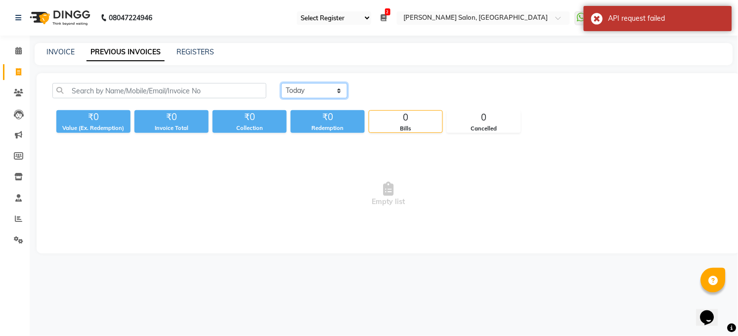
click at [312, 90] on select "Today Yesterday Custom Range" at bounding box center [314, 90] width 66 height 15
click at [281, 83] on select "Today Yesterday Custom Range" at bounding box center [314, 90] width 66 height 15
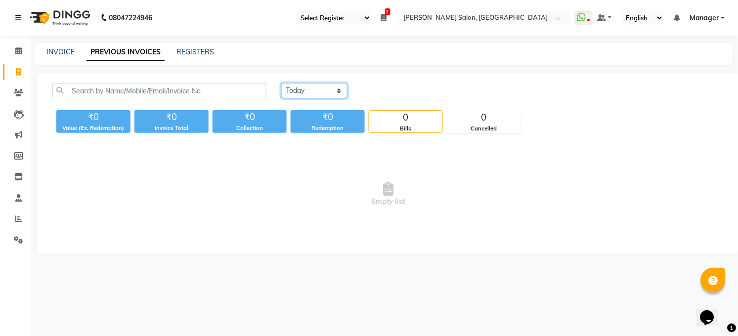
click at [296, 83] on select "Today Yesterday Custom Range" at bounding box center [314, 90] width 66 height 15
click at [281, 83] on select "Today Yesterday Custom Range" at bounding box center [314, 90] width 66 height 15
click at [299, 92] on select "Today Yesterday Custom Range" at bounding box center [314, 90] width 66 height 15
select select "today"
click at [281, 83] on select "Today Yesterday Custom Range" at bounding box center [314, 90] width 66 height 15
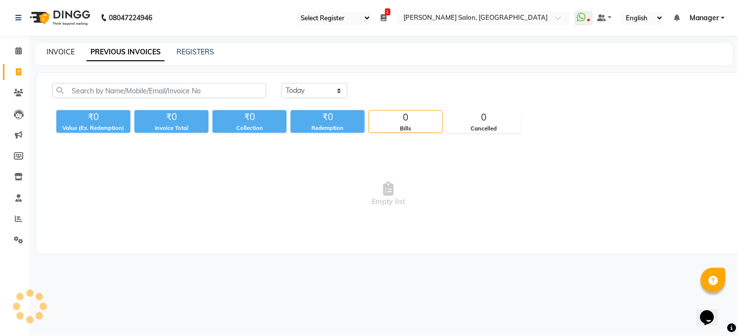
click at [60, 50] on link "INVOICE" at bounding box center [60, 51] width 28 height 9
select select "service"
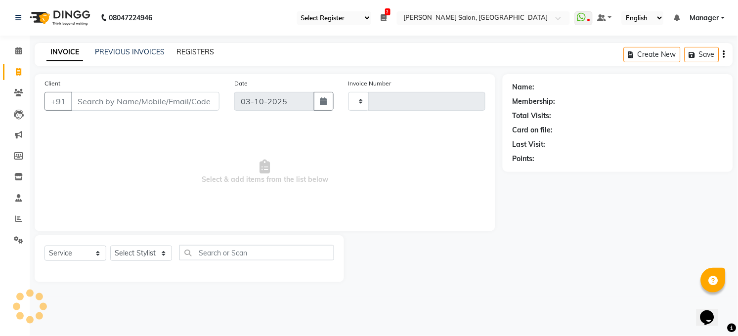
click at [200, 55] on link "REGISTERS" at bounding box center [195, 51] width 38 height 9
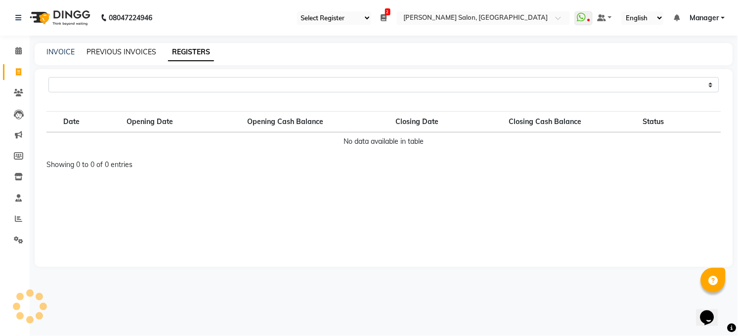
click at [131, 53] on link "PREVIOUS INVOICES" at bounding box center [121, 51] width 70 height 9
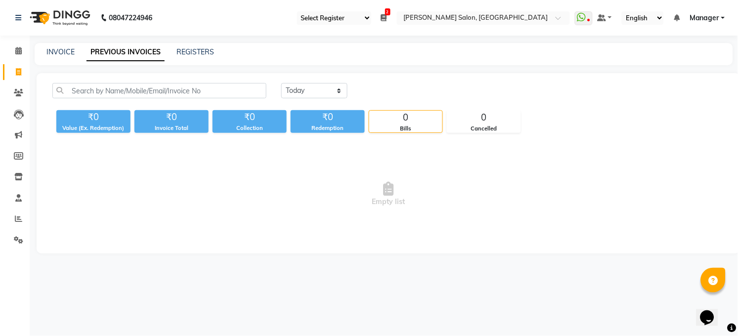
click at [316, 82] on div "Today Yesterday Custom Range ₹0 Value (Ex. Redemption) ₹0 Invoice Total ₹0 Coll…" at bounding box center [389, 163] width 704 height 180
click at [312, 92] on select "Today Yesterday Custom Range" at bounding box center [314, 90] width 66 height 15
click at [281, 83] on select "Today Yesterday Custom Range" at bounding box center [314, 90] width 66 height 15
click at [307, 93] on select "Today Yesterday Custom Range" at bounding box center [314, 90] width 66 height 15
select select "today"
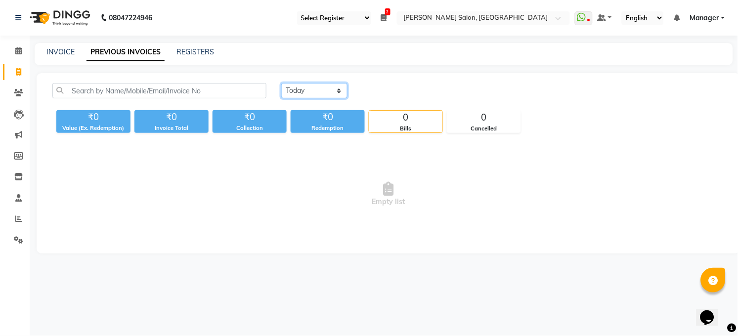
click at [281, 83] on select "Today Yesterday Custom Range" at bounding box center [314, 90] width 66 height 15
click at [387, 18] on icon at bounding box center [384, 17] width 6 height 7
click at [385, 17] on icon at bounding box center [384, 17] width 6 height 7
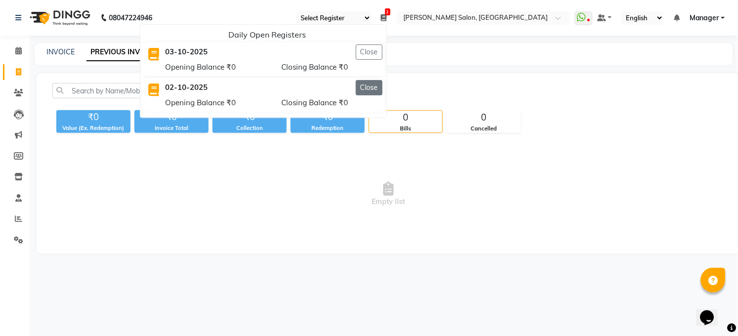
click at [359, 86] on button "Close" at bounding box center [369, 87] width 27 height 15
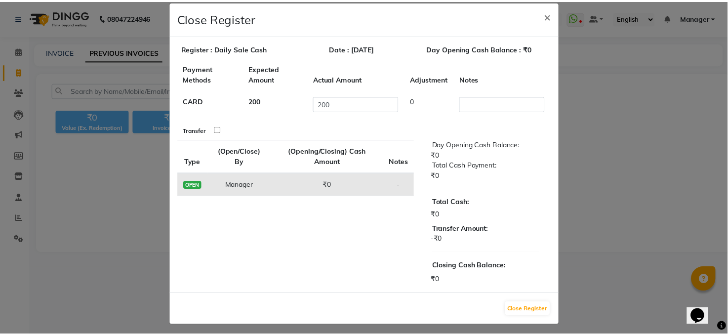
scroll to position [16, 0]
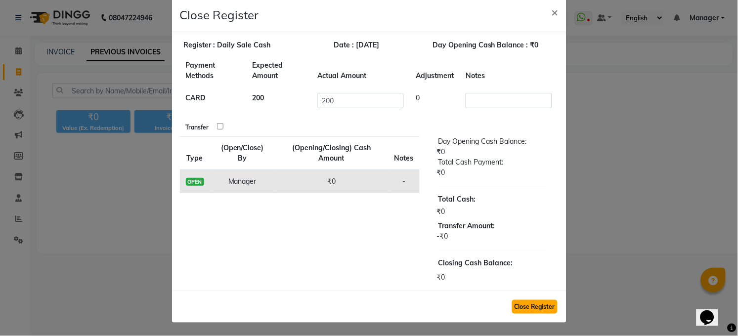
click at [517, 310] on button "Close Register" at bounding box center [534, 307] width 45 height 14
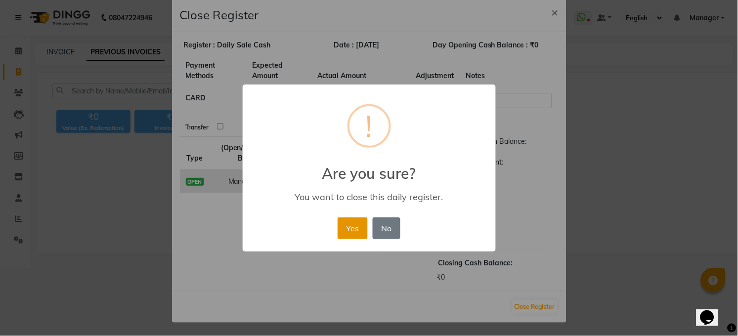
click at [341, 221] on button "Yes" at bounding box center [352, 228] width 30 height 22
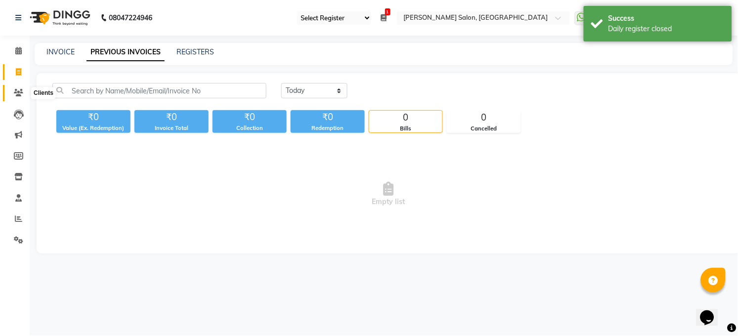
click at [12, 95] on span at bounding box center [18, 92] width 17 height 11
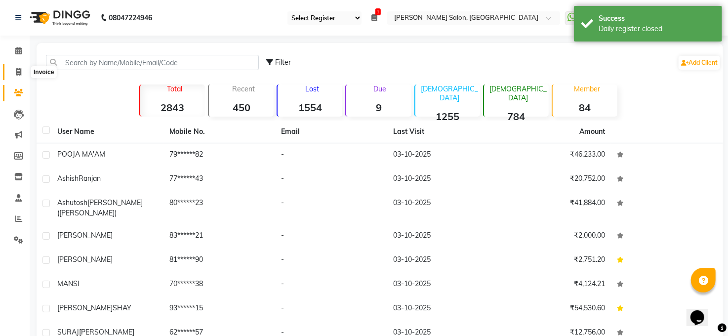
click at [16, 73] on icon at bounding box center [18, 71] width 5 height 7
select select "service"
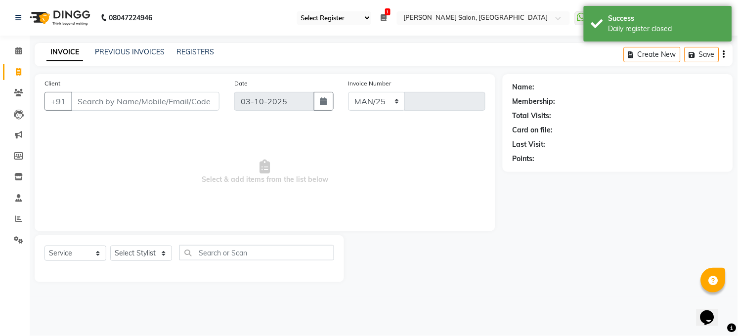
select select "5748"
type input "3654"
click at [120, 52] on link "PREVIOUS INVOICES" at bounding box center [130, 51] width 70 height 9
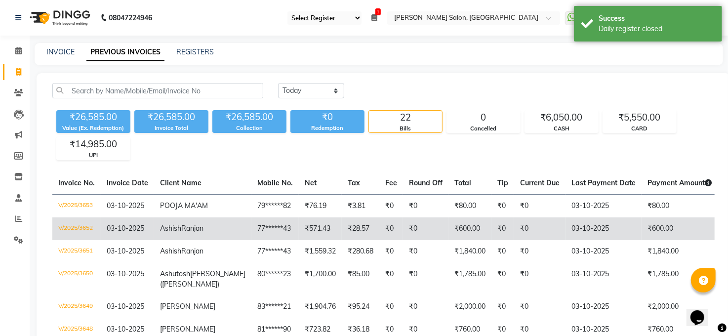
click at [299, 240] on td "₹571.43" at bounding box center [320, 228] width 43 height 23
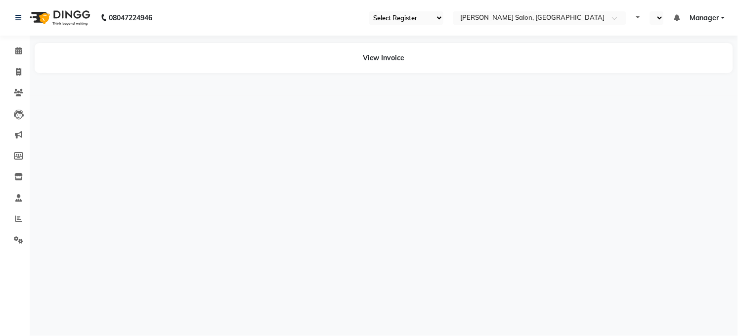
select select "35"
select select "en"
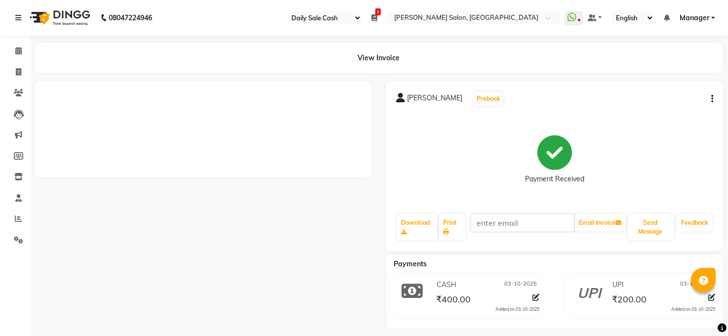
drag, startPoint x: 441, startPoint y: 294, endPoint x: 542, endPoint y: 327, distance: 105.9
click at [443, 294] on span "₹400.00" at bounding box center [453, 300] width 35 height 14
click at [536, 296] on icon at bounding box center [536, 297] width 7 height 7
select select "1"
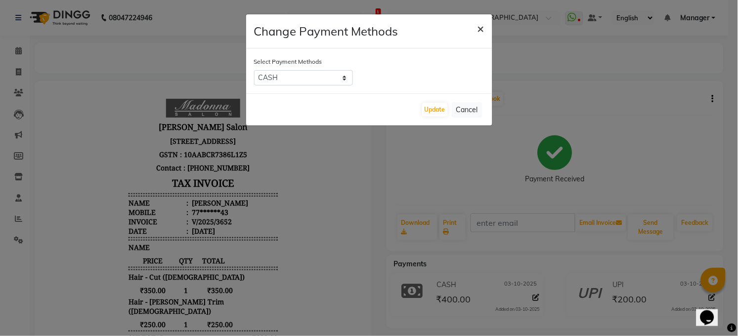
click at [482, 26] on span "×" at bounding box center [480, 28] width 7 height 15
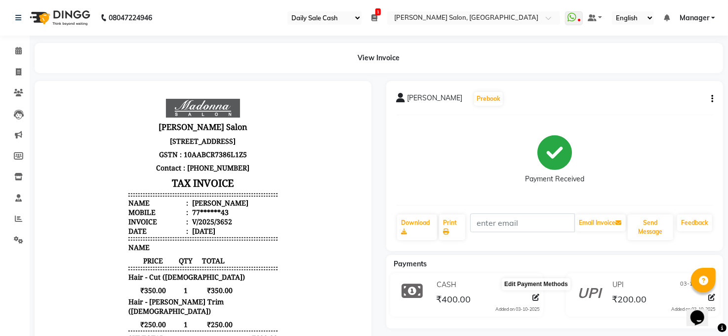
click at [535, 295] on icon at bounding box center [536, 297] width 7 height 7
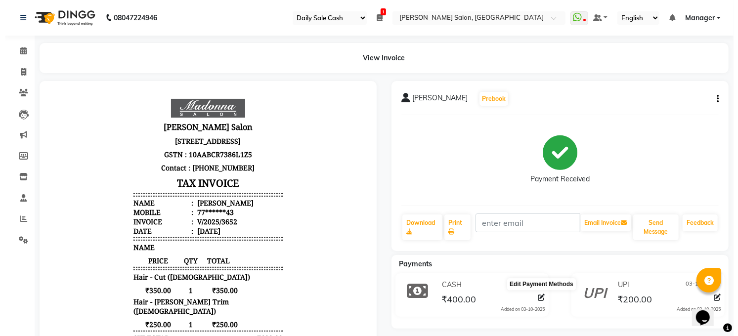
select select "1"
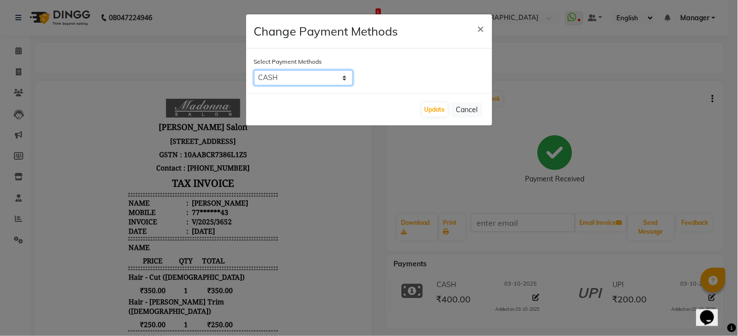
click at [340, 76] on select "CARD CASH Complimentary UPI" at bounding box center [303, 77] width 99 height 15
click at [435, 179] on ngb-modal-window "Change Payment Methods × Select Payment Methods CARD CASH Complimentary UPI Upd…" at bounding box center [369, 168] width 738 height 336
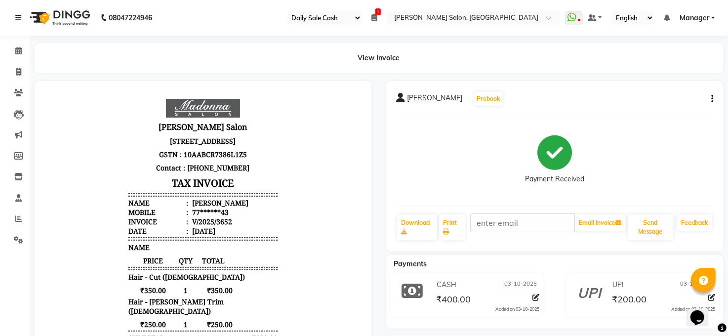
click at [530, 294] on div at bounding box center [534, 298] width 11 height 13
click at [539, 296] on icon at bounding box center [536, 297] width 7 height 7
select select "1"
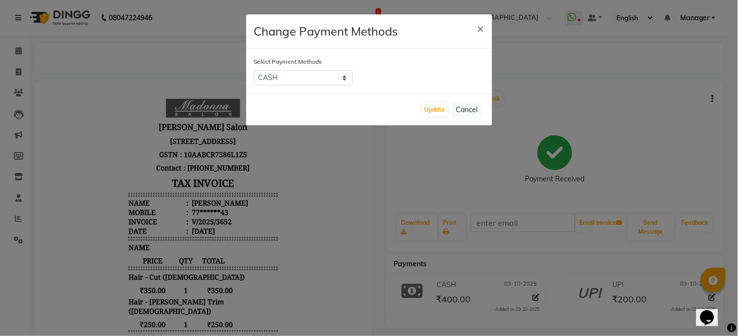
click at [673, 109] on ngb-modal-window "Change Payment Methods × Select Payment Methods CARD CASH Complimentary UPI Upd…" at bounding box center [369, 168] width 738 height 336
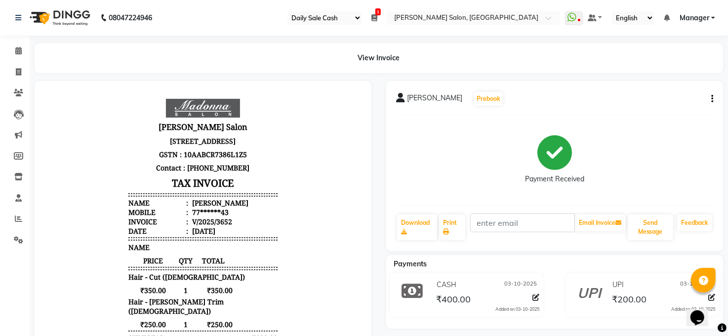
scroll to position [8, 0]
